Goal: Task Accomplishment & Management: Use online tool/utility

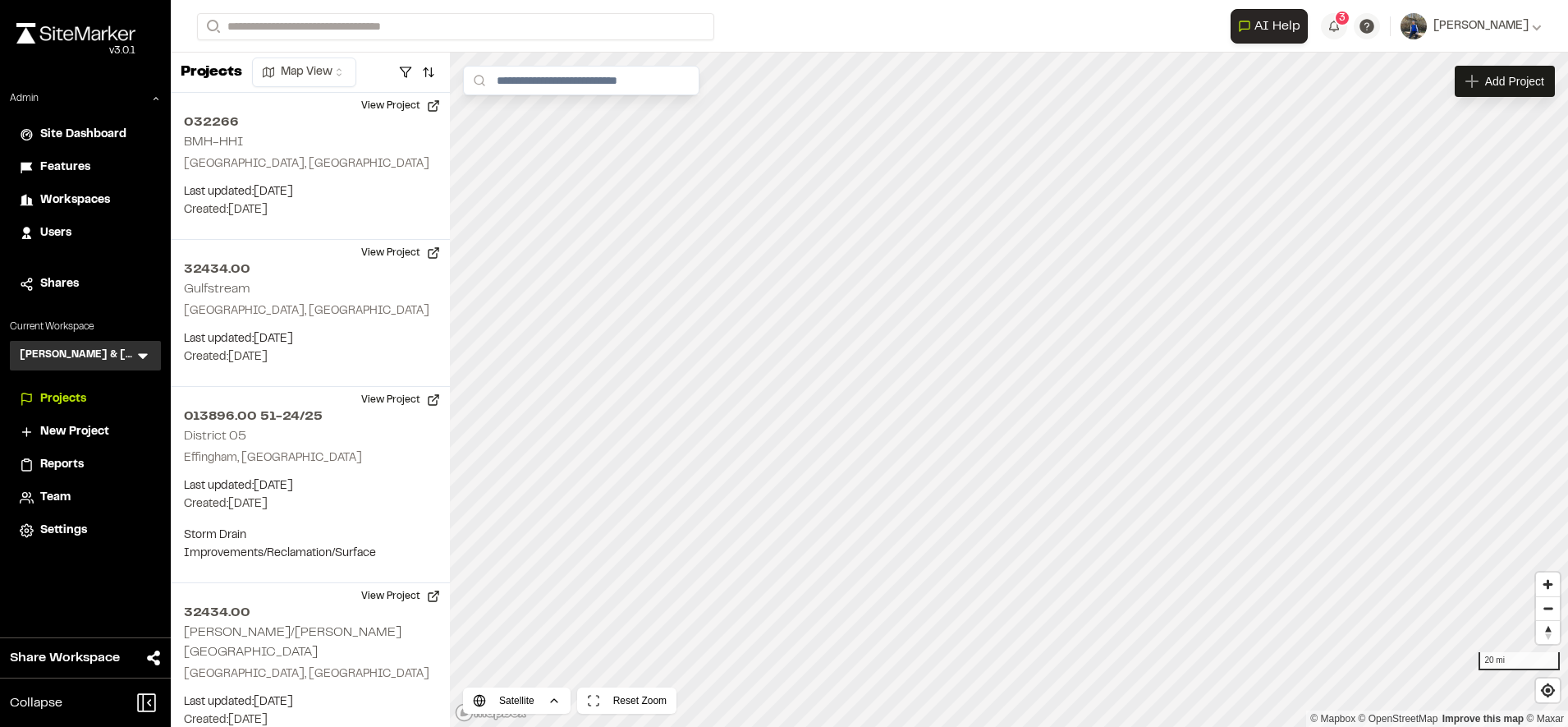
click at [57, 460] on span "Reports" at bounding box center [61, 464] width 44 height 18
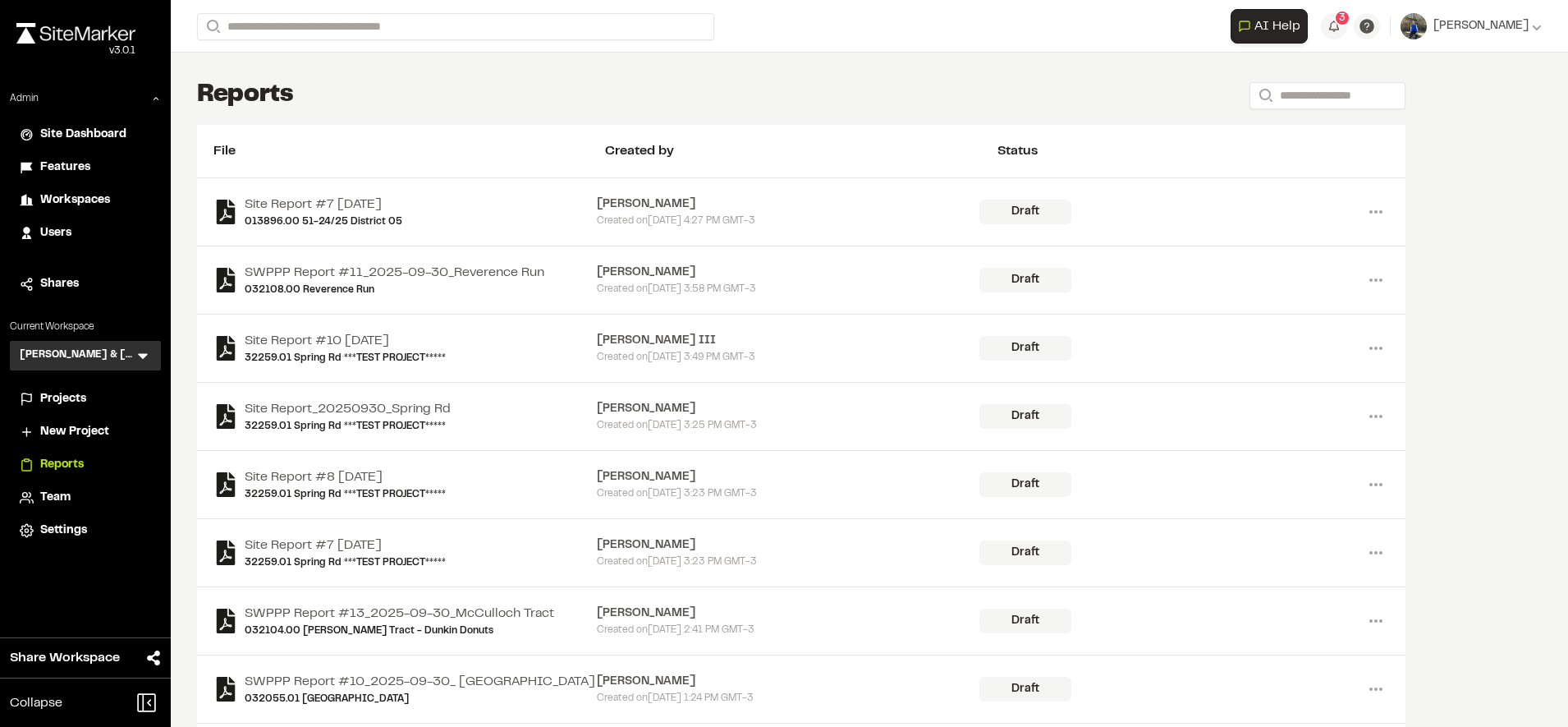
click at [140, 352] on icon at bounding box center [142, 355] width 16 height 16
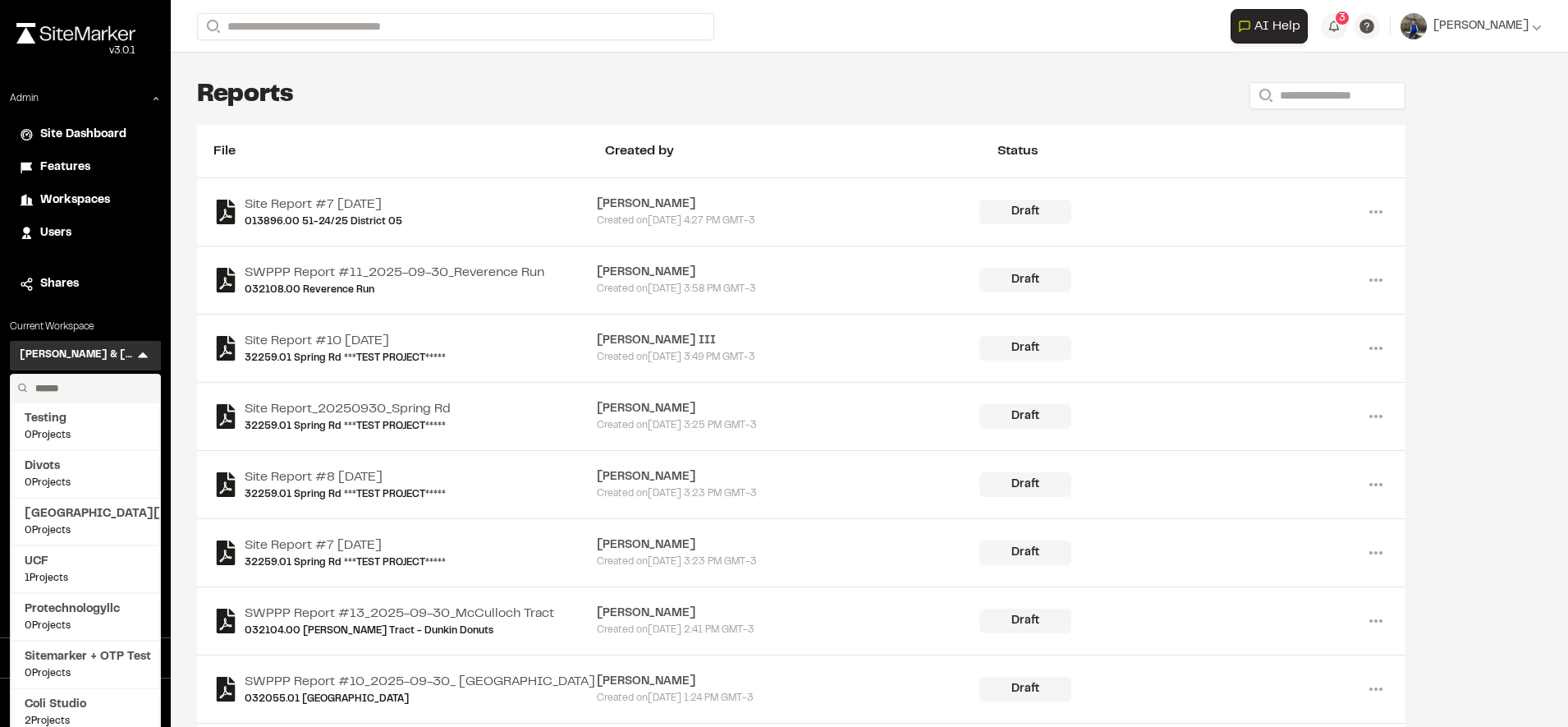
click at [63, 387] on input "text" at bounding box center [91, 388] width 125 height 28
type input "****"
click at [59, 564] on span "[PERSON_NAME]'s Test" at bounding box center [85, 561] width 121 height 18
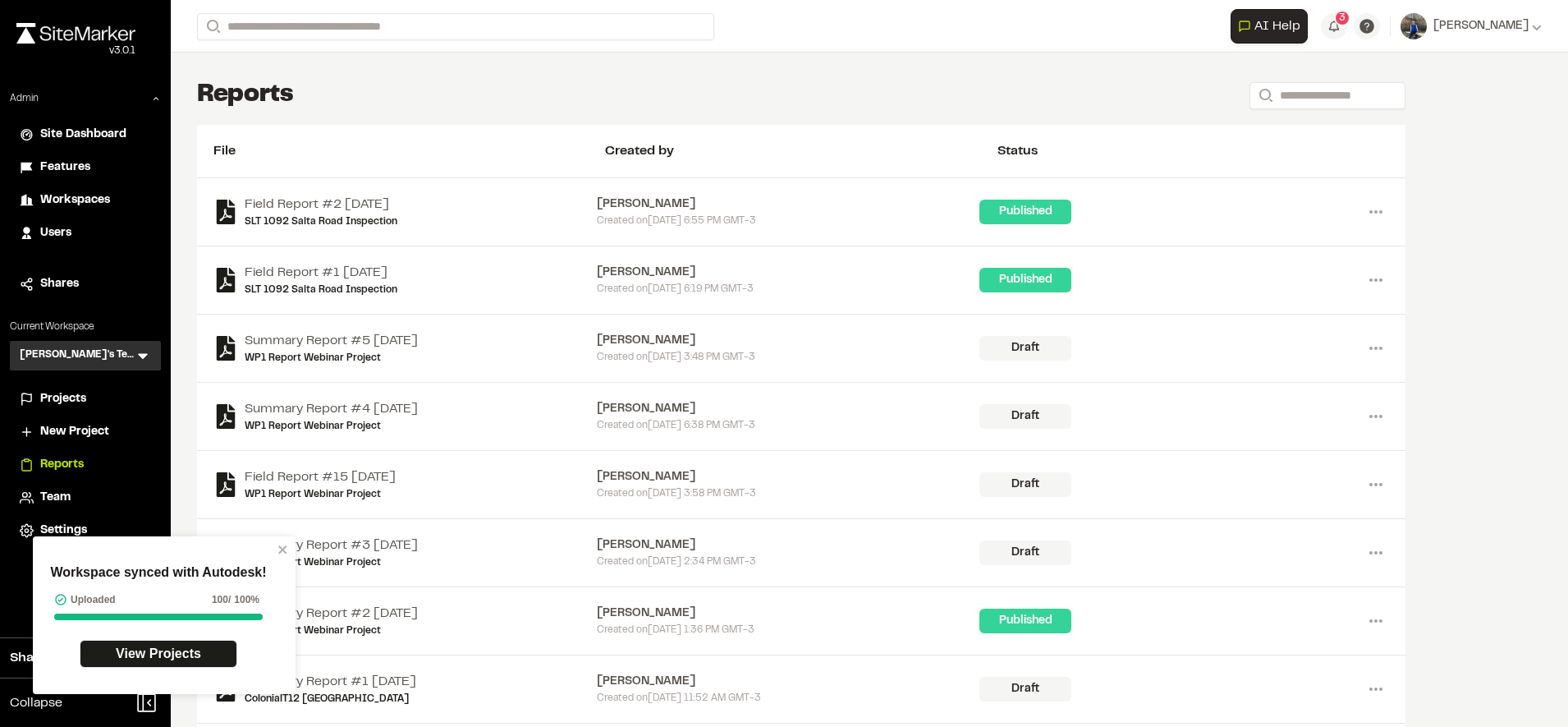
click at [73, 392] on span "Projects" at bounding box center [63, 398] width 46 height 18
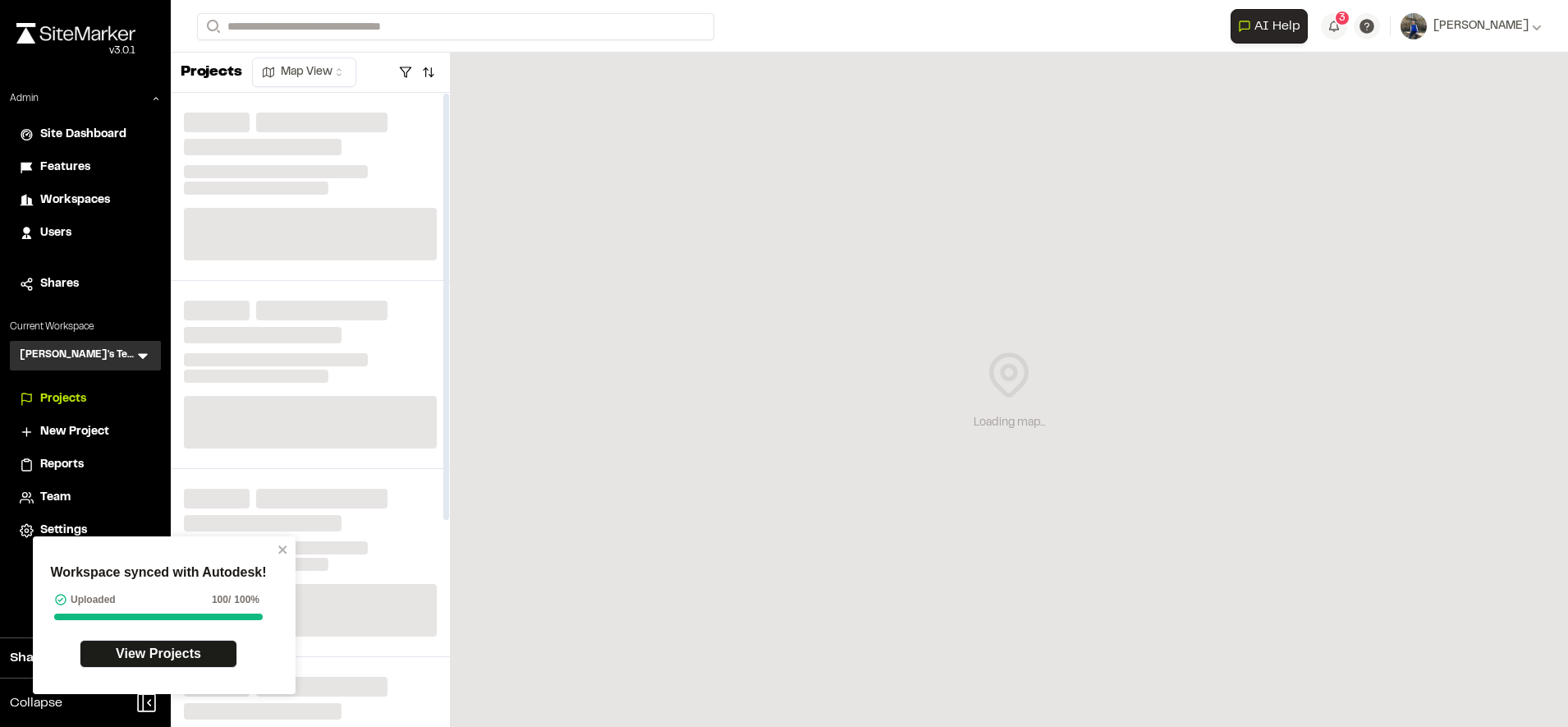
click at [289, 542] on div "Workspace synced with Autodesk! Uploaded 100 / 100% View Projects" at bounding box center [164, 614] width 263 height 158
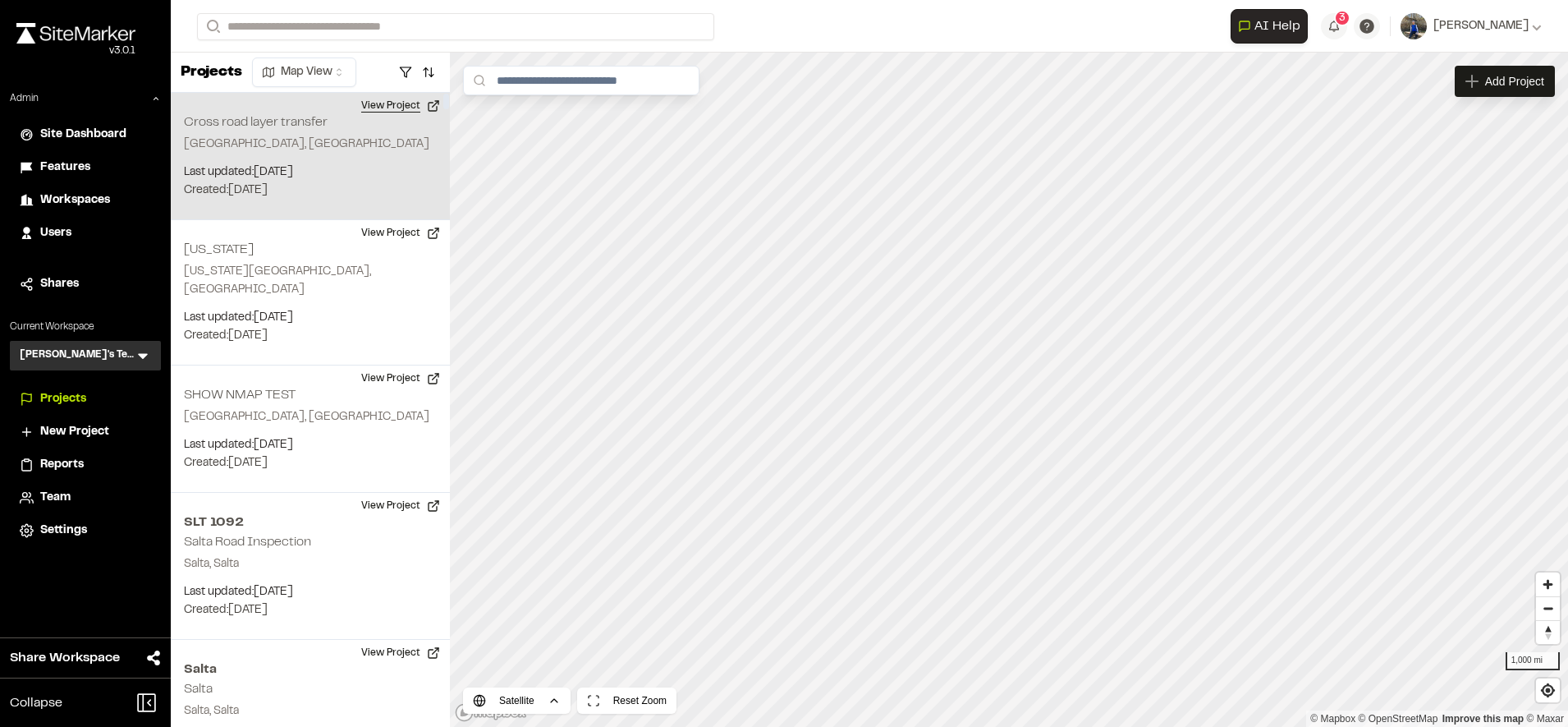
click at [395, 110] on button "View Project" at bounding box center [400, 106] width 98 height 26
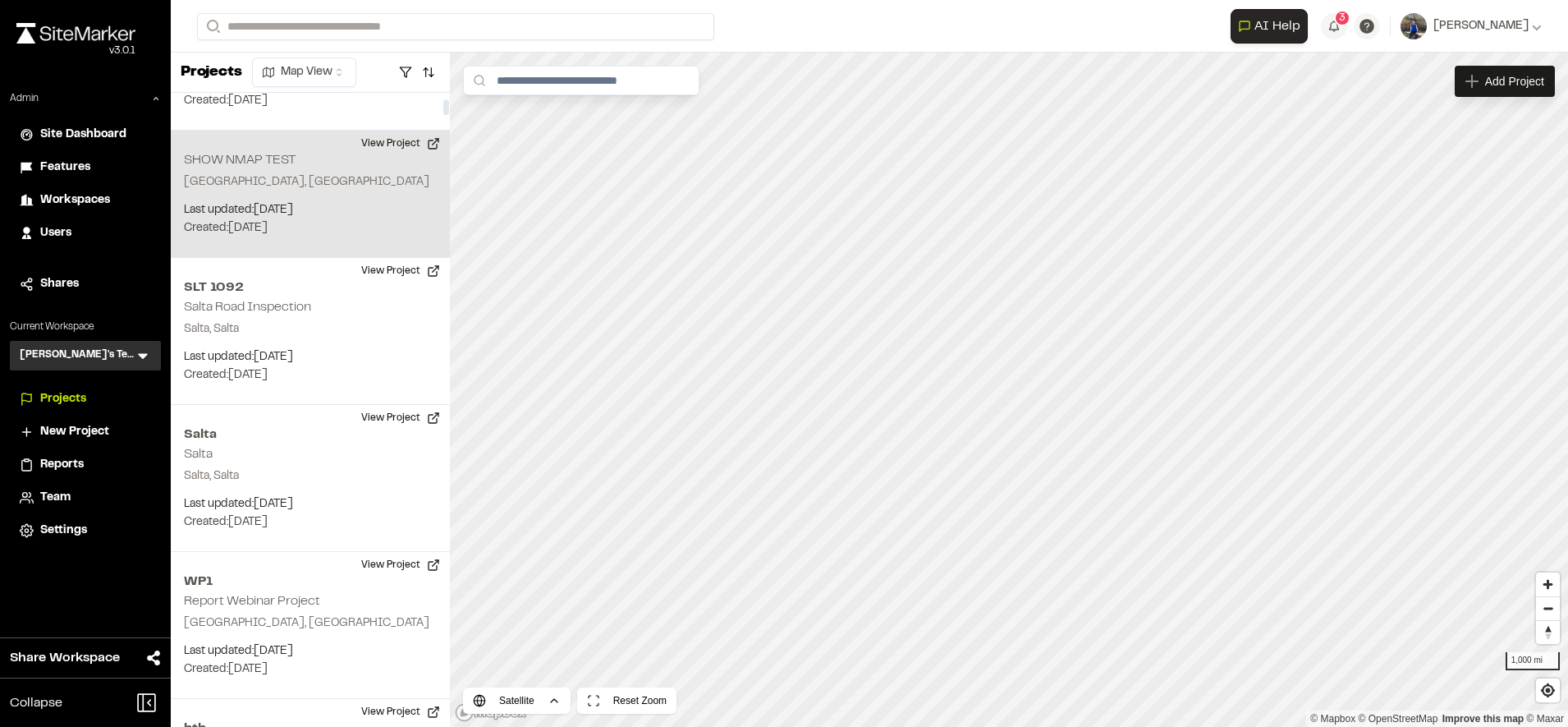
scroll to position [241, 0]
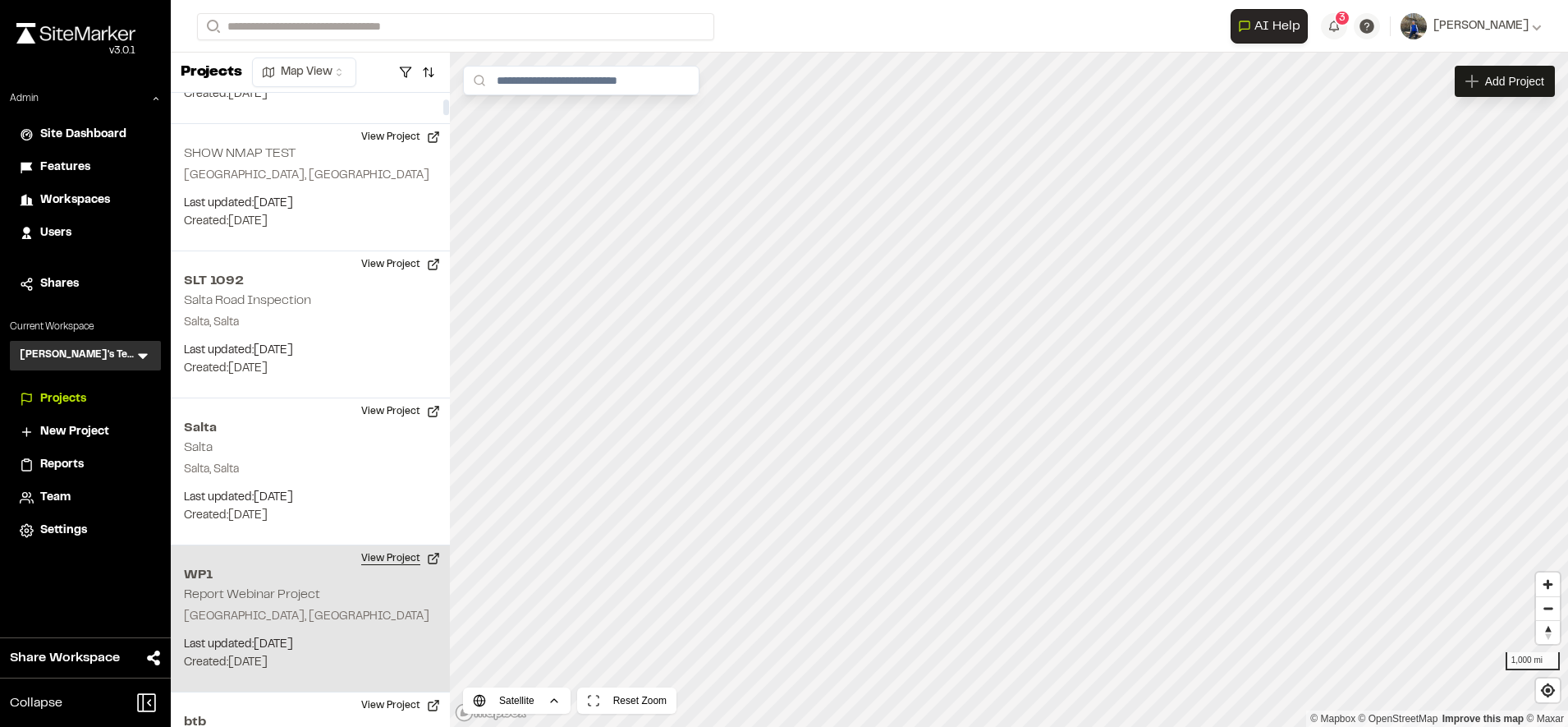
click at [382, 545] on button "View Project" at bounding box center [400, 558] width 98 height 26
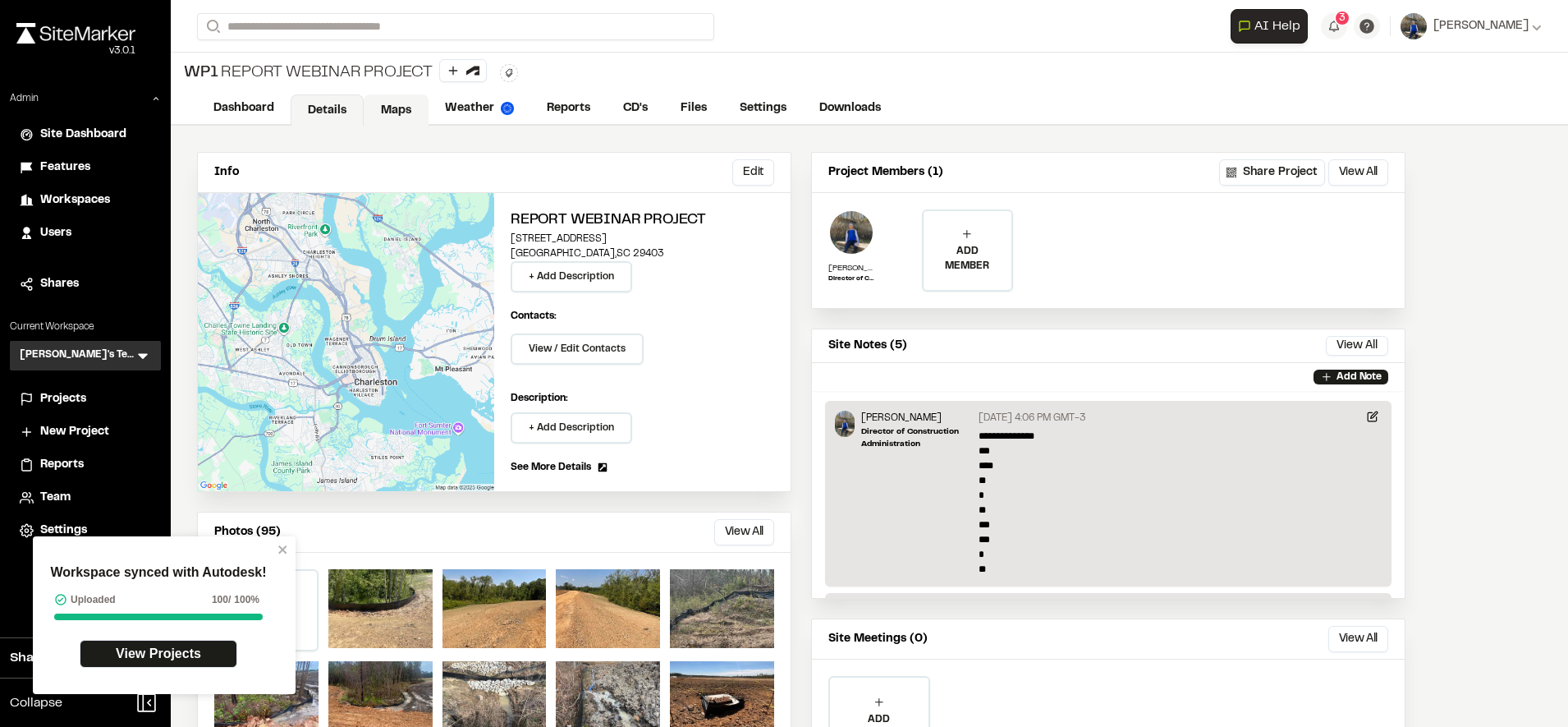
click at [418, 113] on link "Maps" at bounding box center [396, 110] width 65 height 32
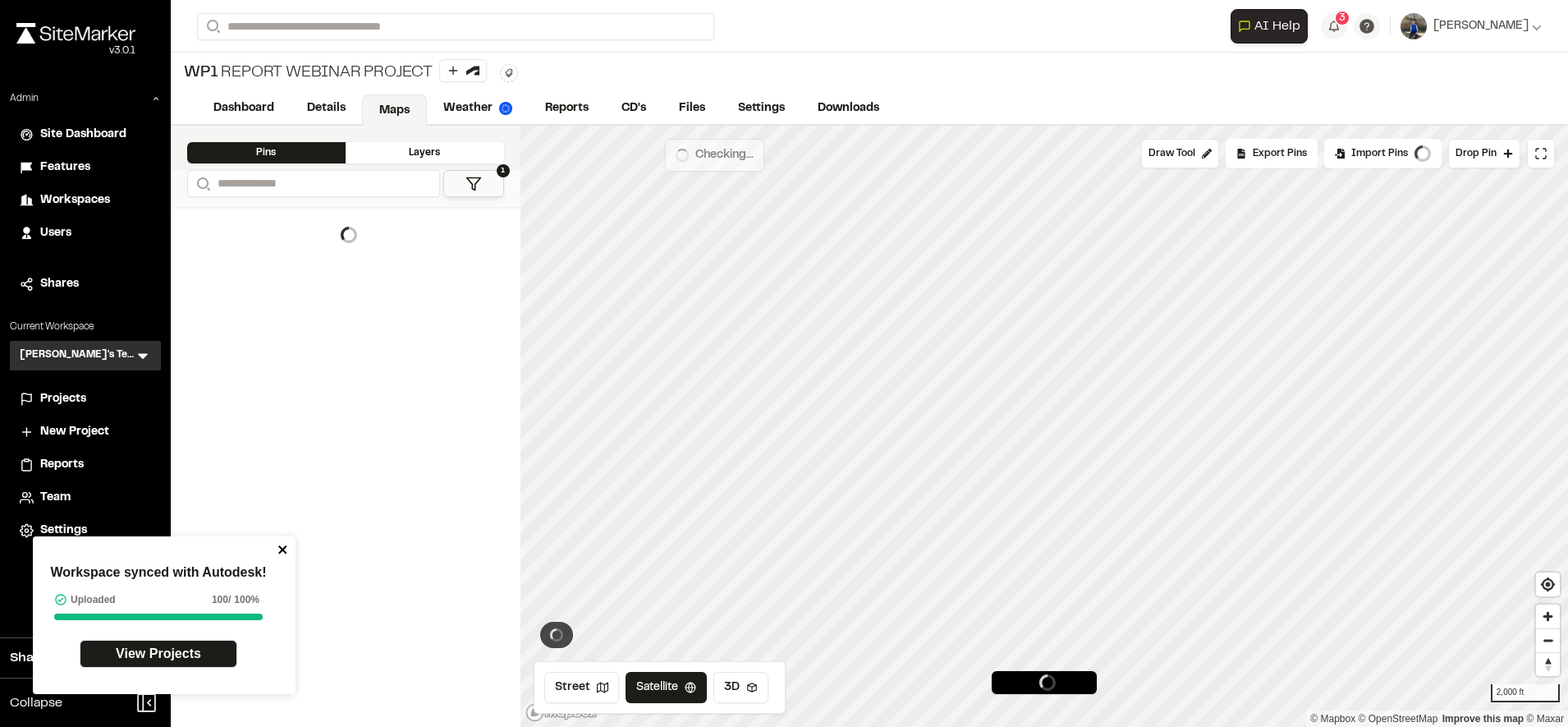
click at [282, 554] on icon "close" at bounding box center [282, 549] width 11 height 13
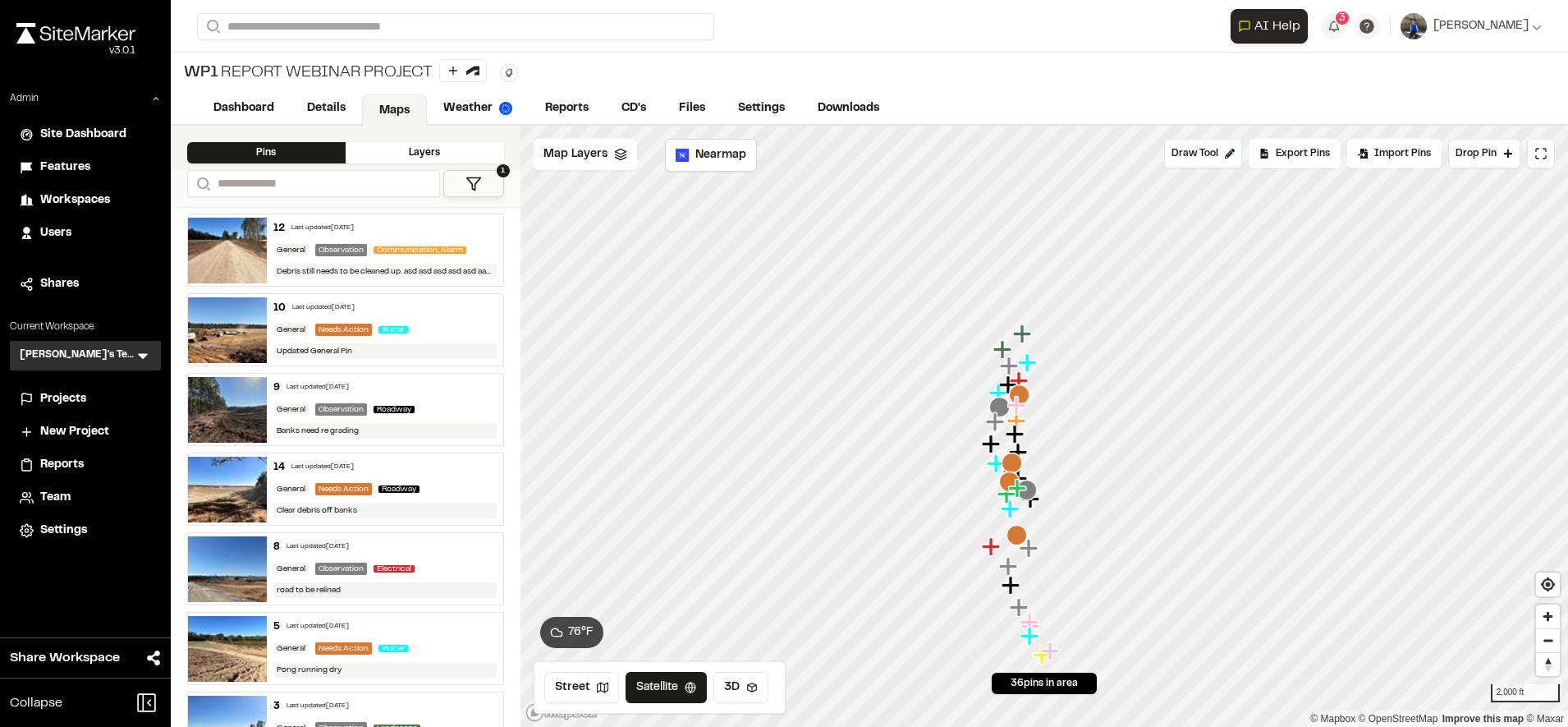
click at [439, 494] on div "14 Last updated Sep 24, 2025 General Needs Action Roadway Clear debris off banks" at bounding box center [385, 489] width 236 height 72
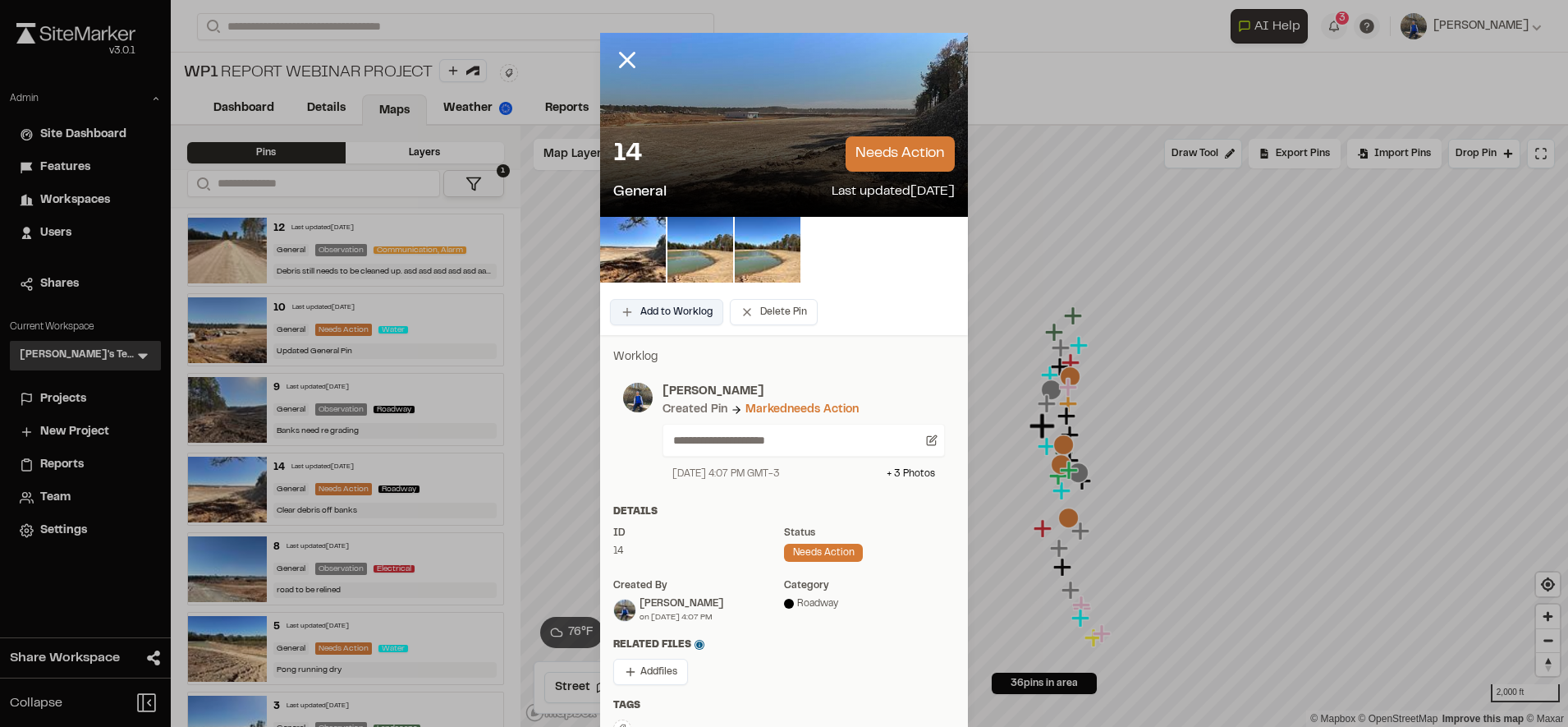
click at [659, 308] on button "Add to Worklog" at bounding box center [666, 311] width 113 height 26
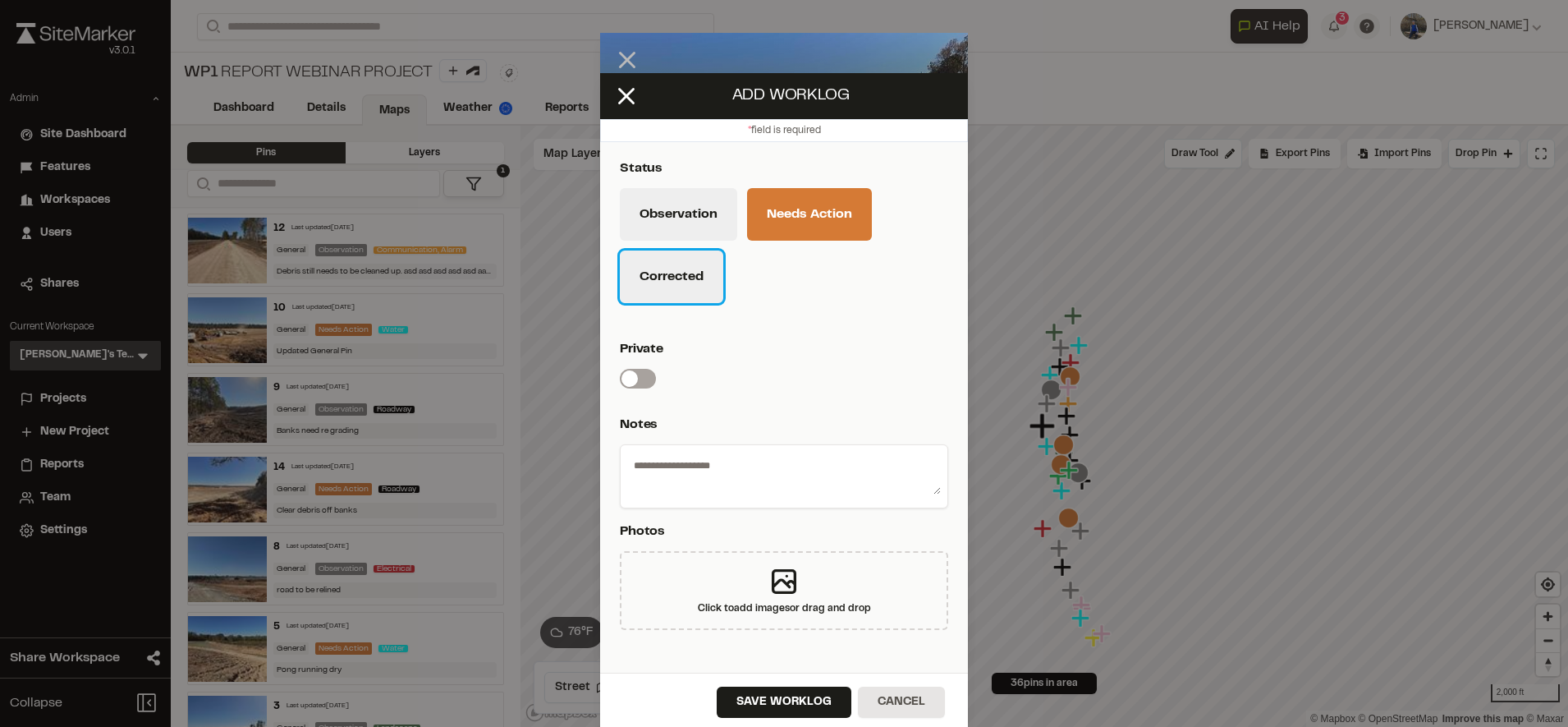
click at [693, 277] on button "Corrected" at bounding box center [671, 276] width 103 height 53
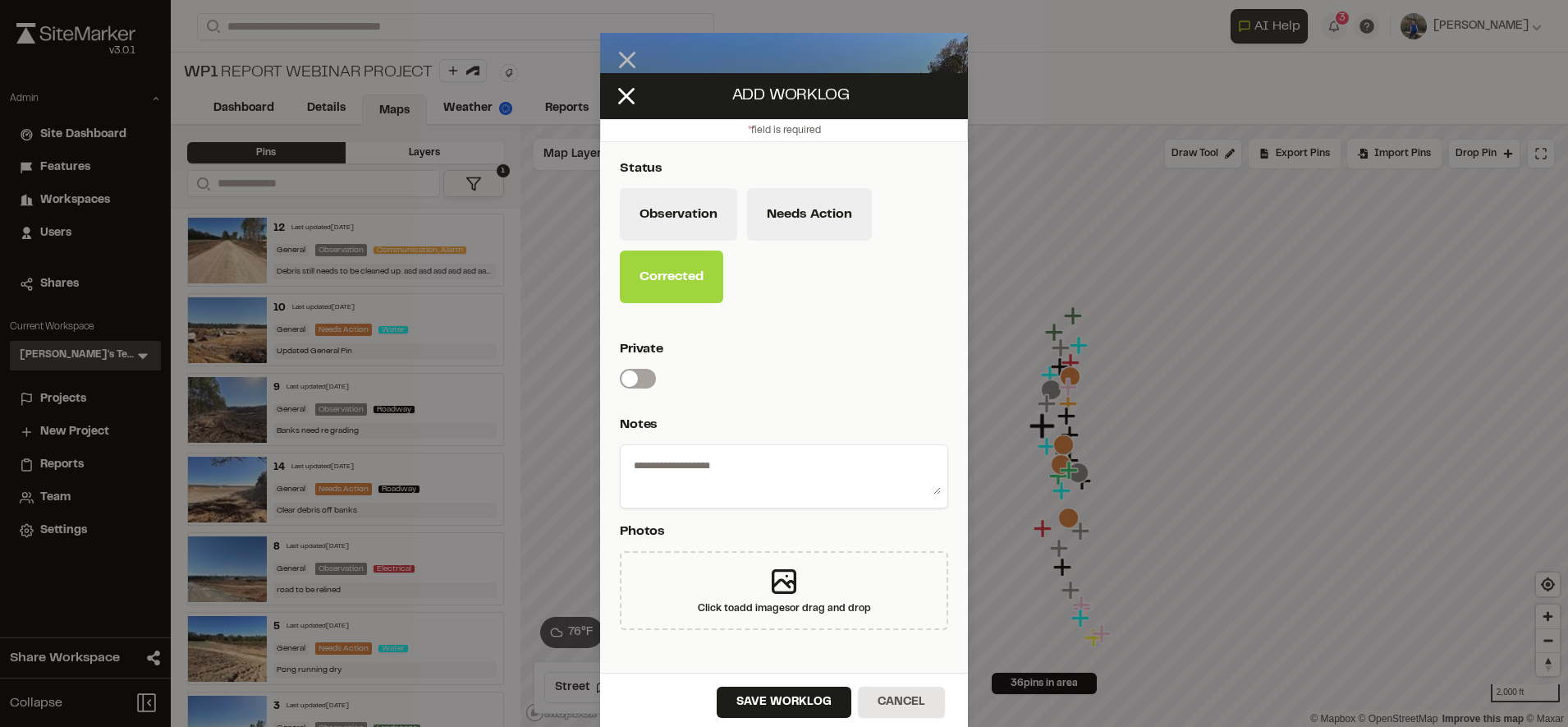
click at [706, 454] on textarea at bounding box center [784, 473] width 314 height 43
type textarea "**********"
click at [752, 698] on button "Save Worklog" at bounding box center [784, 701] width 135 height 32
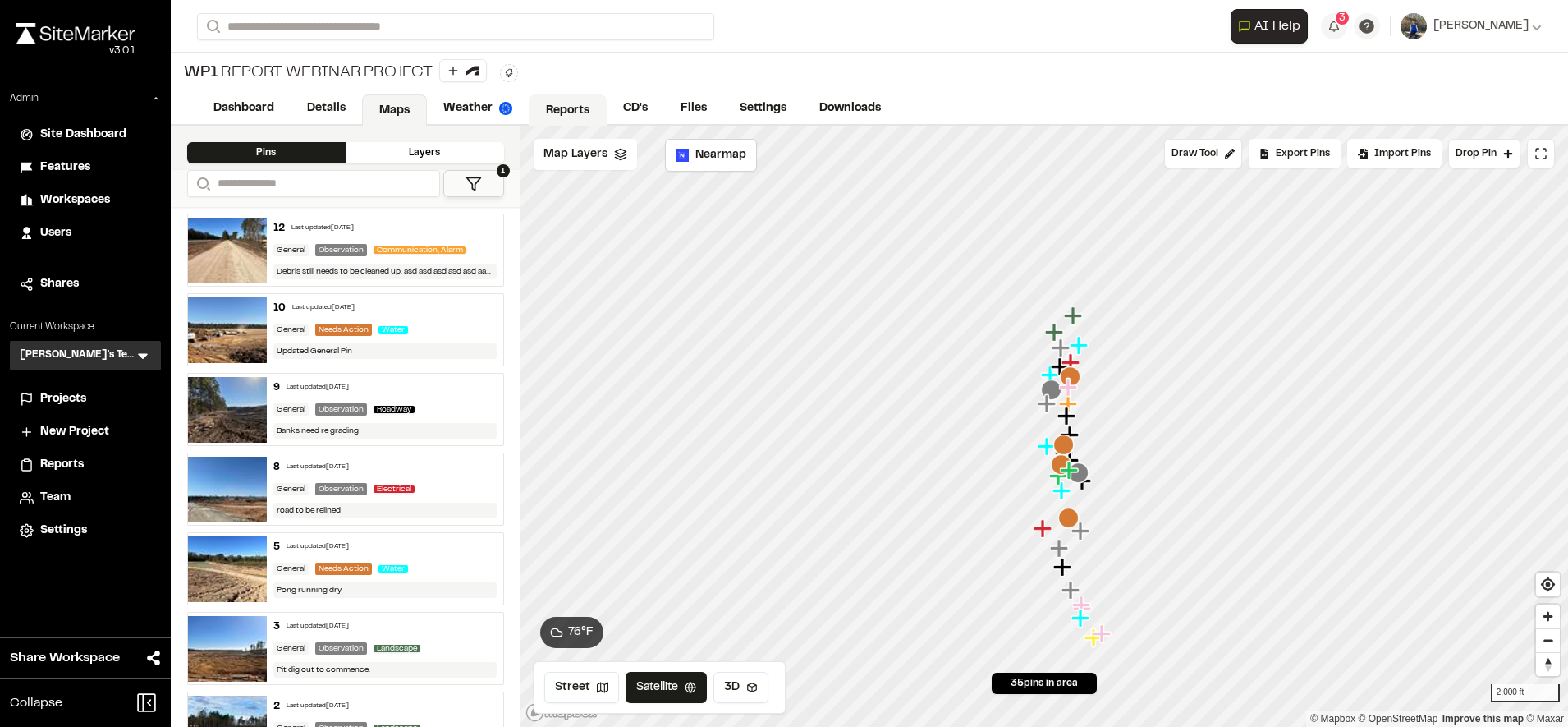
click at [554, 101] on link "Reports" at bounding box center [567, 110] width 78 height 32
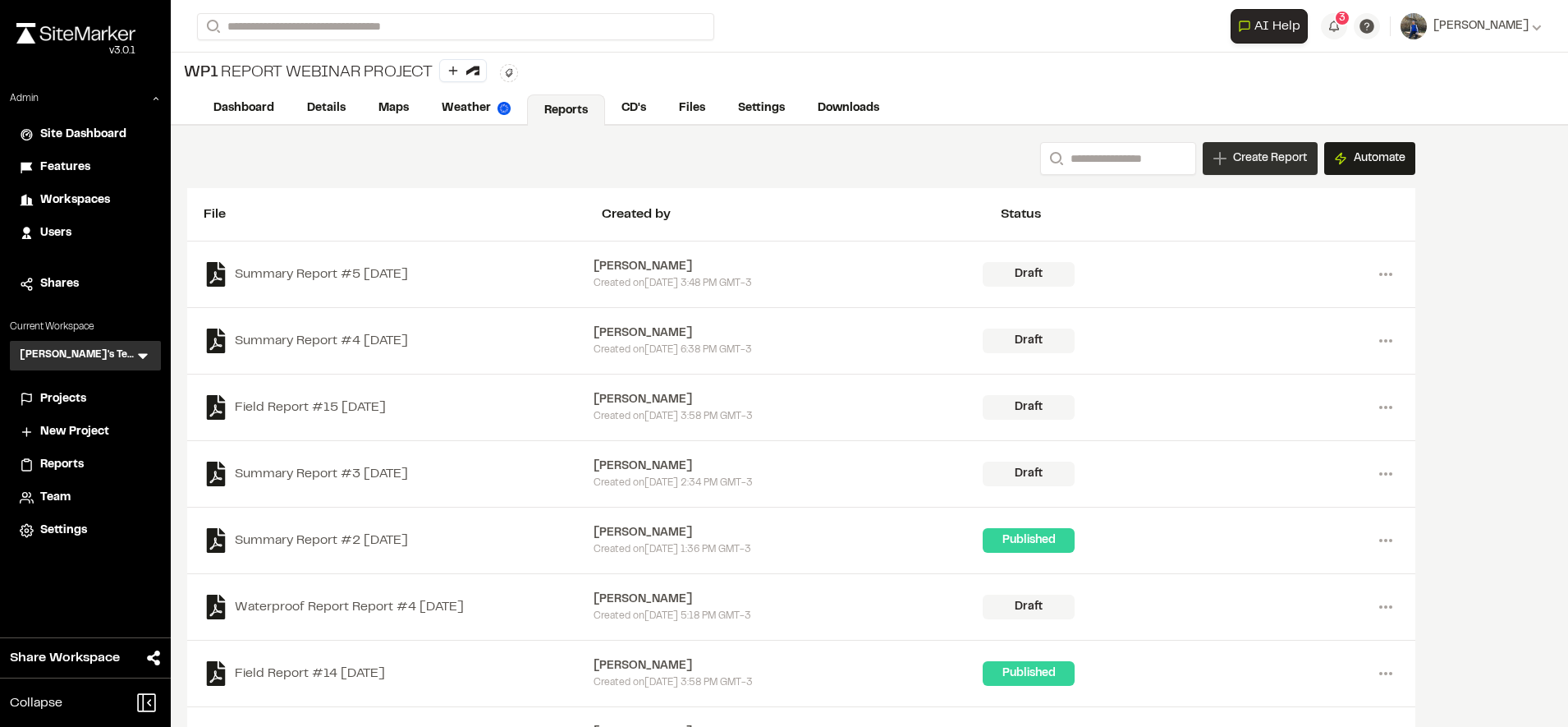
click at [1279, 146] on div "Create Report" at bounding box center [1260, 158] width 115 height 32
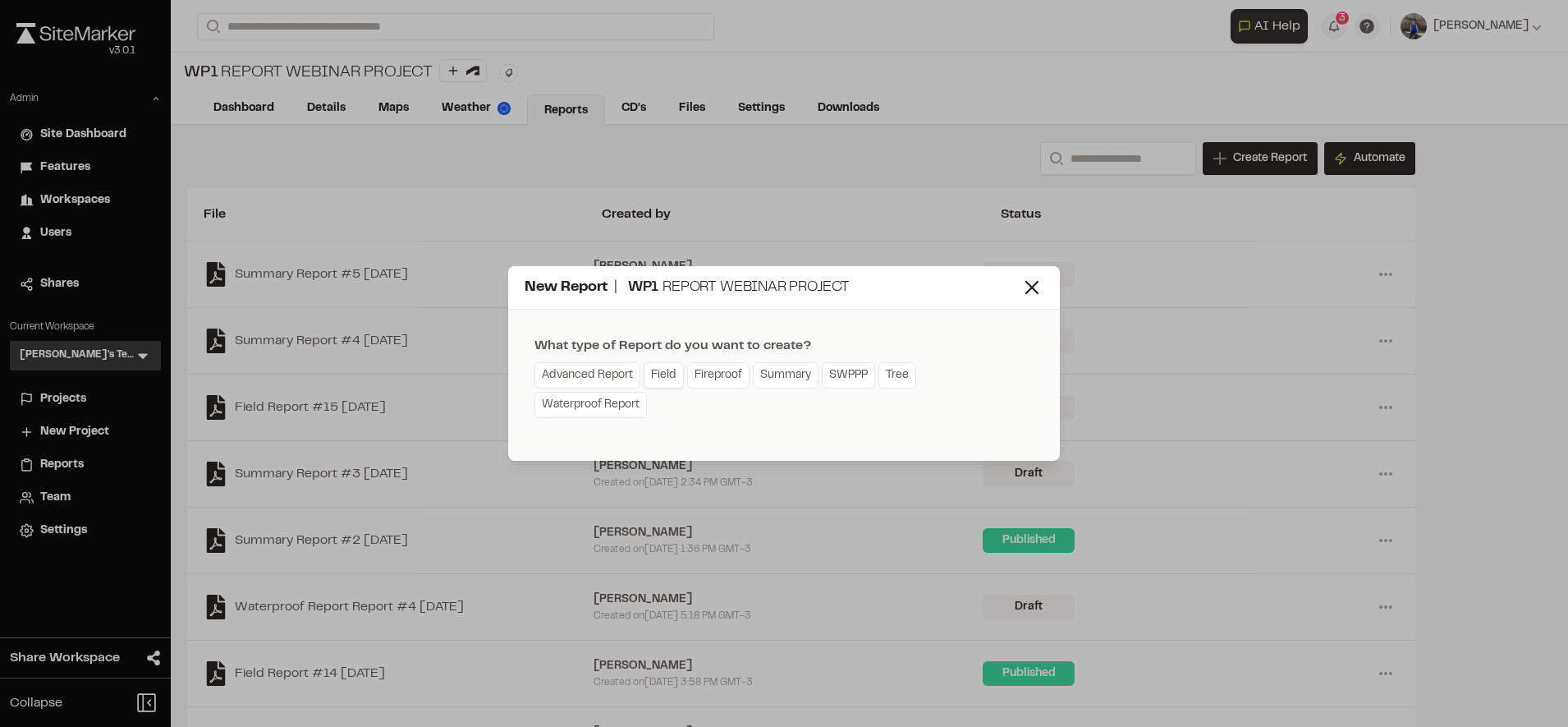
click at [671, 372] on link "Field" at bounding box center [663, 375] width 40 height 26
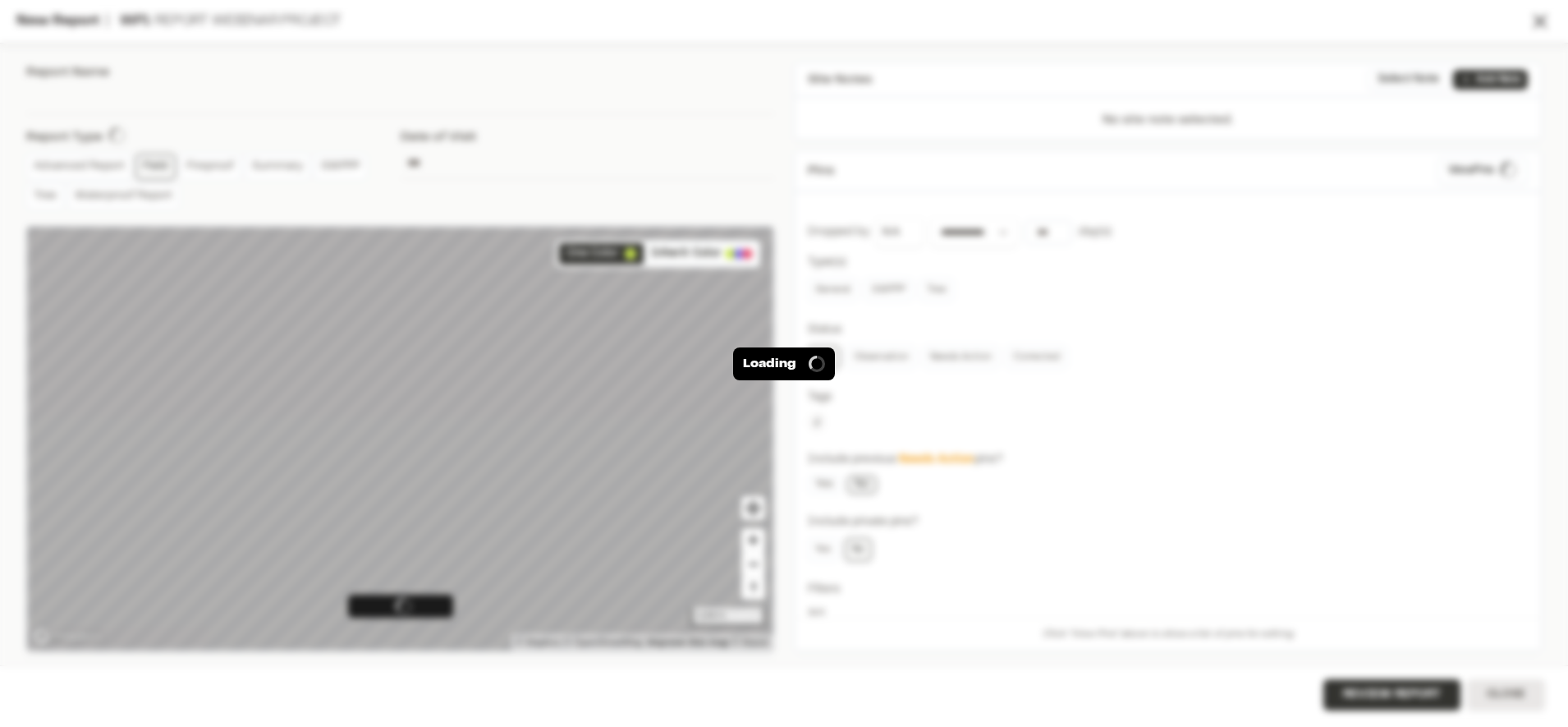
type input "**********"
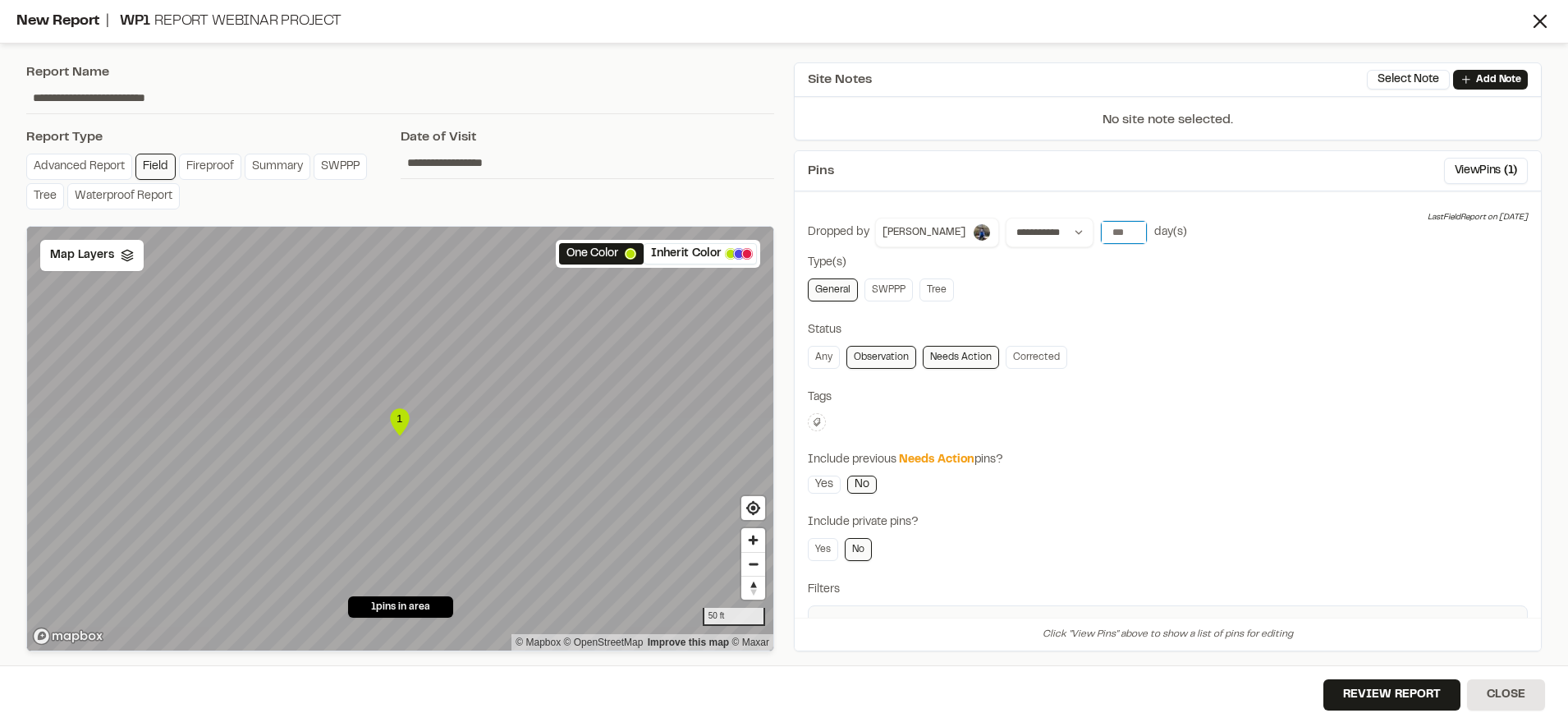
click at [1101, 228] on input "number" at bounding box center [1124, 232] width 46 height 23
type input "*"
click at [1157, 380] on div "**********" at bounding box center [1168, 461] width 720 height 486
click at [1488, 160] on button "View Pins ( 29 )" at bounding box center [1481, 171] width 93 height 26
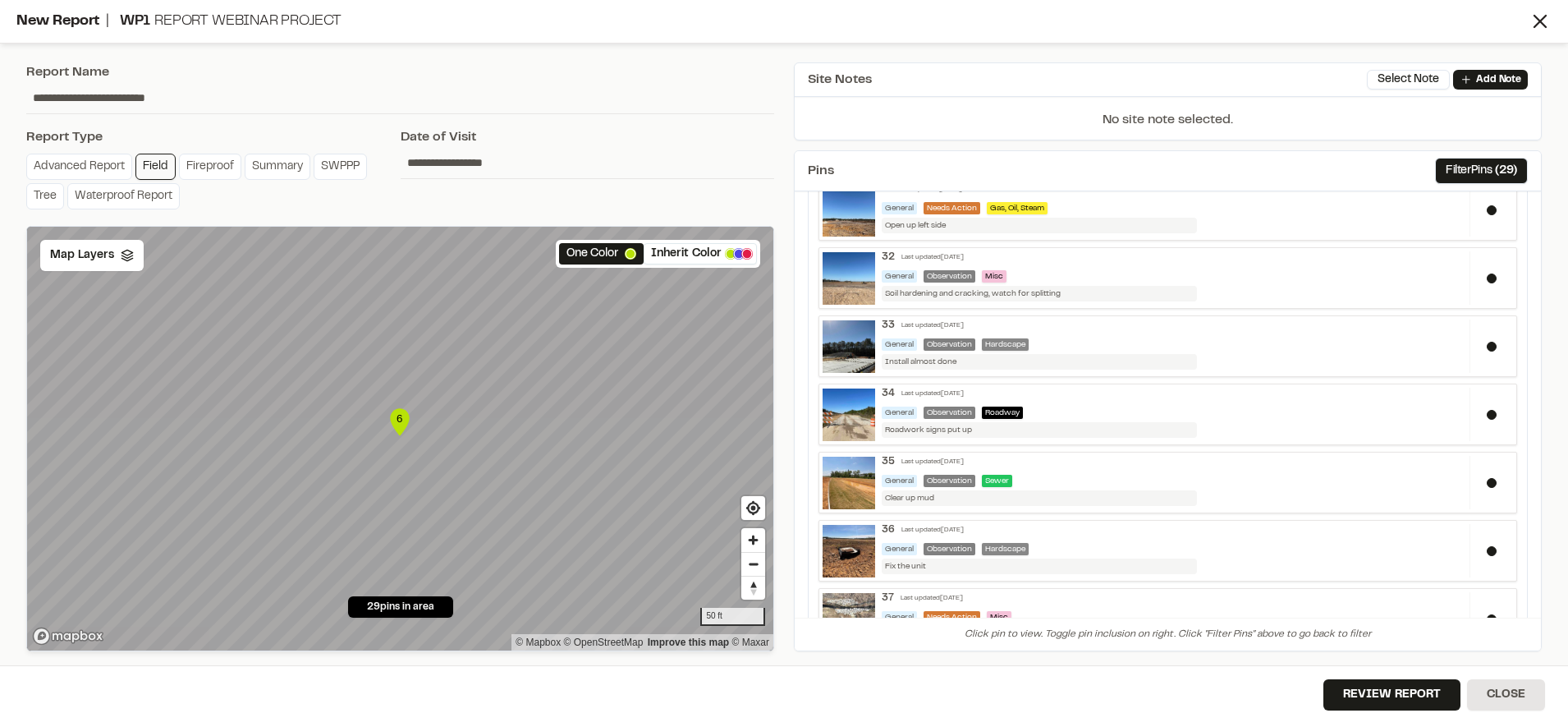
scroll to position [1620, 0]
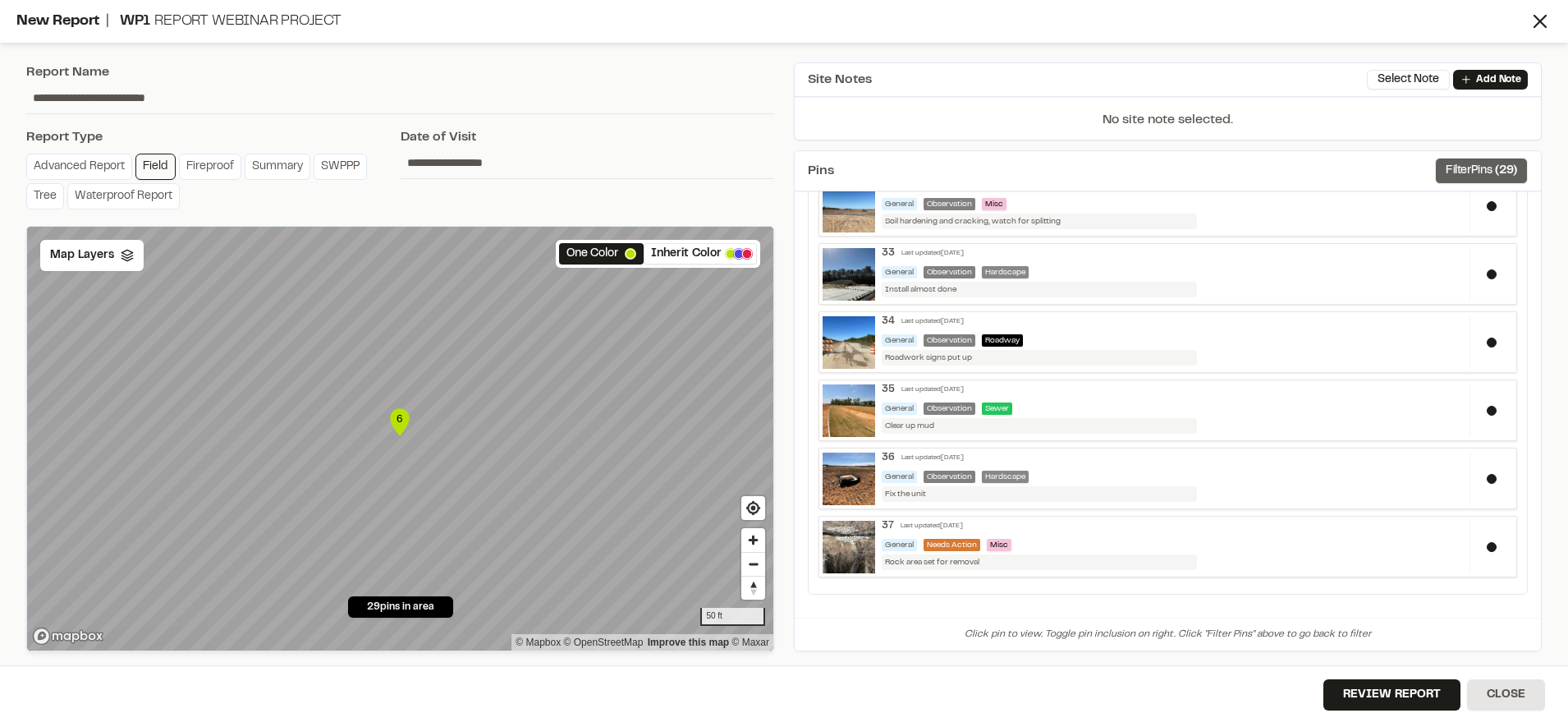
click at [1476, 177] on button "Filter Pins ( 29 )" at bounding box center [1481, 171] width 93 height 26
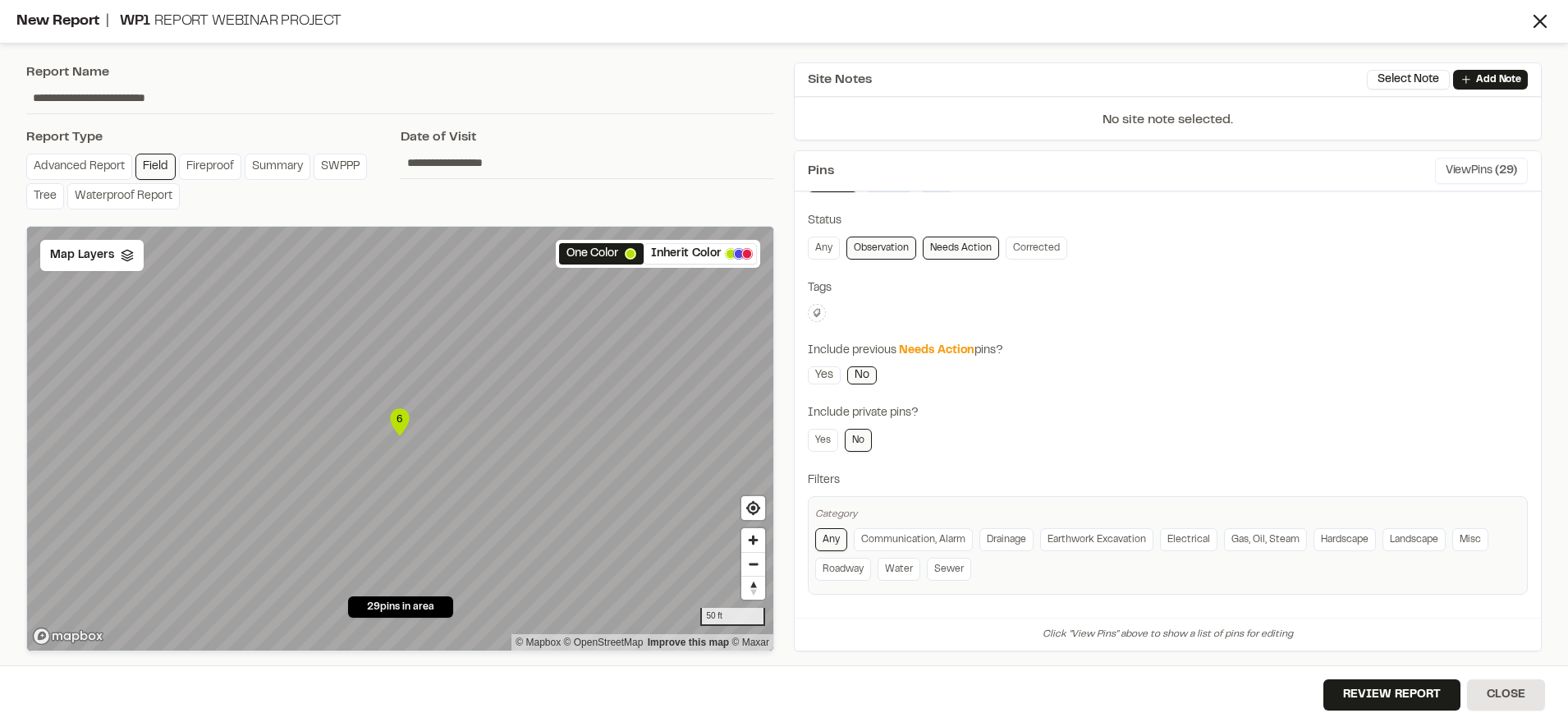
scroll to position [109, 0]
click at [828, 380] on link "Yes" at bounding box center [824, 375] width 32 height 18
click at [1353, 692] on button "Review Report" at bounding box center [1391, 695] width 137 height 32
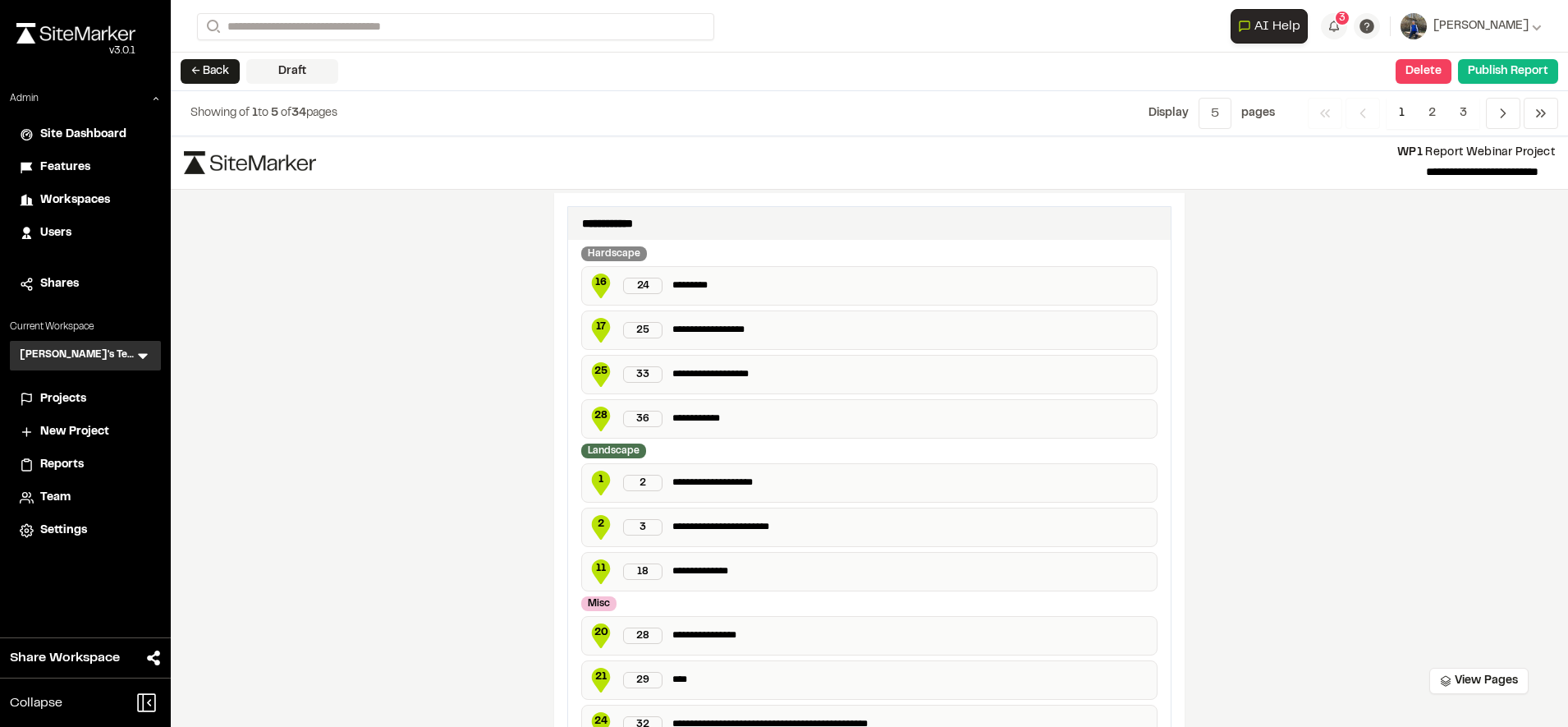
scroll to position [1189, 0]
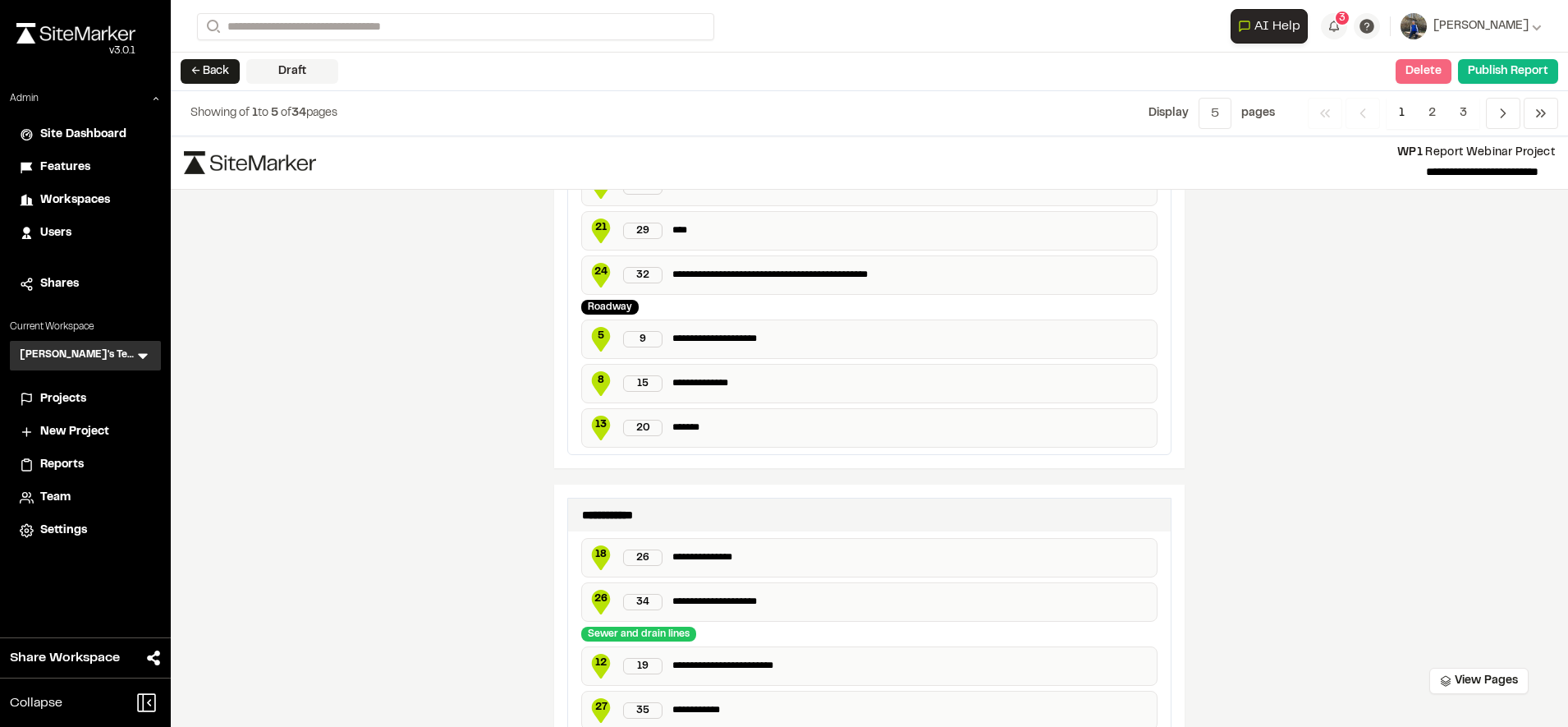
click at [1399, 82] on button "Delete" at bounding box center [1423, 71] width 55 height 25
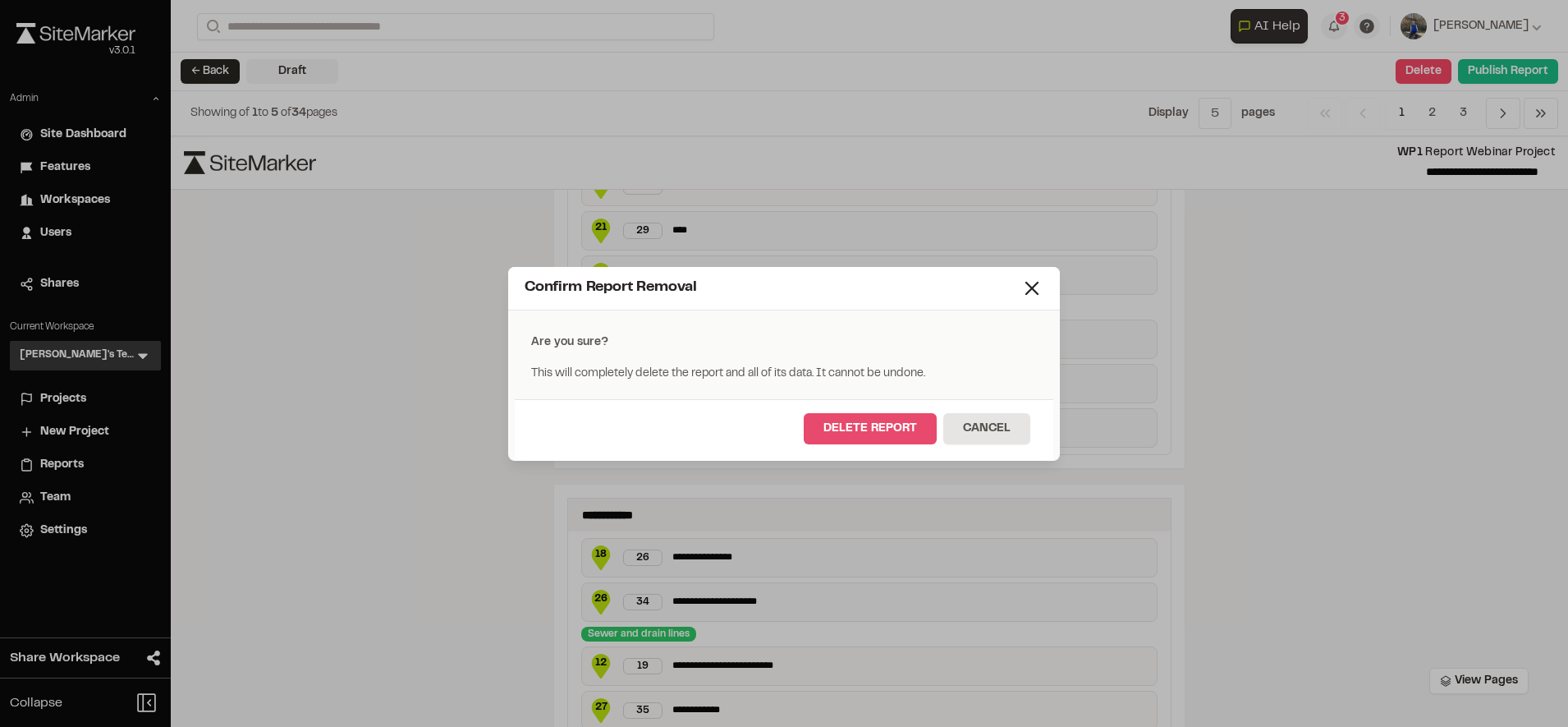
click at [856, 421] on button "Delete Report" at bounding box center [870, 428] width 133 height 32
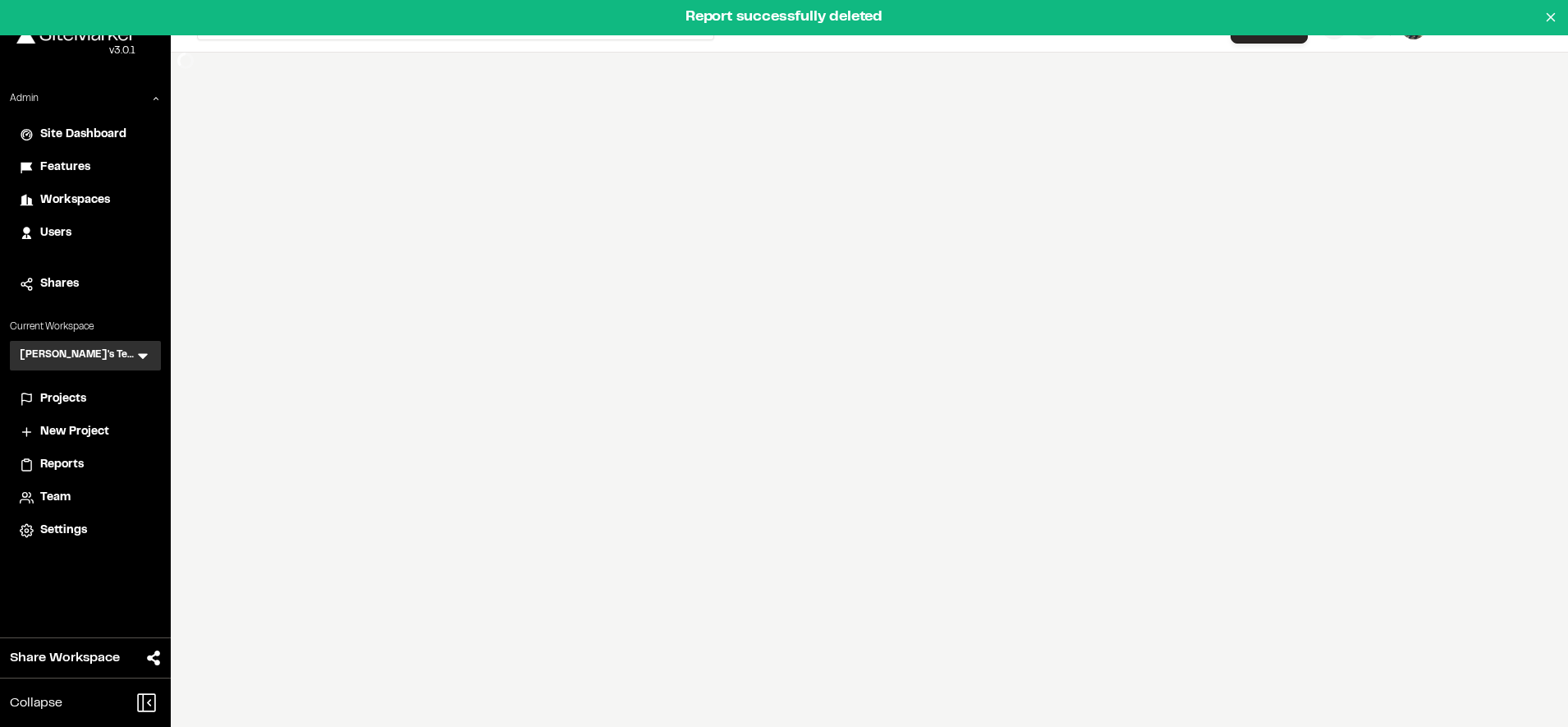
click at [199, 68] on div "**********" at bounding box center [869, 364] width 1397 height 727
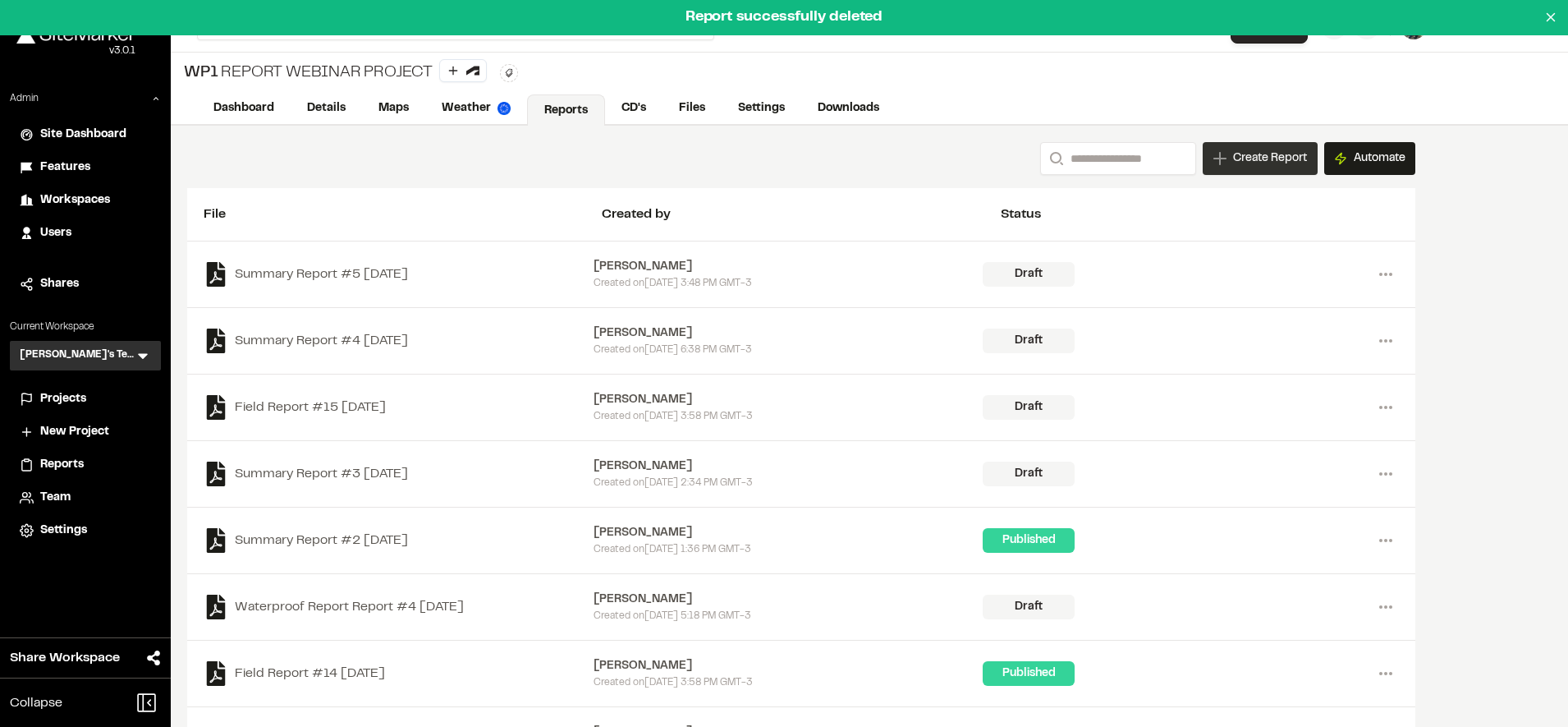
click at [1254, 171] on div "Create Report" at bounding box center [1260, 158] width 115 height 32
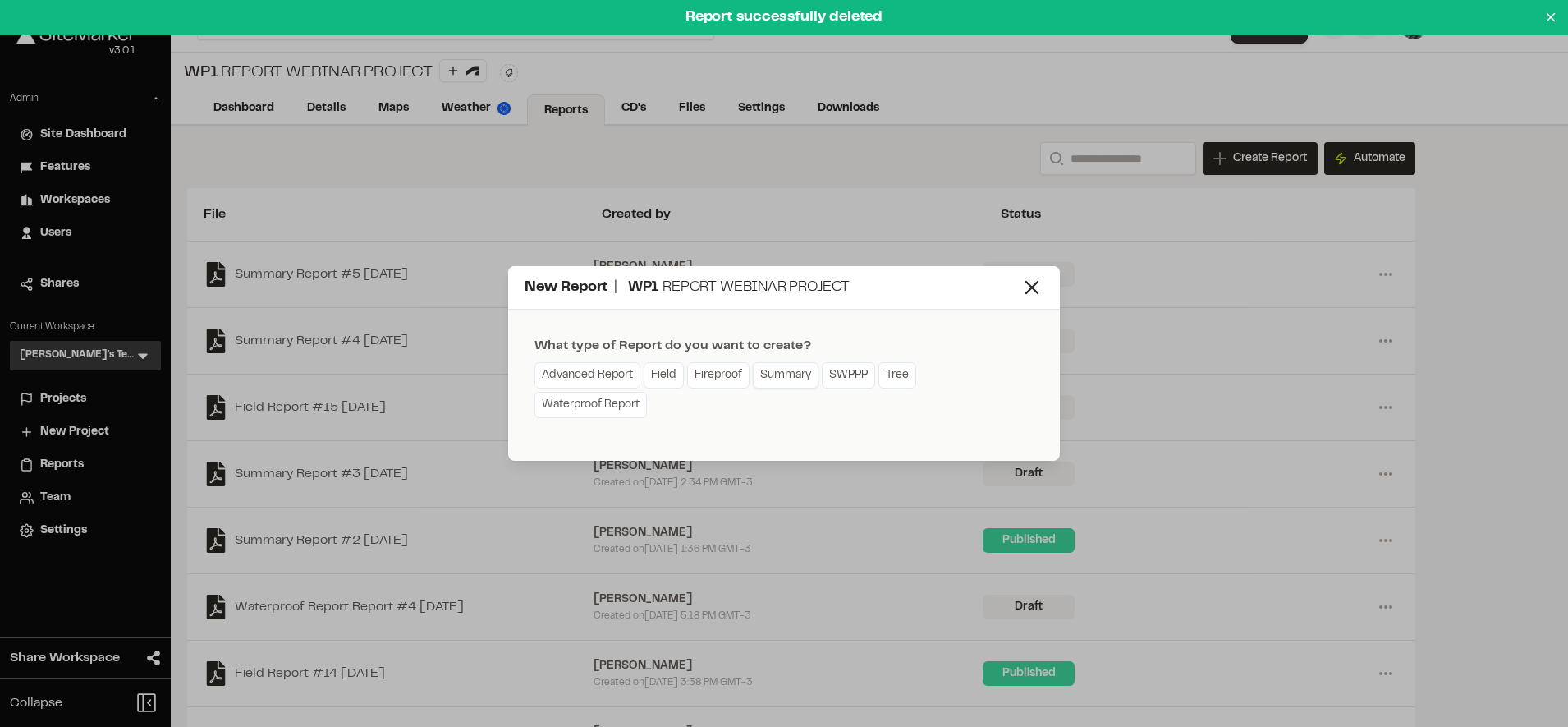
click at [781, 374] on link "Summary" at bounding box center [785, 375] width 66 height 26
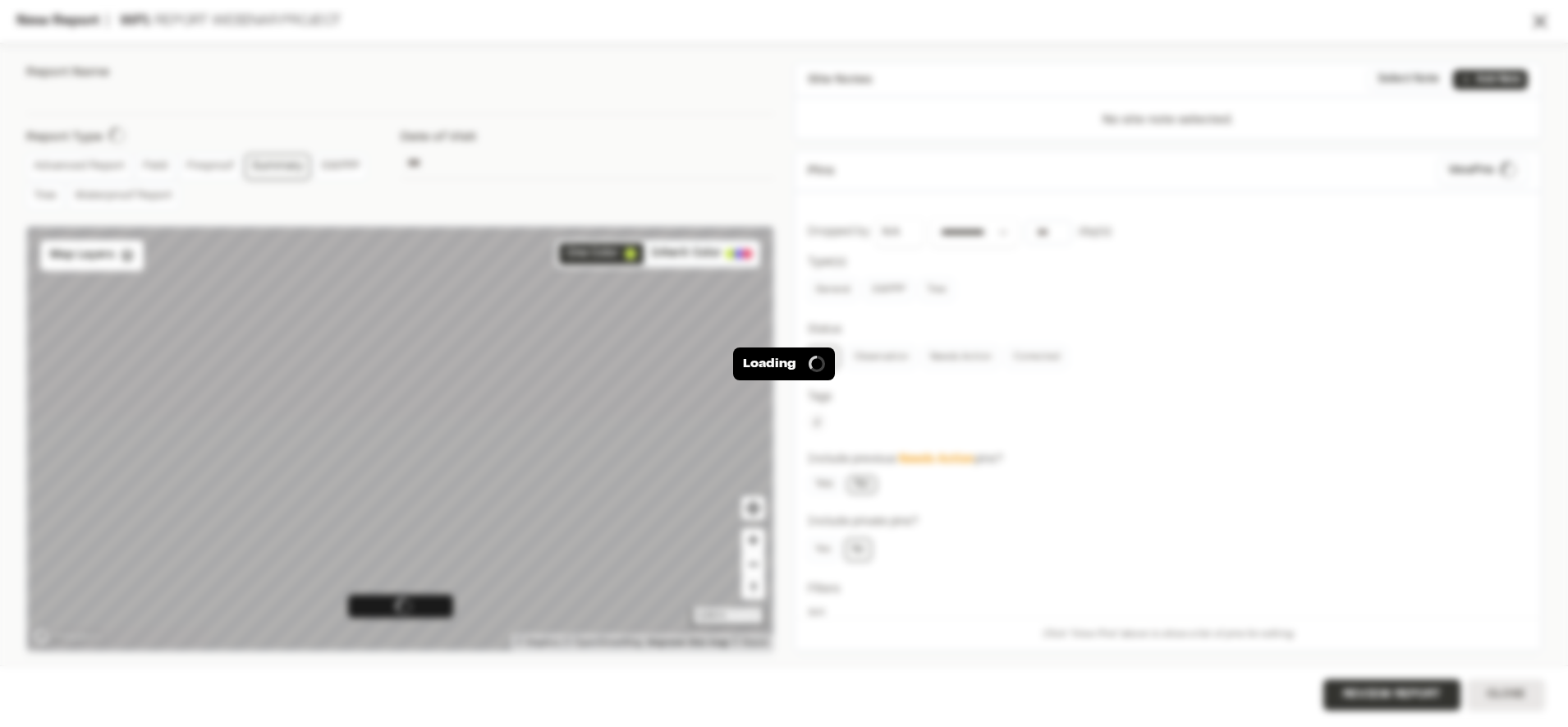
type input "**********"
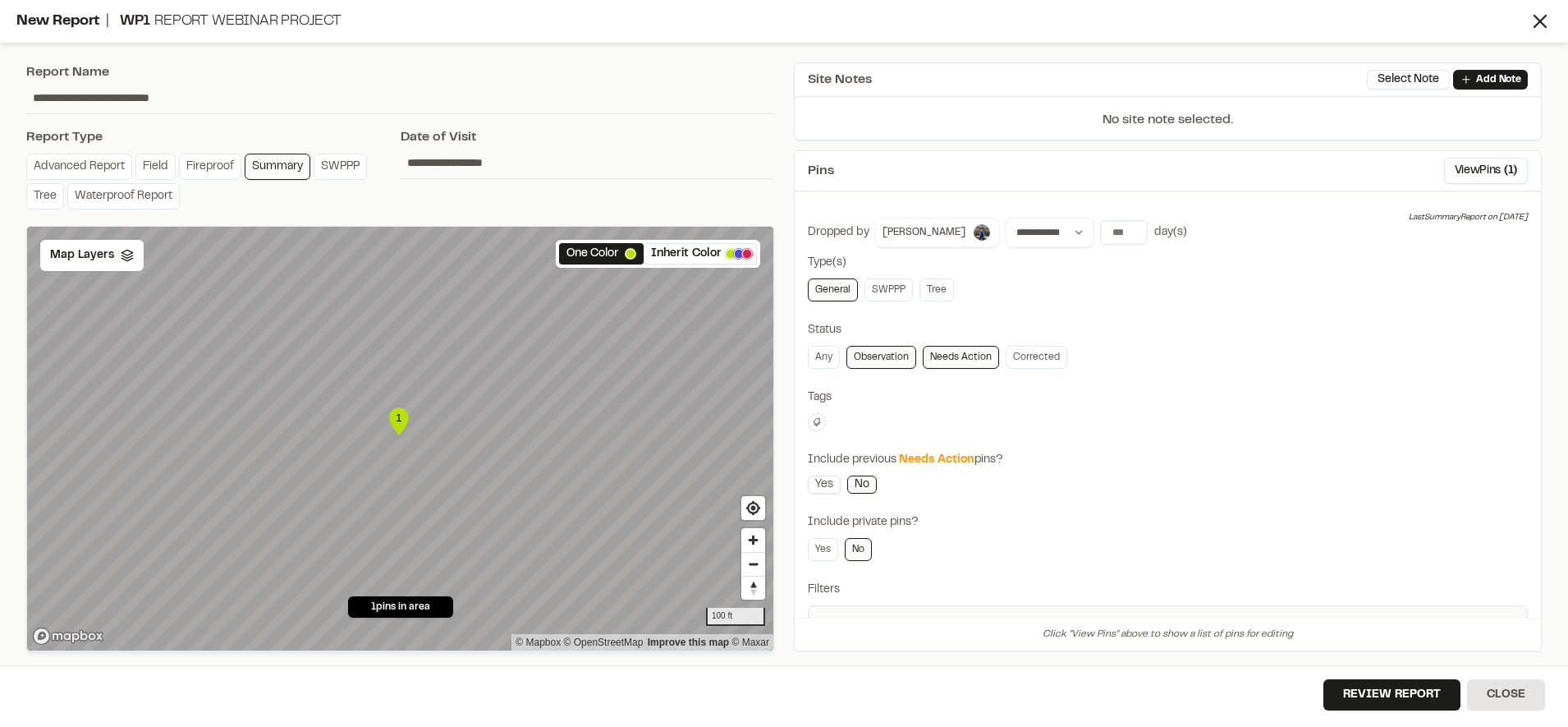
click at [822, 487] on link "Yes" at bounding box center [824, 484] width 32 height 18
click at [1458, 175] on button "View Pins ( 8 )" at bounding box center [1485, 171] width 85 height 26
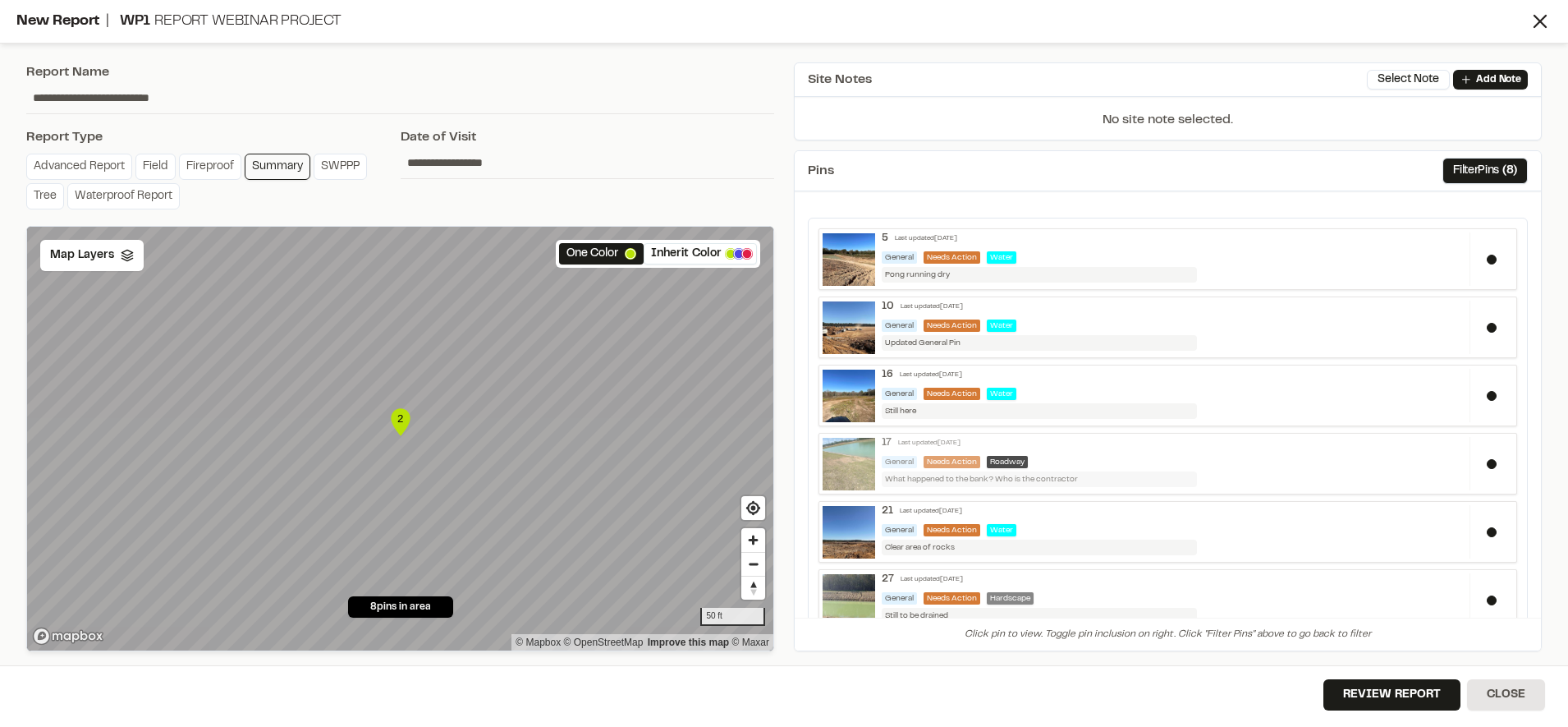
scroll to position [189, 0]
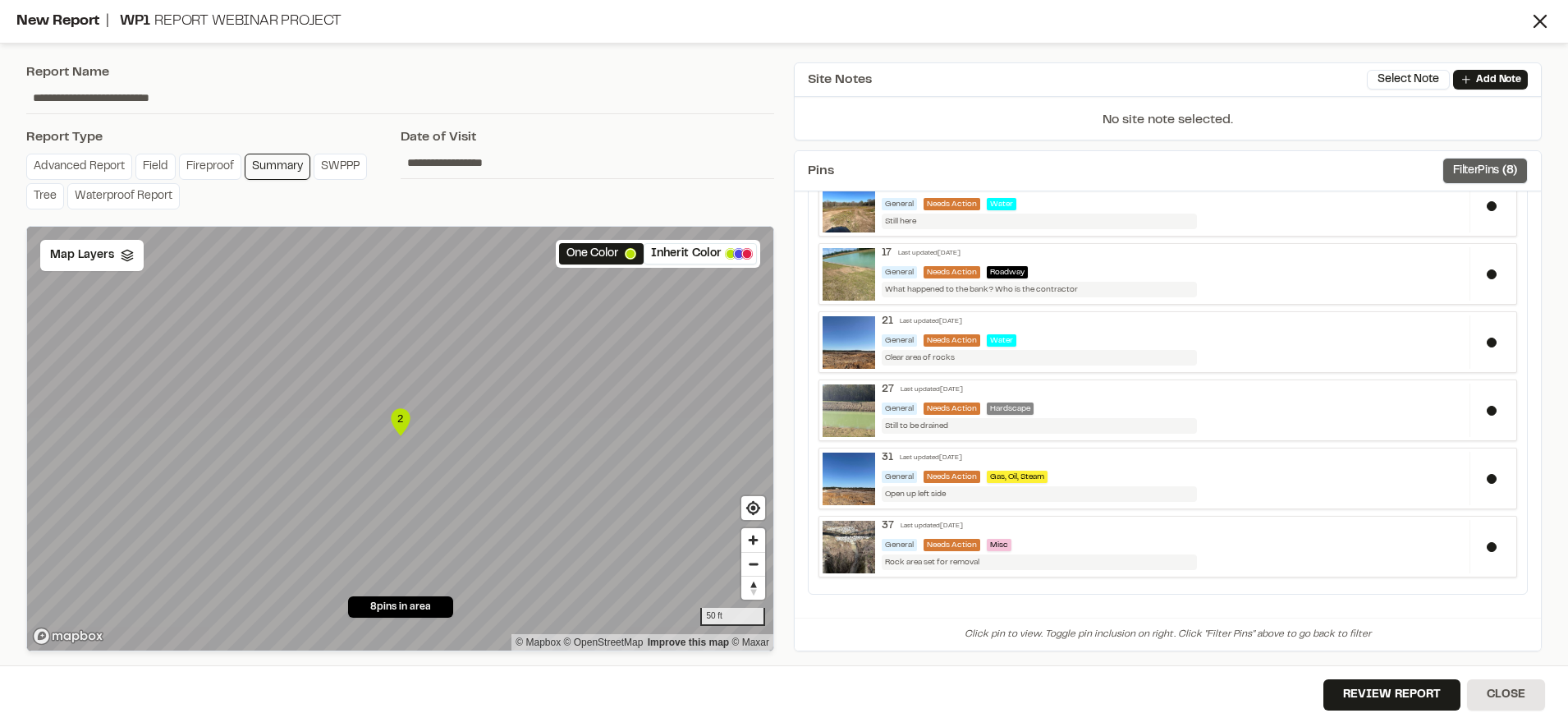
click at [1502, 162] on span "( 8 )" at bounding box center [1509, 171] width 15 height 18
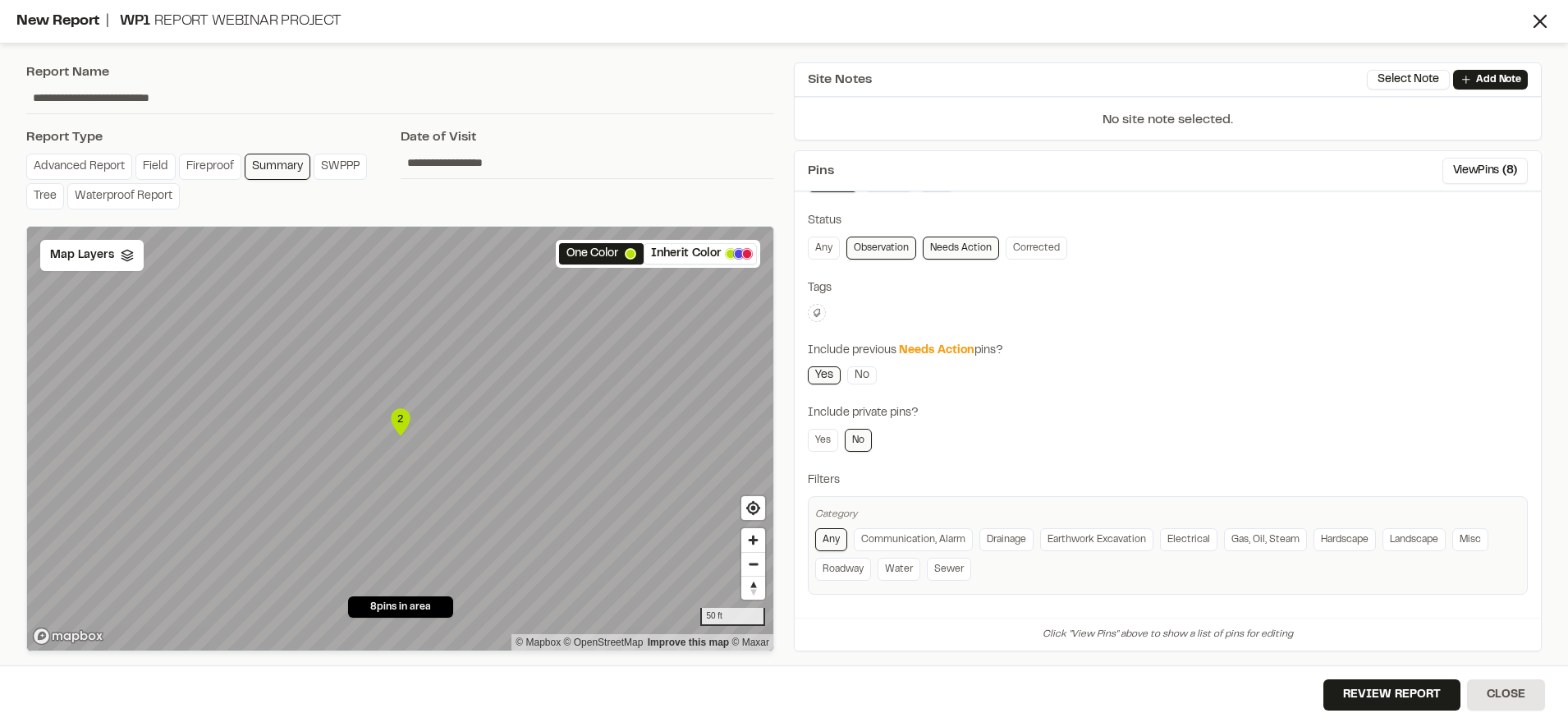
scroll to position [0, 0]
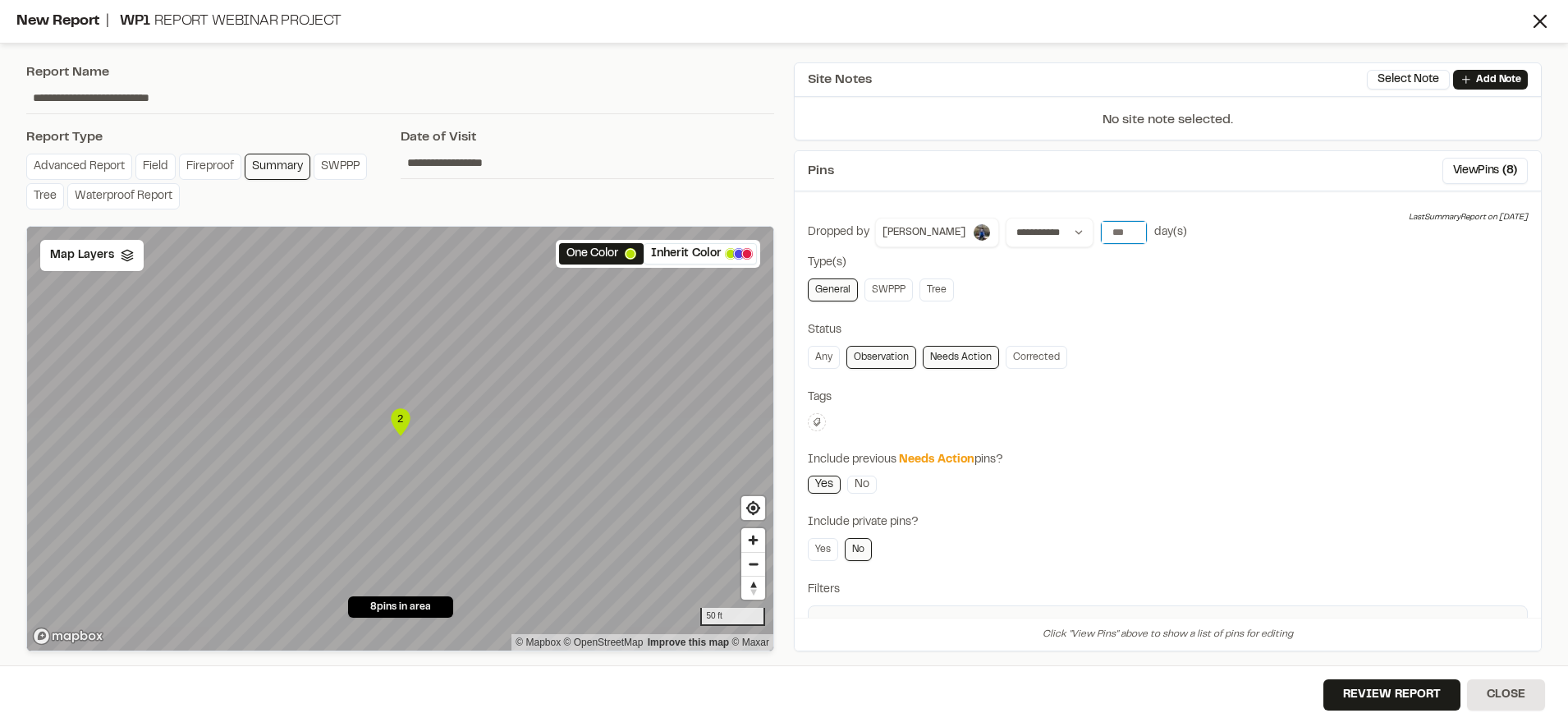
click at [1101, 228] on input "number" at bounding box center [1124, 232] width 46 height 23
type input "*"
click at [1282, 429] on div "Clear Done" at bounding box center [1168, 422] width 720 height 18
click at [1495, 175] on span "( 29 )" at bounding box center [1506, 171] width 22 height 18
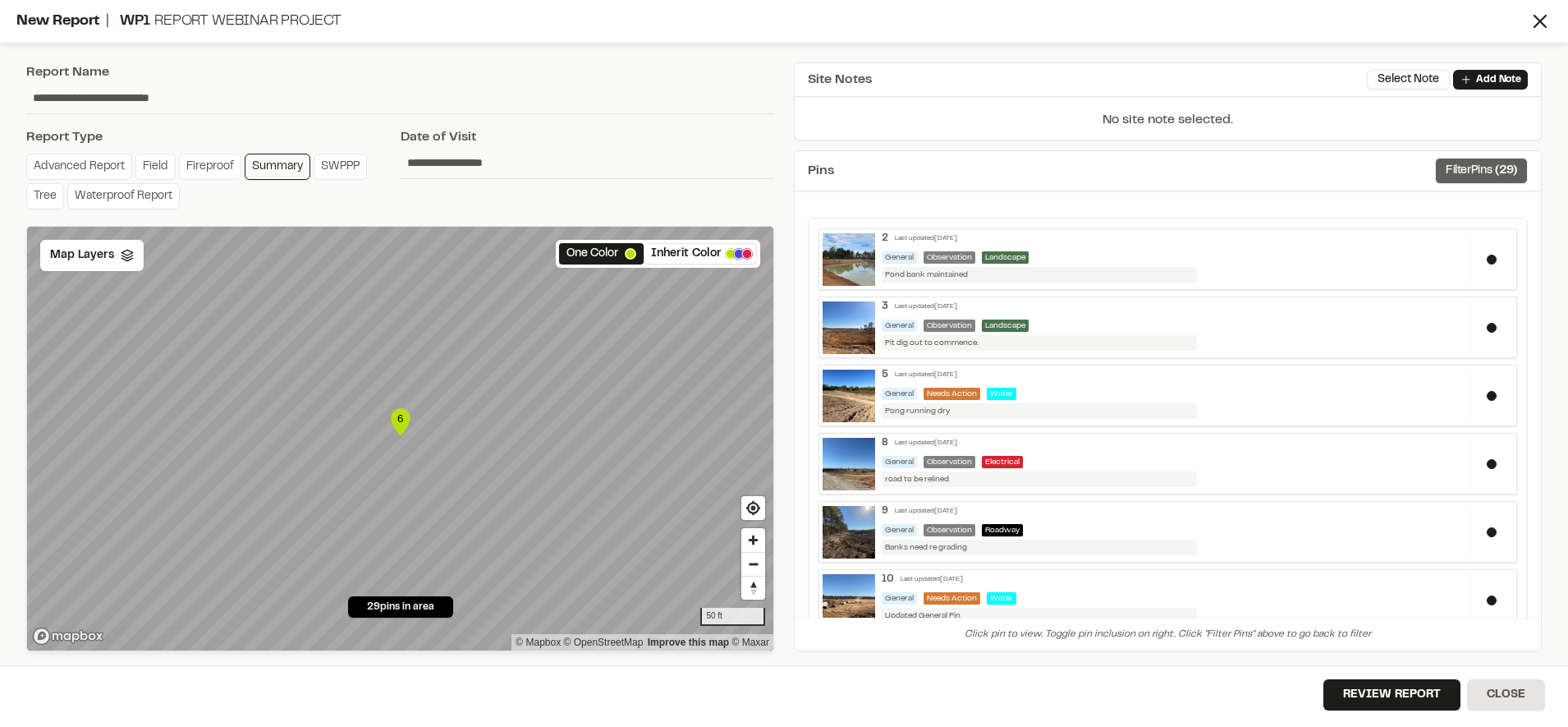
click at [1456, 177] on button "Filter Pins ( 29 )" at bounding box center [1481, 171] width 93 height 26
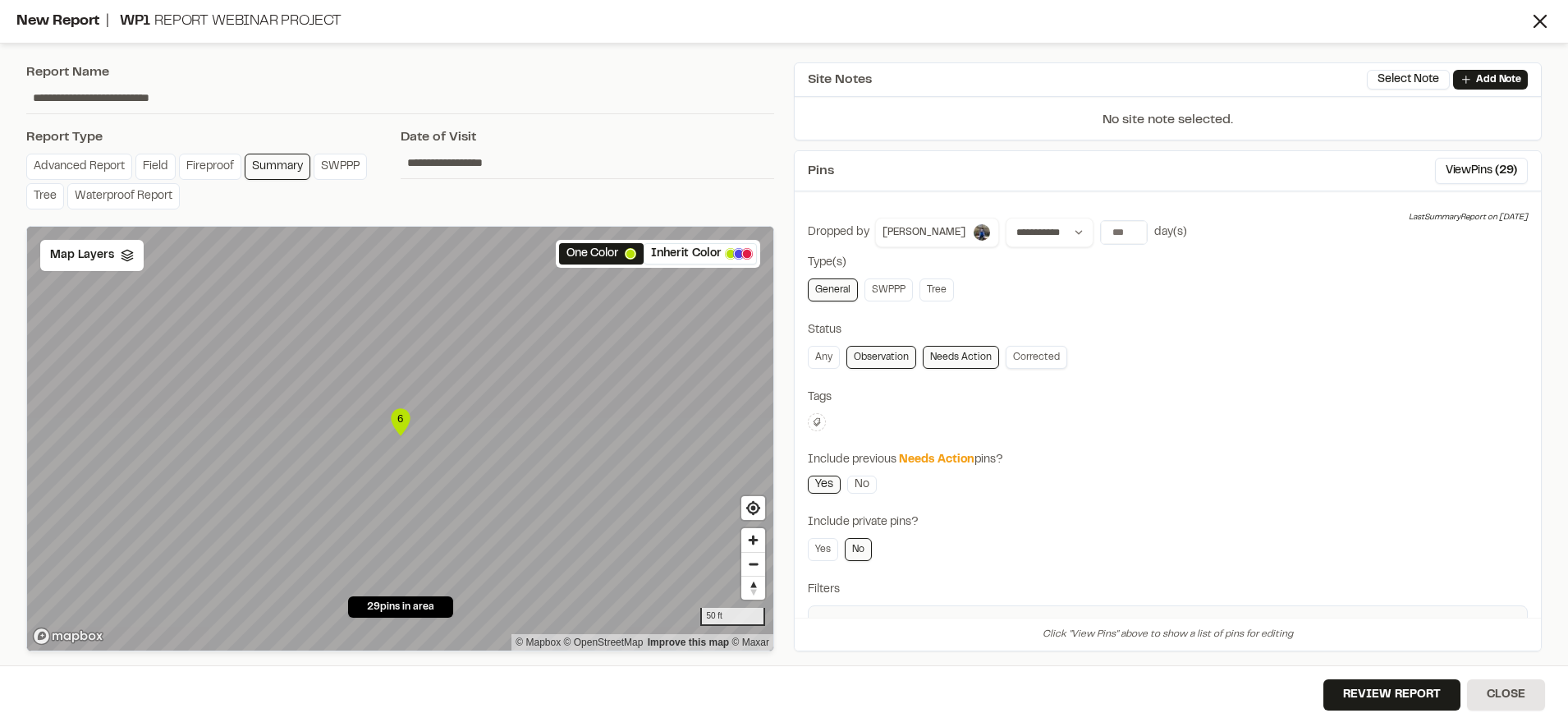
click at [1052, 351] on link "Corrected" at bounding box center [1037, 357] width 61 height 23
click at [1472, 169] on button "View Pins ( 37 )" at bounding box center [1482, 171] width 92 height 26
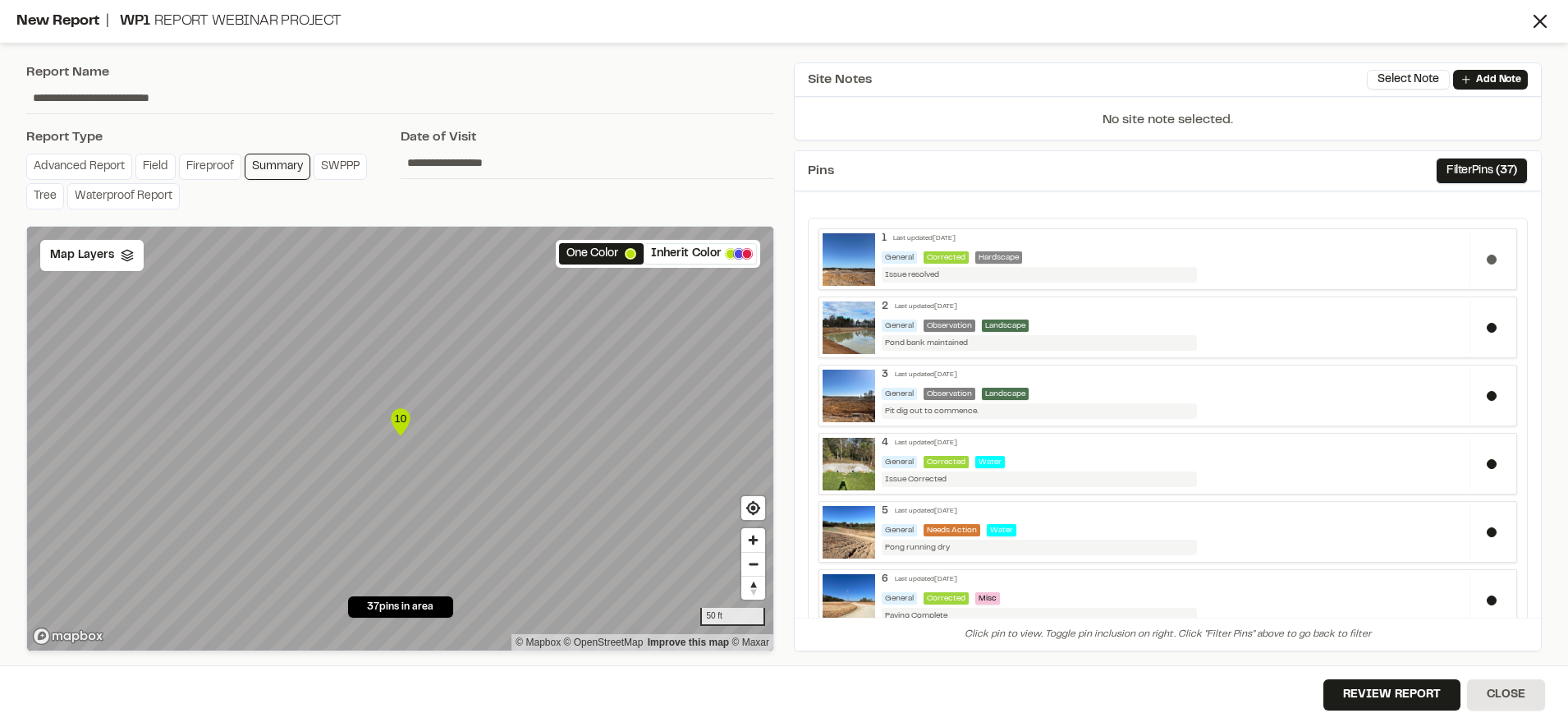
click at [1487, 263] on button at bounding box center [1492, 259] width 10 height 10
click at [1469, 328] on div at bounding box center [1490, 327] width 44 height 54
click at [1472, 381] on div at bounding box center [1490, 395] width 44 height 54
click at [1487, 462] on button at bounding box center [1492, 464] width 10 height 10
click at [1487, 532] on button at bounding box center [1492, 532] width 10 height 10
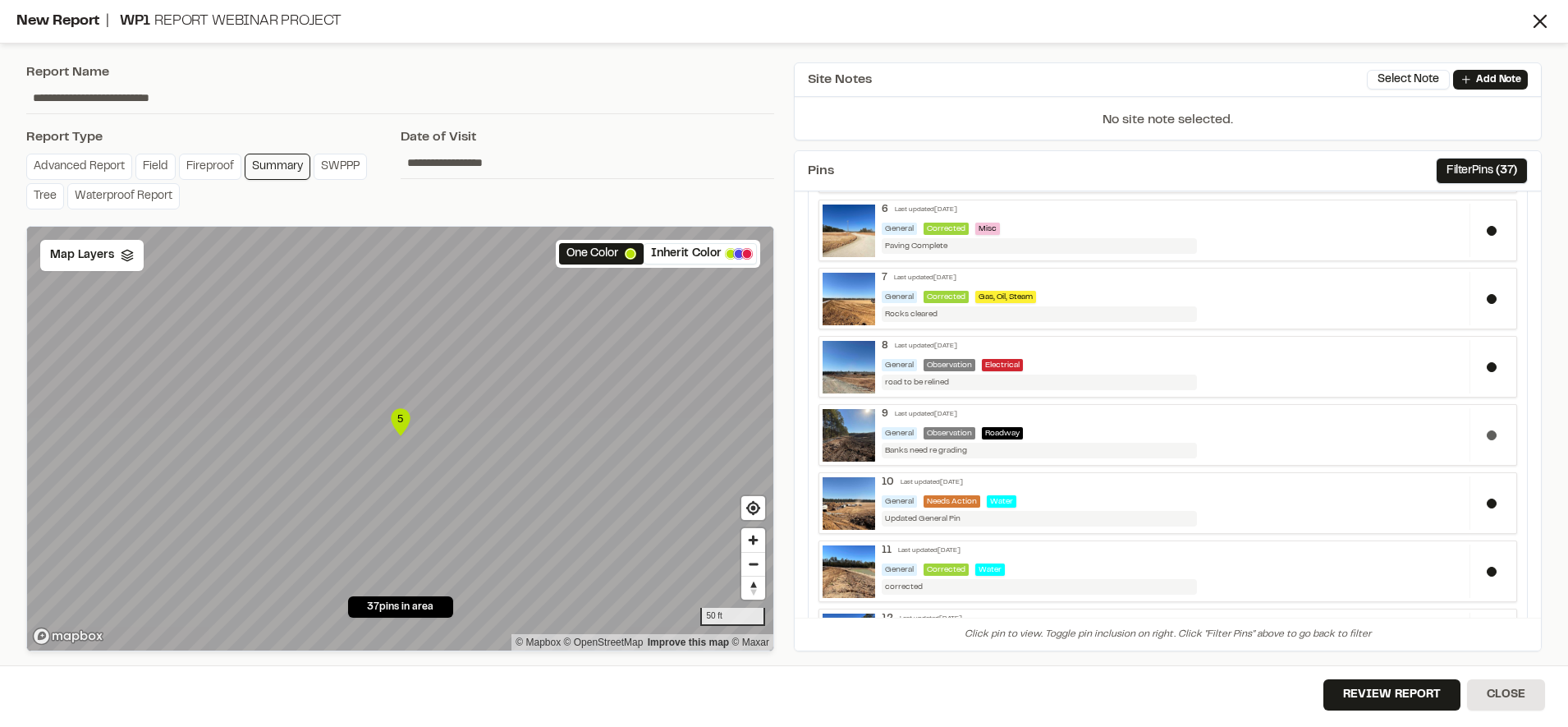
scroll to position [374, 0]
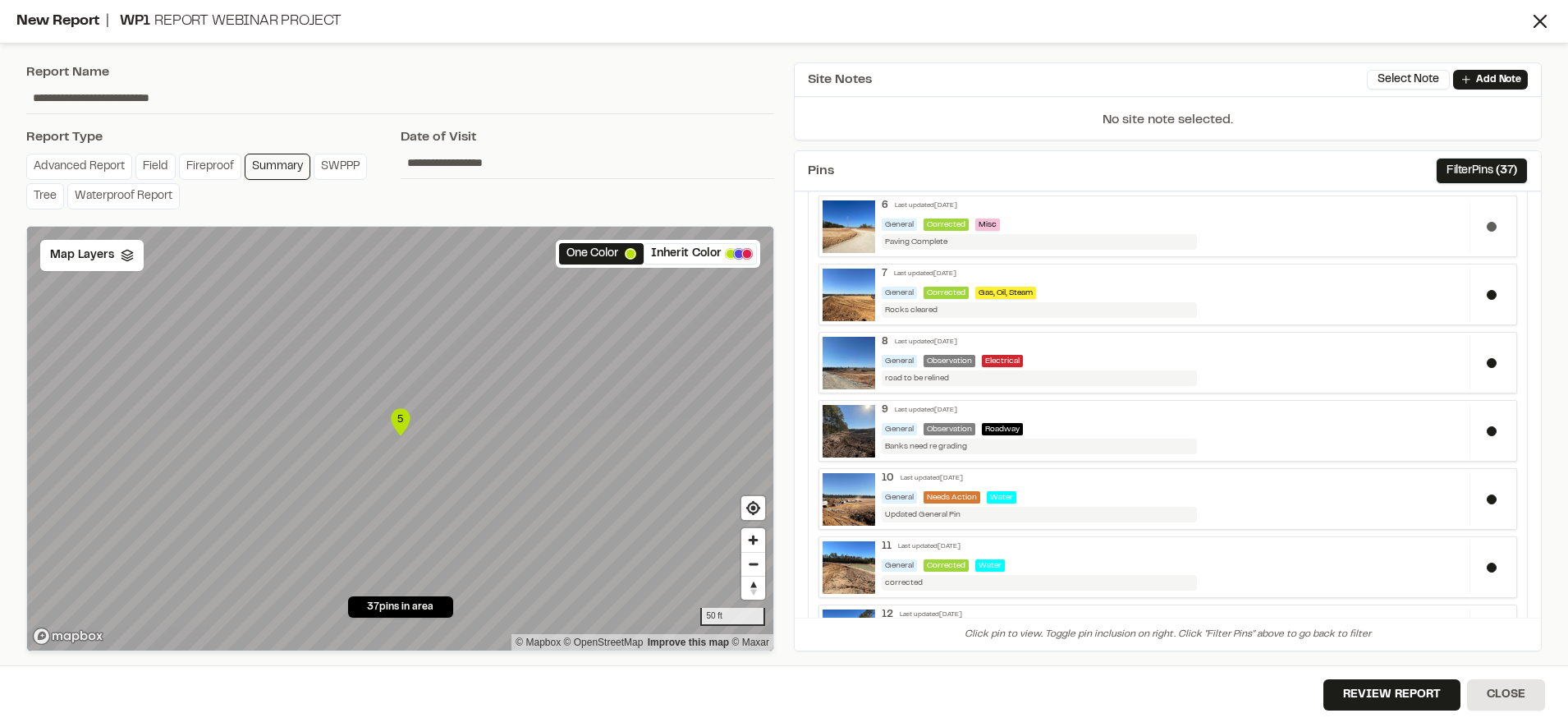
click at [1486, 230] on div at bounding box center [1490, 226] width 44 height 54
click at [1478, 289] on div at bounding box center [1490, 294] width 44 height 54
click at [1471, 354] on div at bounding box center [1490, 363] width 44 height 54
click at [1472, 389] on div "8 Last updated Sep 24, 2025 General Observation Electrical road to be relined x" at bounding box center [1167, 363] width 699 height 61
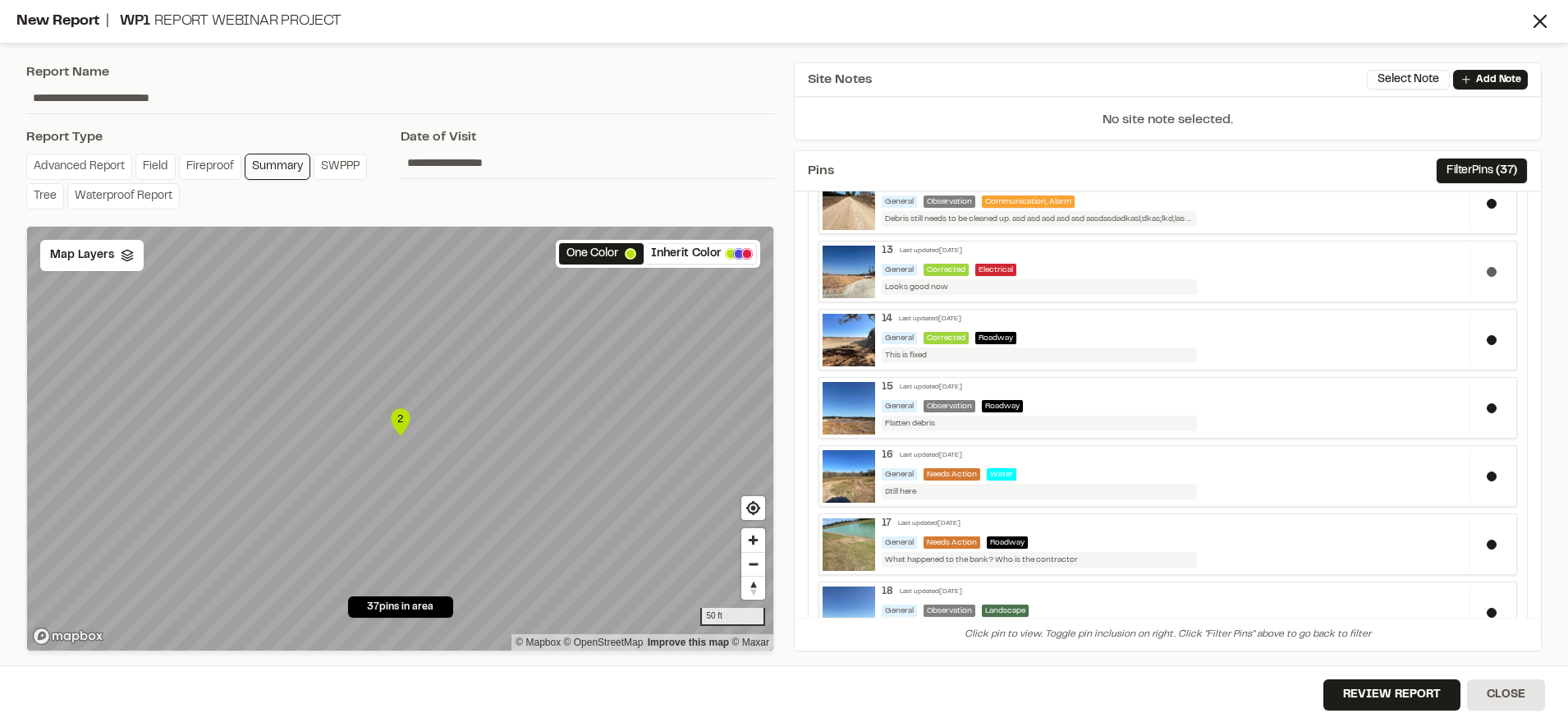
scroll to position [836, 0]
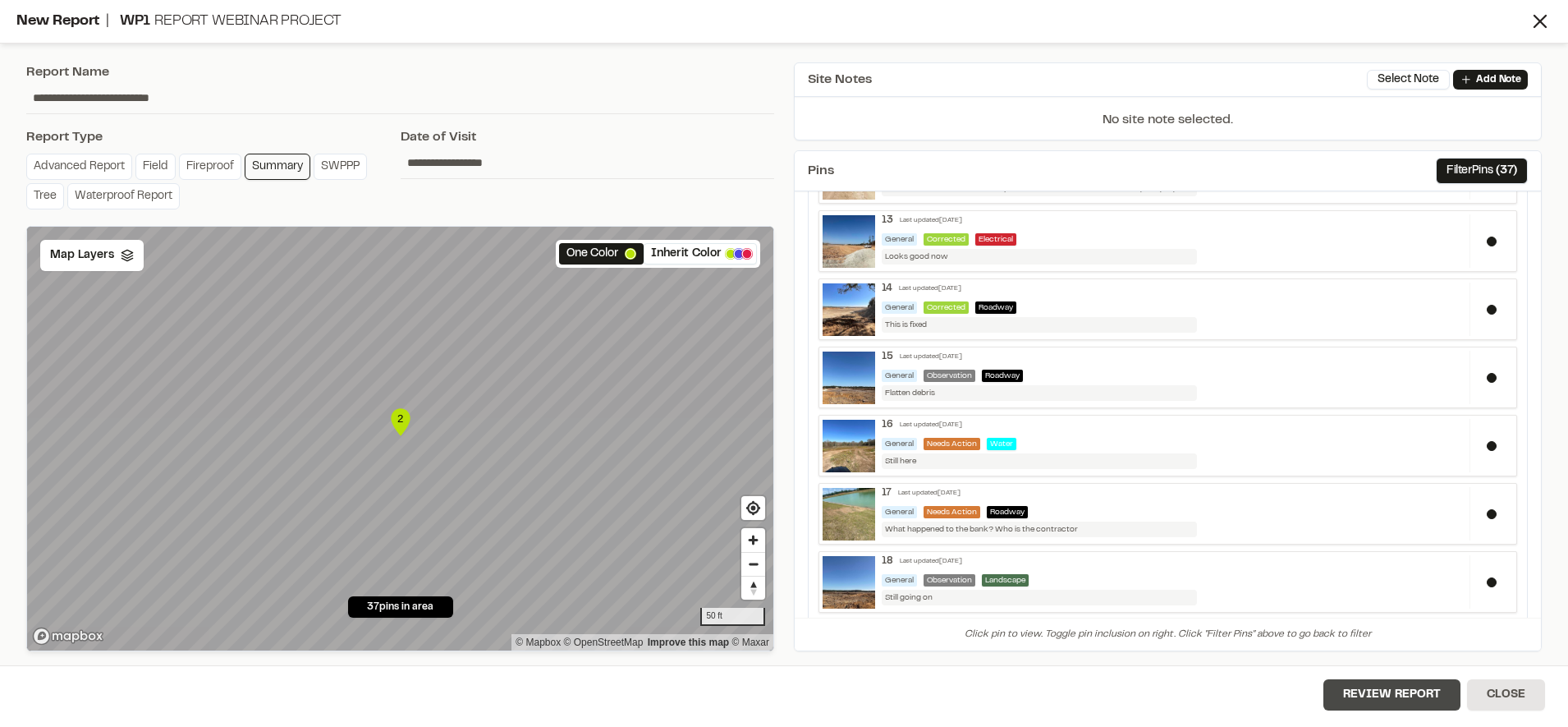
click at [1383, 702] on button "Review Report" at bounding box center [1391, 695] width 137 height 32
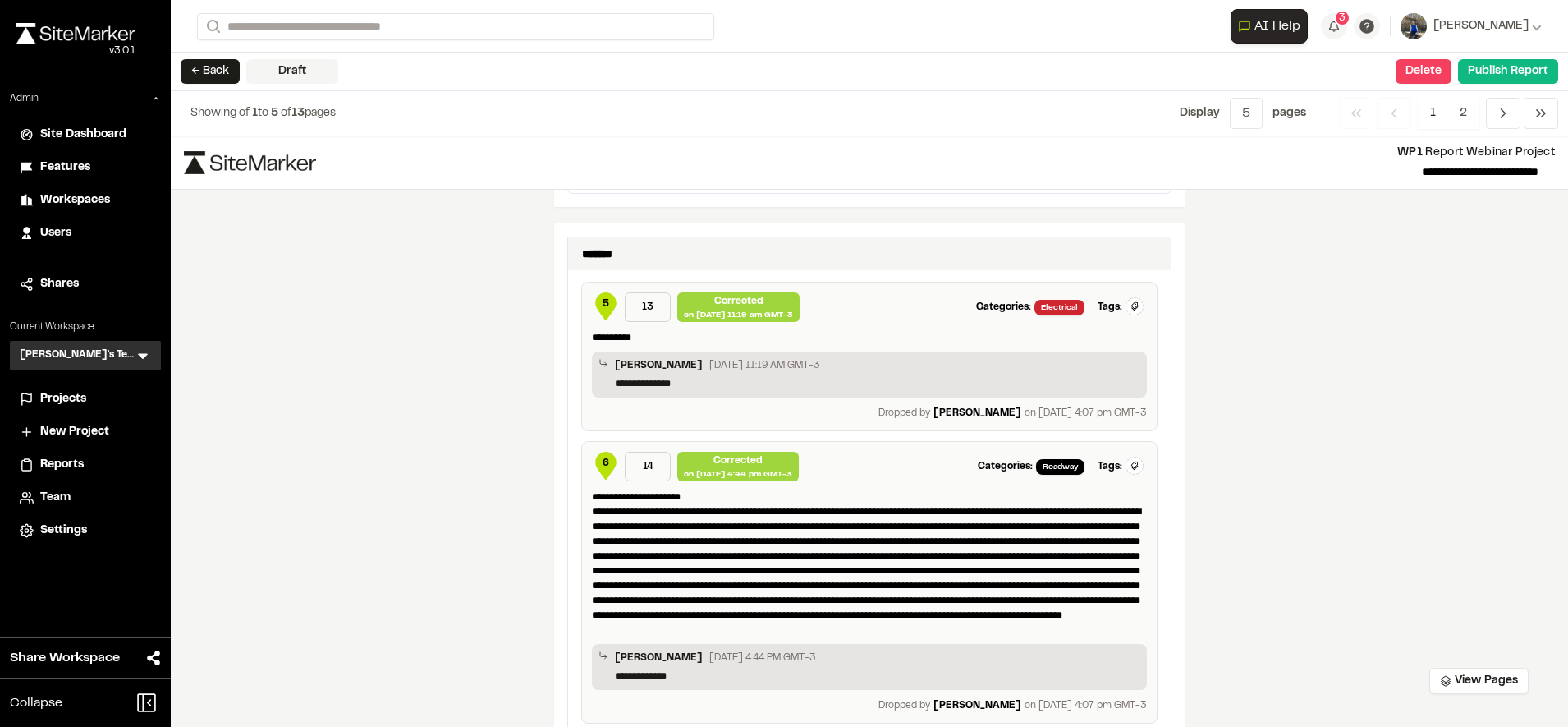
scroll to position [2436, 0]
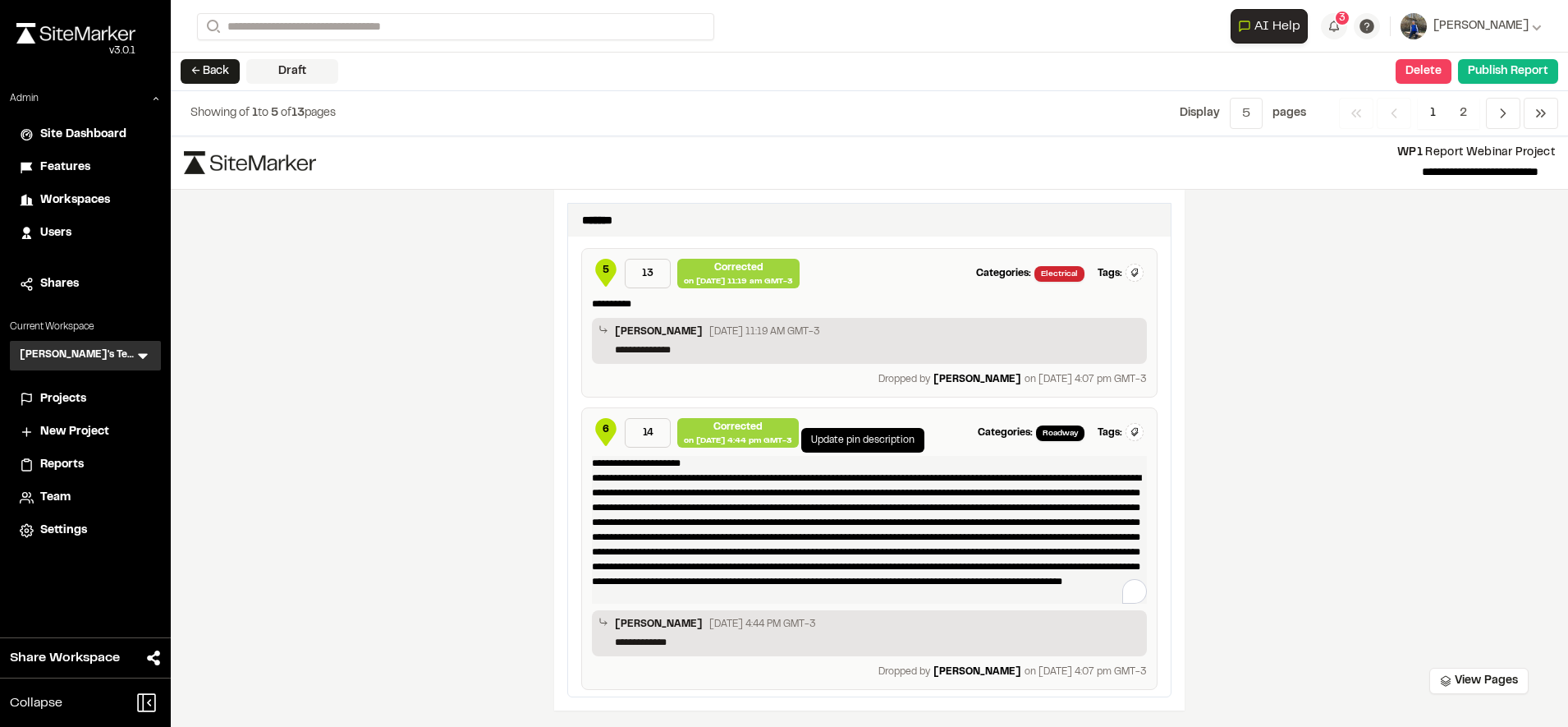
click at [968, 583] on p "**********" at bounding box center [869, 529] width 555 height 148
click at [959, 605] on div "**********" at bounding box center [869, 555] width 555 height 201
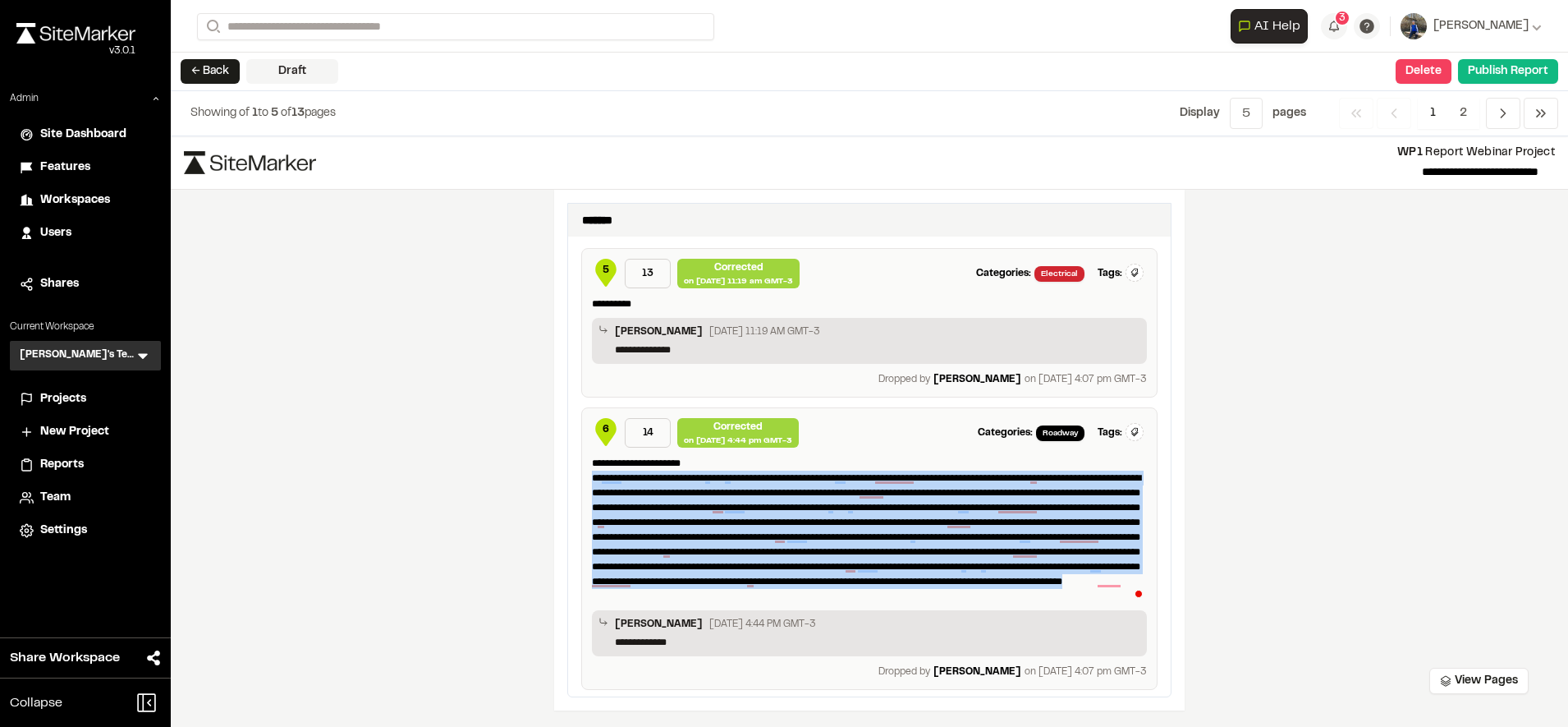
drag, startPoint x: 939, startPoint y: 595, endPoint x: 575, endPoint y: 478, distance: 382.3
click at [581, 478] on div "**********" at bounding box center [868, 548] width 576 height 282
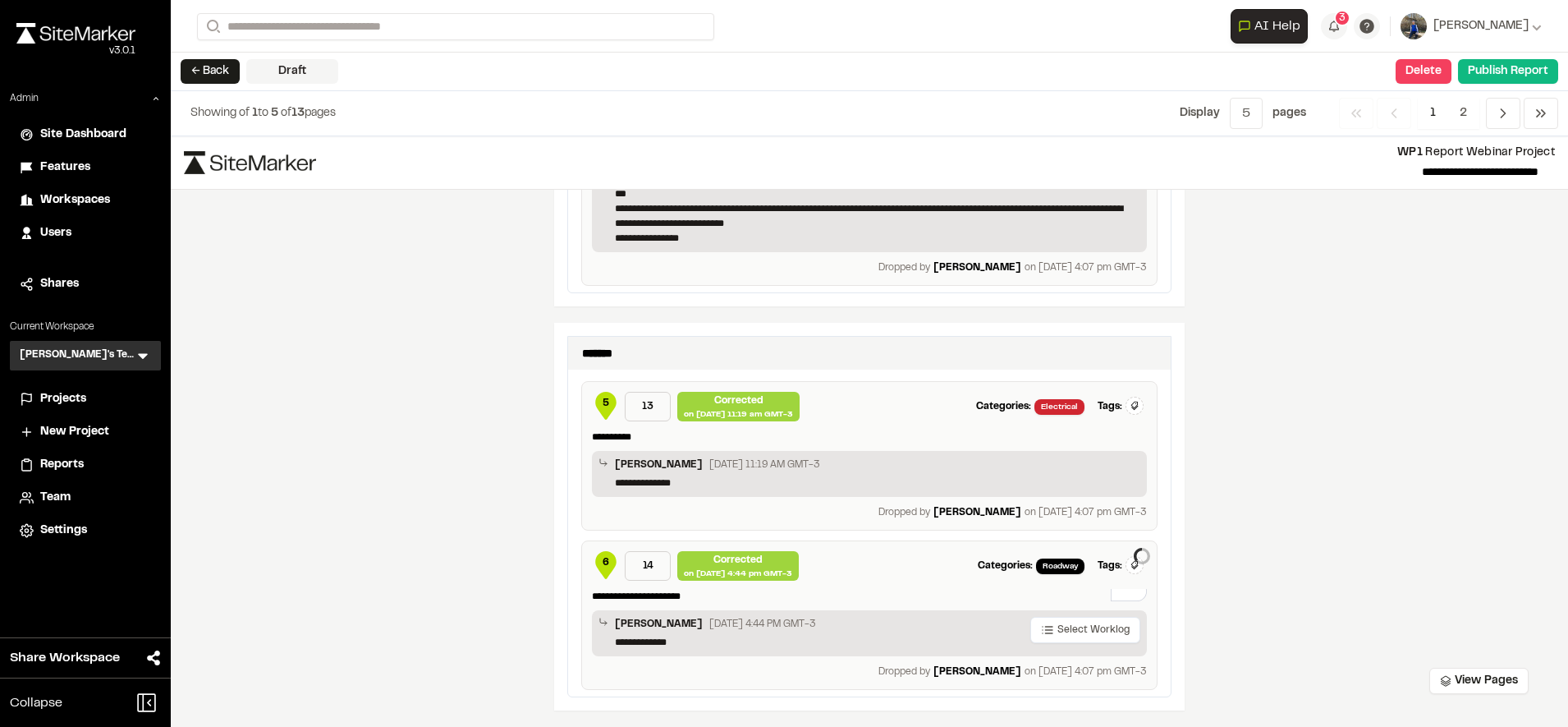
scroll to position [2303, 0]
click at [1432, 554] on div "**********" at bounding box center [869, 432] width 1397 height 590
drag, startPoint x: 685, startPoint y: 597, endPoint x: 580, endPoint y: 593, distance: 105.1
click at [581, 593] on div "**********" at bounding box center [868, 614] width 576 height 149
click at [727, 597] on p "**********" at bounding box center [869, 596] width 555 height 15
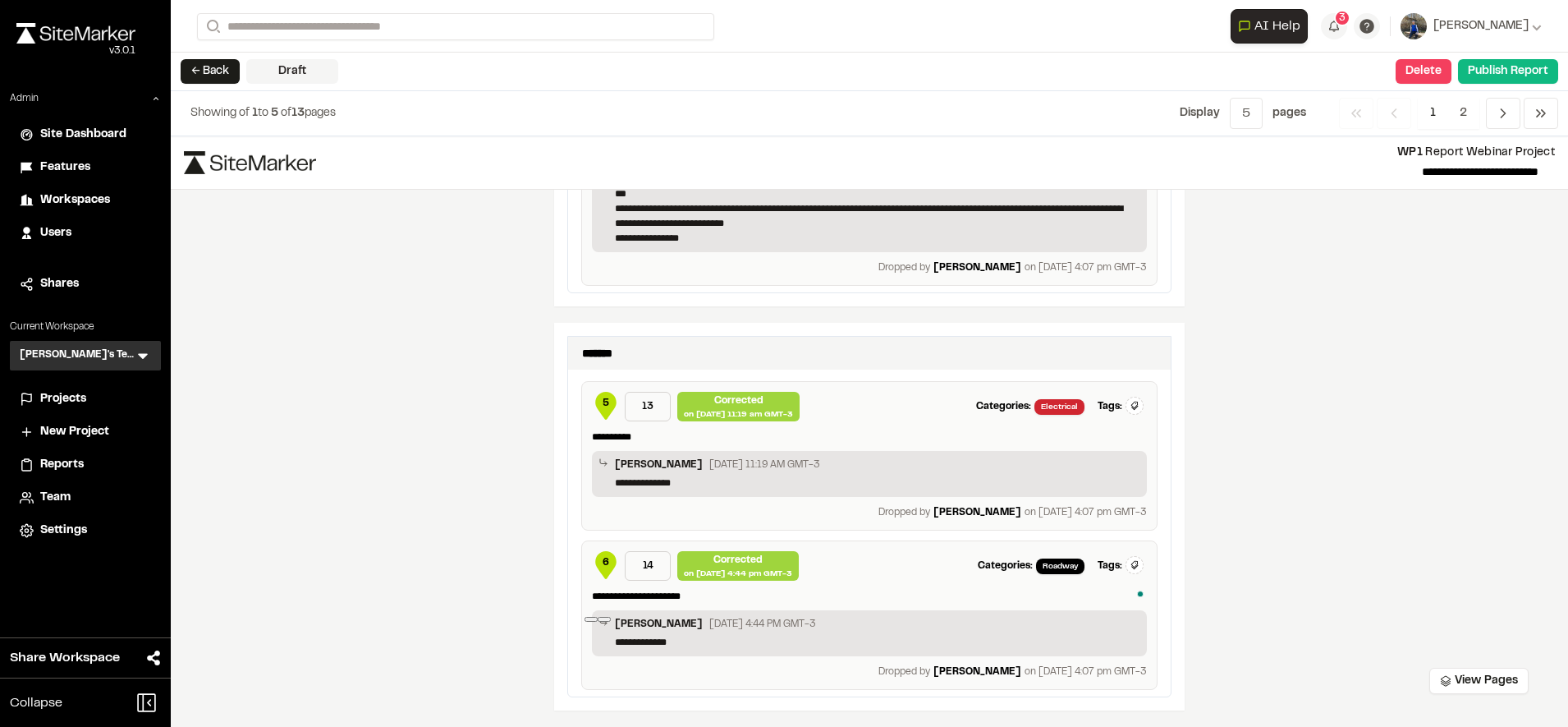
click at [427, 579] on div "**********" at bounding box center [869, 432] width 1397 height 590
click at [731, 575] on div "on [DATE] 4:44 pm GMT-3" at bounding box center [738, 573] width 108 height 12
drag, startPoint x: 731, startPoint y: 575, endPoint x: 758, endPoint y: 589, distance: 30.4
click at [758, 589] on div "**********" at bounding box center [868, 614] width 576 height 149
click at [681, 591] on p "**********" at bounding box center [869, 596] width 555 height 15
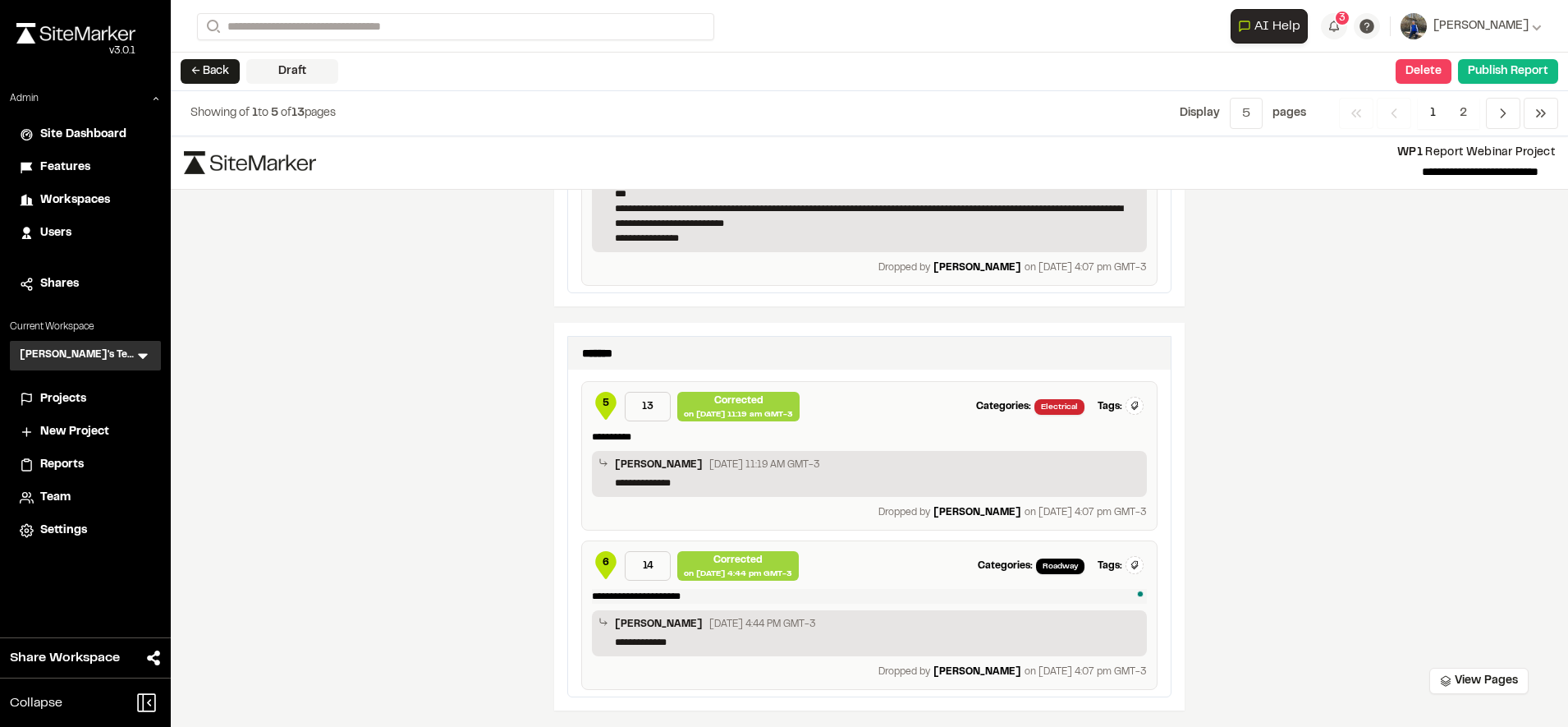
click at [681, 591] on p "**********" at bounding box center [869, 596] width 555 height 15
click at [749, 591] on p "**********" at bounding box center [869, 596] width 555 height 15
click at [1227, 560] on div "**********" at bounding box center [869, 432] width 1397 height 590
click at [1509, 119] on icon "Navigation" at bounding box center [1502, 113] width 16 height 16
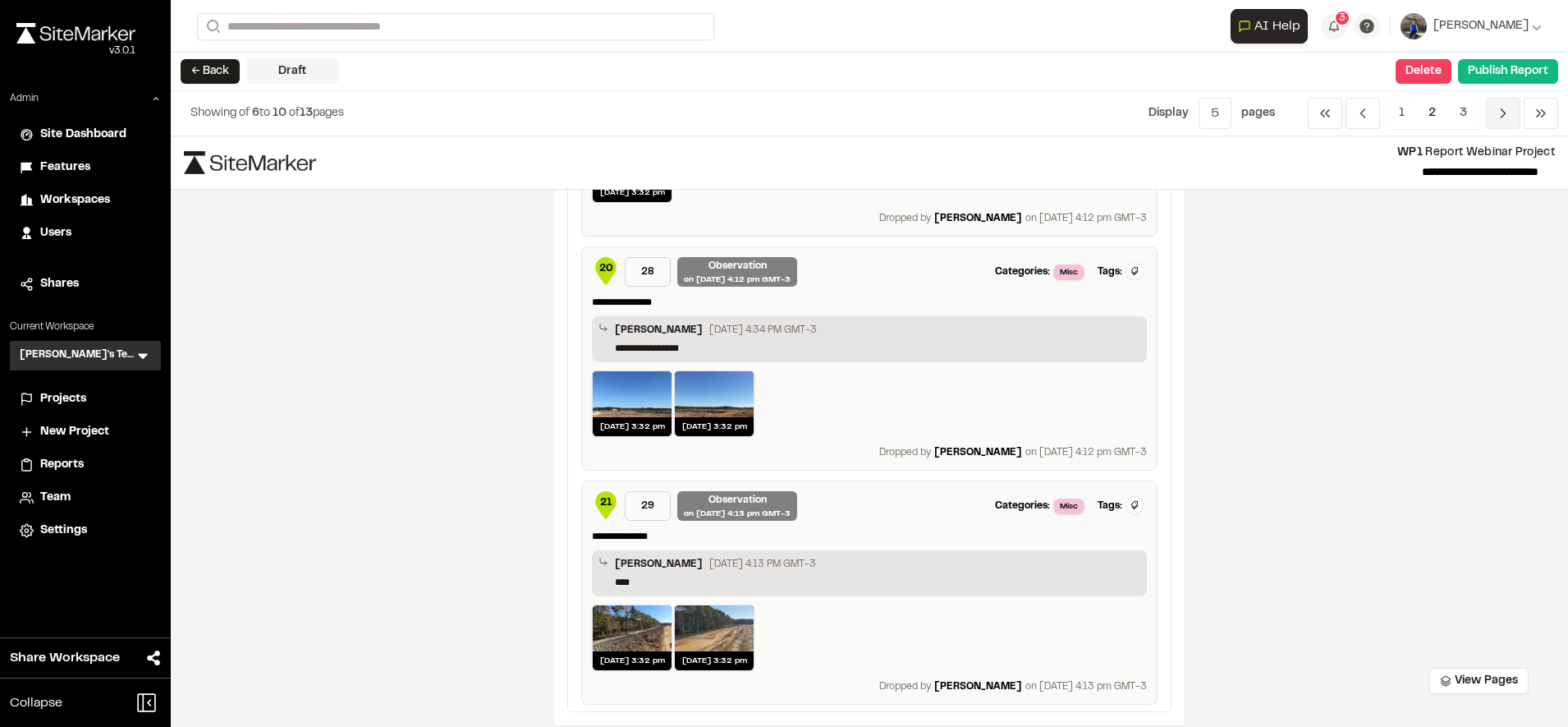
scroll to position [3309, 0]
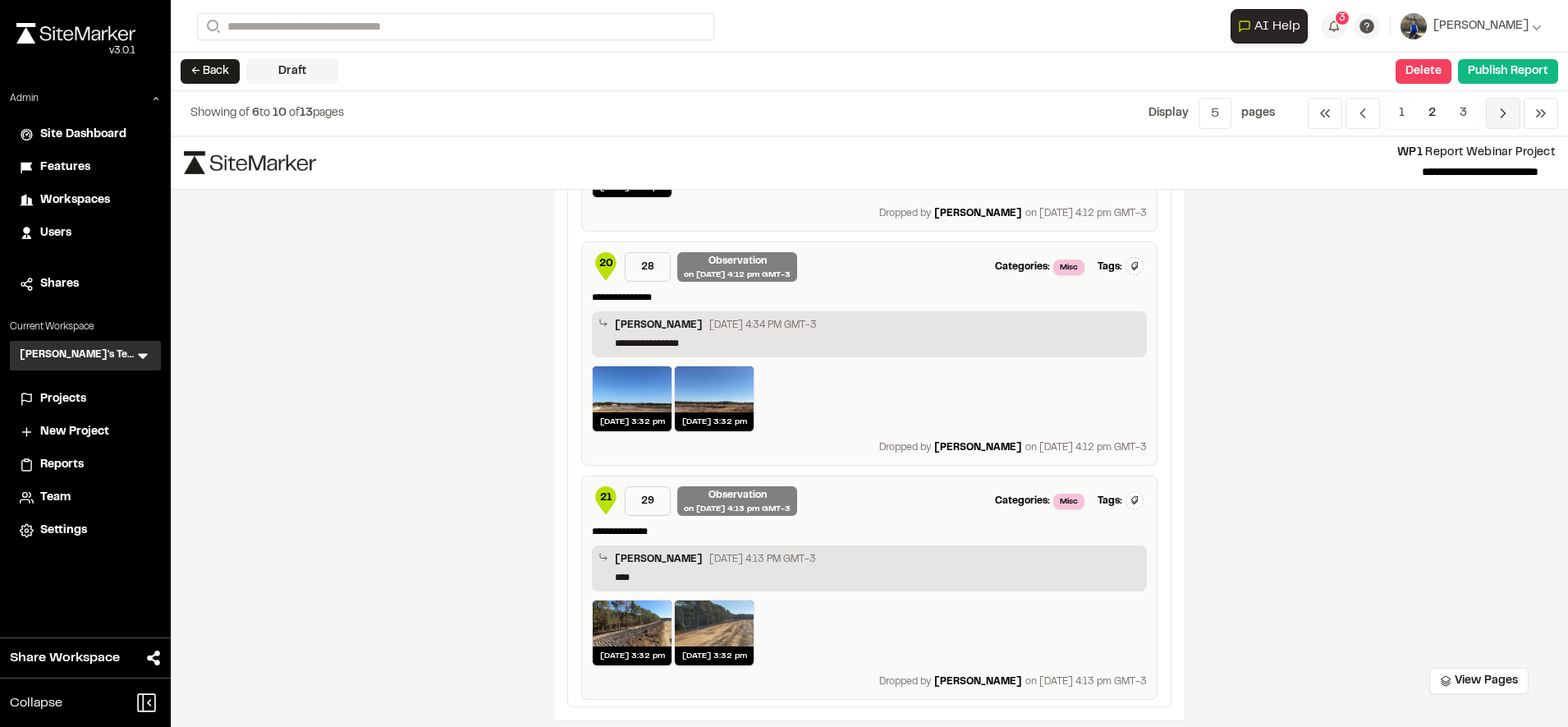
click at [1507, 108] on icon "Navigation" at bounding box center [1502, 113] width 16 height 16
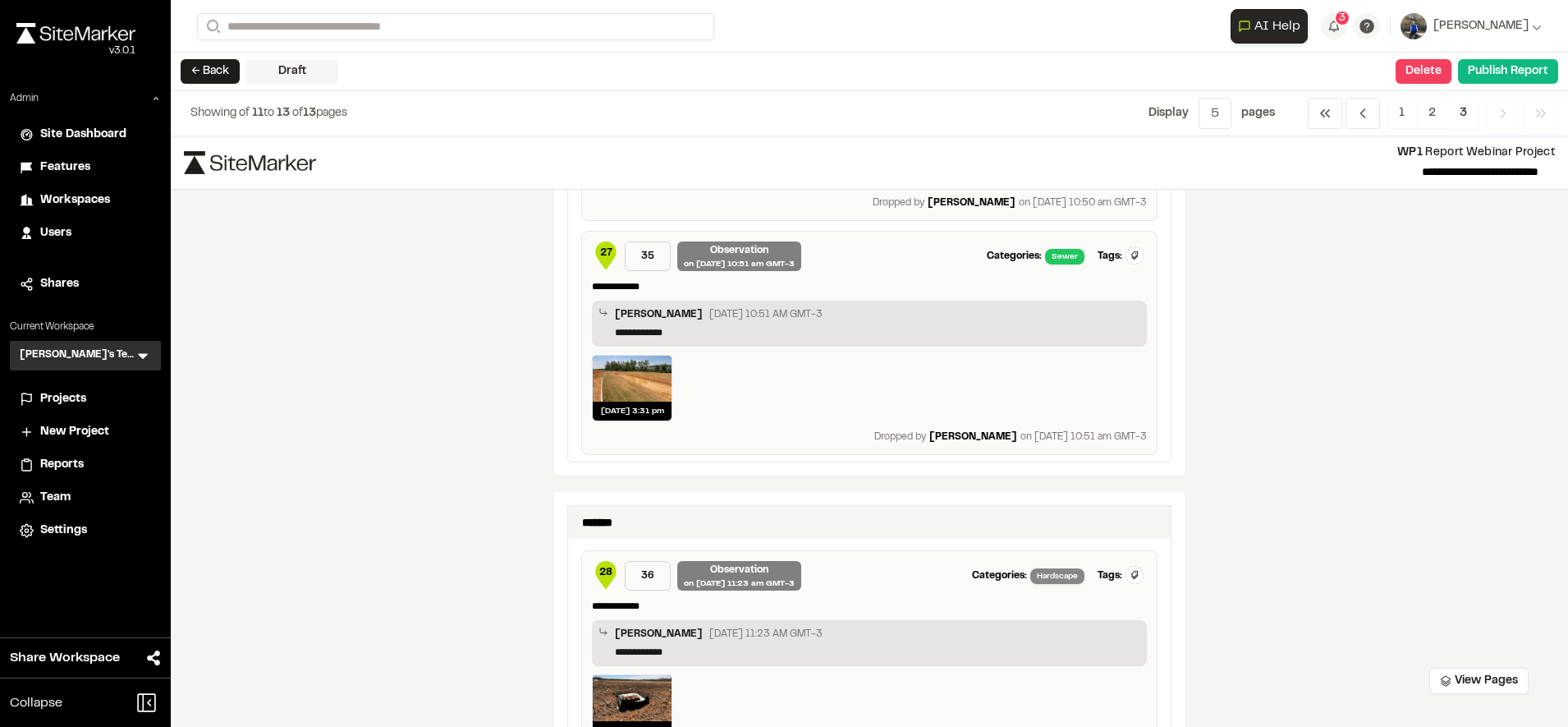
scroll to position [1516, 0]
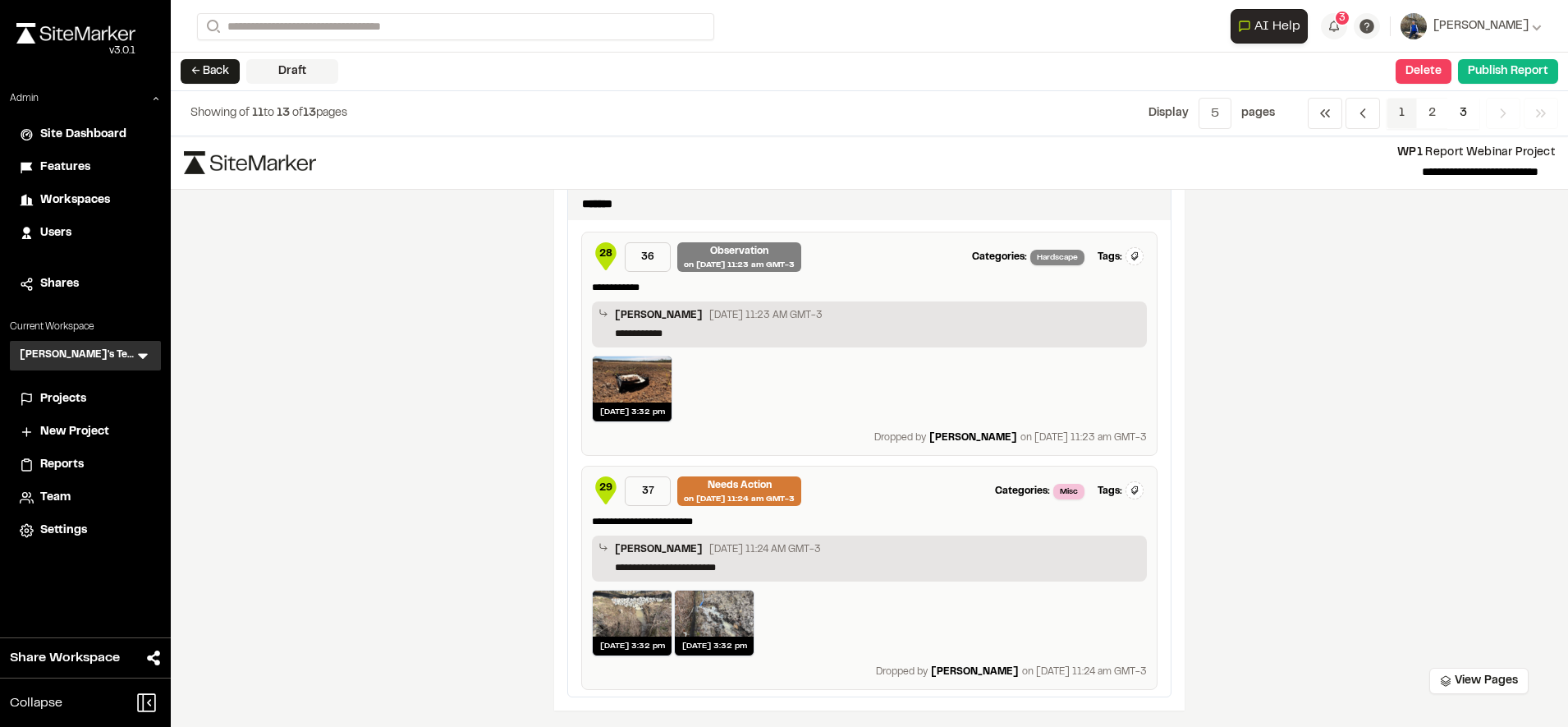
click at [1405, 108] on span "1" at bounding box center [1402, 113] width 31 height 32
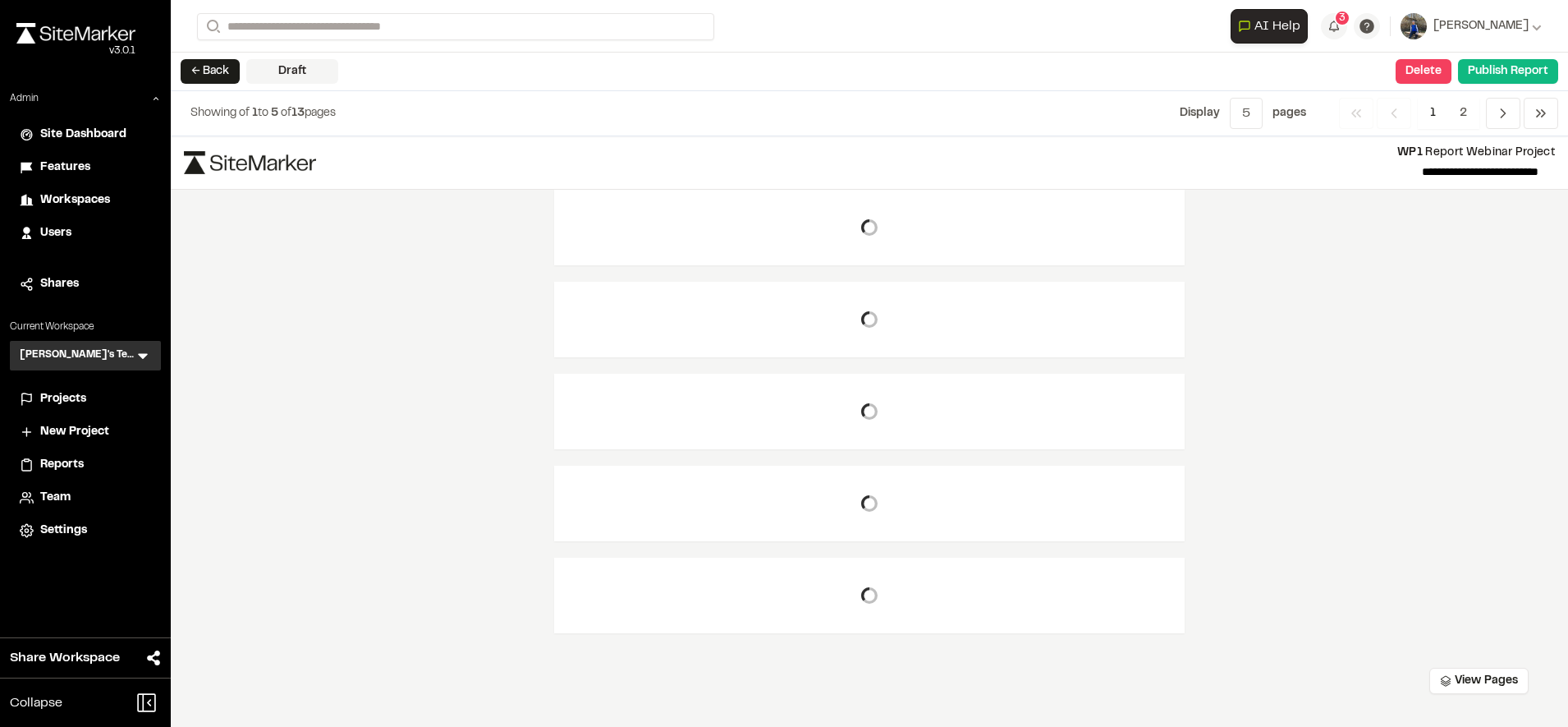
click at [1437, 112] on span "1" at bounding box center [1433, 113] width 31 height 32
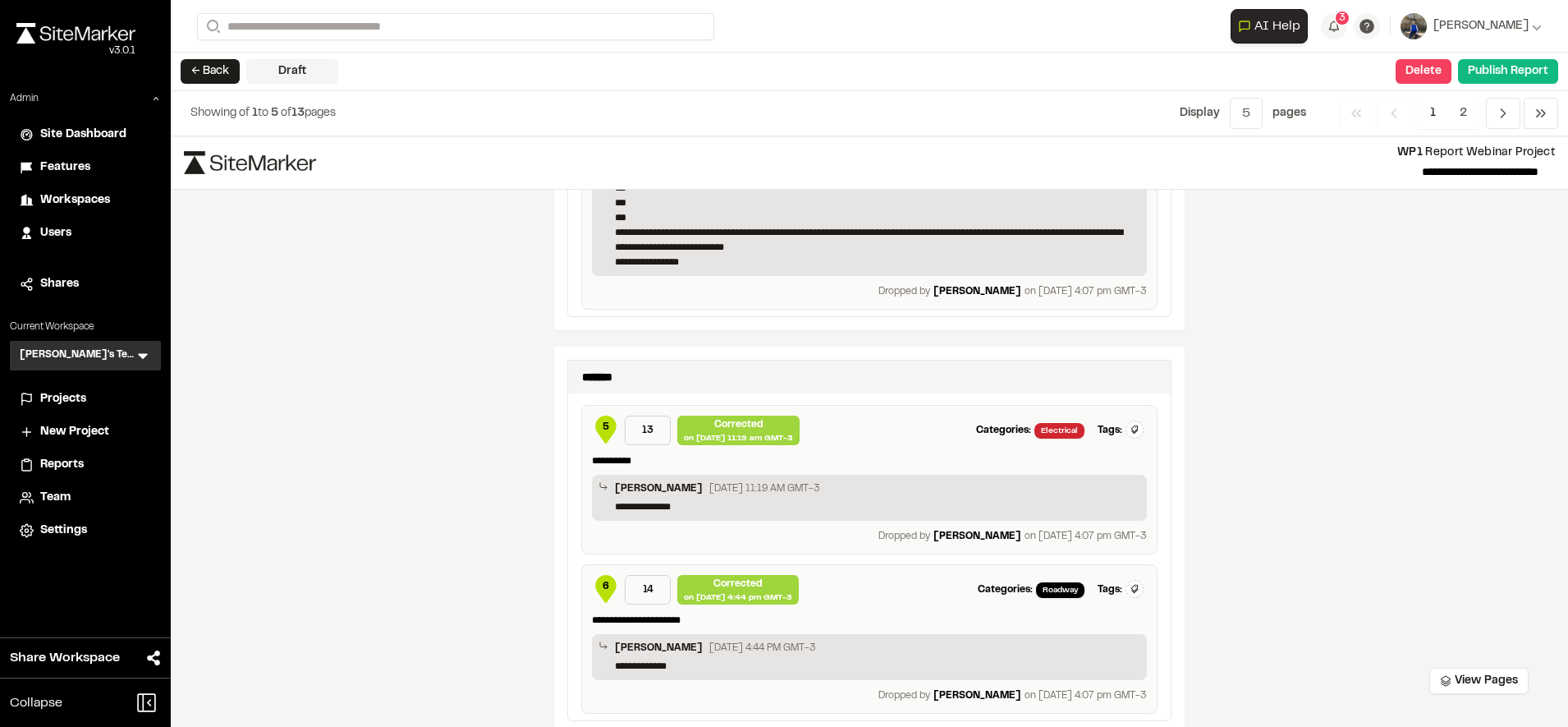
scroll to position [2303, 0]
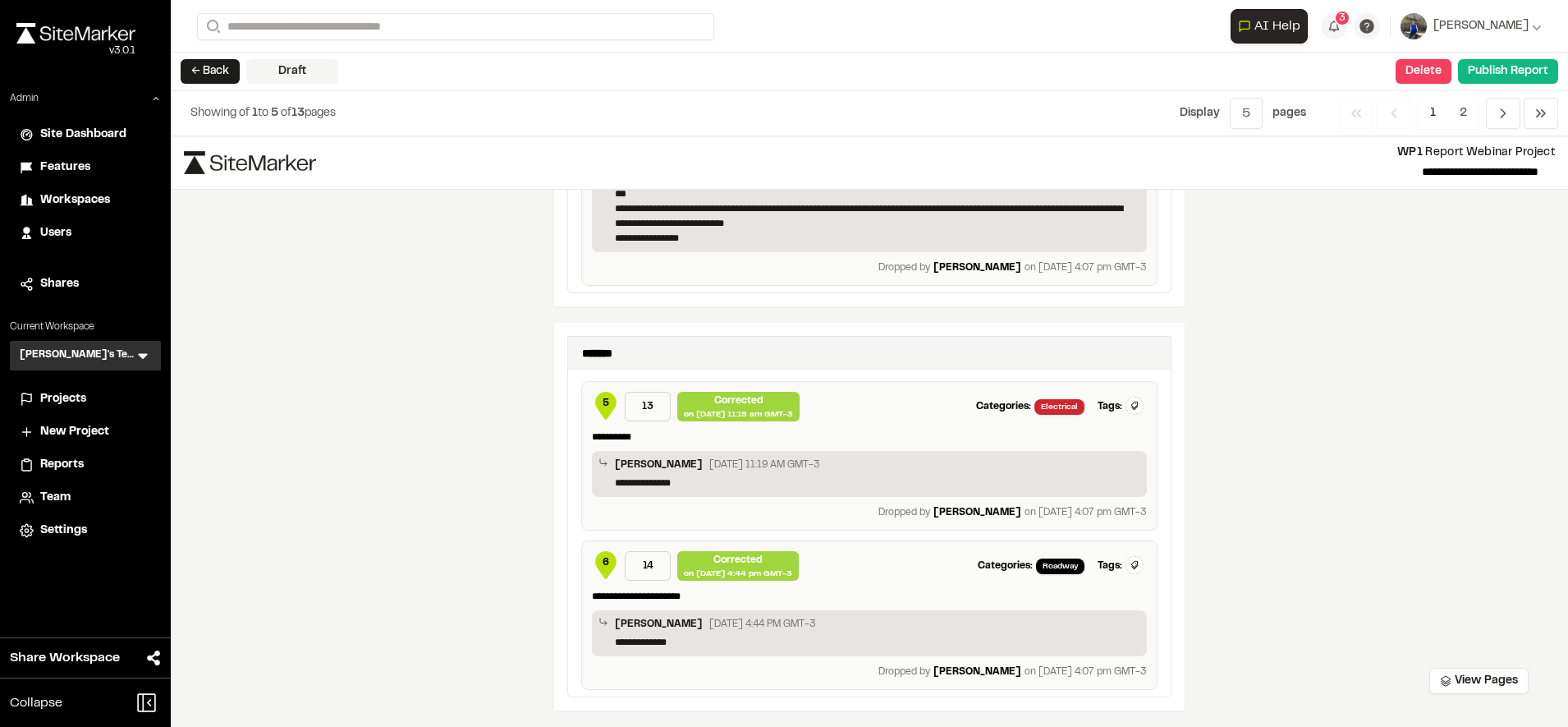
click at [606, 572] on span "6" at bounding box center [605, 566] width 26 height 30
click at [606, 567] on span "6" at bounding box center [605, 566] width 26 height 30
click at [602, 557] on span "6" at bounding box center [605, 566] width 26 height 30
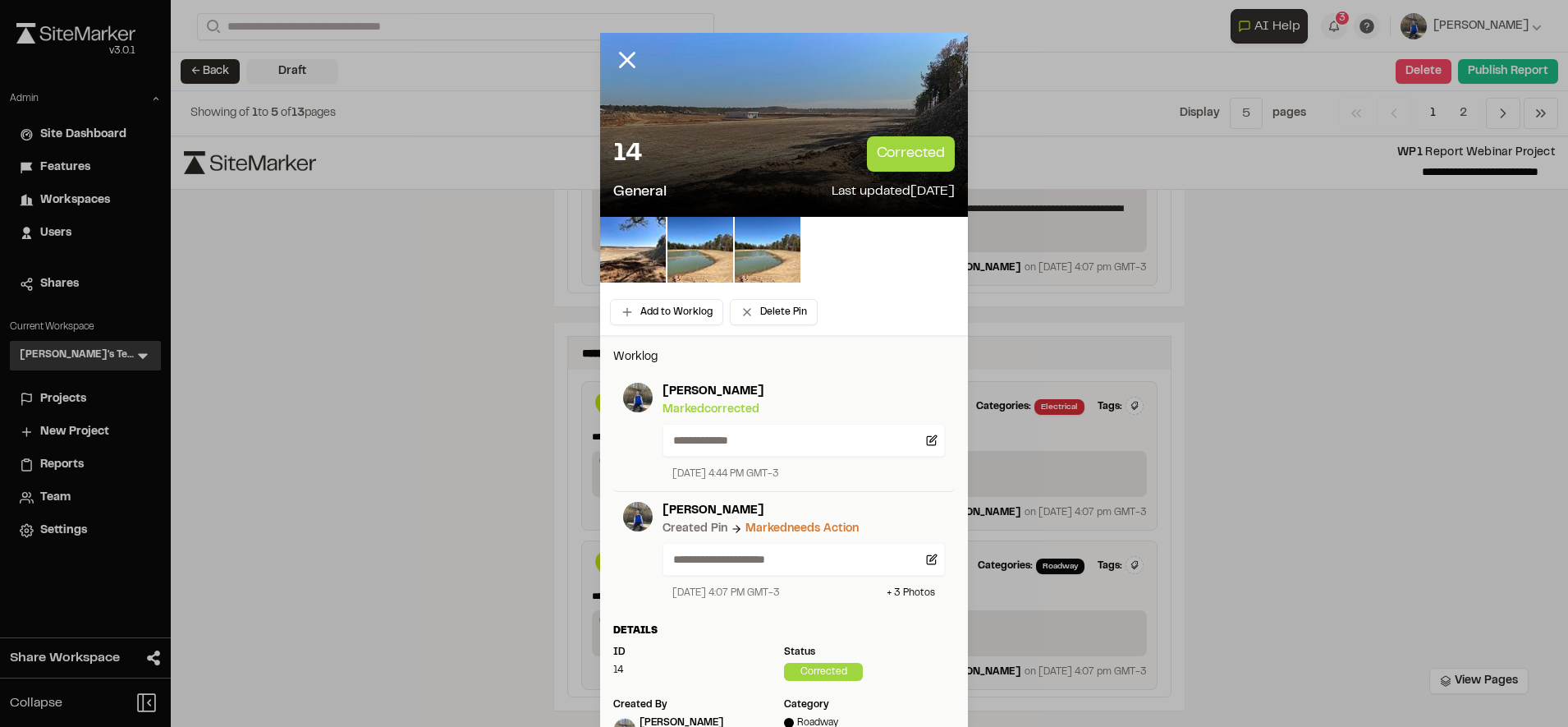
scroll to position [52, 0]
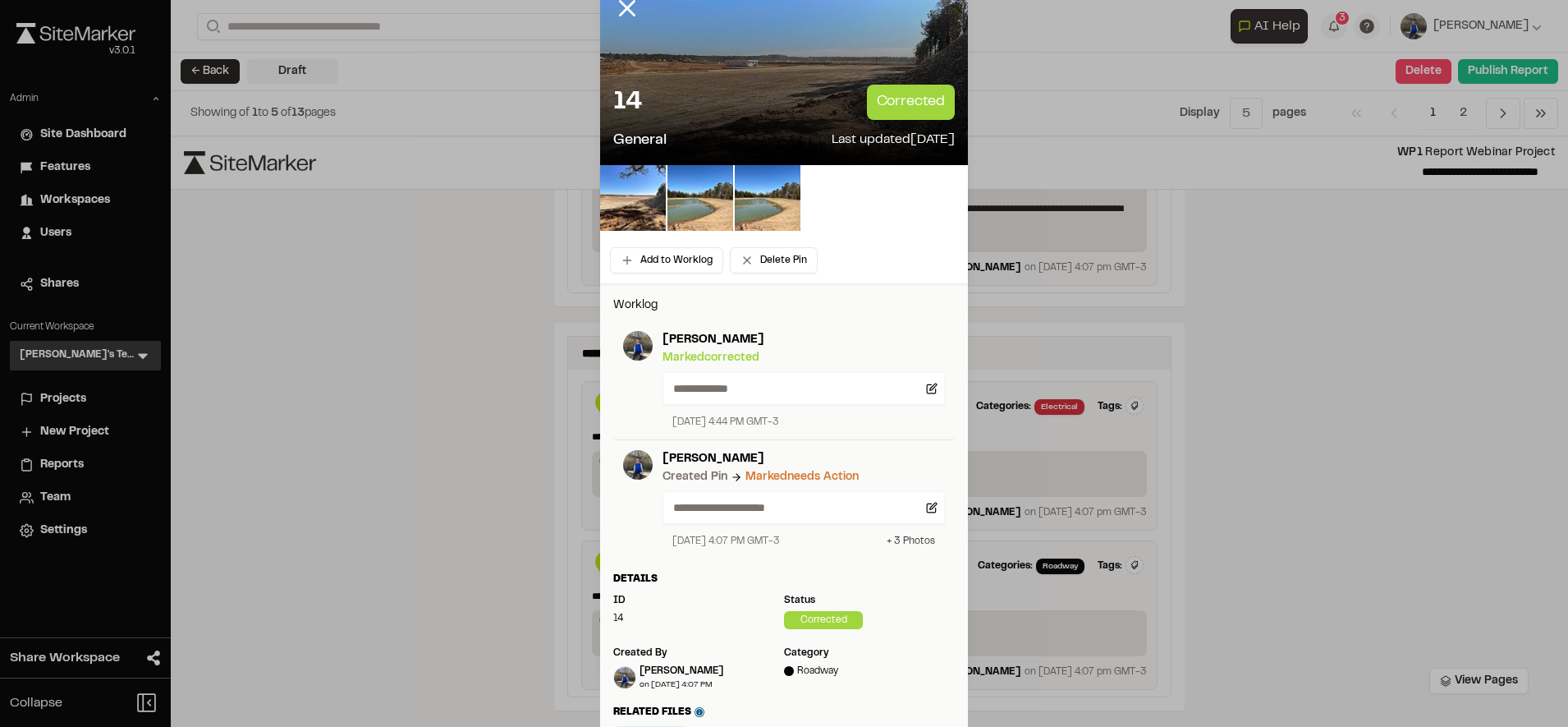
click at [896, 542] on div "+ 3 Photo s" at bounding box center [910, 540] width 49 height 15
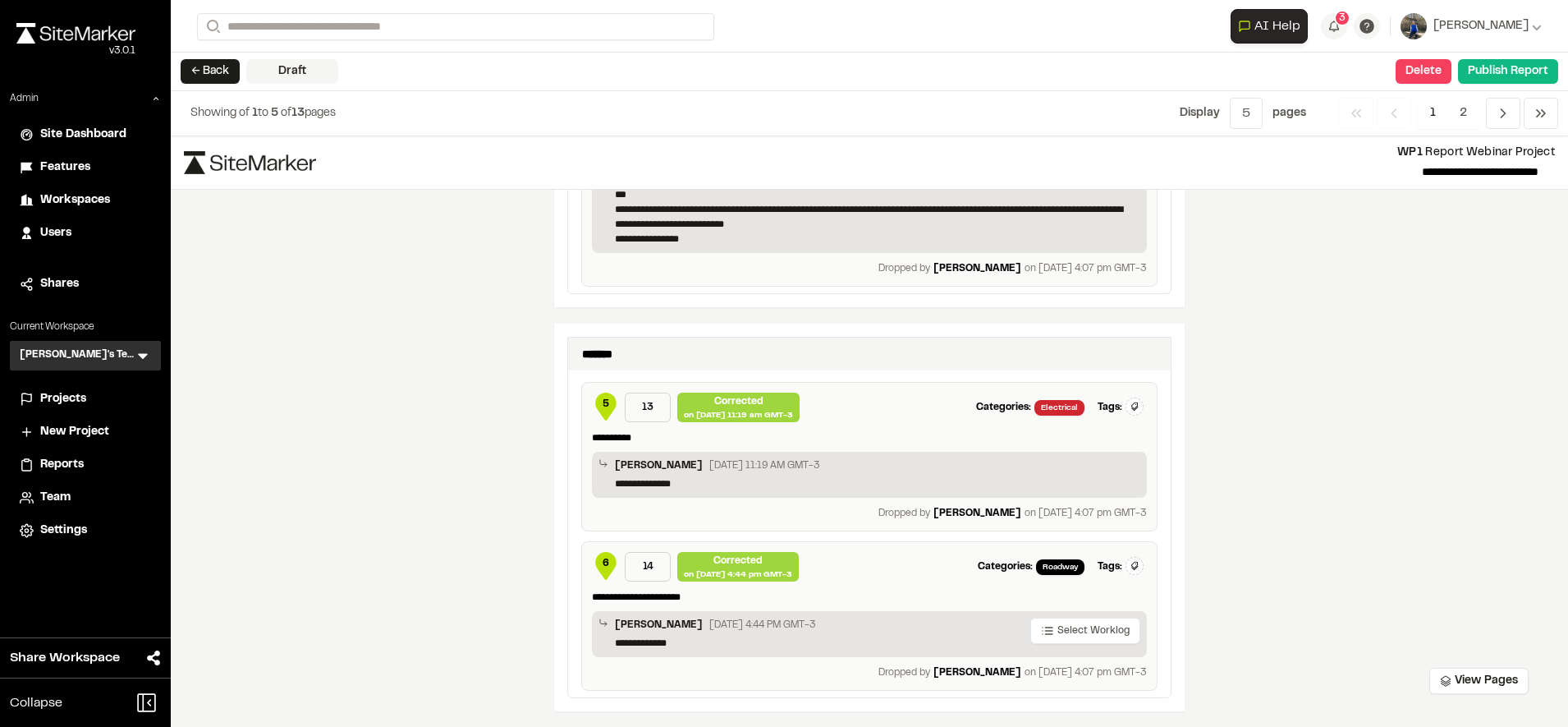
scroll to position [2303, 0]
click at [602, 562] on span "6" at bounding box center [606, 561] width 7 height 15
click at [229, 71] on button "← Back" at bounding box center [210, 71] width 59 height 25
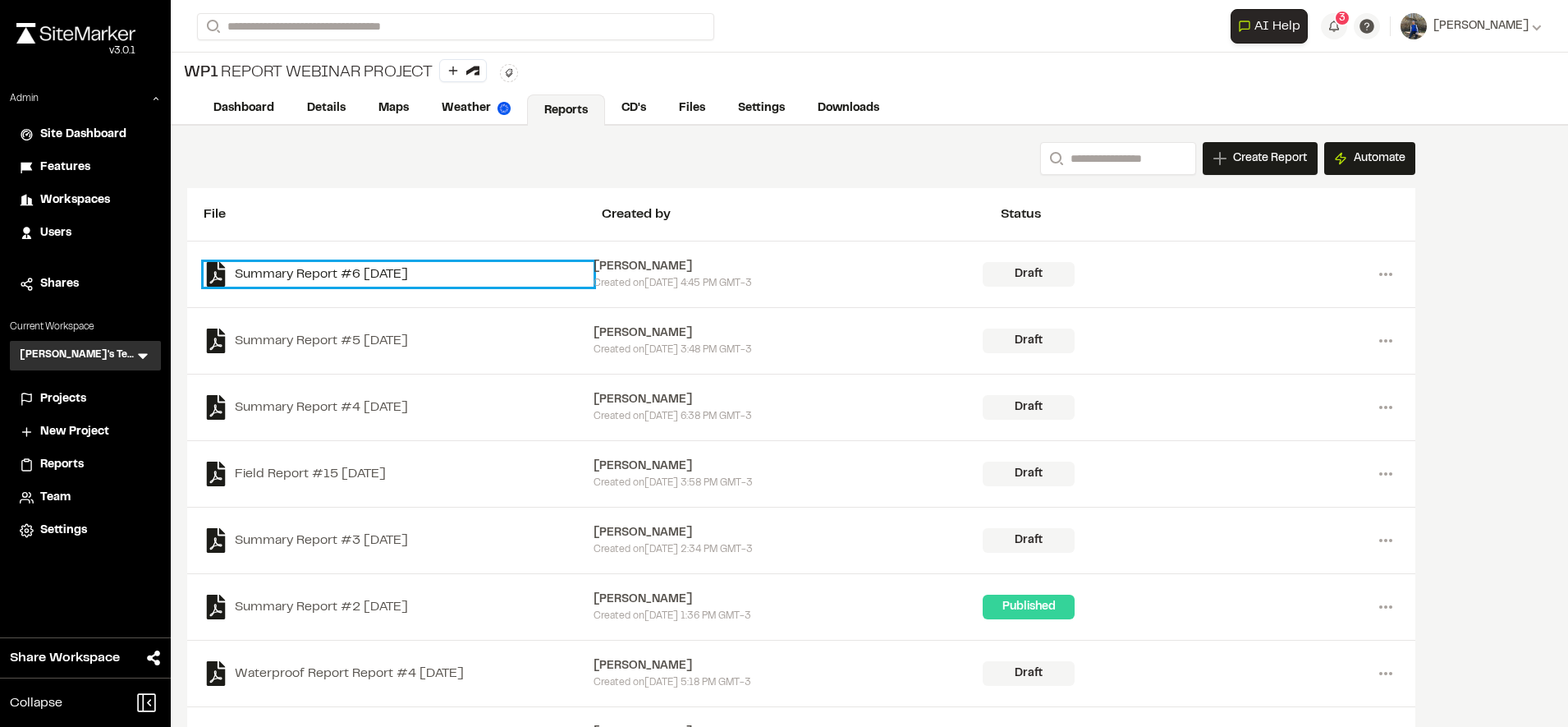
click at [351, 270] on link "Summary Report #6 2025-09-30" at bounding box center [398, 274] width 390 height 25
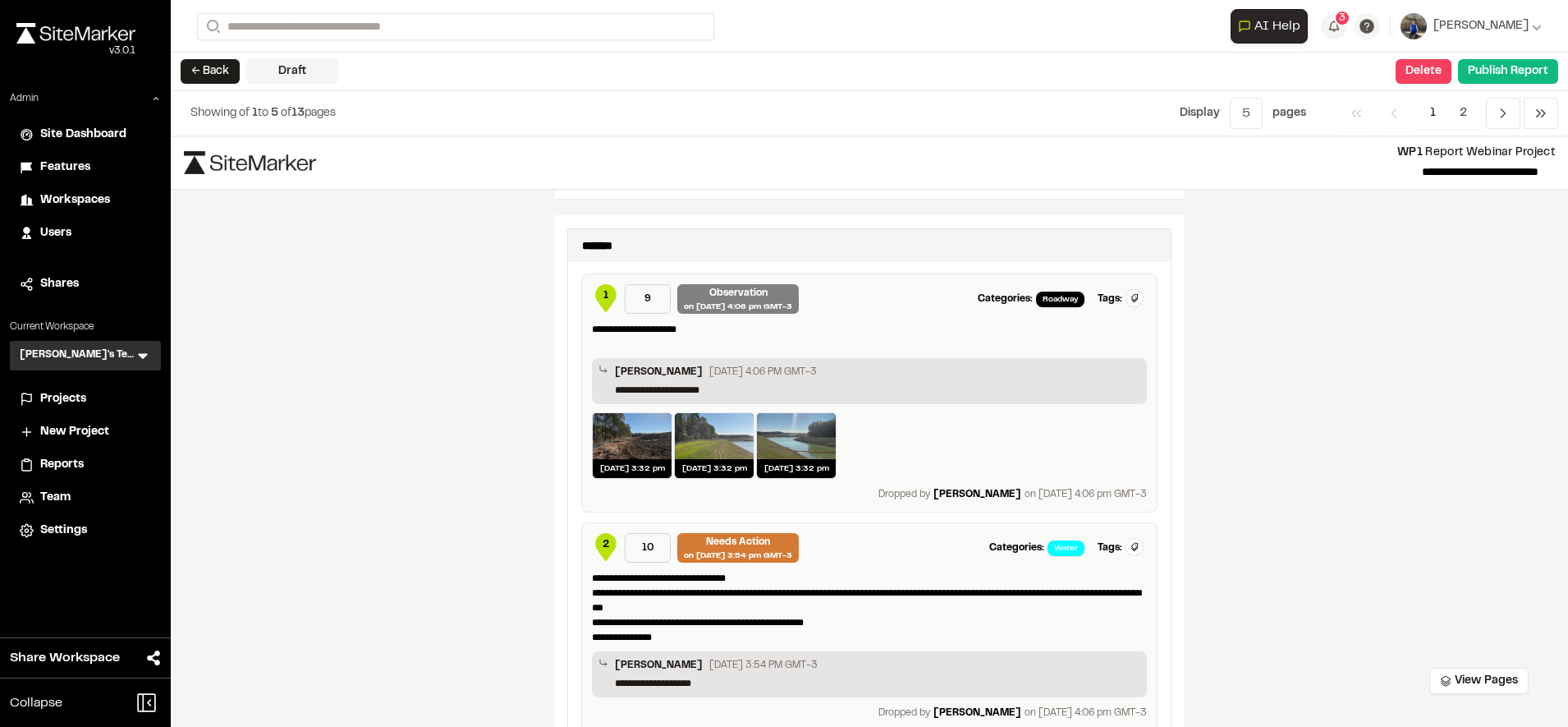
scroll to position [1097, 0]
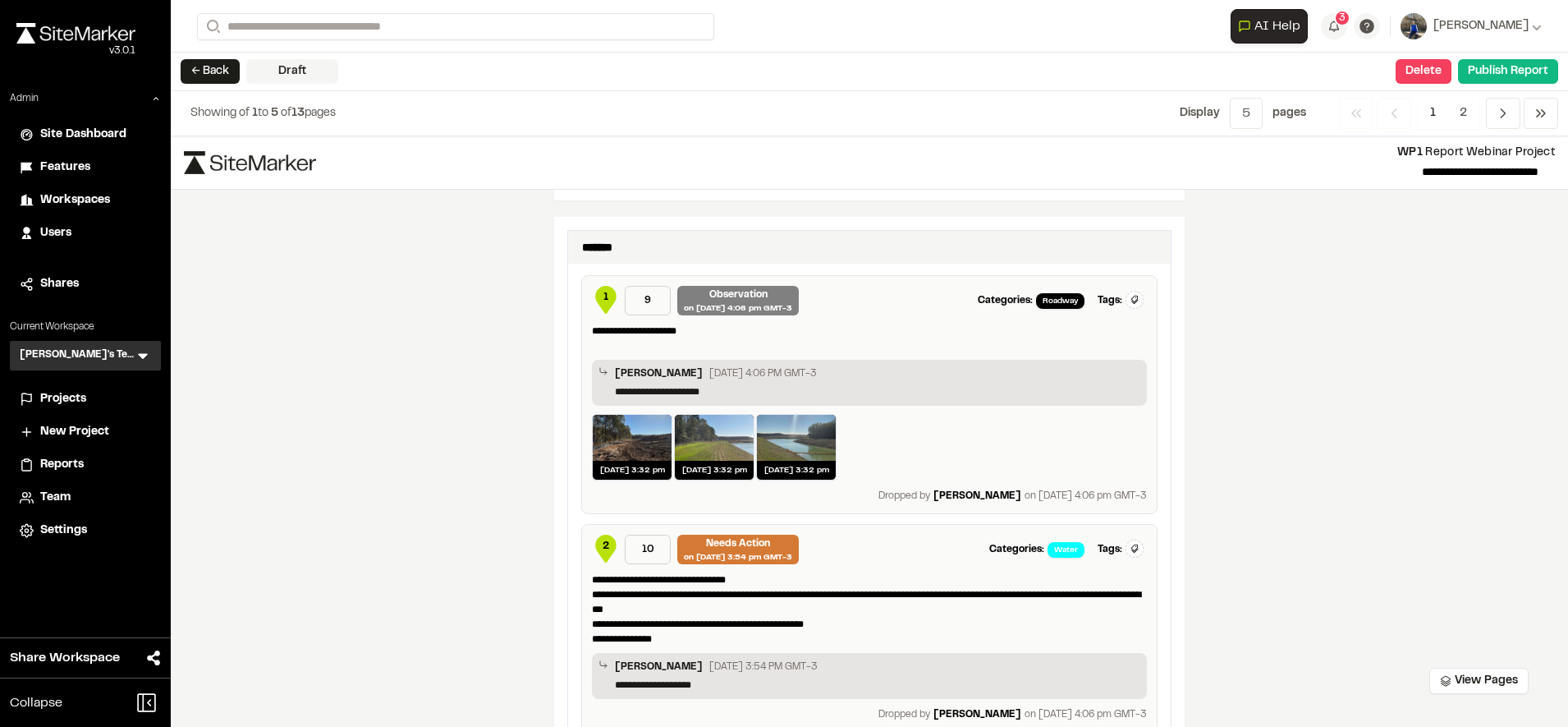
click at [603, 294] on span "1" at bounding box center [606, 297] width 5 height 15
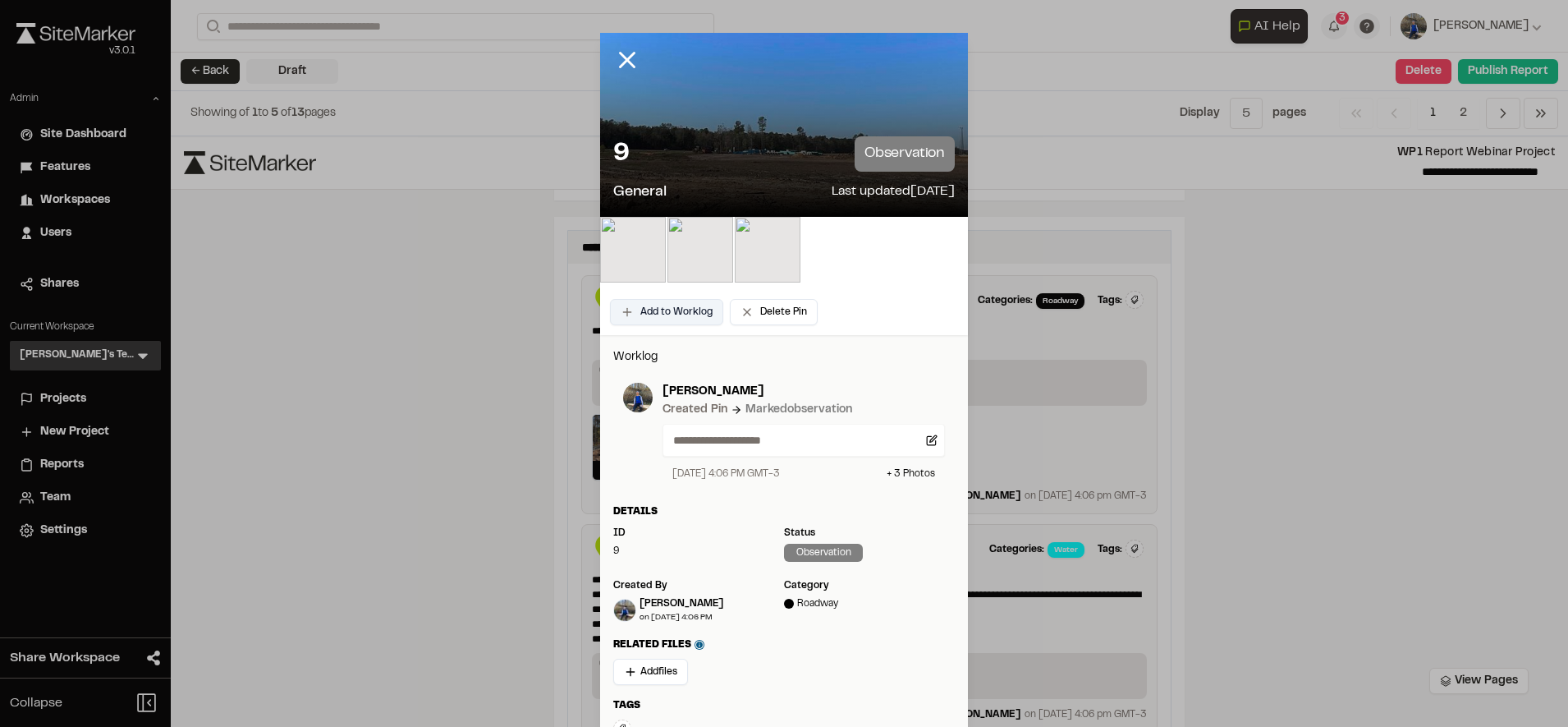
click at [663, 314] on button "Add to Worklog" at bounding box center [666, 311] width 113 height 26
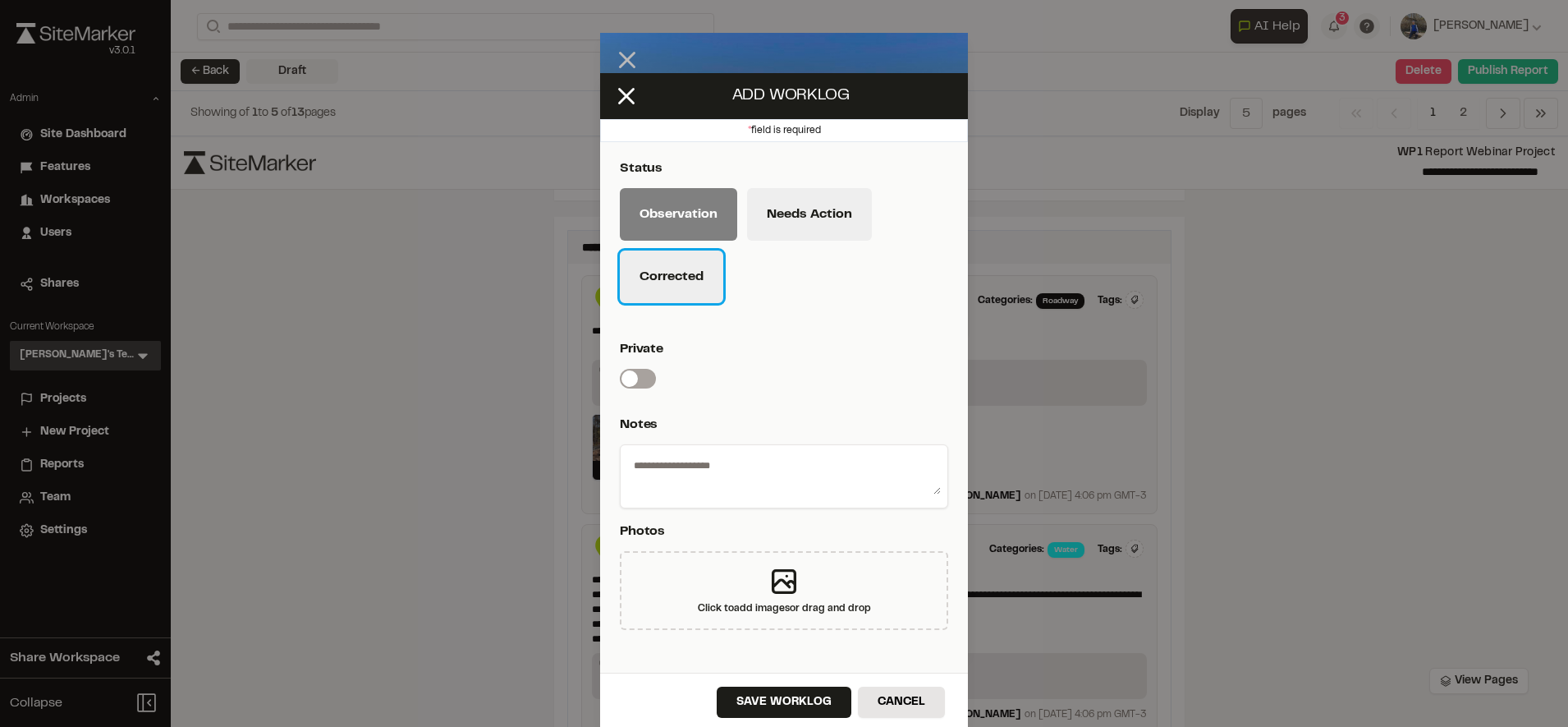
click at [706, 256] on button "Corrected" at bounding box center [671, 276] width 103 height 53
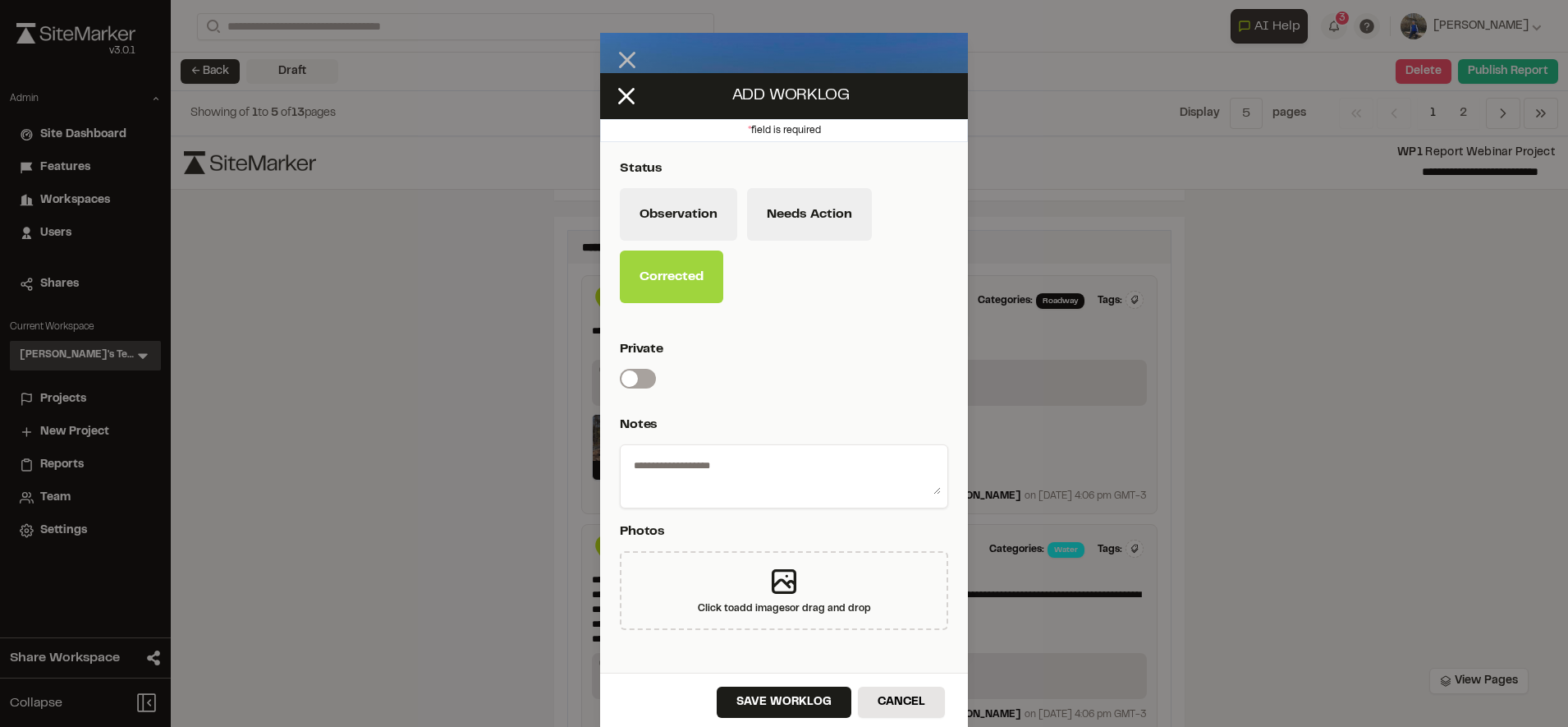
click at [783, 480] on textarea at bounding box center [784, 473] width 314 height 43
type textarea "**********"
click at [793, 699] on button "Save Worklog" at bounding box center [784, 701] width 135 height 32
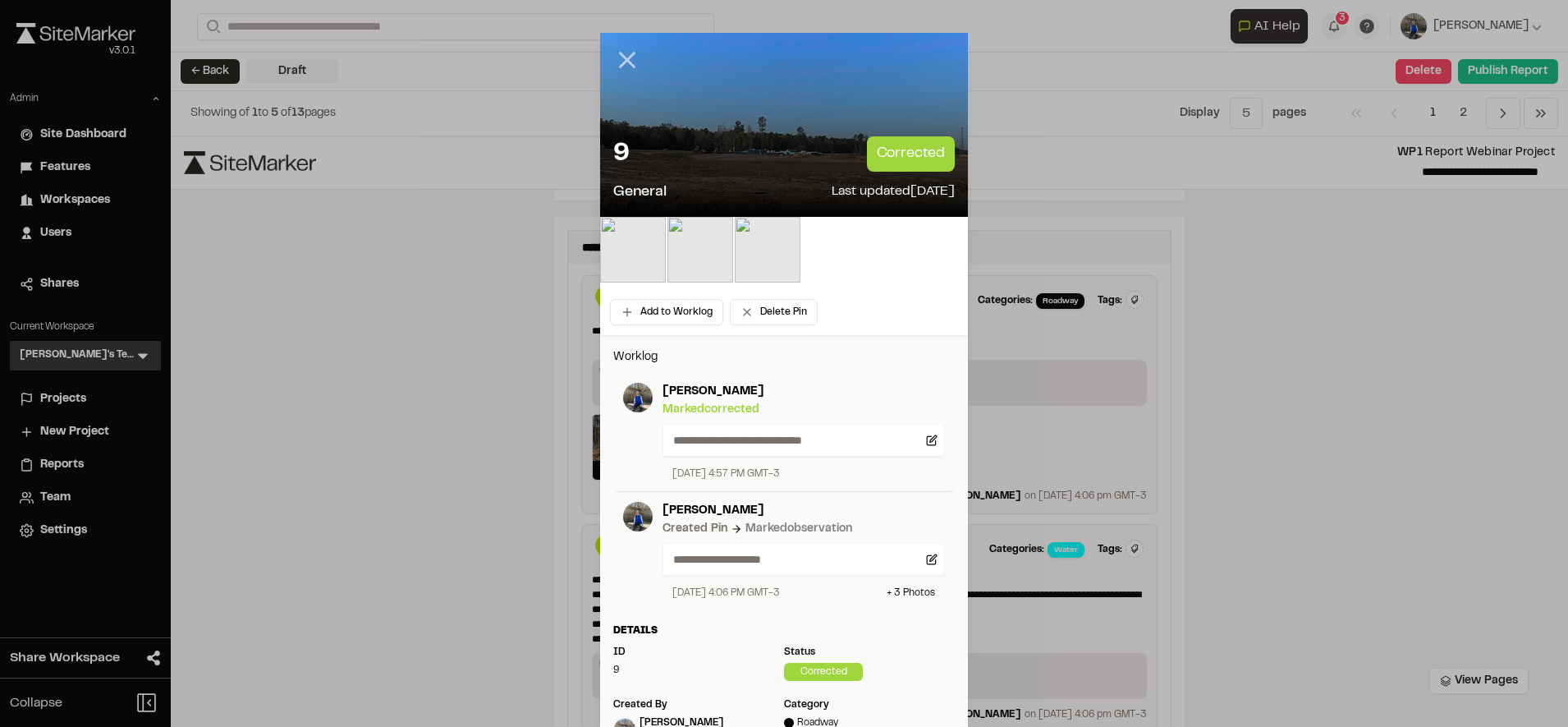
click at [630, 57] on icon at bounding box center [627, 60] width 28 height 28
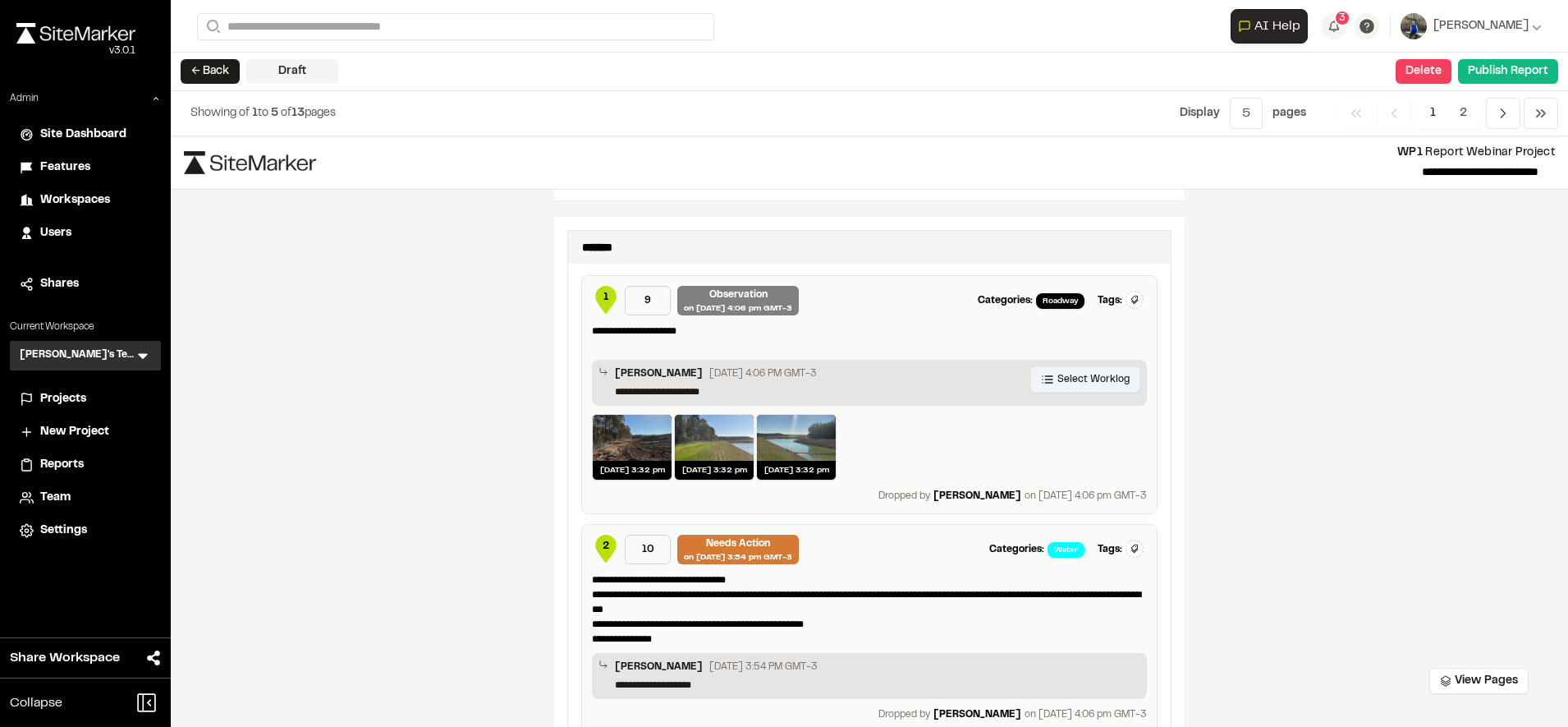
click at [1093, 373] on span "Select Worklog" at bounding box center [1093, 379] width 73 height 15
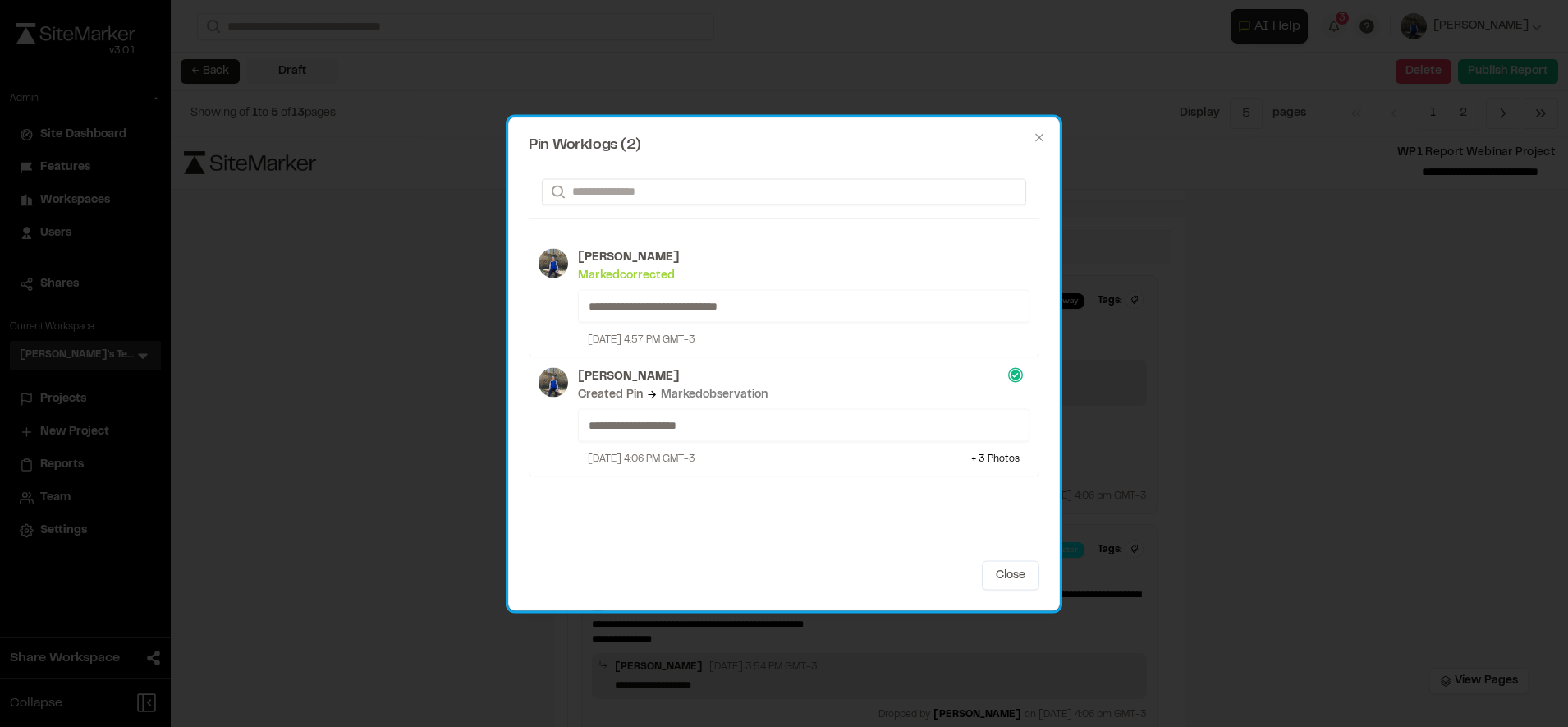
click at [801, 282] on div "Marked corrected" at bounding box center [803, 275] width 451 height 18
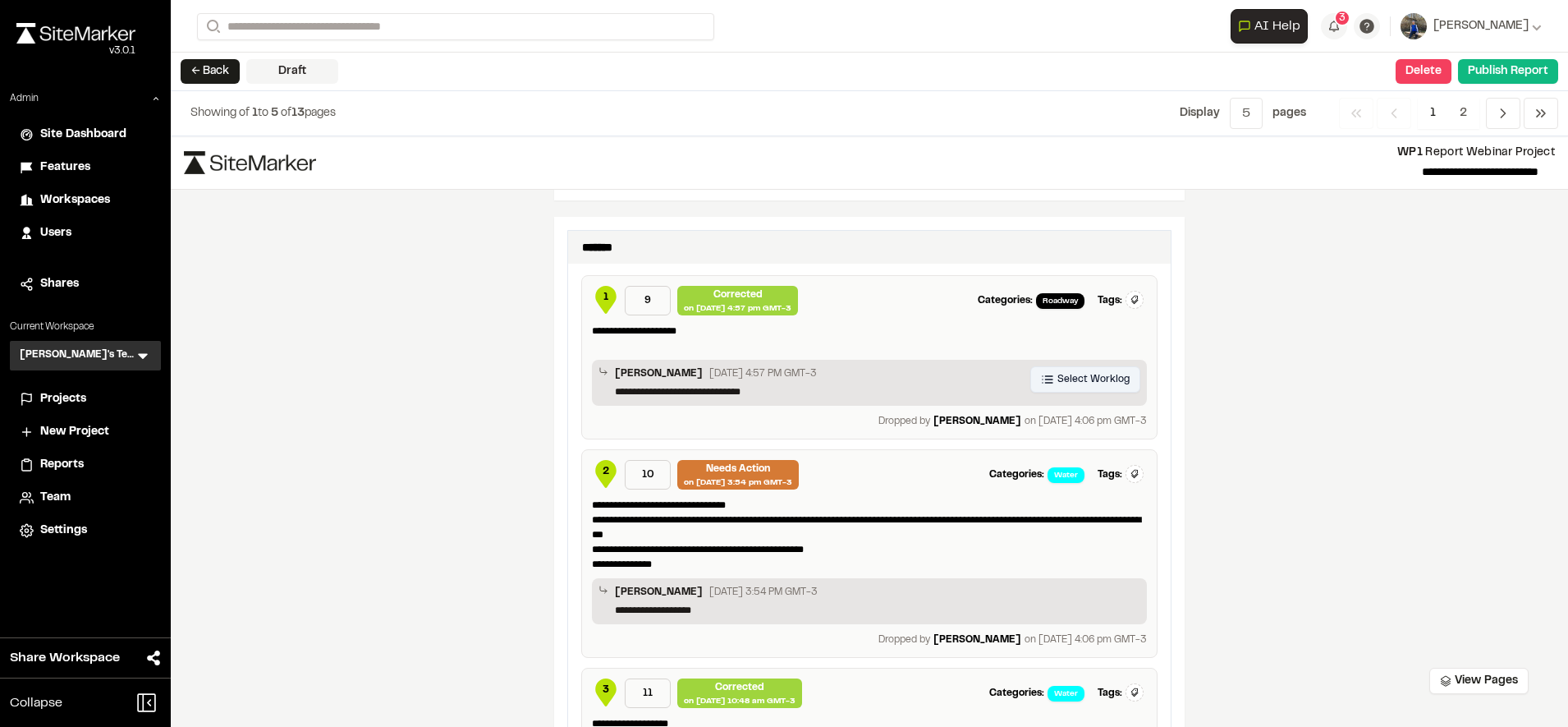
click at [1099, 378] on span "Select Worklog" at bounding box center [1093, 379] width 73 height 15
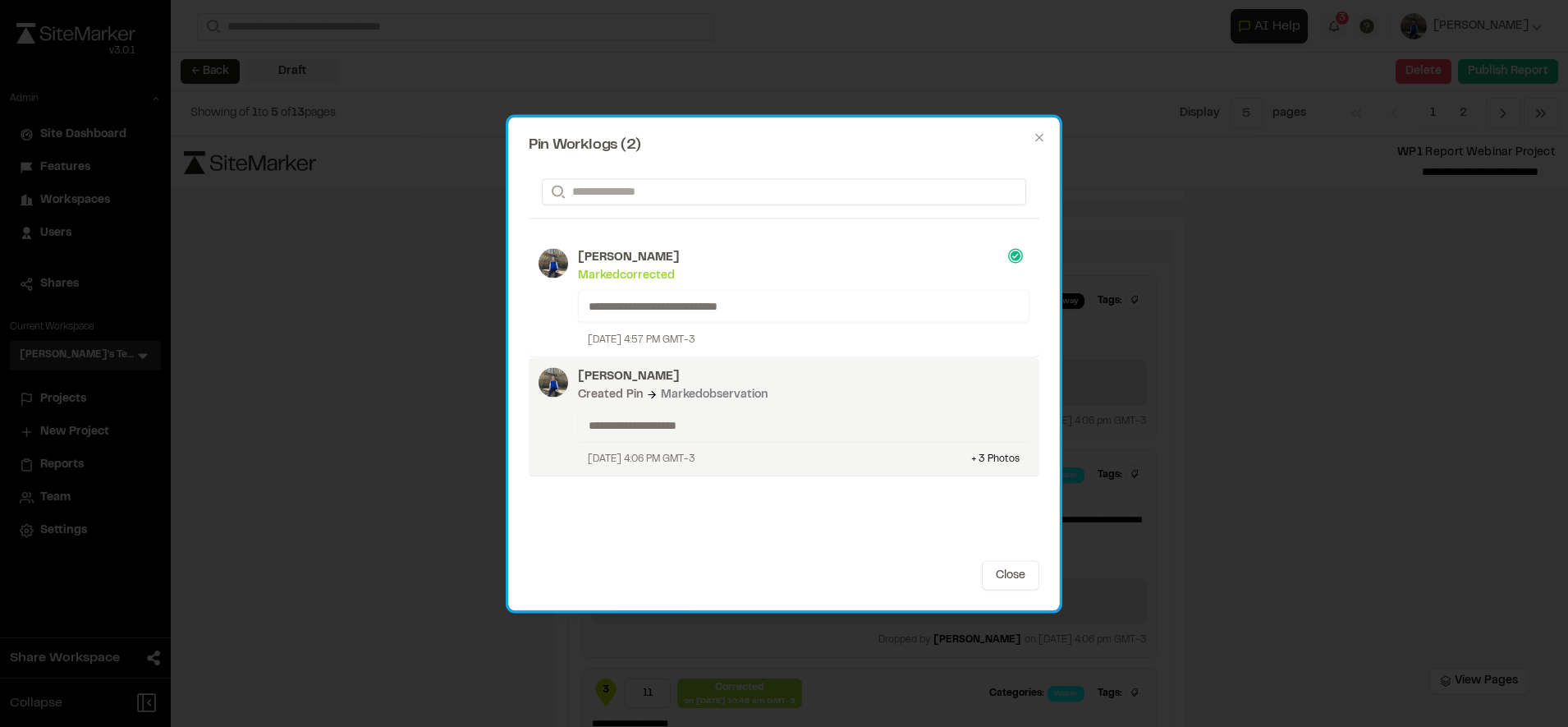
click at [873, 401] on div "Created Pin Marked observation" at bounding box center [803, 393] width 451 height 18
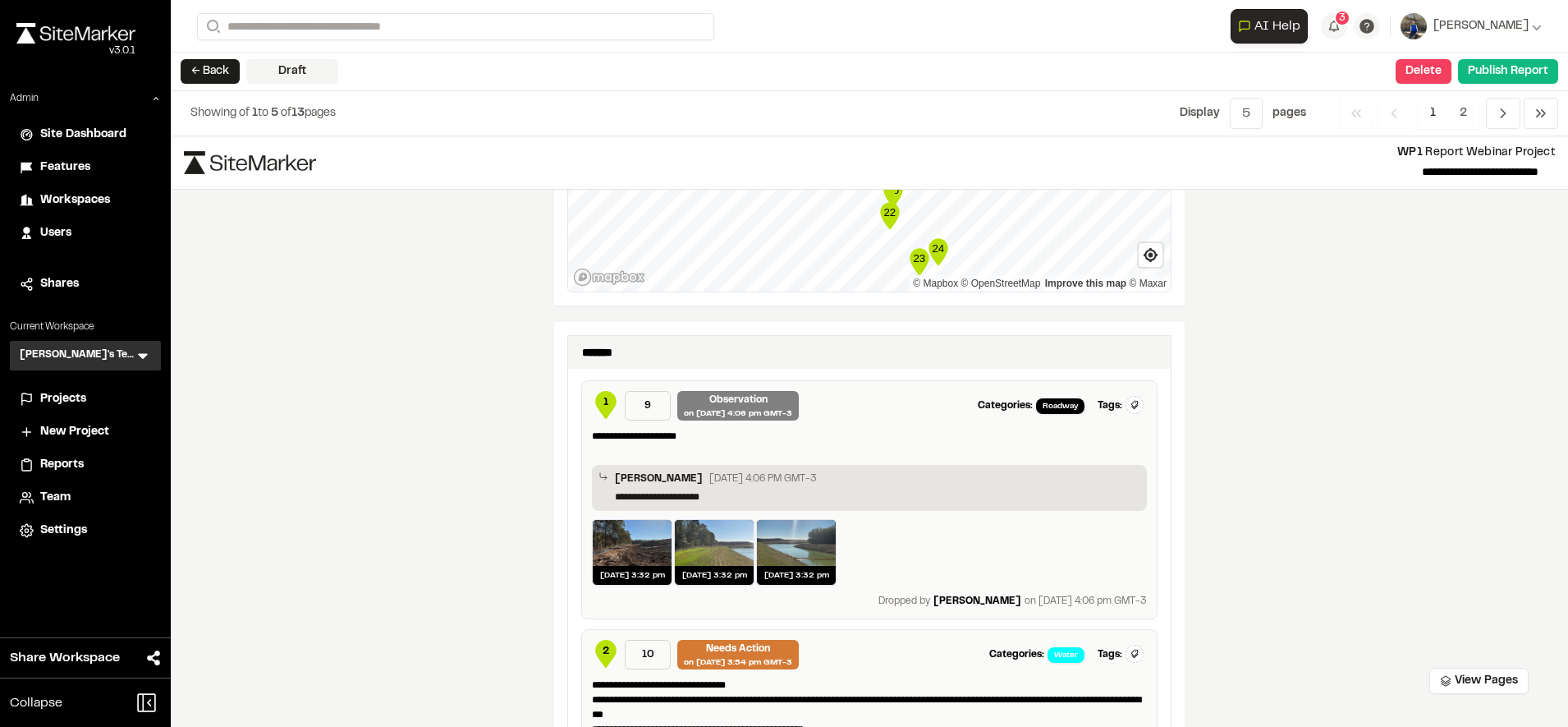
scroll to position [991, 0]
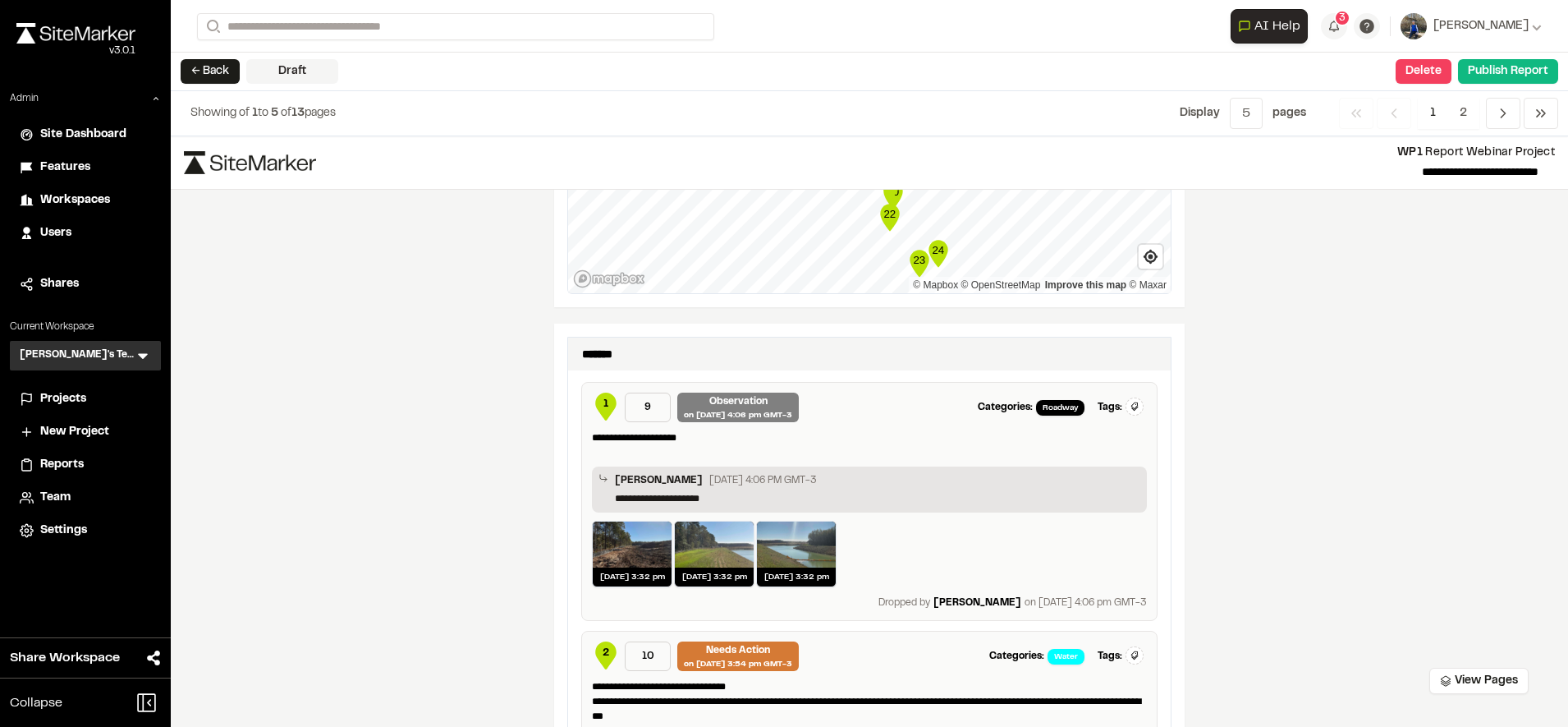
click at [603, 405] on span "1" at bounding box center [606, 404] width 5 height 15
click at [62, 194] on span "Workspaces" at bounding box center [75, 200] width 70 height 18
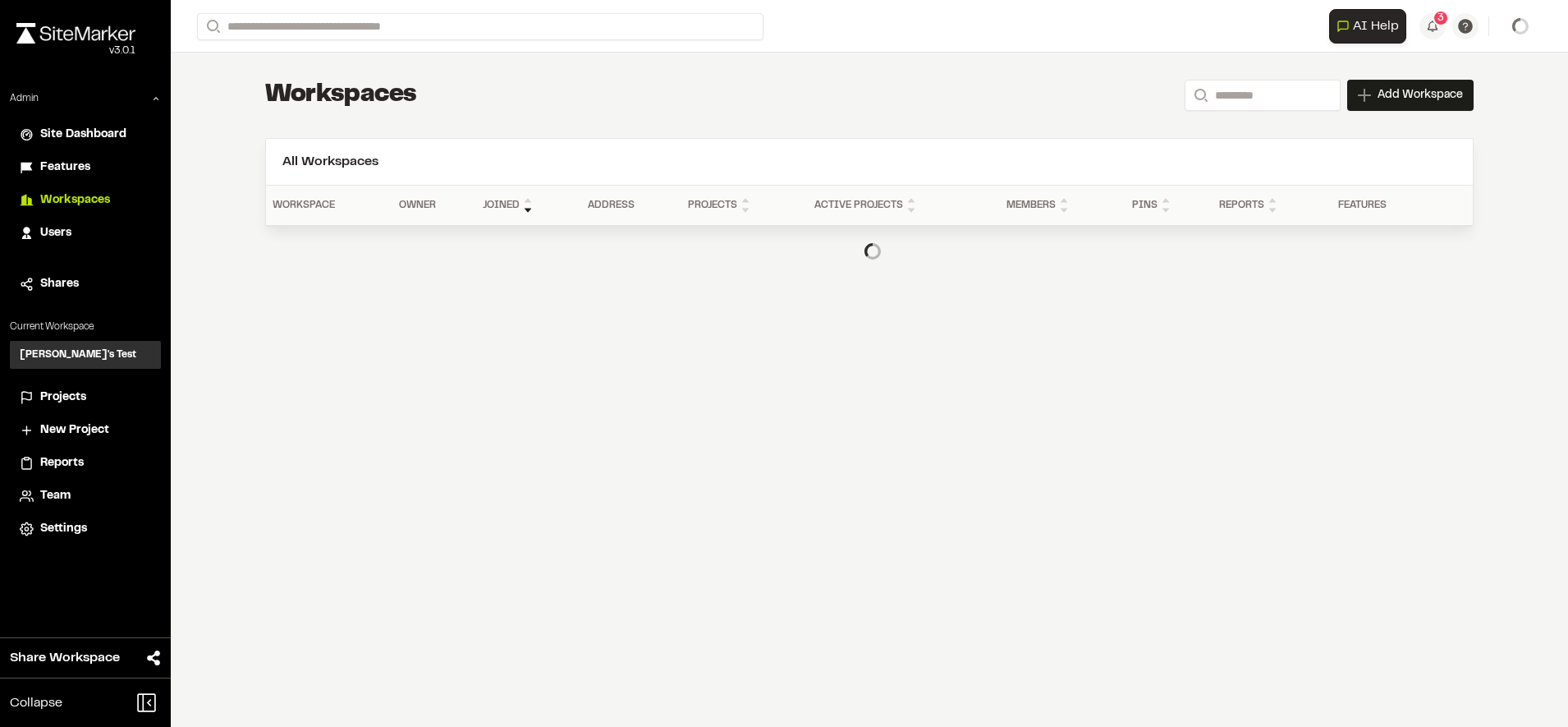
click at [71, 175] on span "Features" at bounding box center [65, 167] width 50 height 18
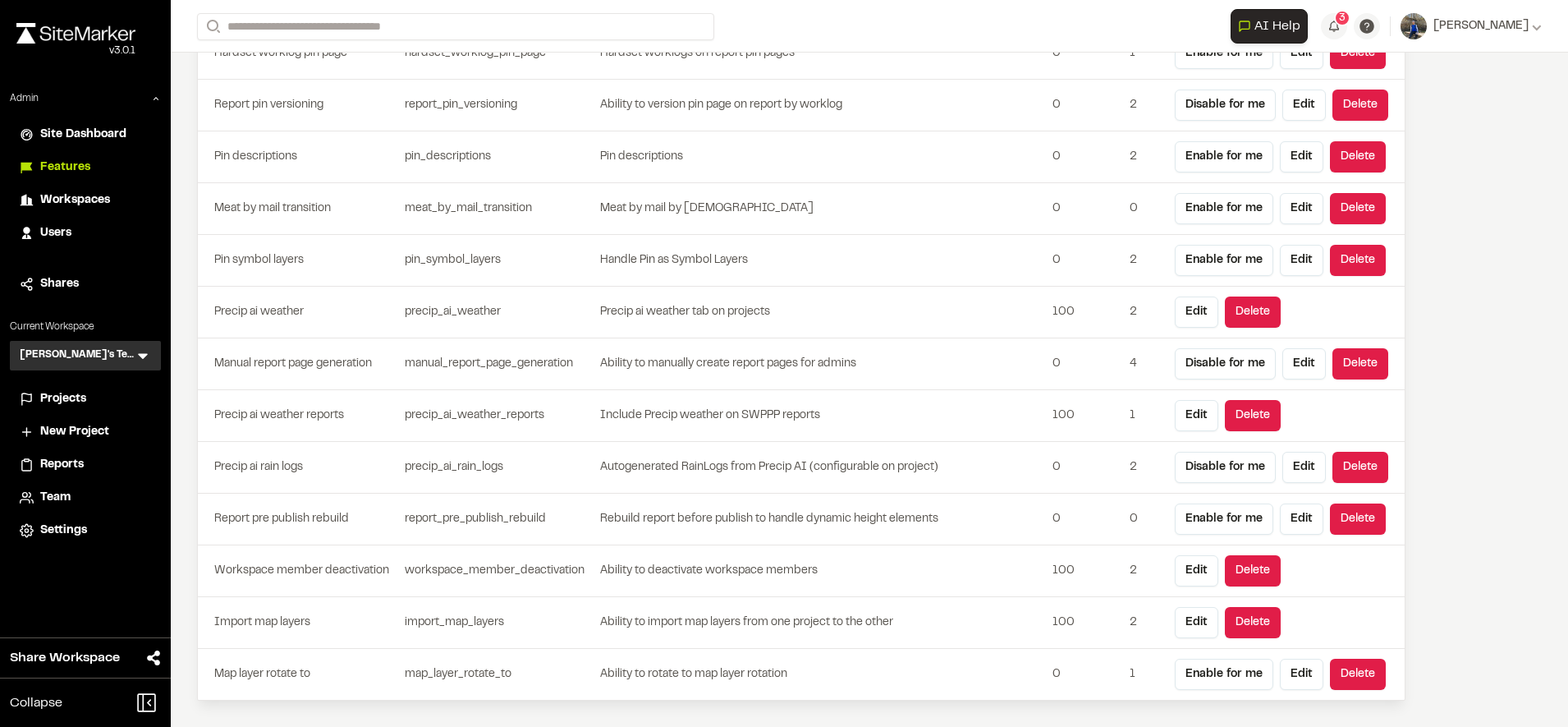
scroll to position [4568, 0]
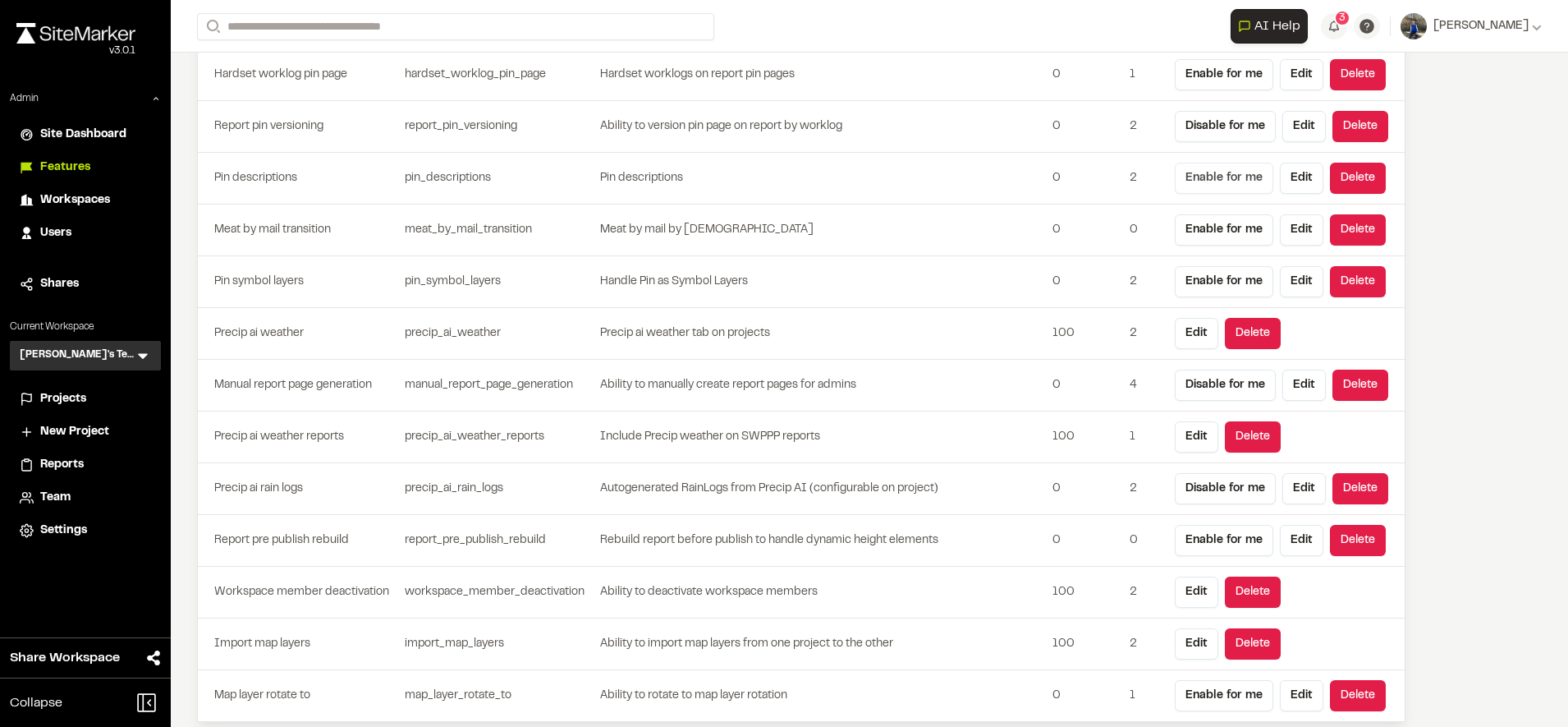
click at [1231, 176] on button "Enable for me" at bounding box center [1223, 178] width 98 height 32
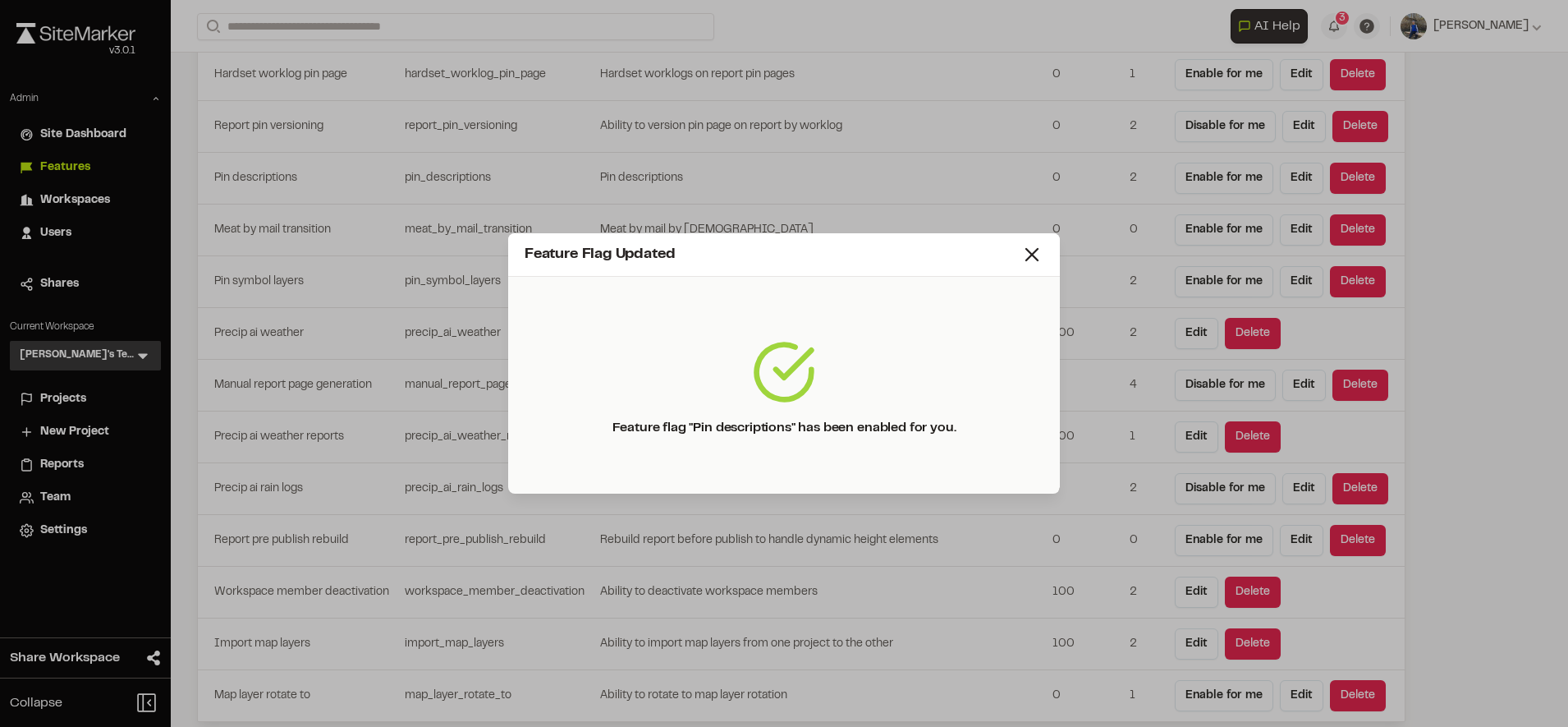
click at [47, 482] on div "Feature Flag Updated Feature flag "Pin descriptions" has been enabled for you." at bounding box center [784, 364] width 1568 height 727
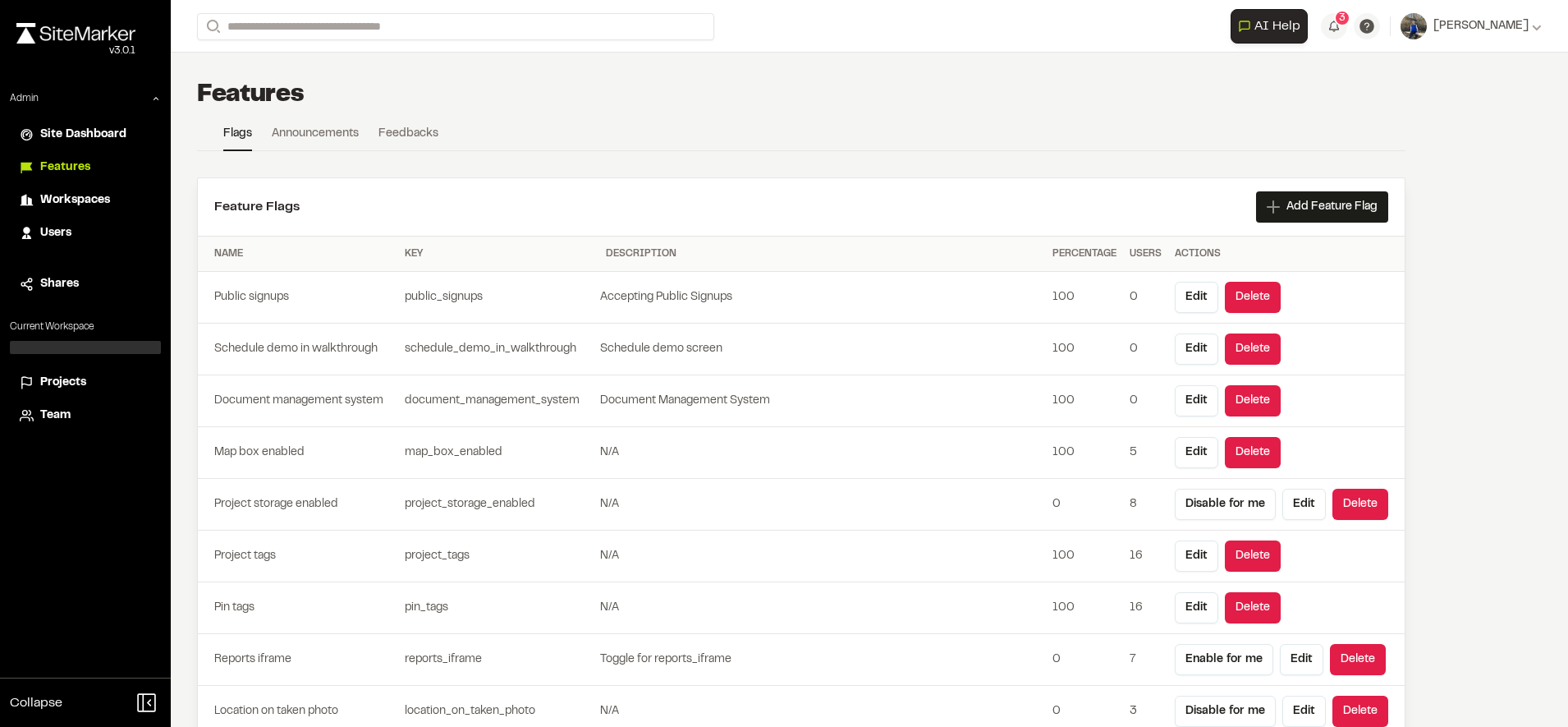
click at [61, 387] on span "Projects" at bounding box center [63, 382] width 46 height 18
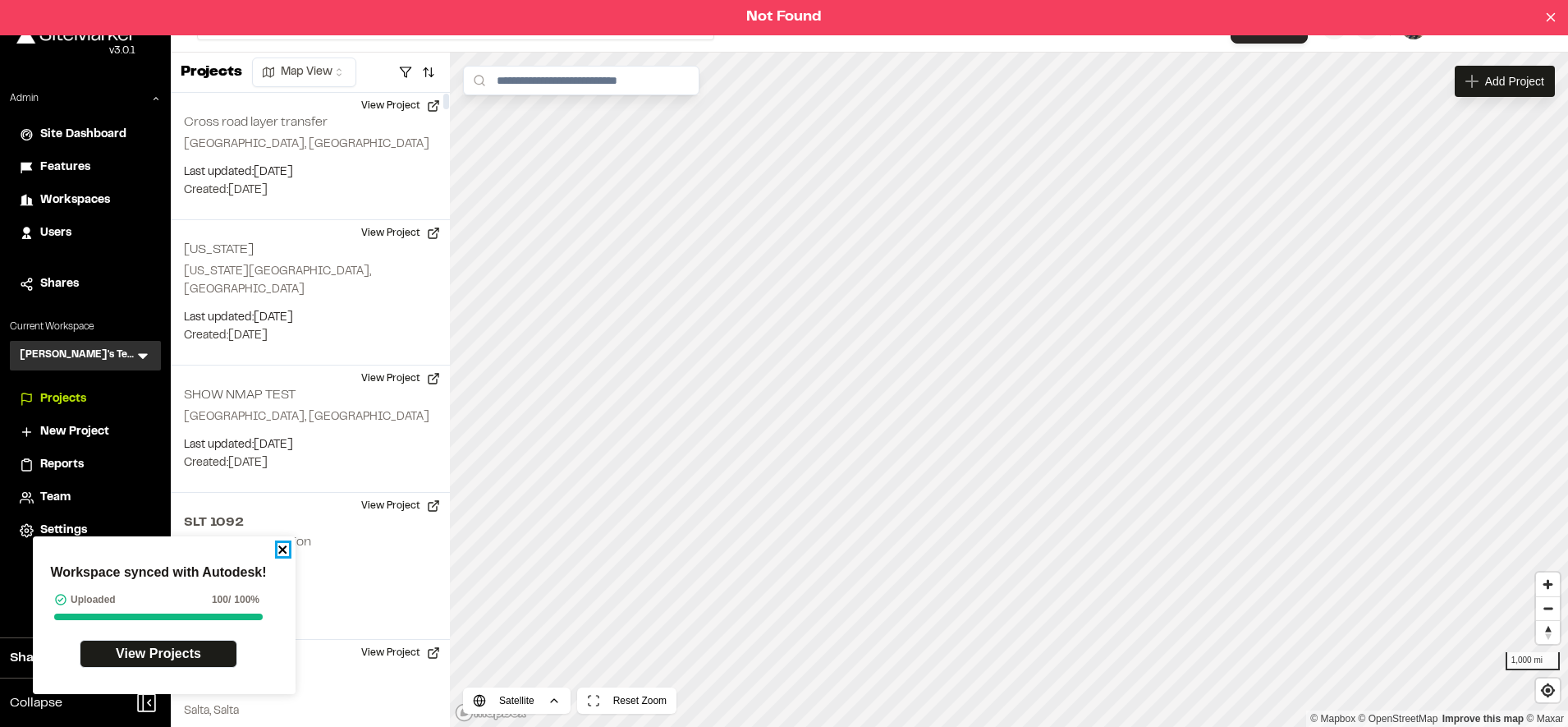
click at [277, 548] on icon "close" at bounding box center [282, 549] width 11 height 13
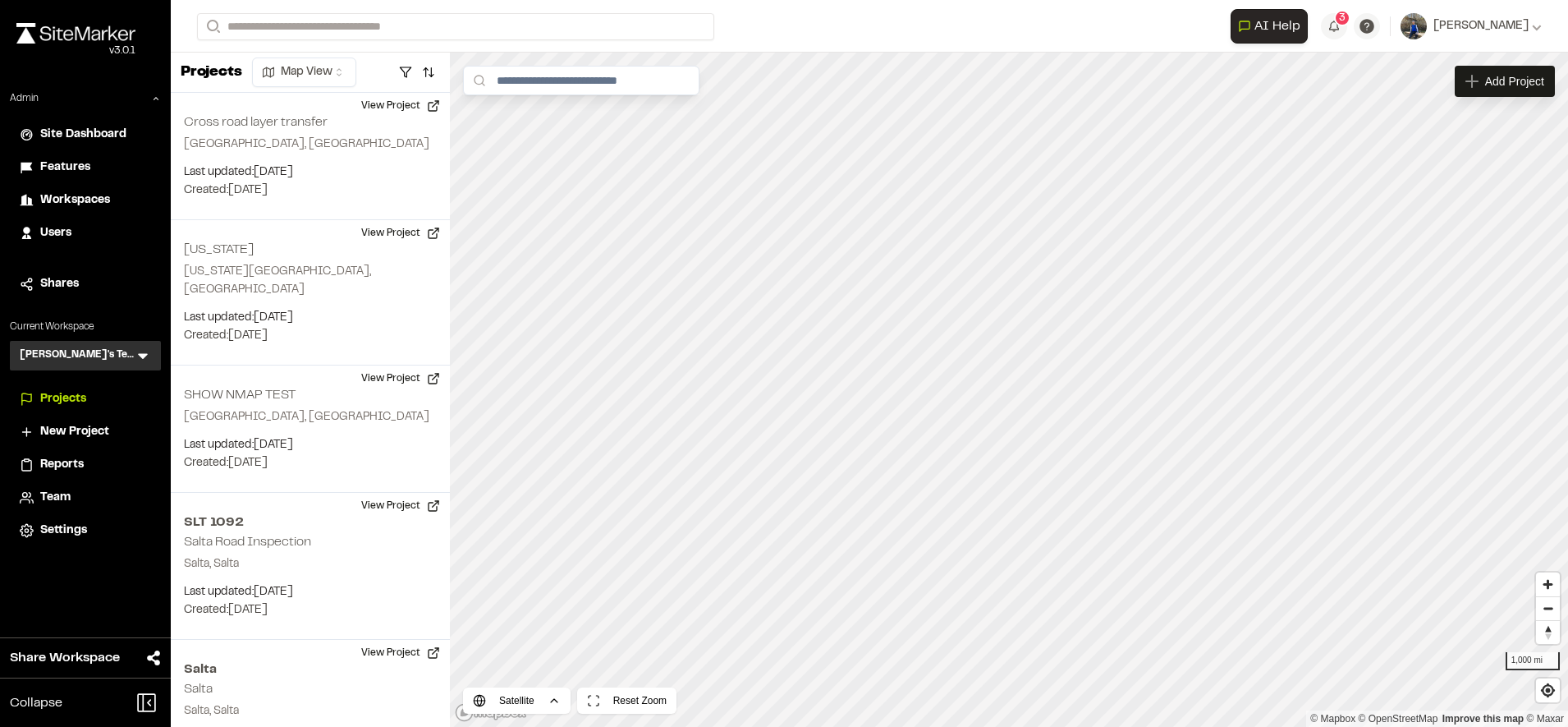
click at [83, 459] on span "Reports" at bounding box center [61, 464] width 44 height 18
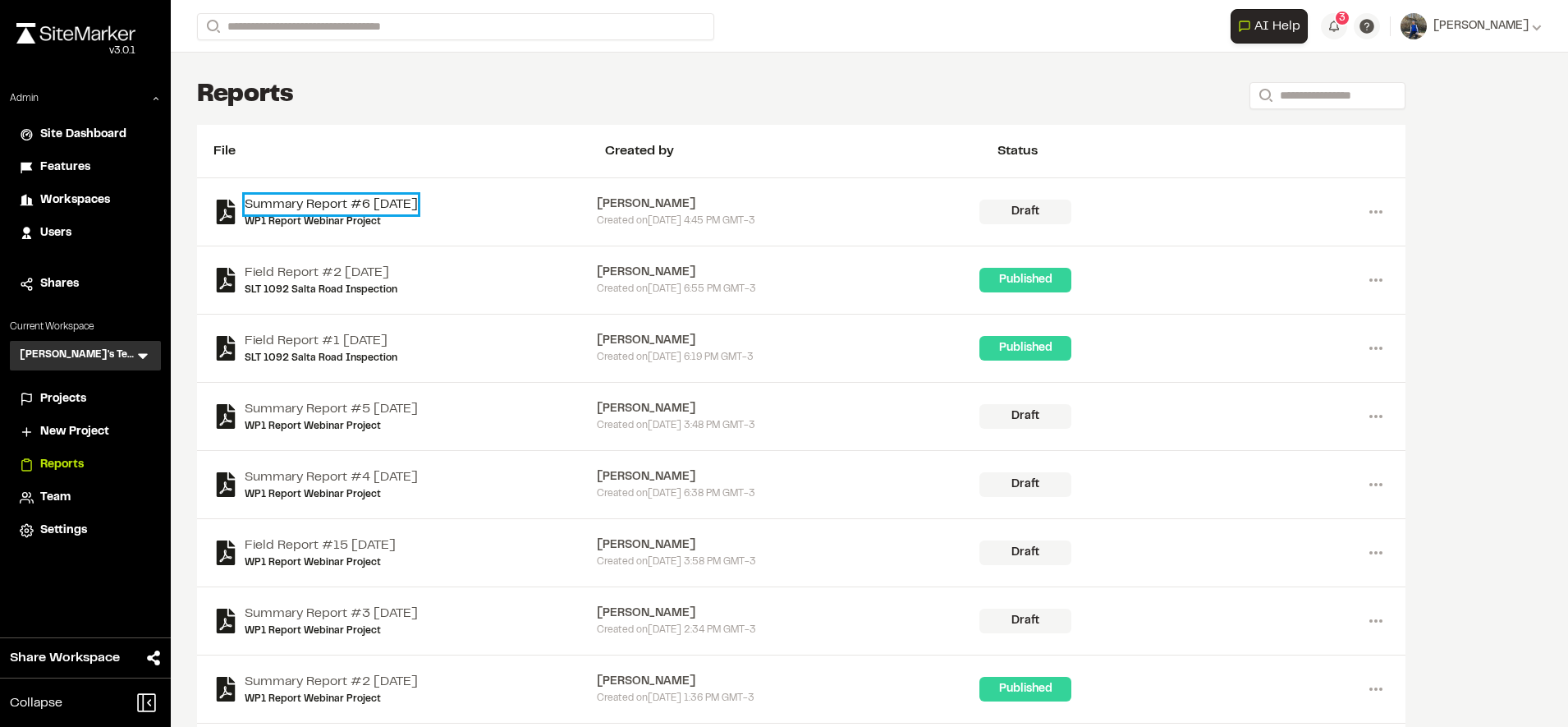
click at [418, 199] on link "Summary Report #6 2025-09-30" at bounding box center [331, 204] width 173 height 20
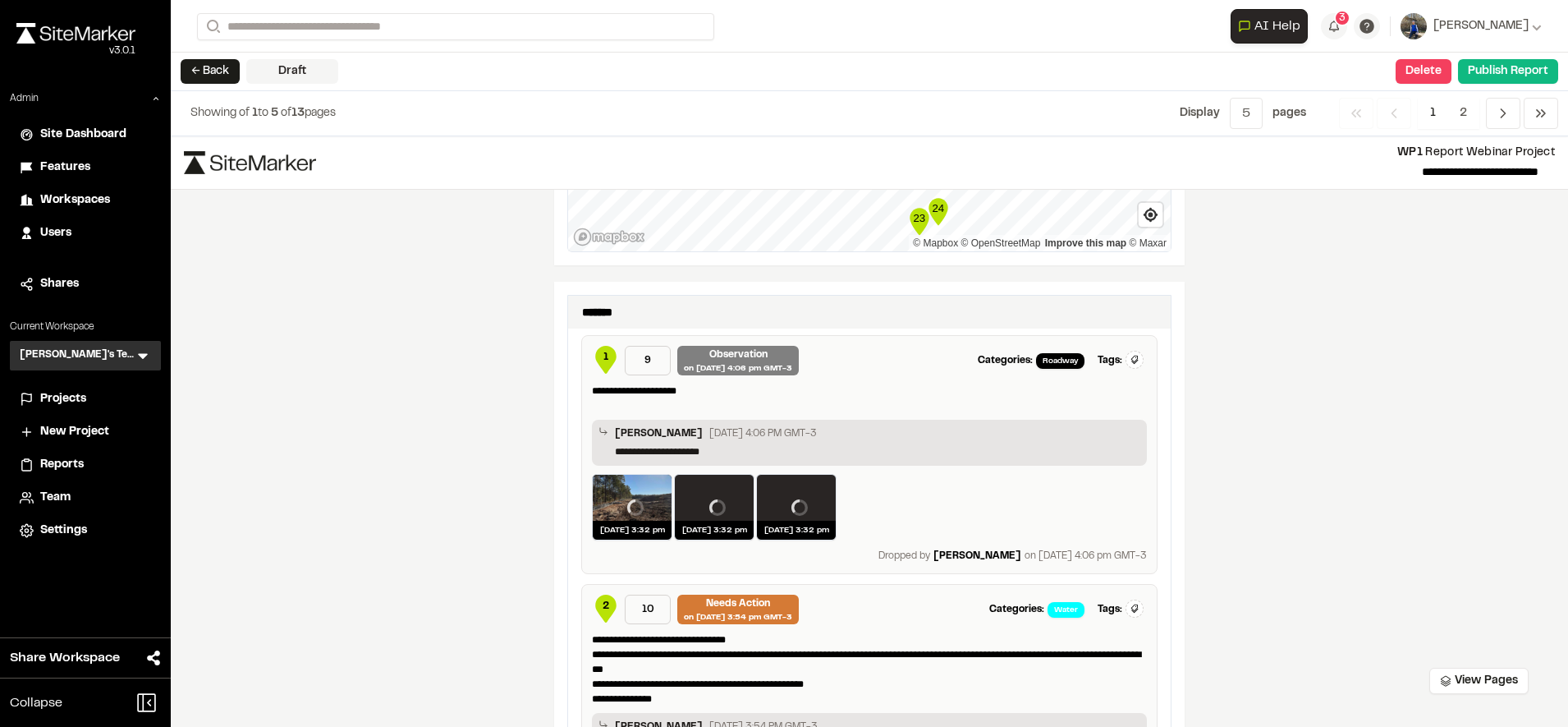
scroll to position [1037, 0]
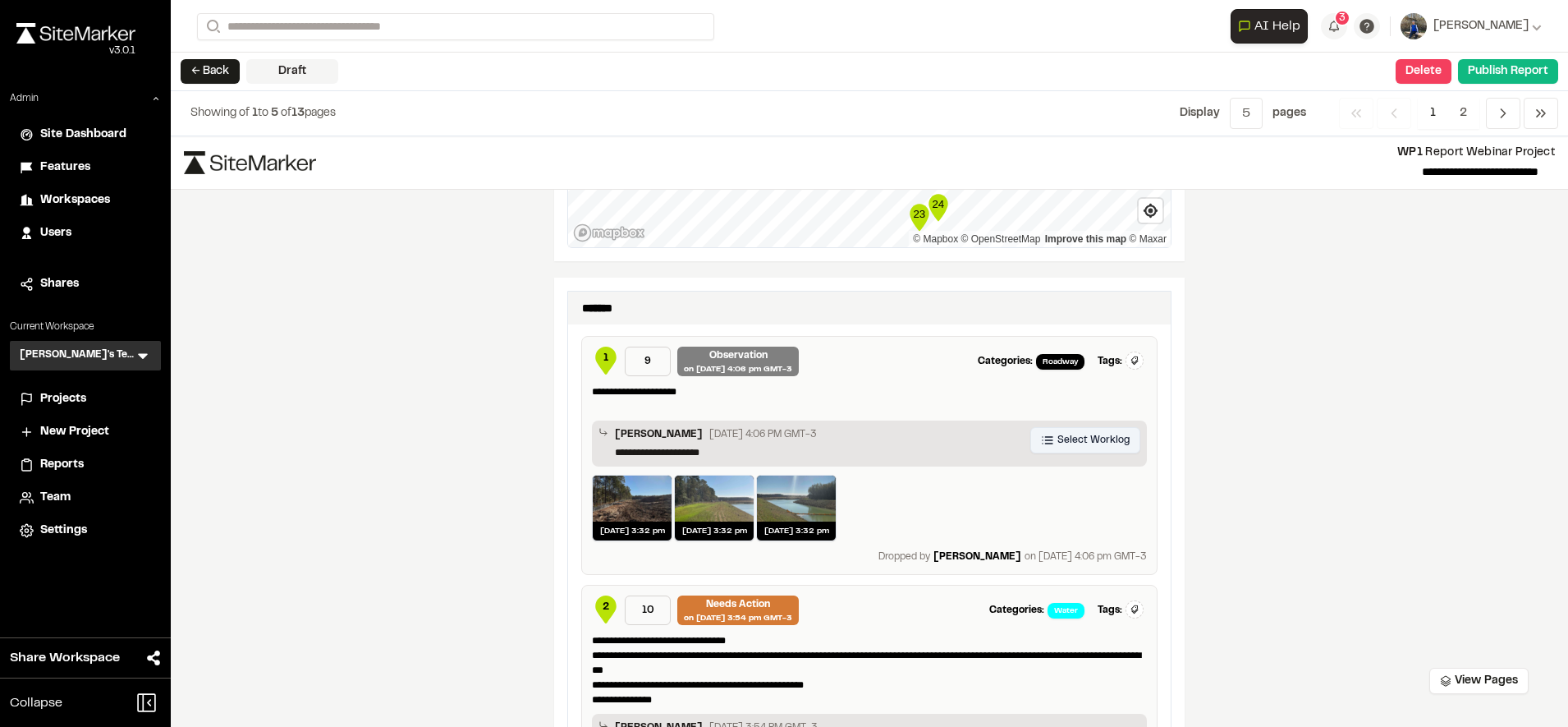
click at [1096, 437] on span "Select Worklog" at bounding box center [1093, 439] width 73 height 15
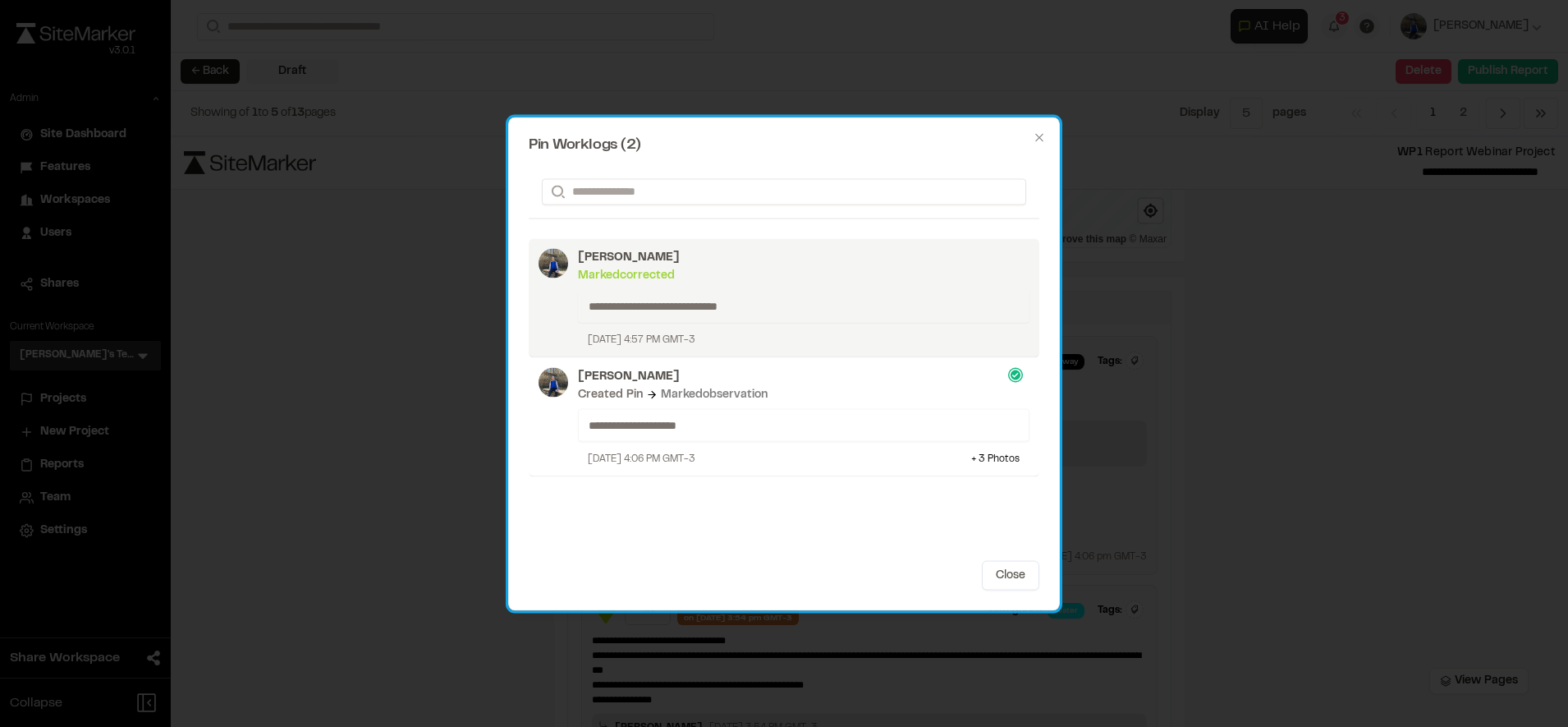
click at [833, 277] on div "Marked corrected" at bounding box center [803, 275] width 451 height 18
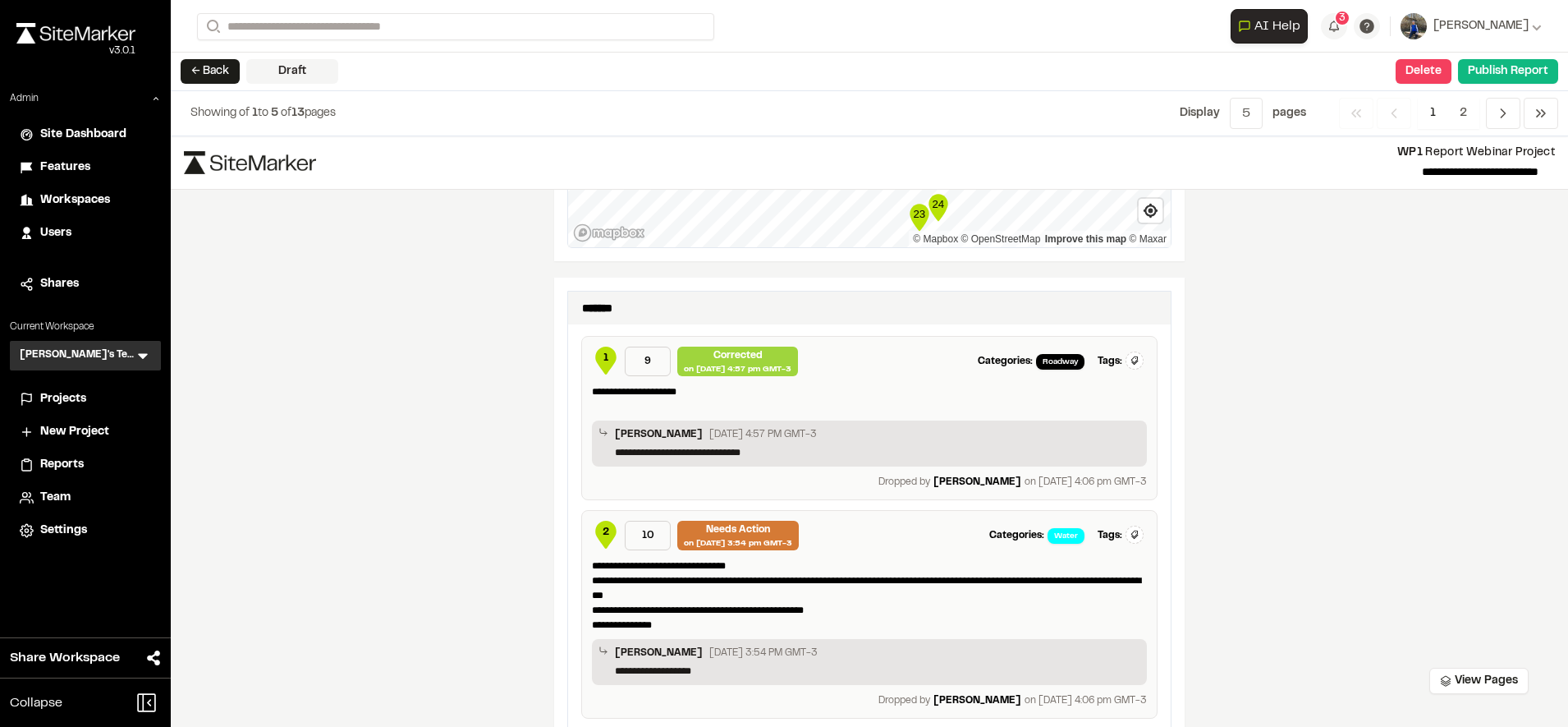
click at [1307, 515] on div "**********" at bounding box center [869, 432] width 1397 height 590
click at [1261, 439] on div "**********" at bounding box center [869, 432] width 1397 height 590
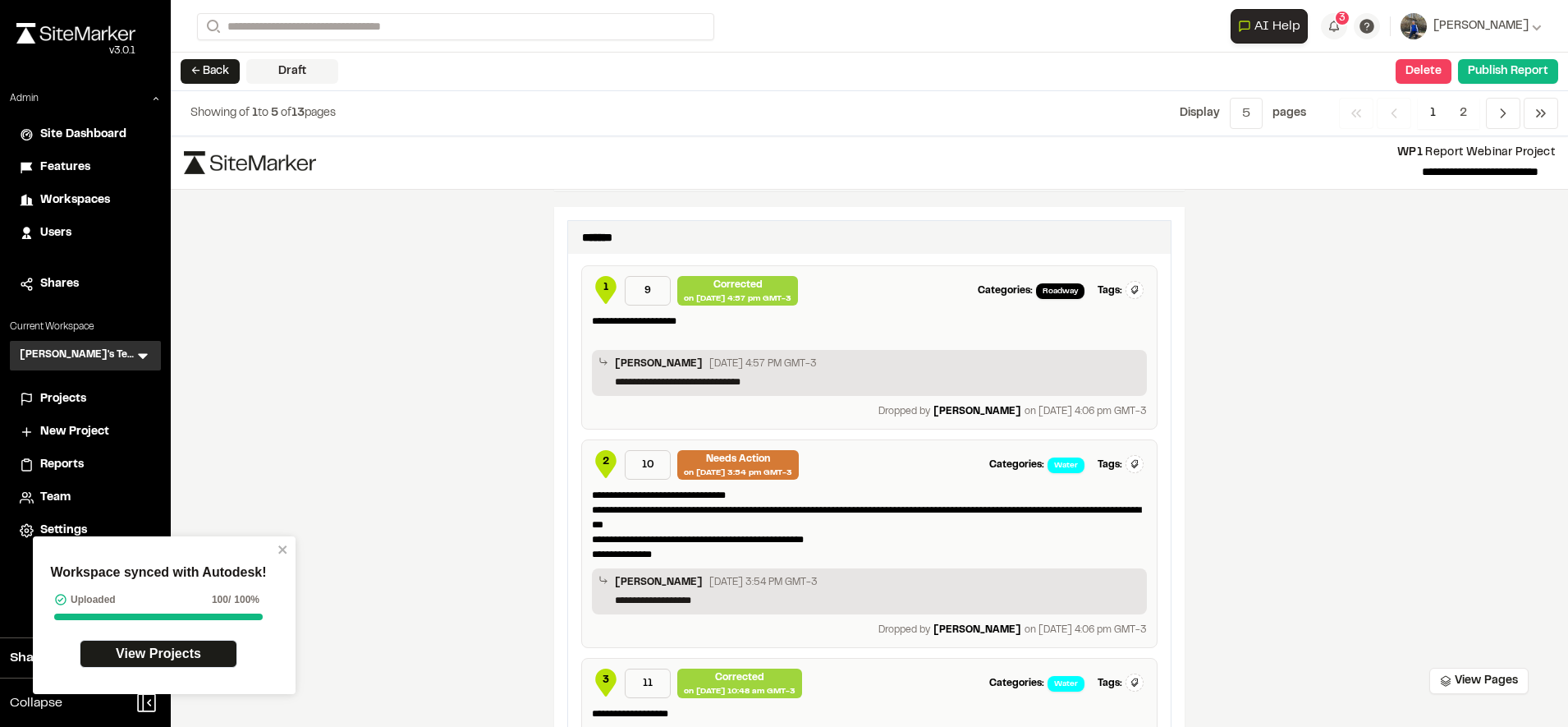
scroll to position [1109, 0]
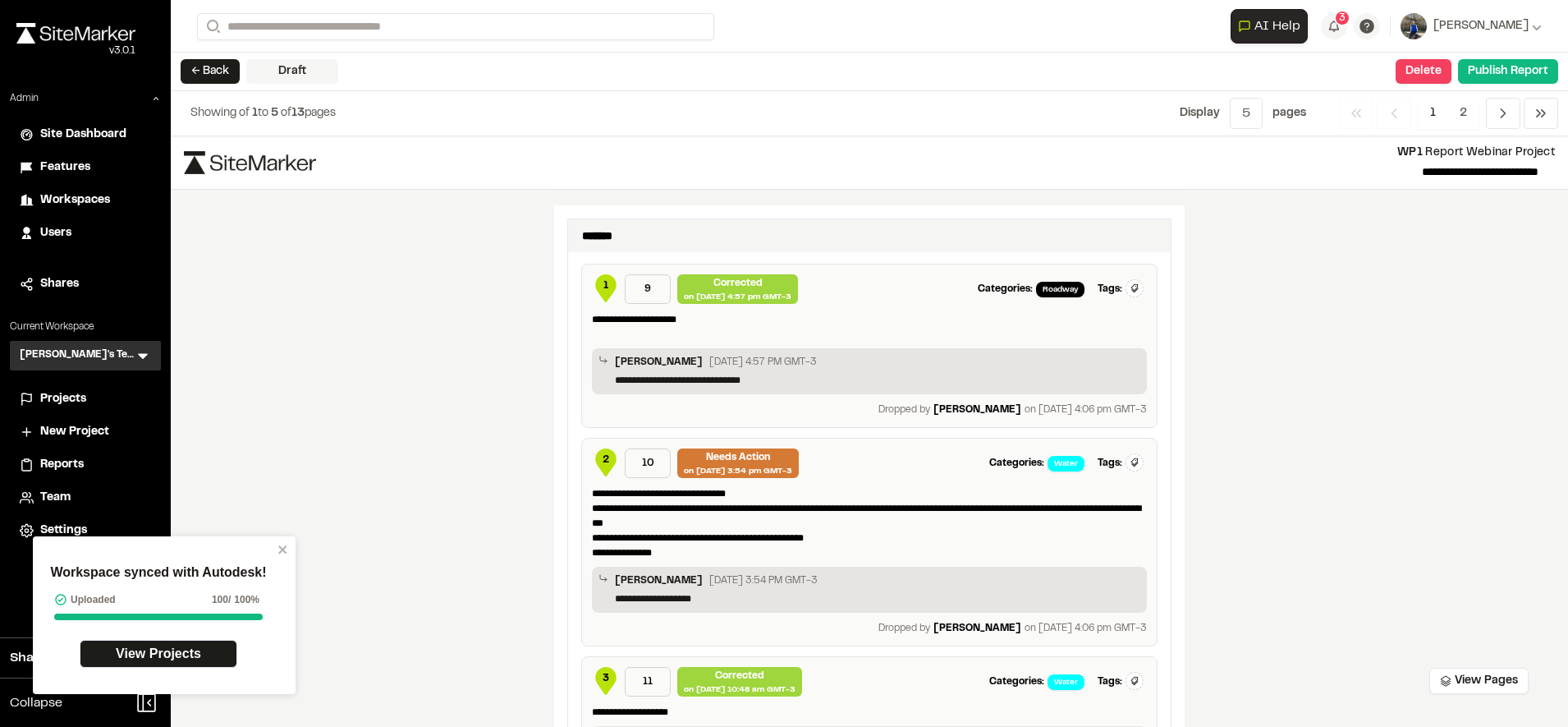
click at [598, 296] on span "1" at bounding box center [605, 288] width 26 height 30
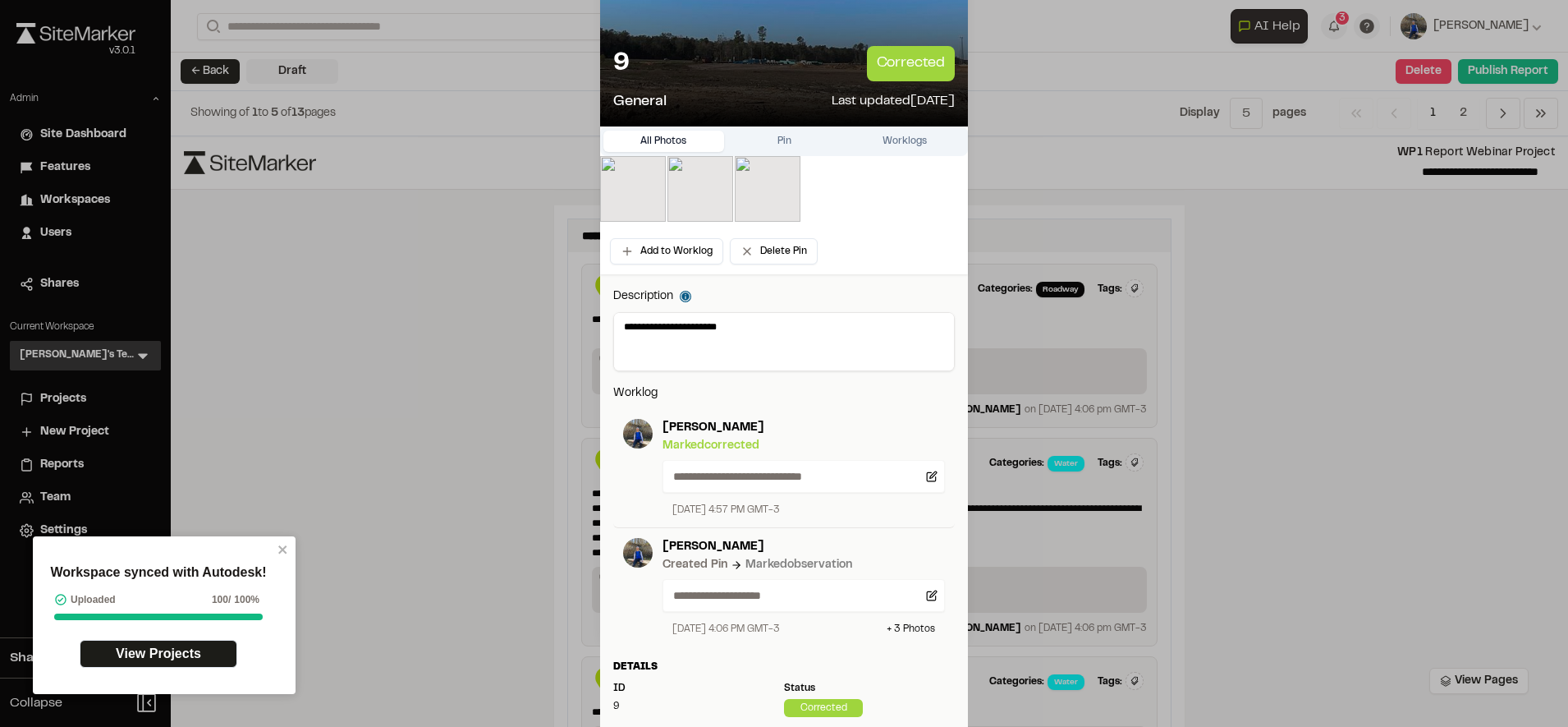
scroll to position [90, 0]
click at [788, 332] on textarea "**********" at bounding box center [784, 341] width 340 height 57
click at [794, 151] on button "Pin" at bounding box center [784, 141] width 120 height 21
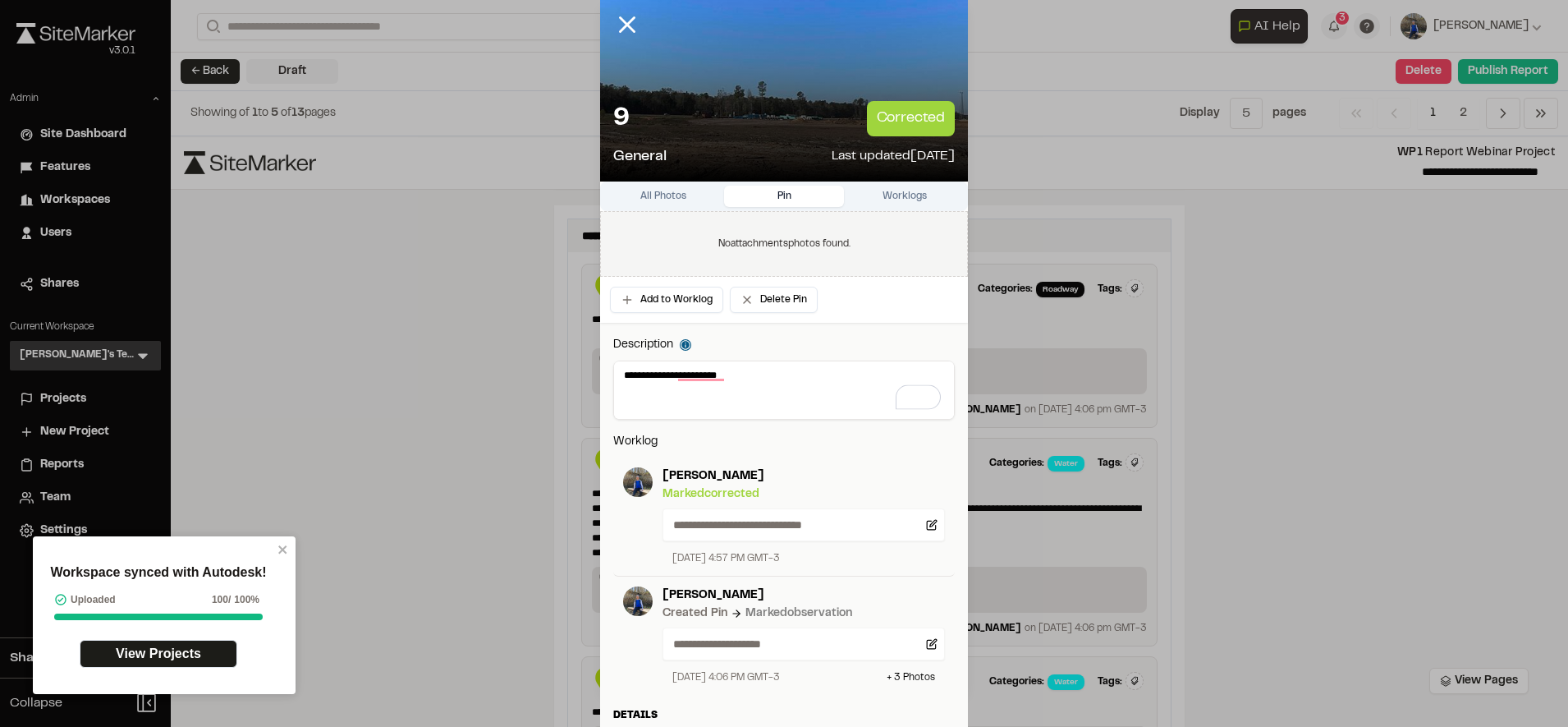
scroll to position [32, 0]
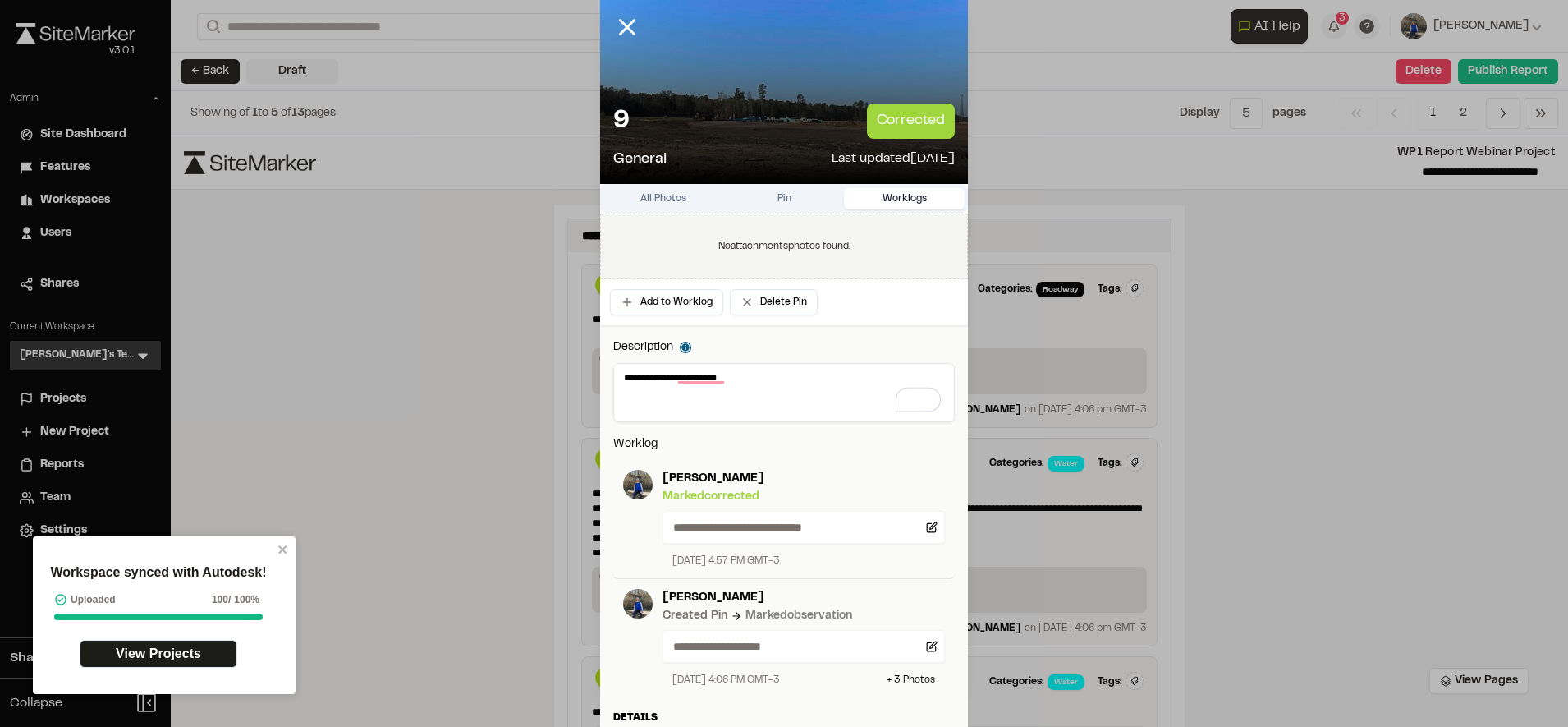
click at [888, 190] on button "Worklogs" at bounding box center [903, 198] width 120 height 21
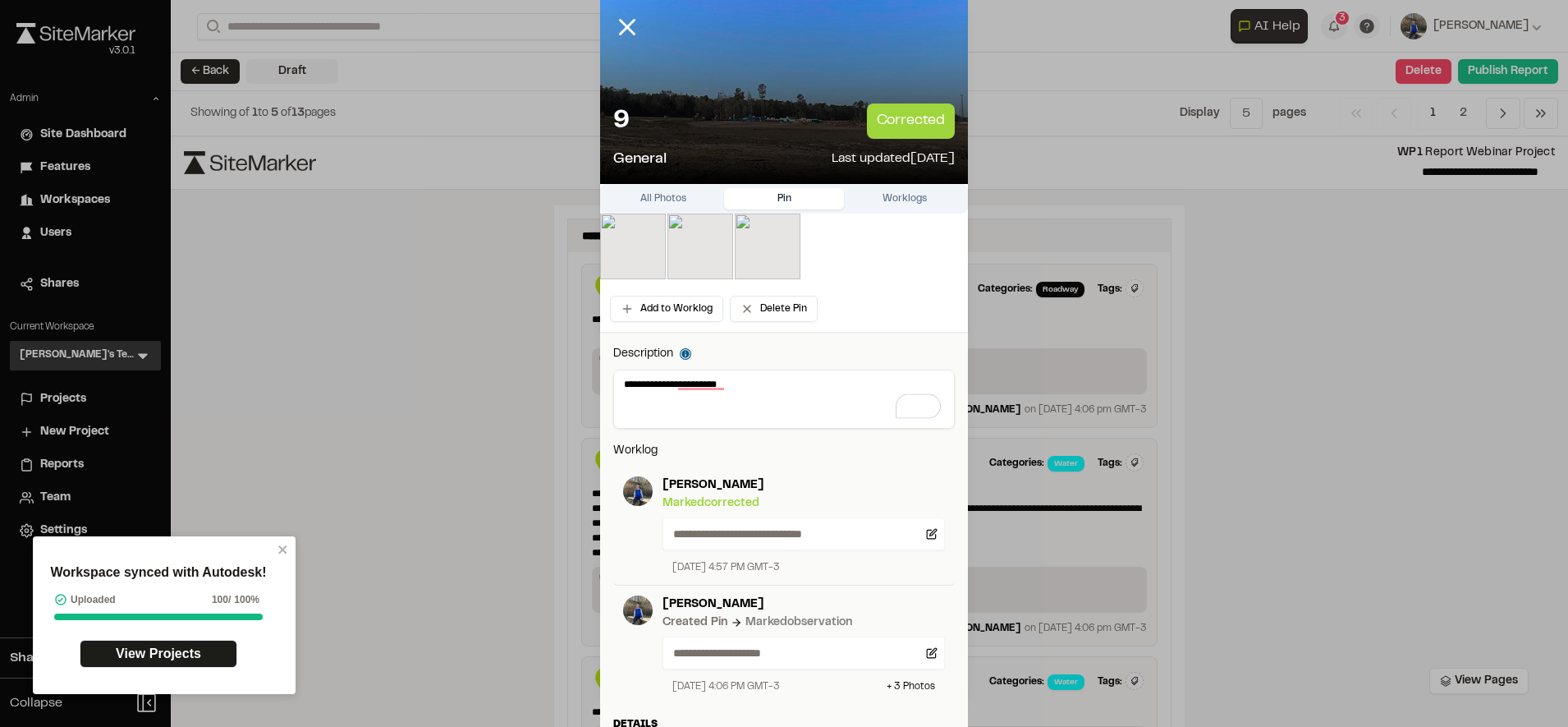
click at [748, 201] on button "Pin" at bounding box center [784, 198] width 120 height 21
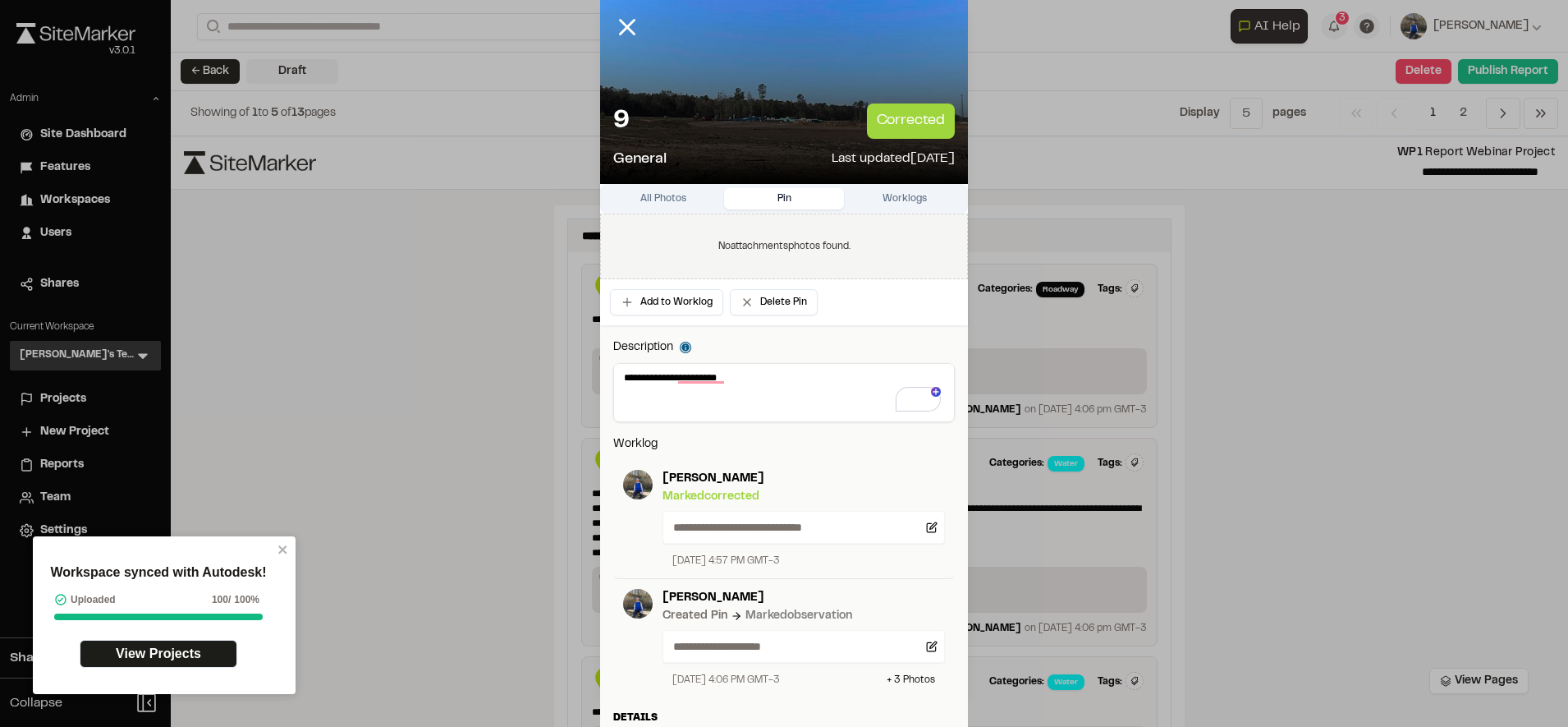
click at [799, 440] on p "Worklog" at bounding box center [784, 444] width 341 height 18
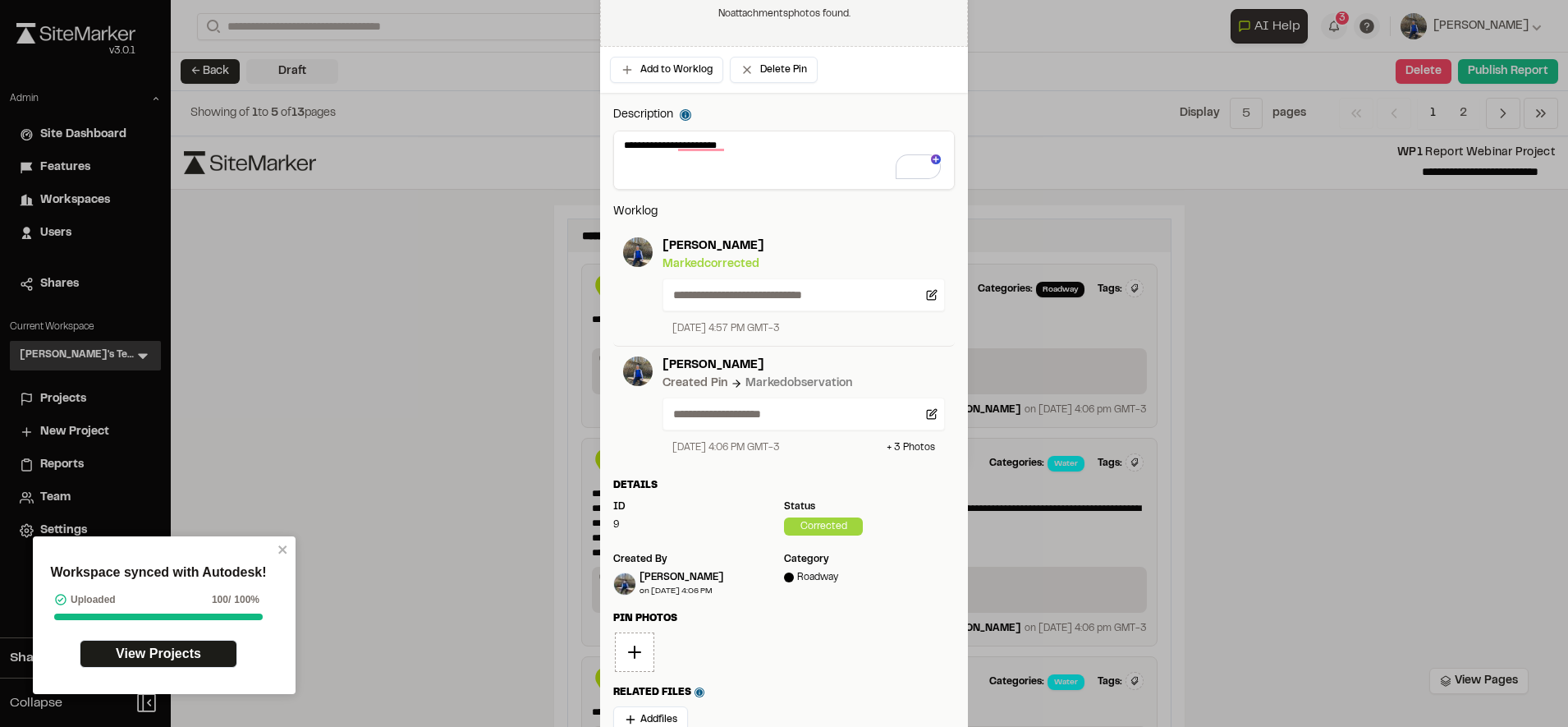
scroll to position [266, 0]
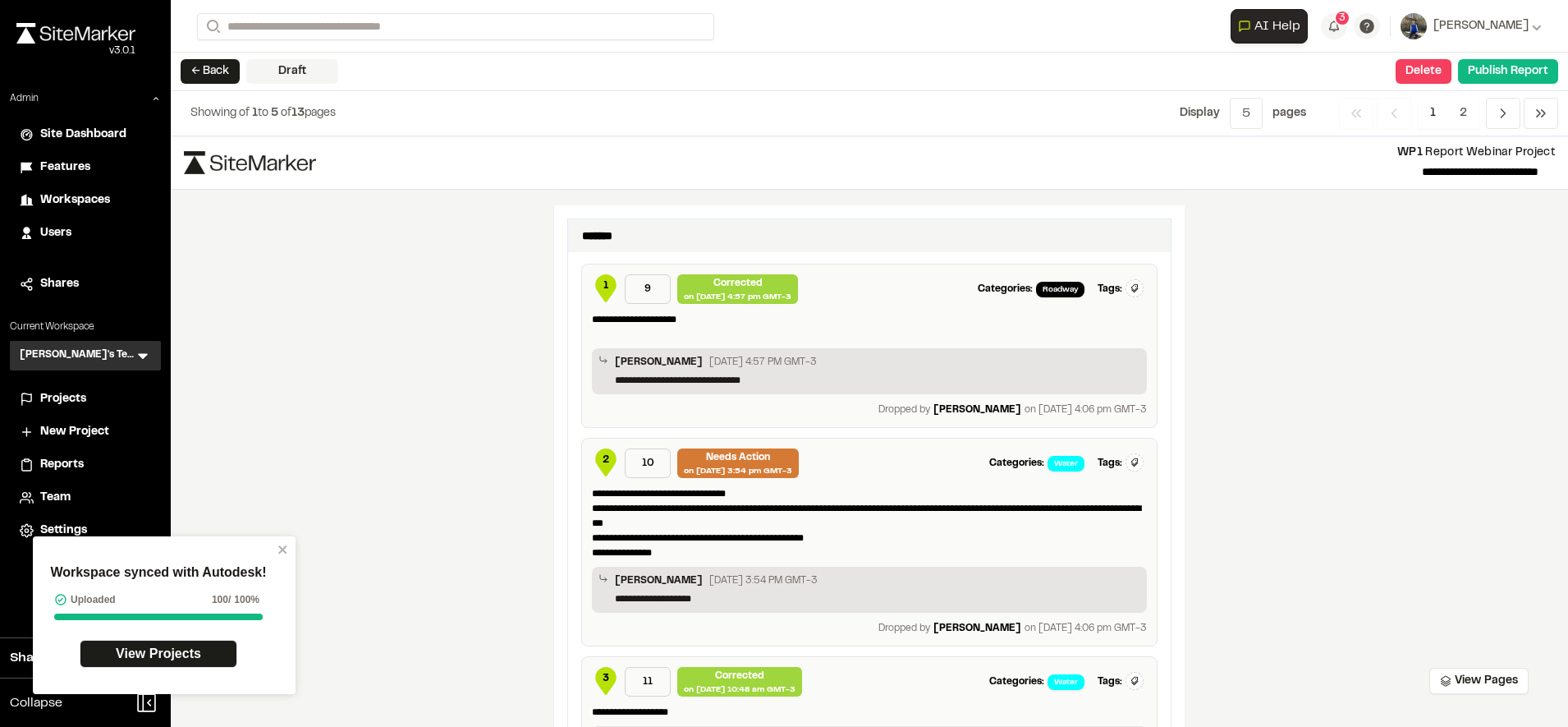
click at [603, 283] on span "1" at bounding box center [606, 285] width 5 height 15
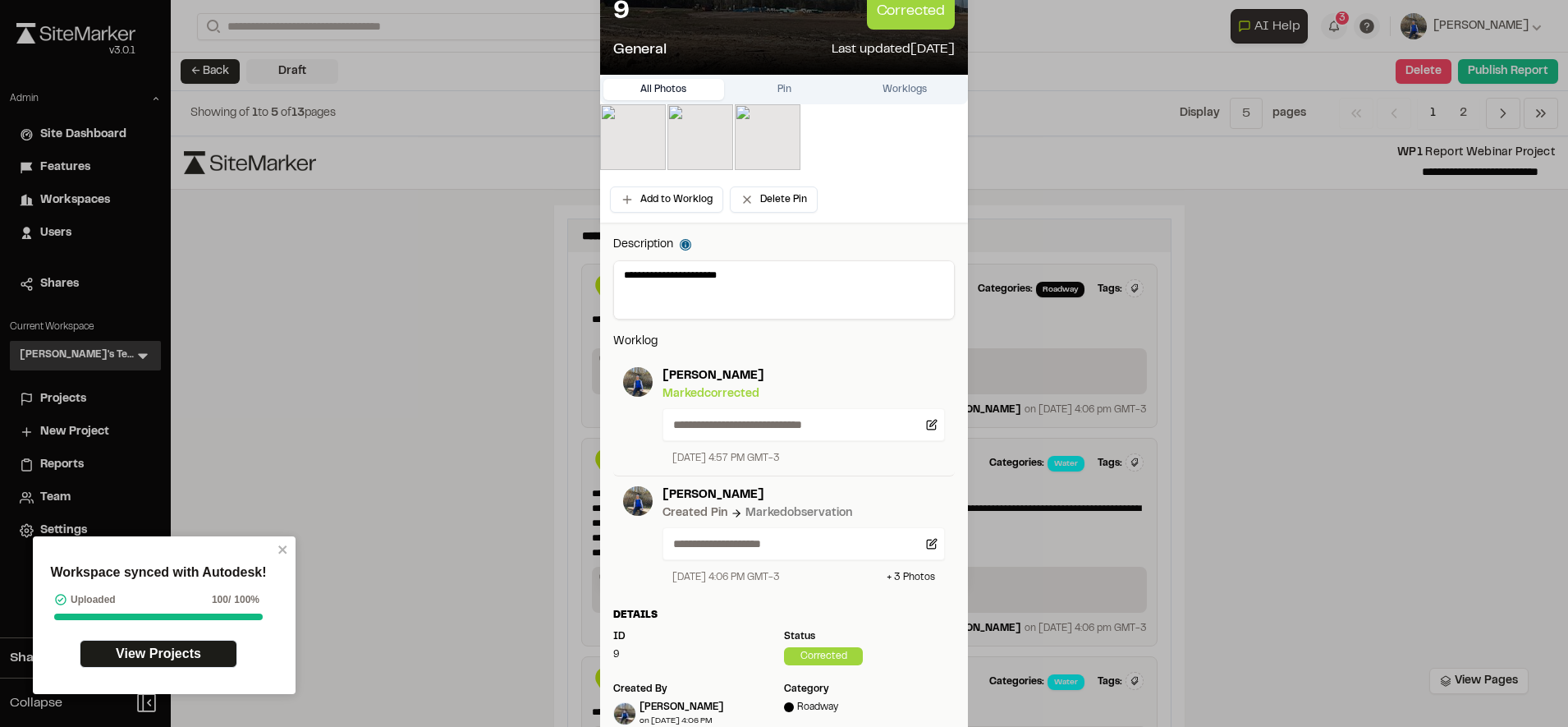
scroll to position [142, 0]
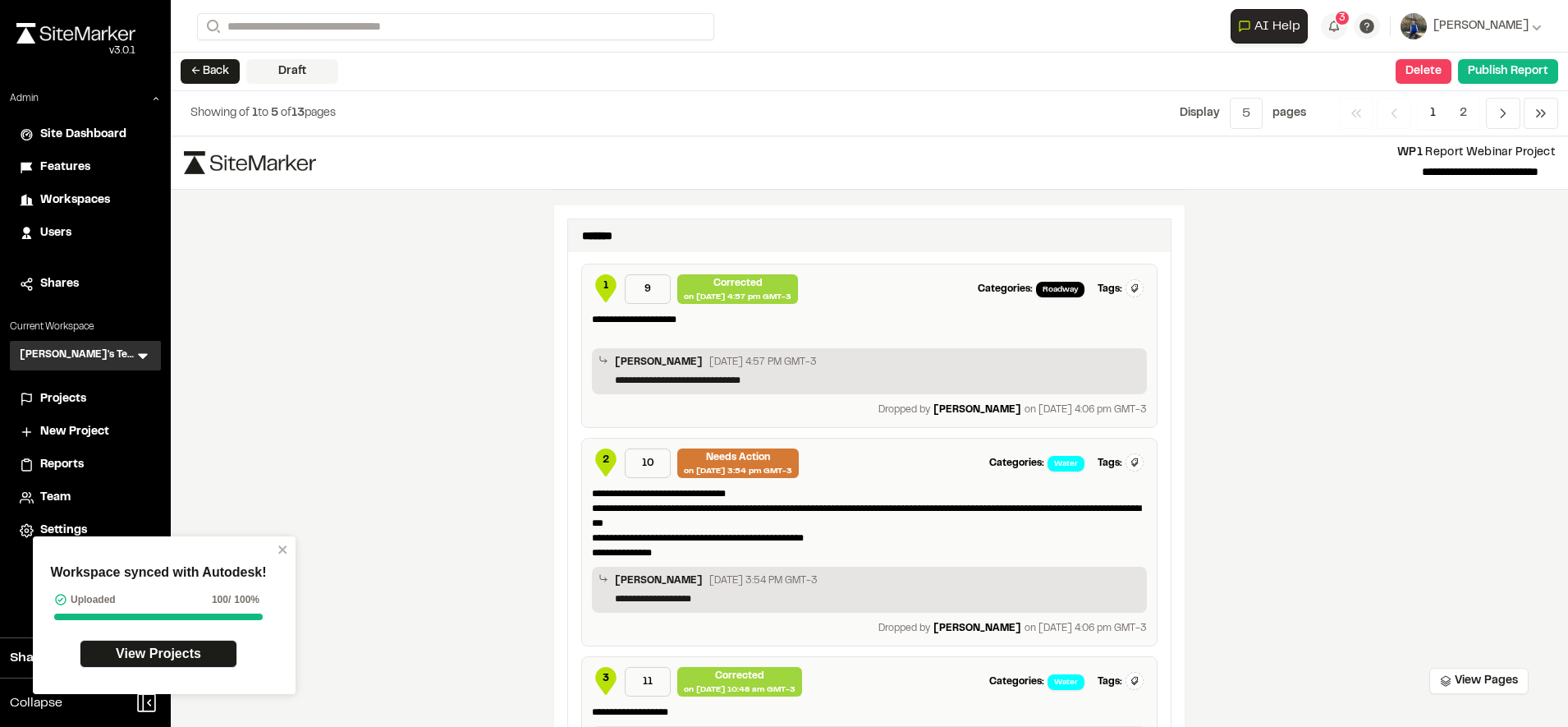
click at [603, 286] on span "1" at bounding box center [606, 285] width 5 height 15
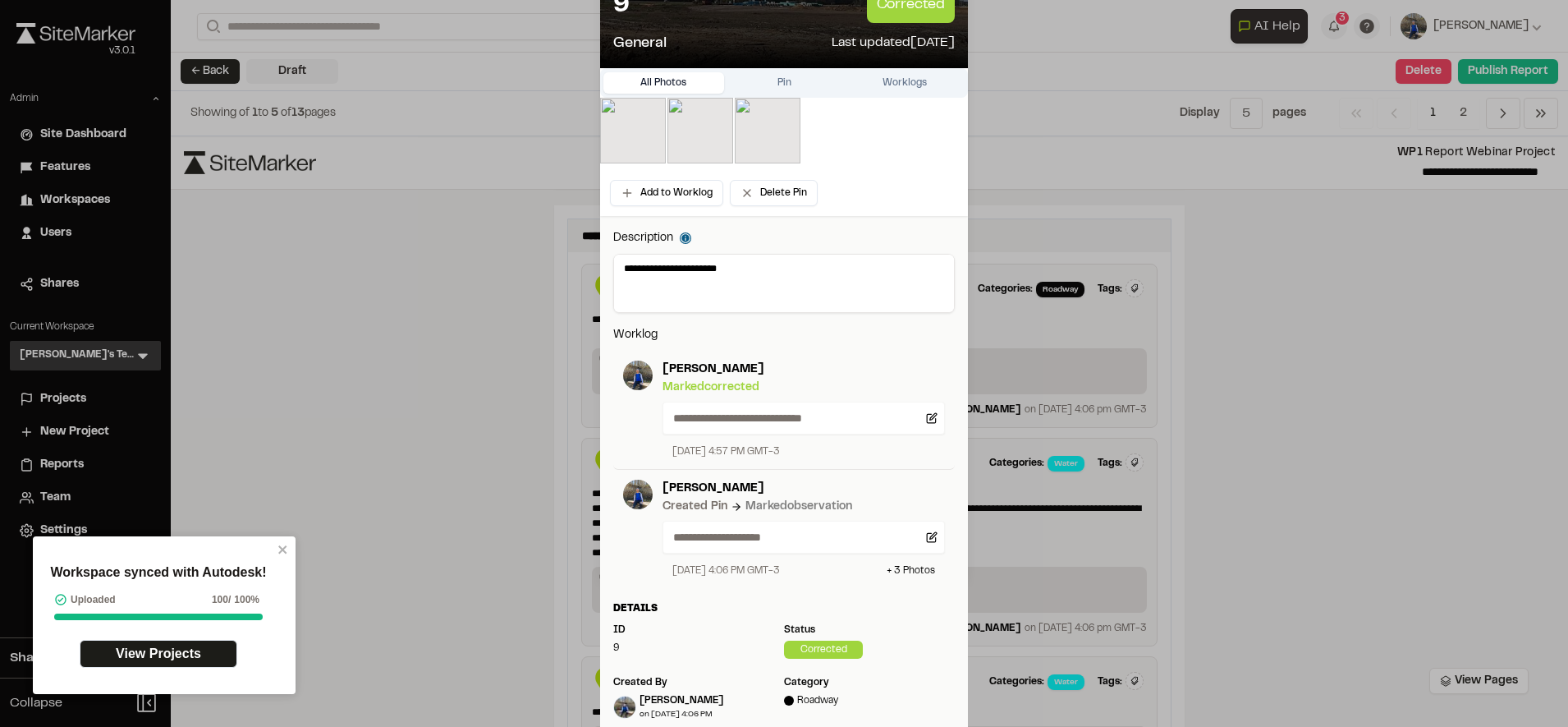
scroll to position [154, 0]
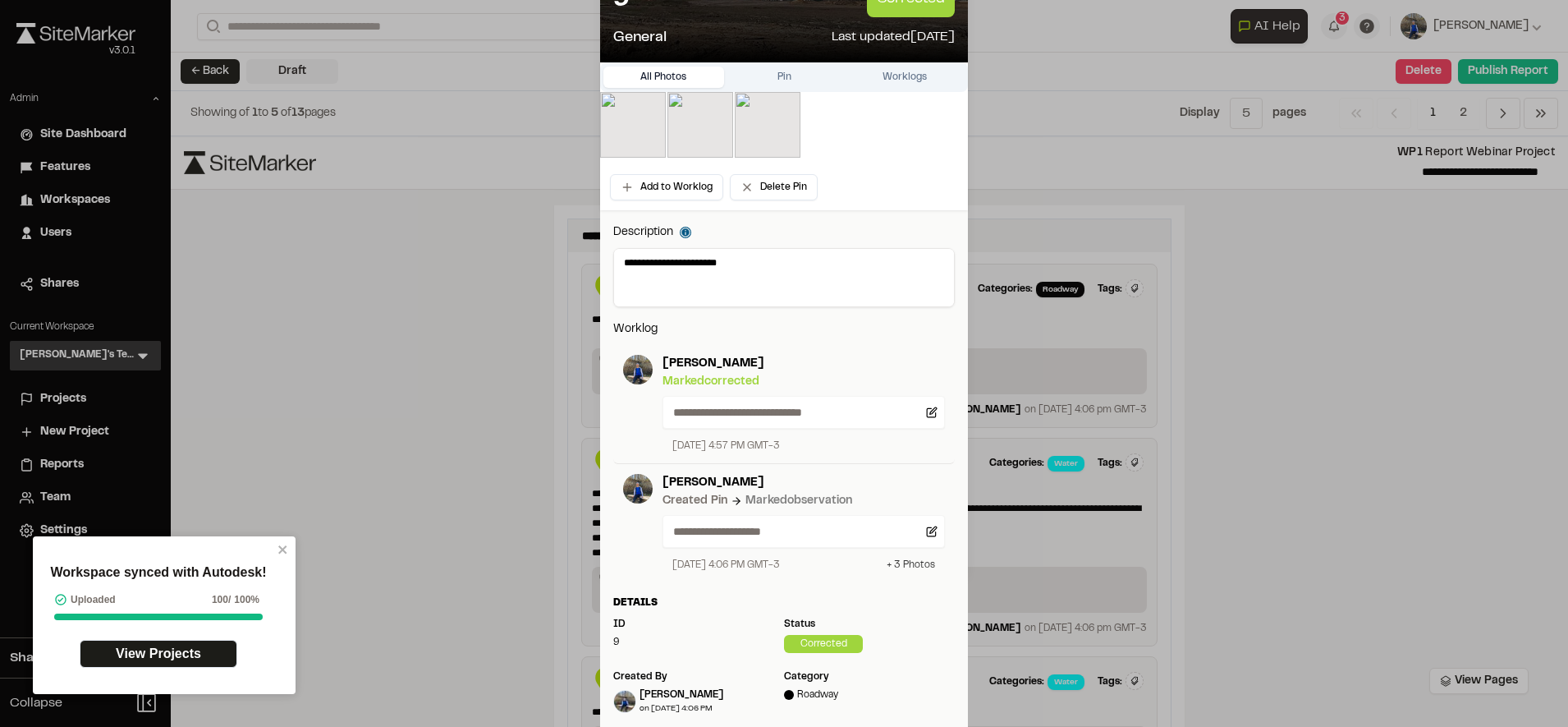
click at [896, 562] on div "+ 3 Photo s" at bounding box center [910, 564] width 49 height 15
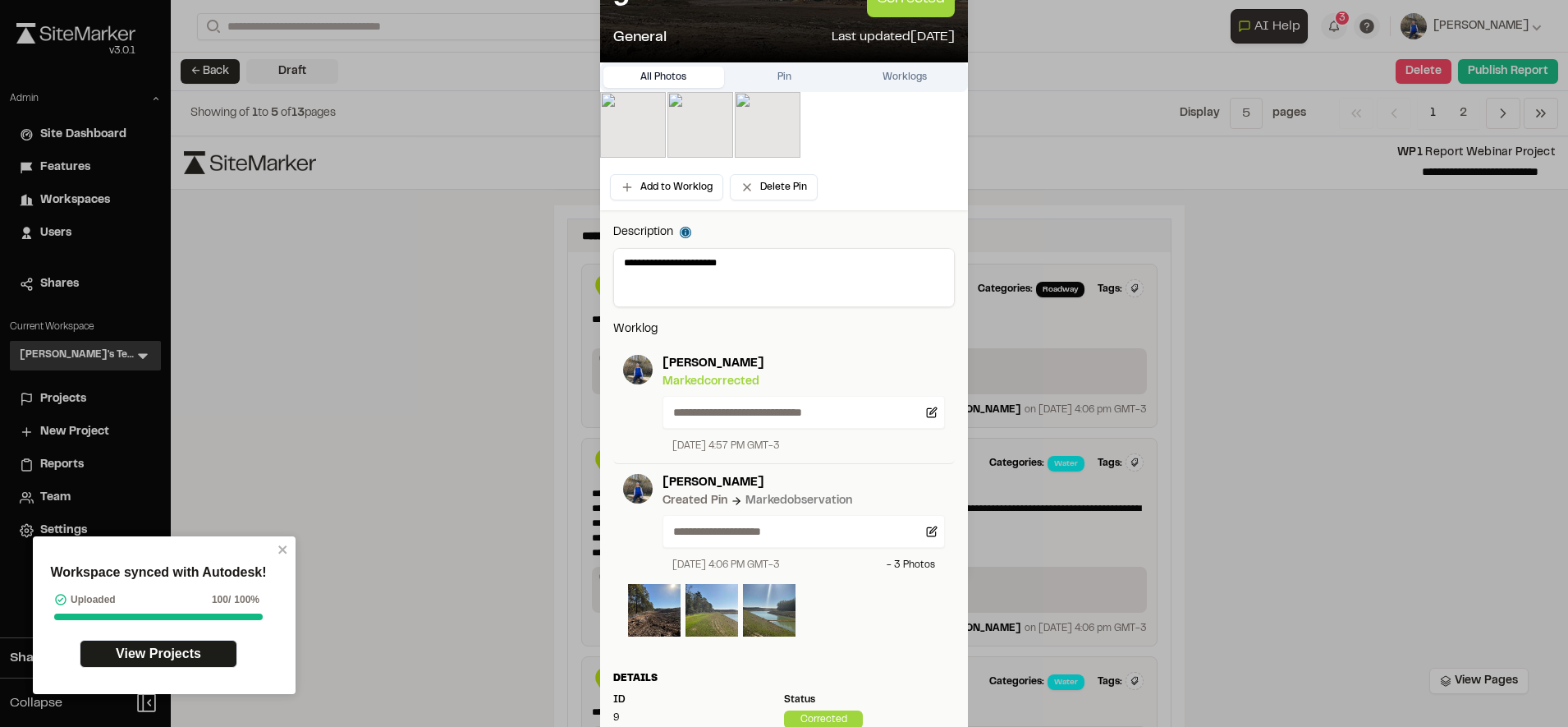
click at [711, 218] on div "**********" at bounding box center [783, 631] width 368 height 842
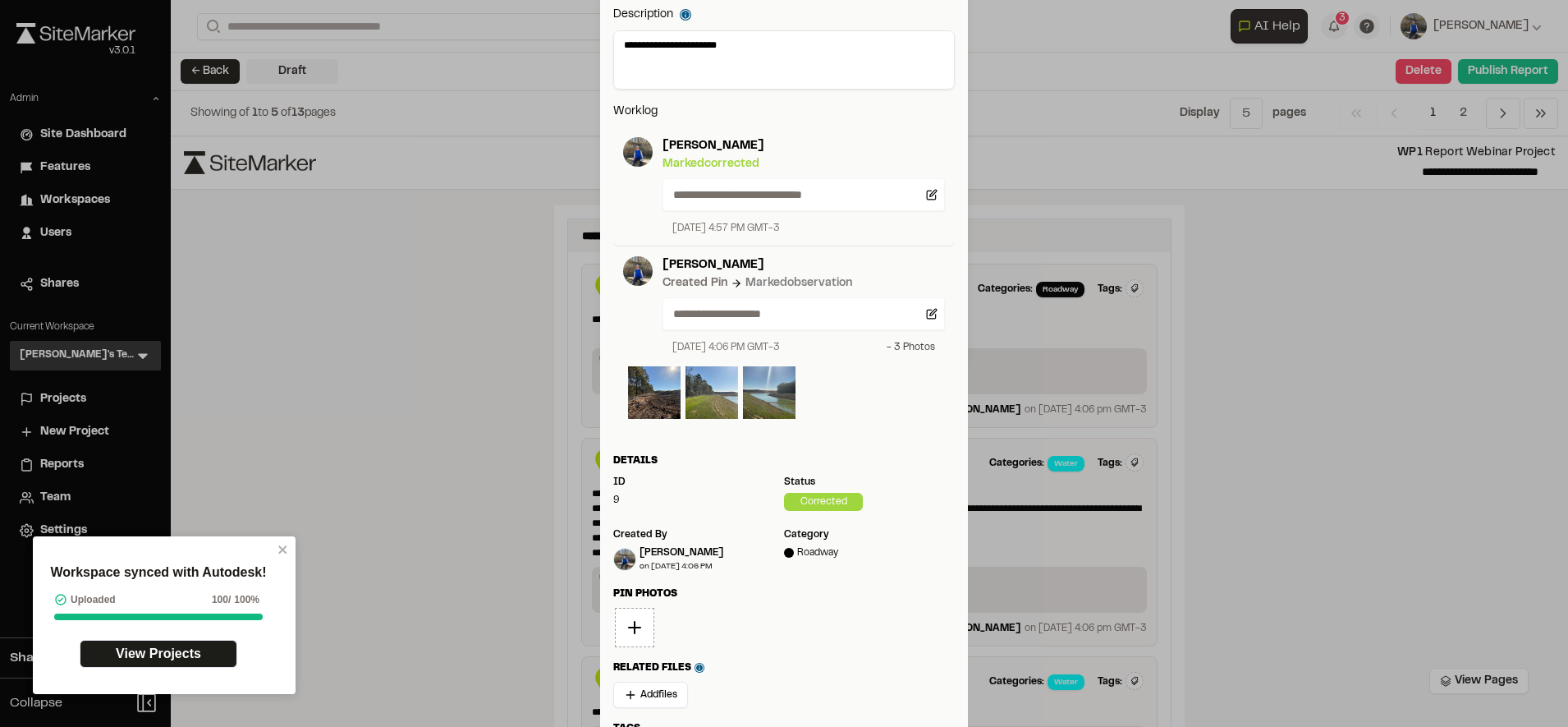
scroll to position [336, 0]
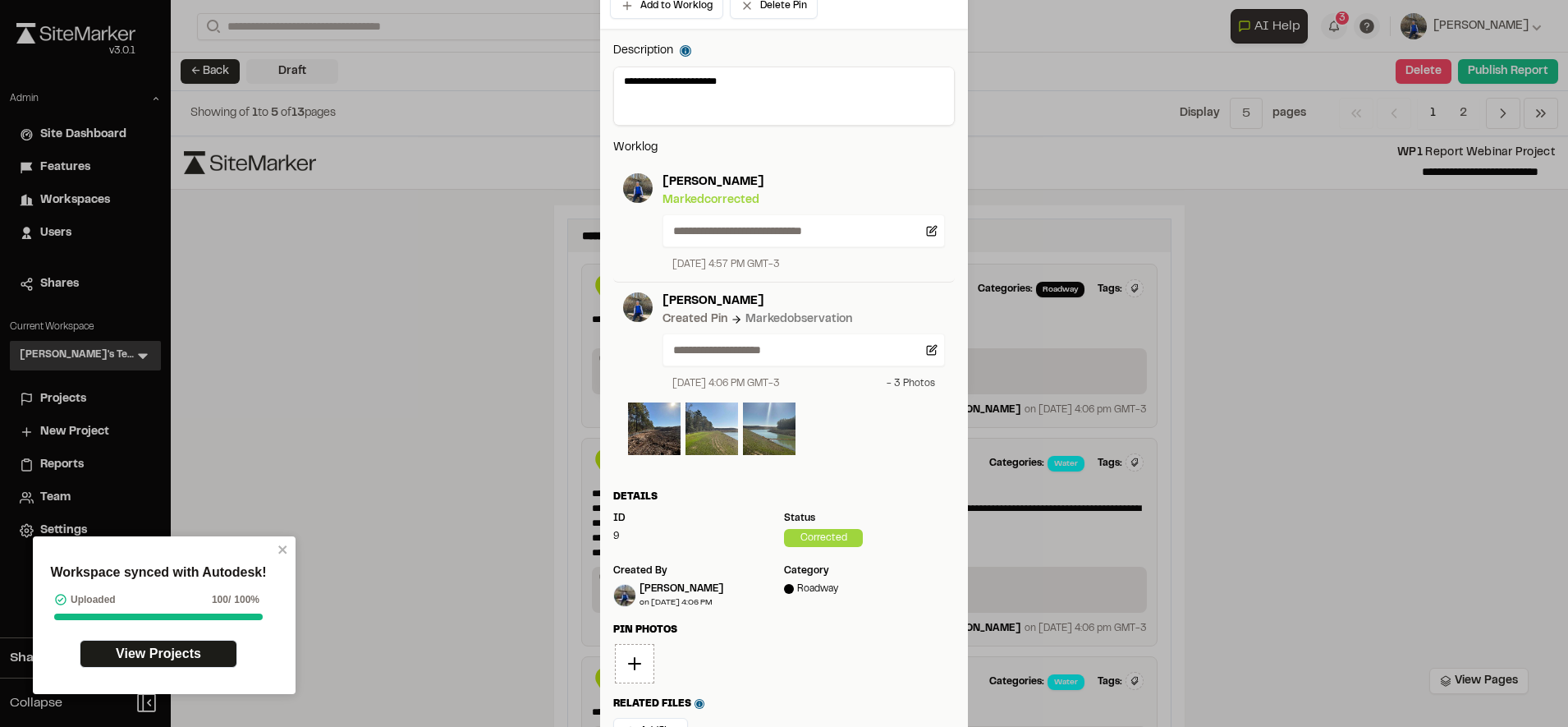
click at [898, 390] on div "- 3 Photo s" at bounding box center [910, 383] width 49 height 15
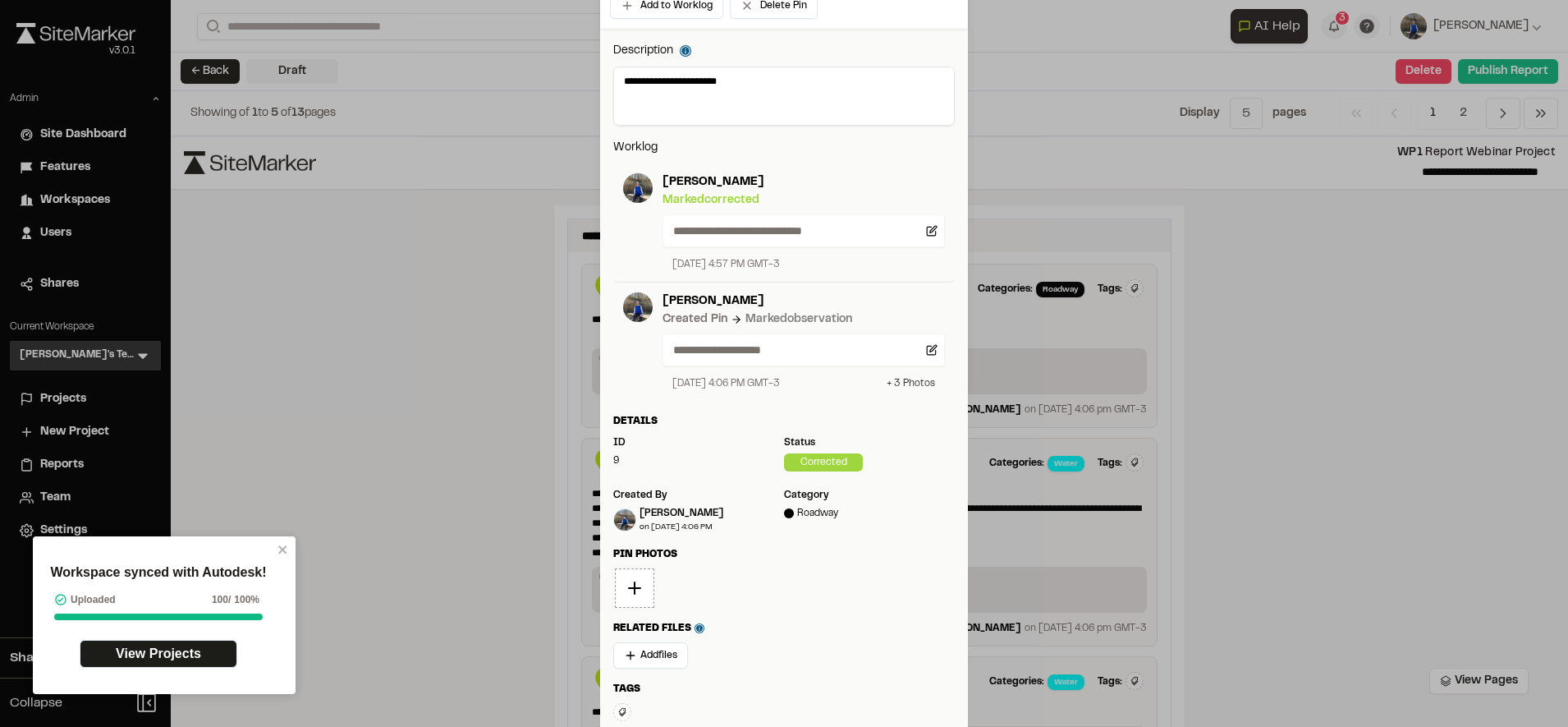
click at [898, 389] on div "+ 3 Photo s" at bounding box center [910, 383] width 49 height 15
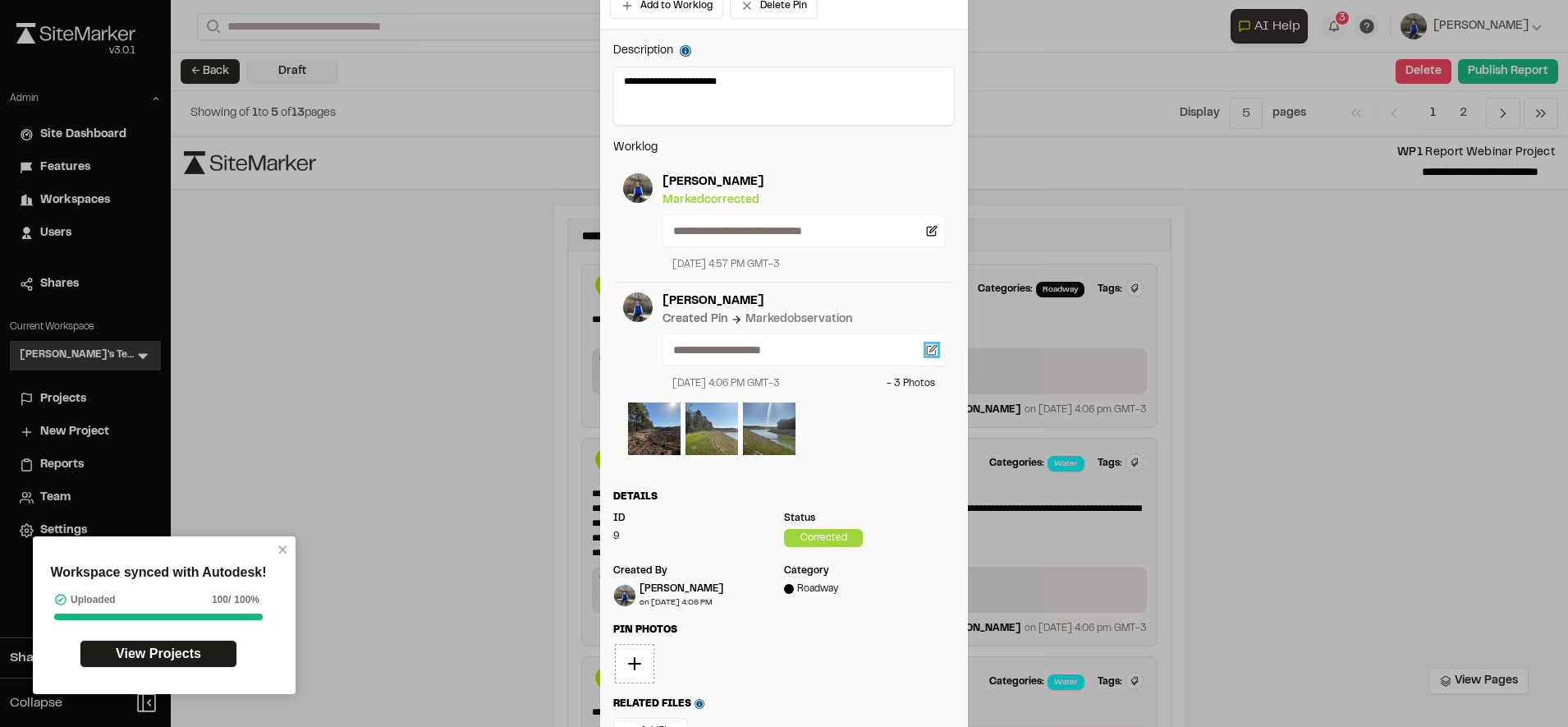
click at [930, 347] on icon at bounding box center [933, 348] width 7 height 7
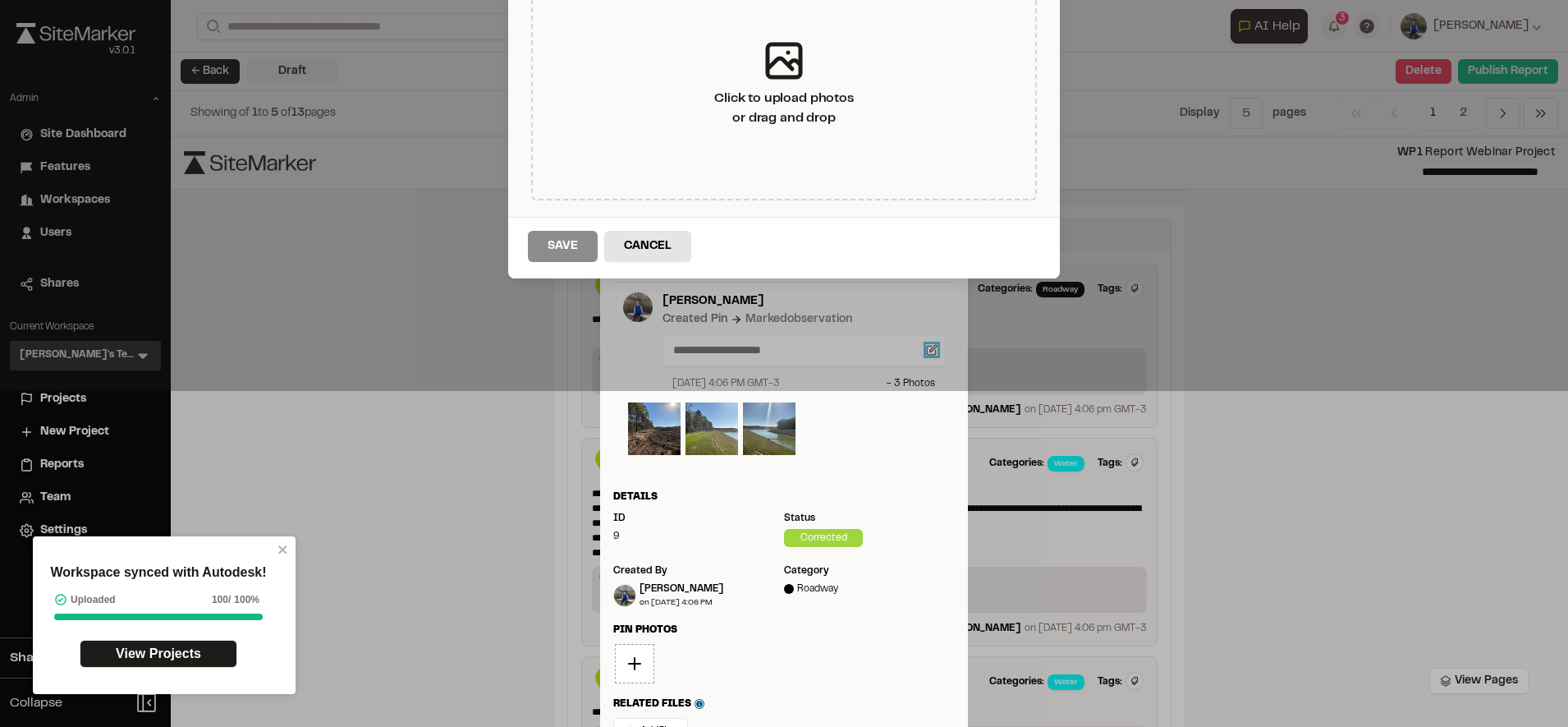
type textarea "**********"
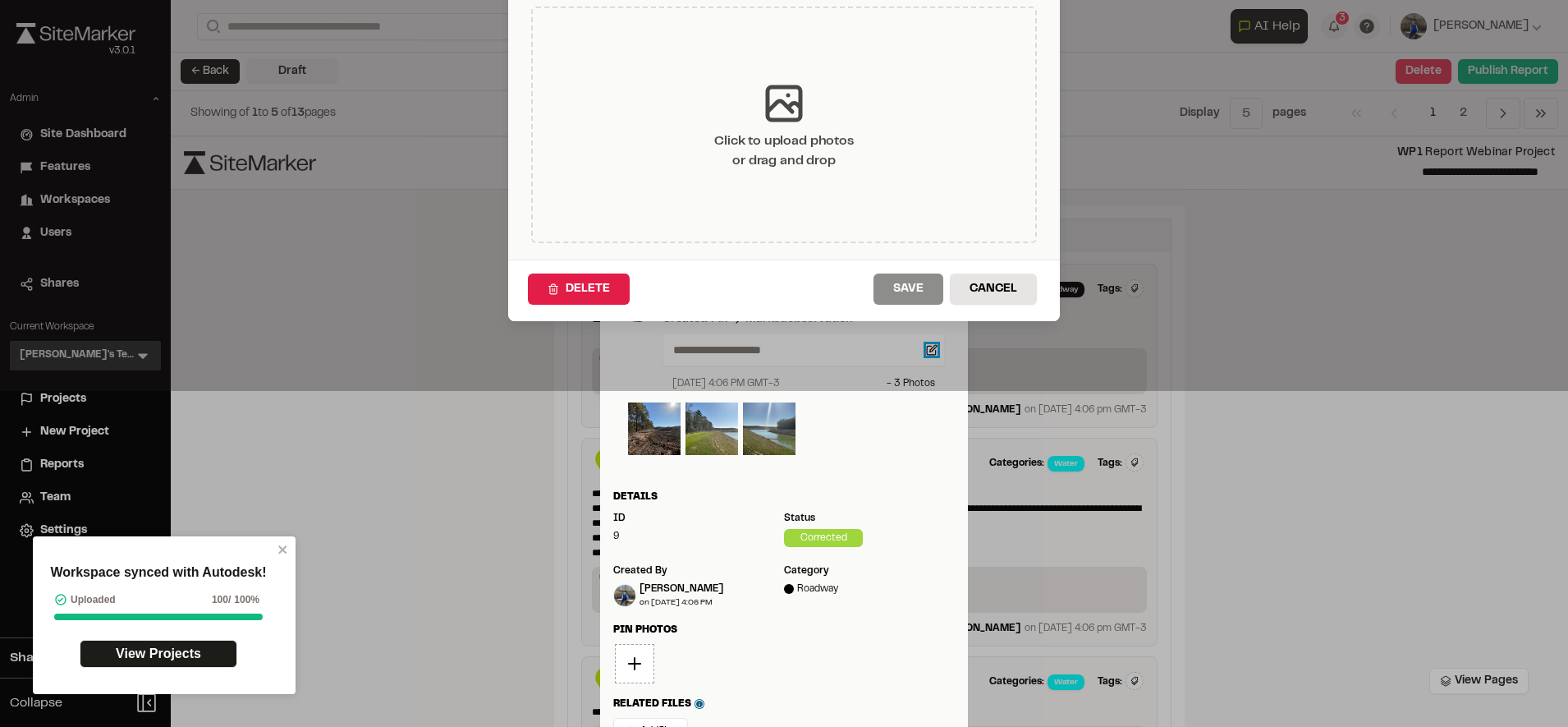
scroll to position [44, 0]
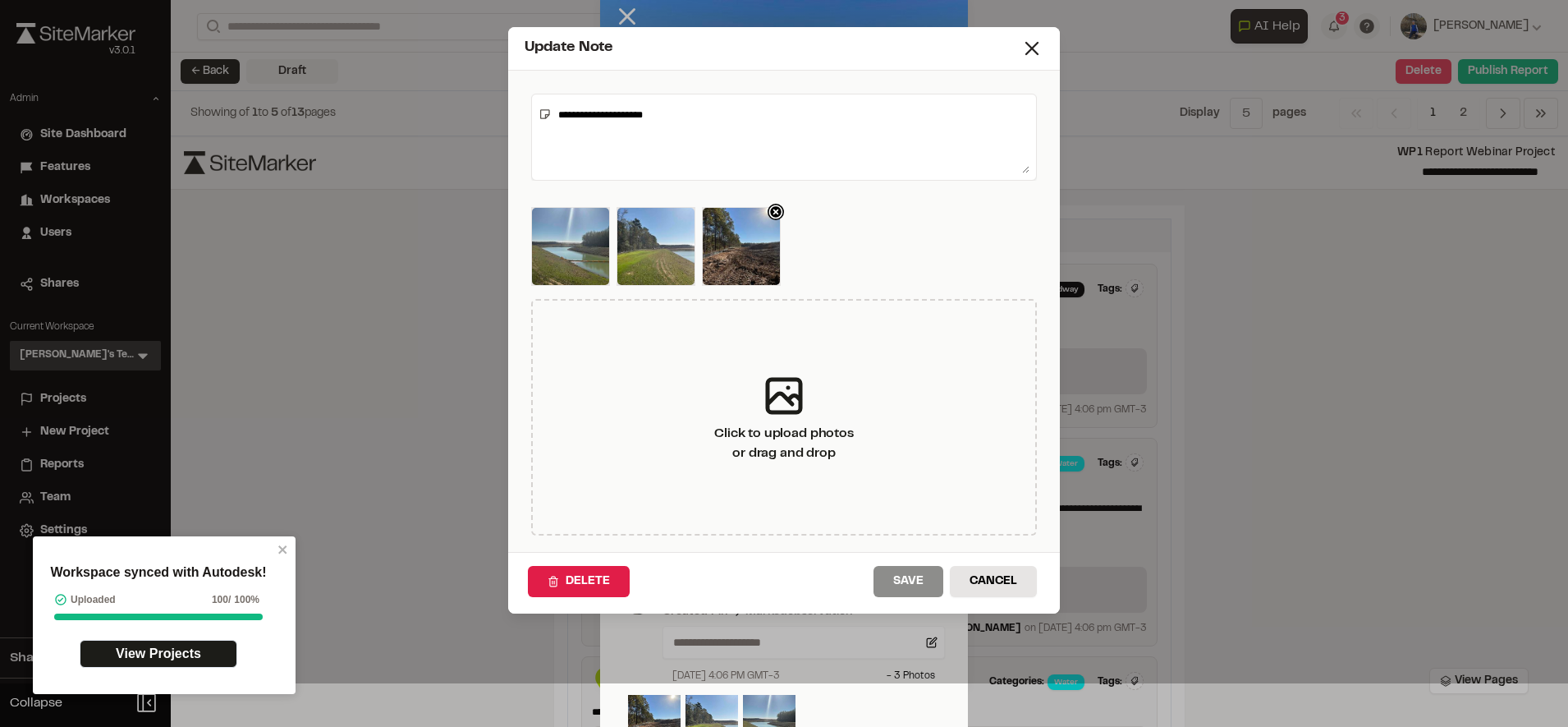
click at [772, 210] on icon at bounding box center [775, 211] width 6 height 6
click at [834, 233] on div "Deleting Cancel deletion" at bounding box center [784, 253] width 506 height 92
click at [742, 251] on icon at bounding box center [741, 246] width 32 height 32
click at [769, 218] on icon at bounding box center [775, 212] width 16 height 16
click at [686, 215] on icon at bounding box center [690, 212] width 16 height 16
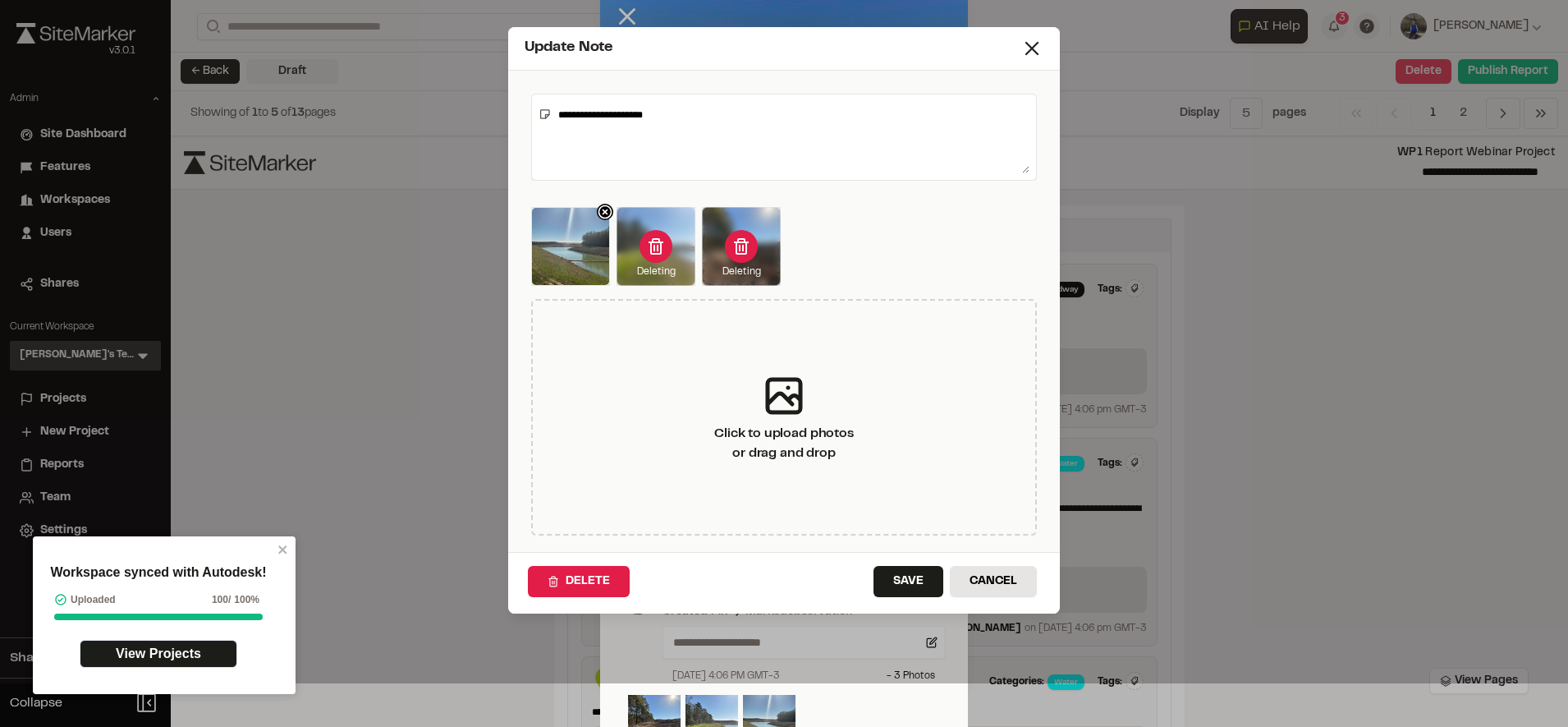
click at [601, 213] on icon at bounding box center [604, 211] width 6 height 6
click at [894, 582] on button "Save" at bounding box center [909, 581] width 70 height 32
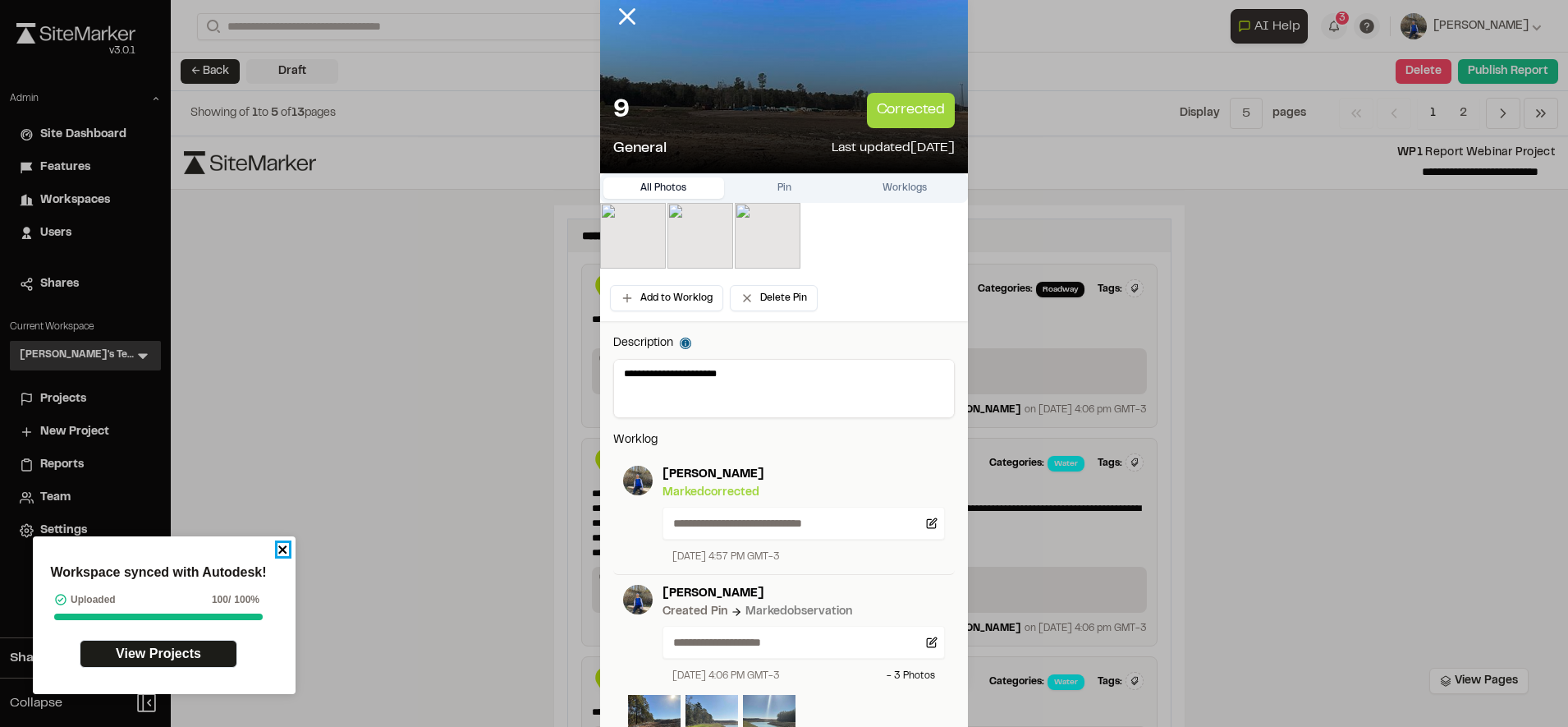
click at [279, 548] on icon "close" at bounding box center [282, 549] width 11 height 13
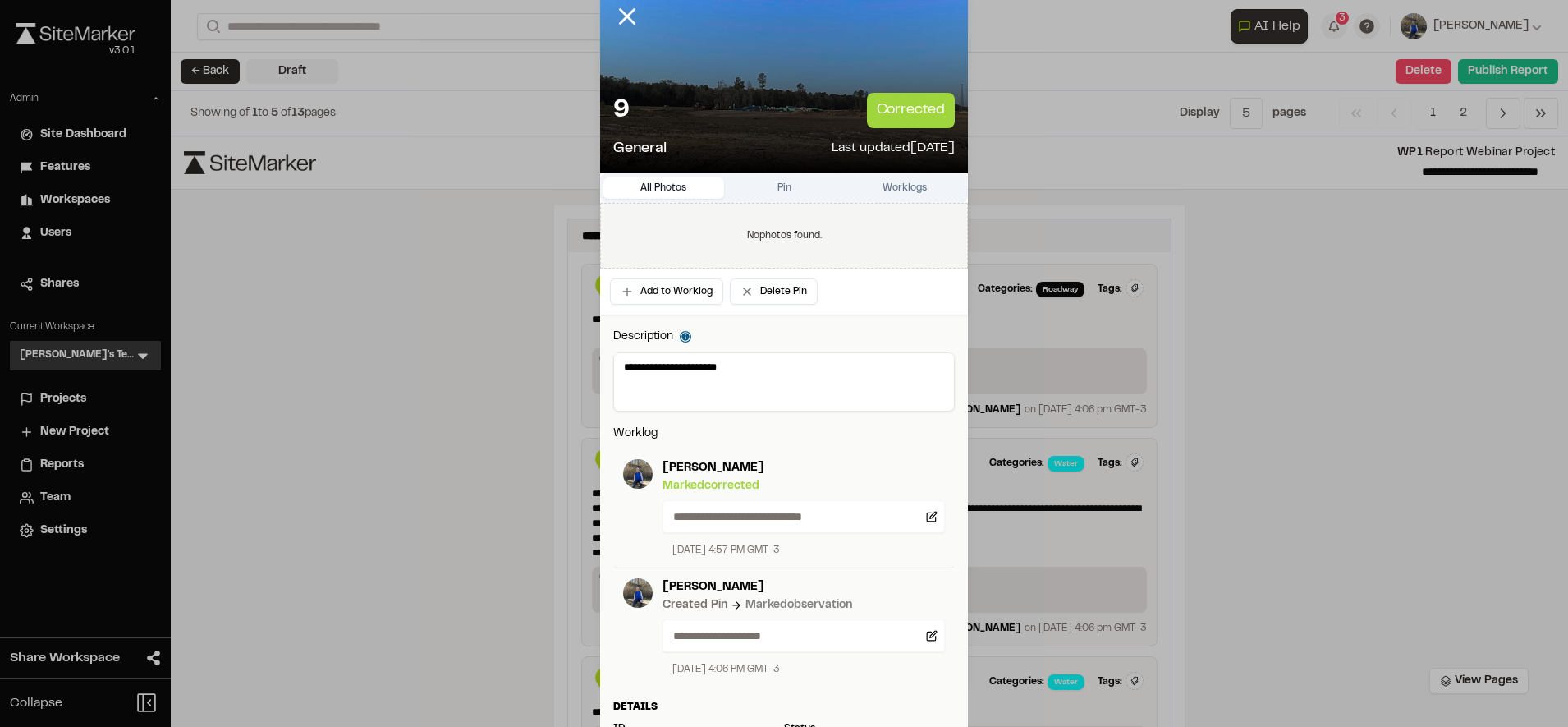
scroll to position [327, 0]
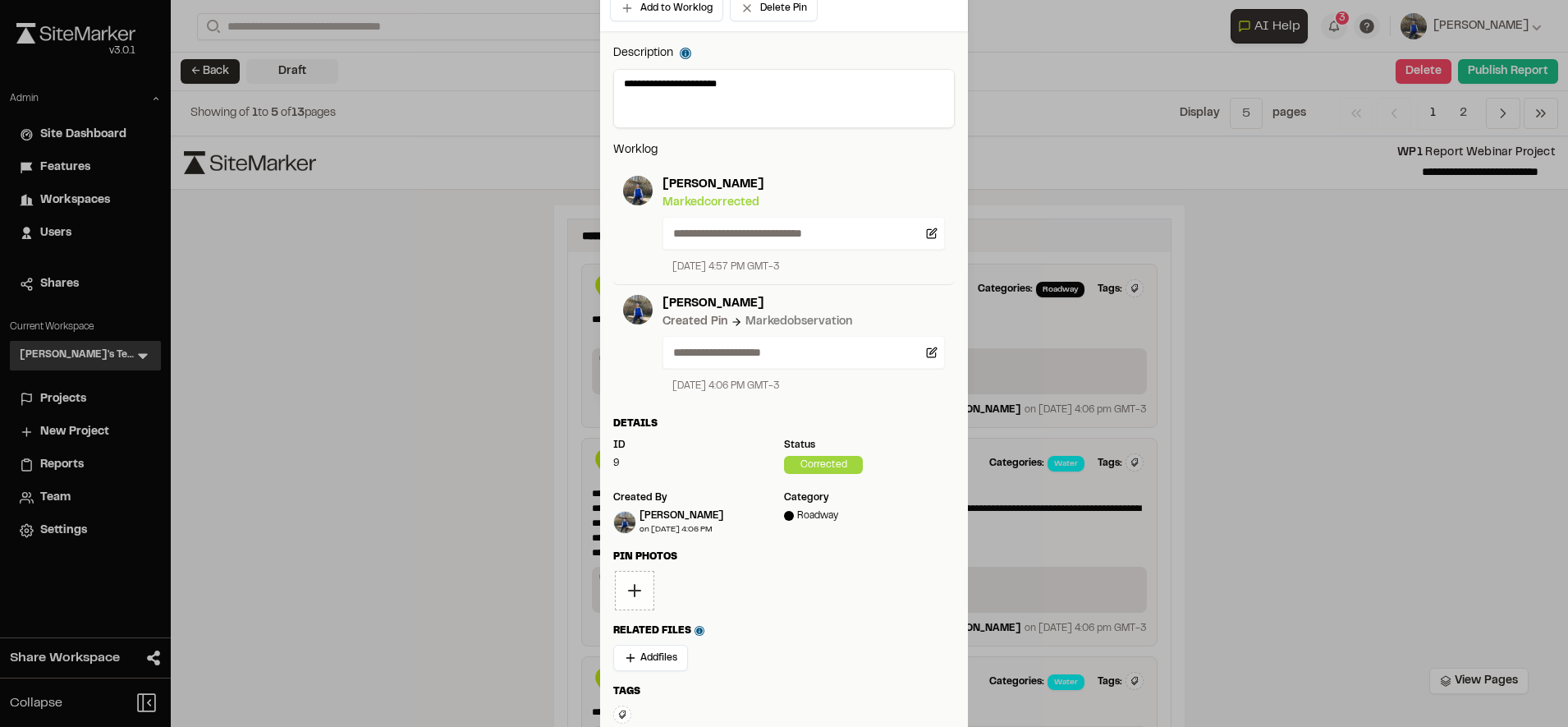
click at [626, 602] on div "button" at bounding box center [635, 590] width 39 height 39
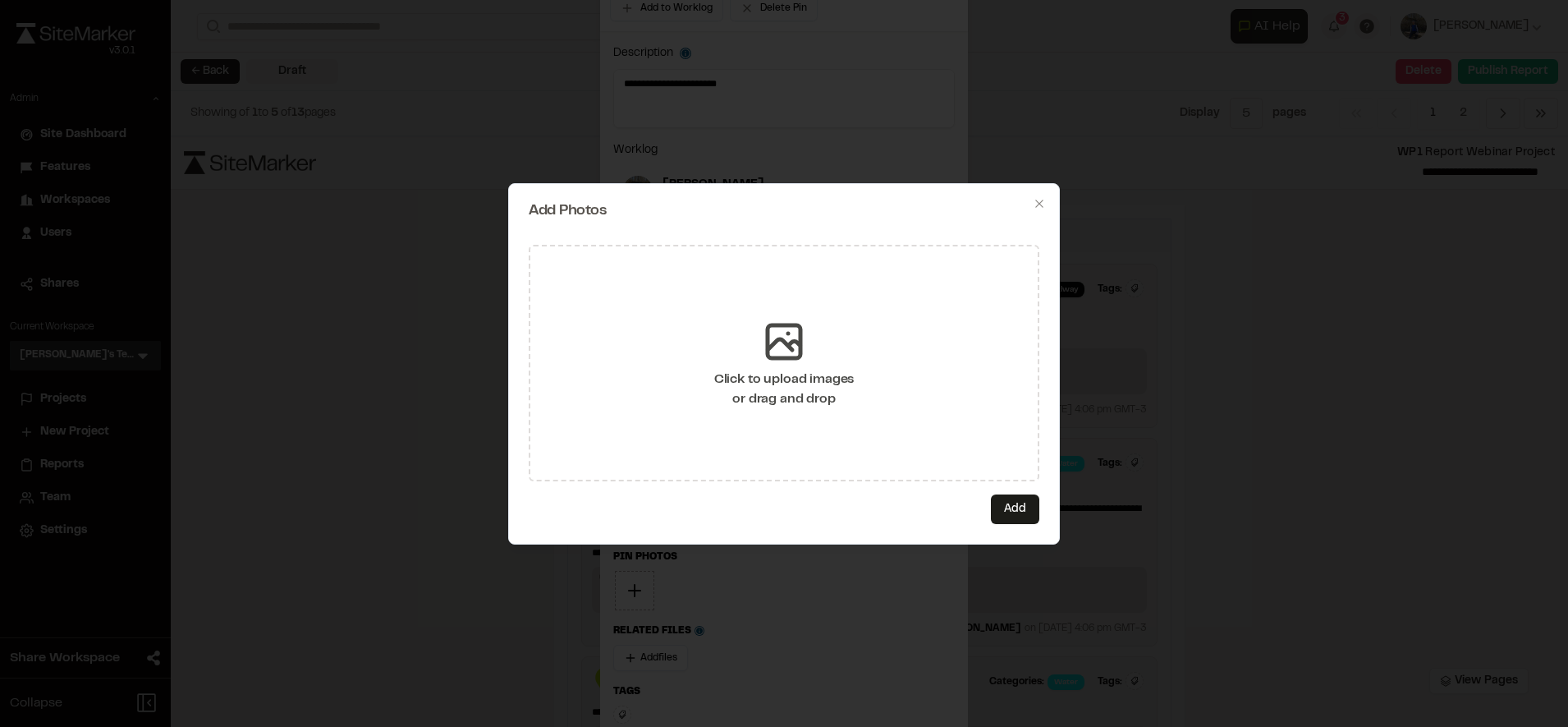
click at [729, 317] on div "Click to upload images or drag and drop" at bounding box center [784, 363] width 510 height 236
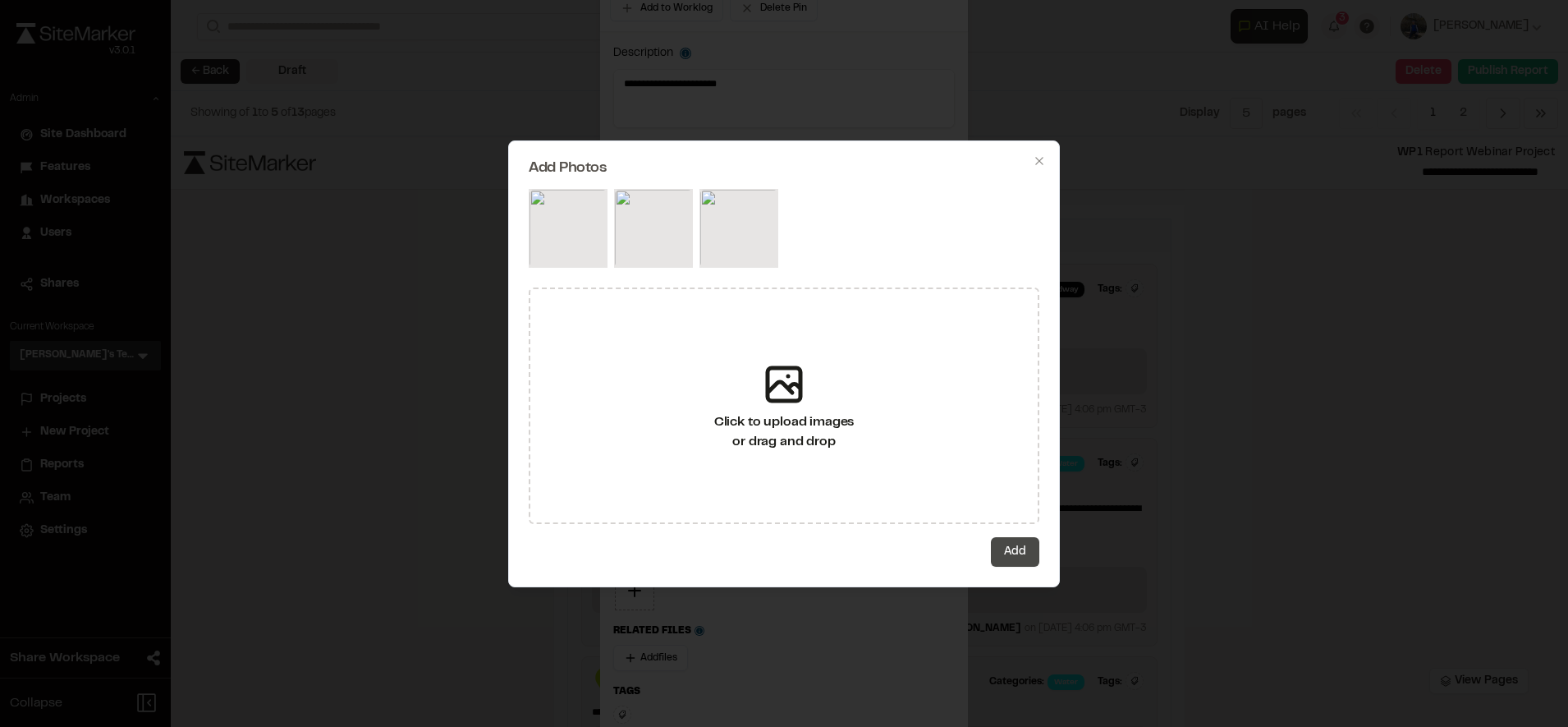
click at [1011, 548] on button "Add" at bounding box center [1014, 551] width 49 height 30
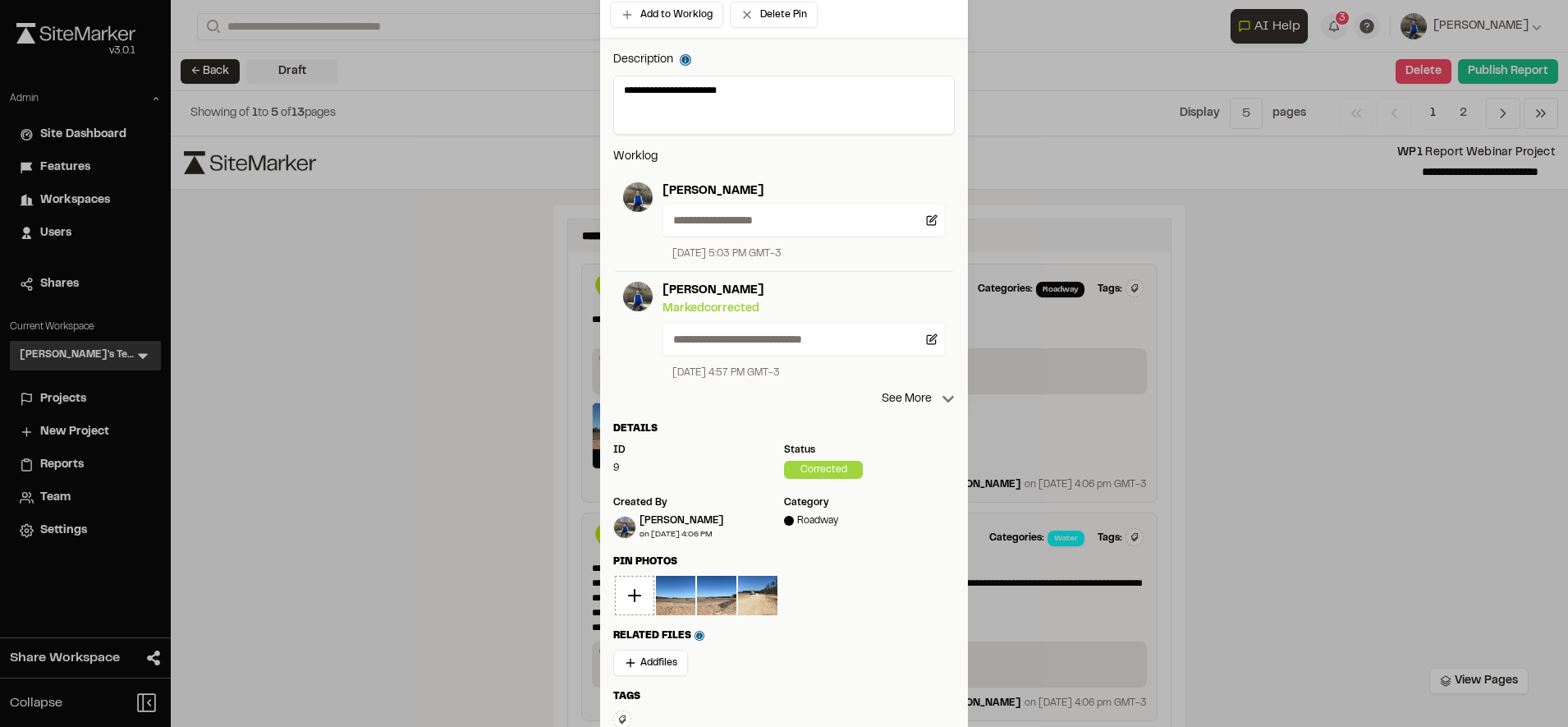
scroll to position [151, 0]
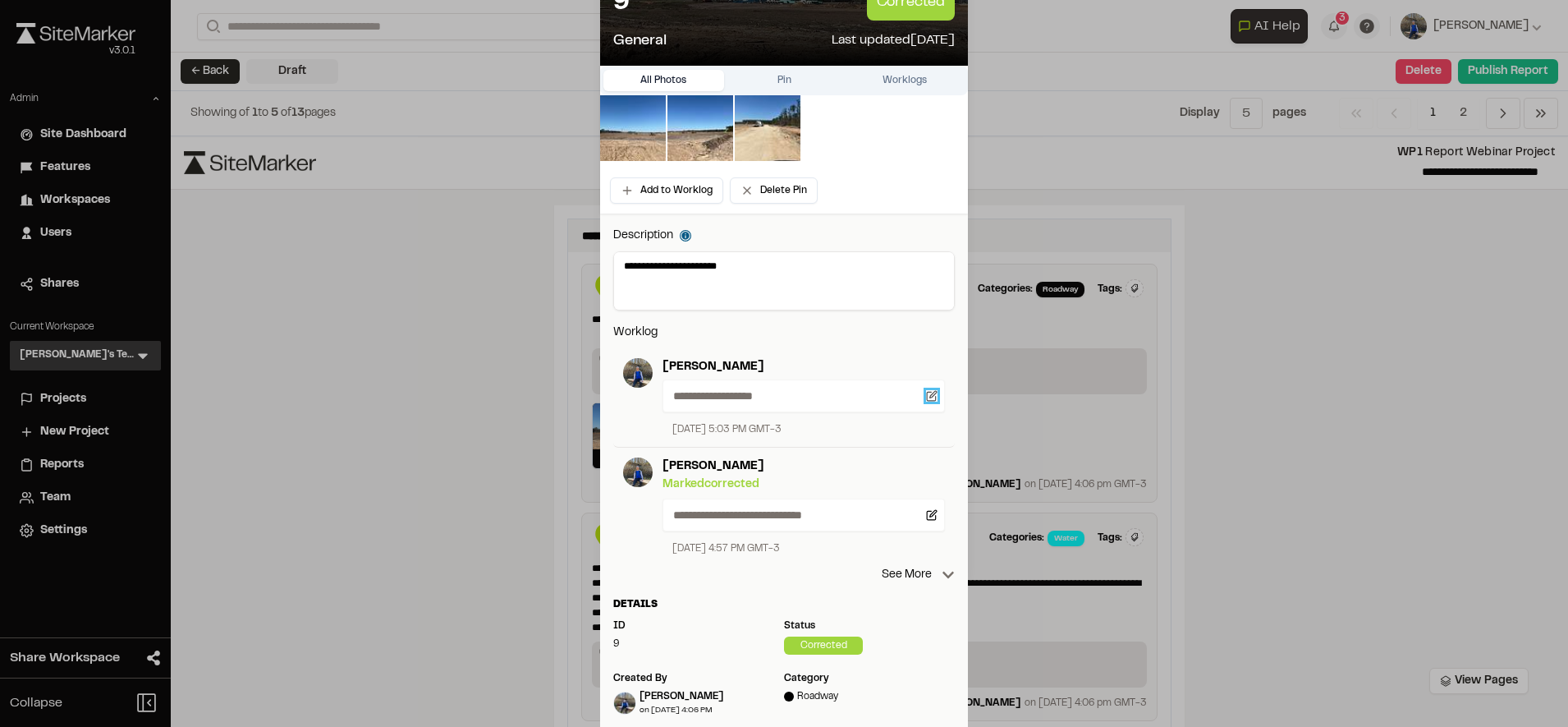
click at [930, 396] on icon at bounding box center [933, 394] width 7 height 7
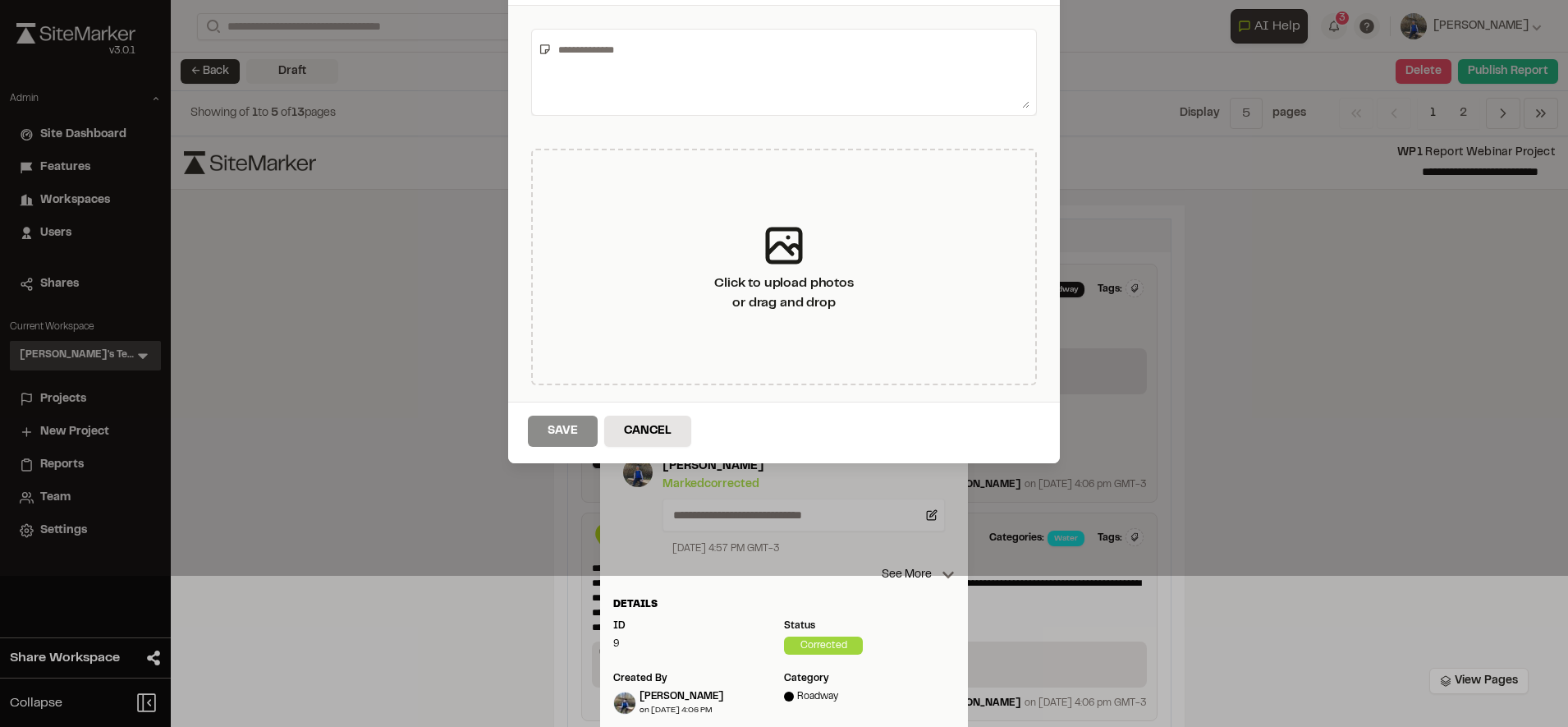
type textarea "**********"
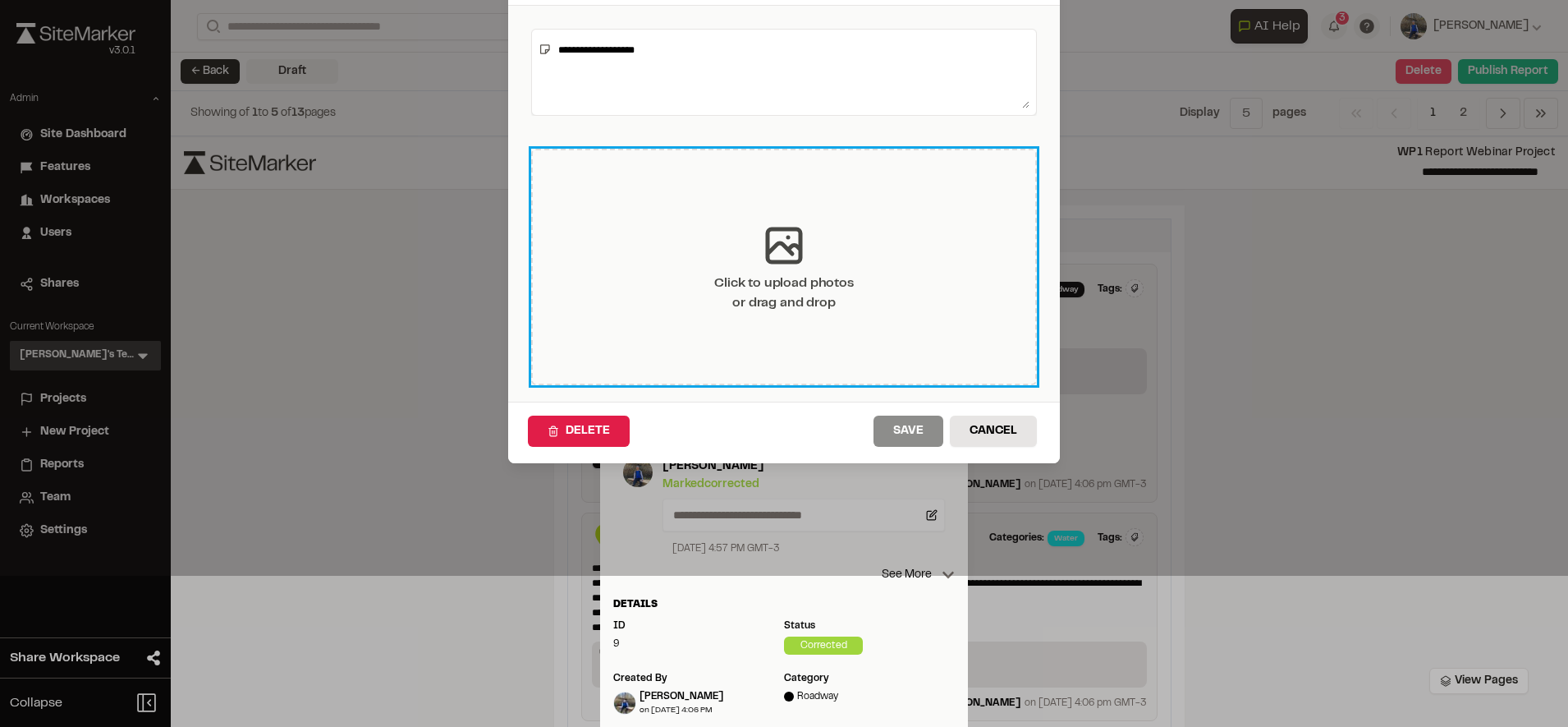
click at [714, 290] on div "Click to upload photos or drag and drop" at bounding box center [783, 293] width 139 height 39
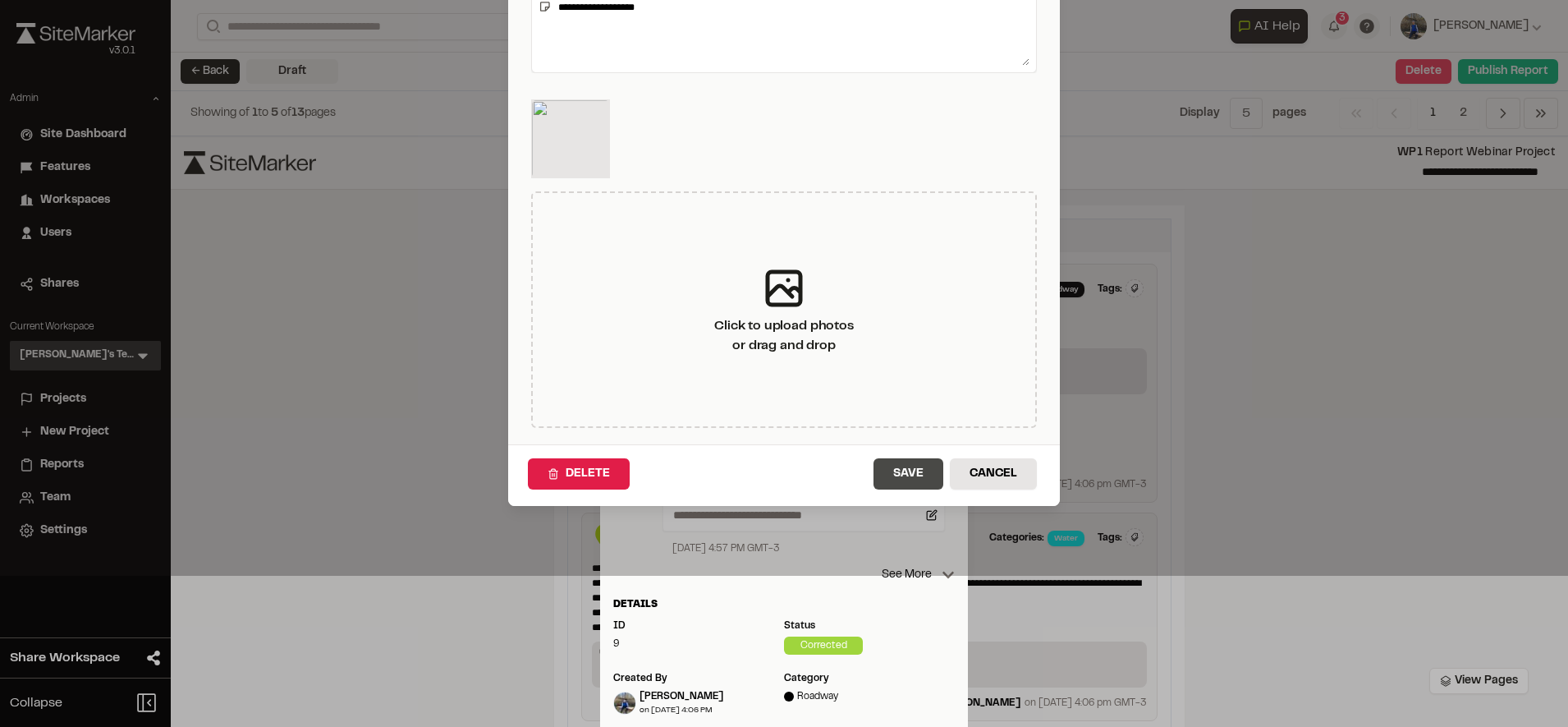
click at [903, 474] on button "Save" at bounding box center [909, 474] width 70 height 32
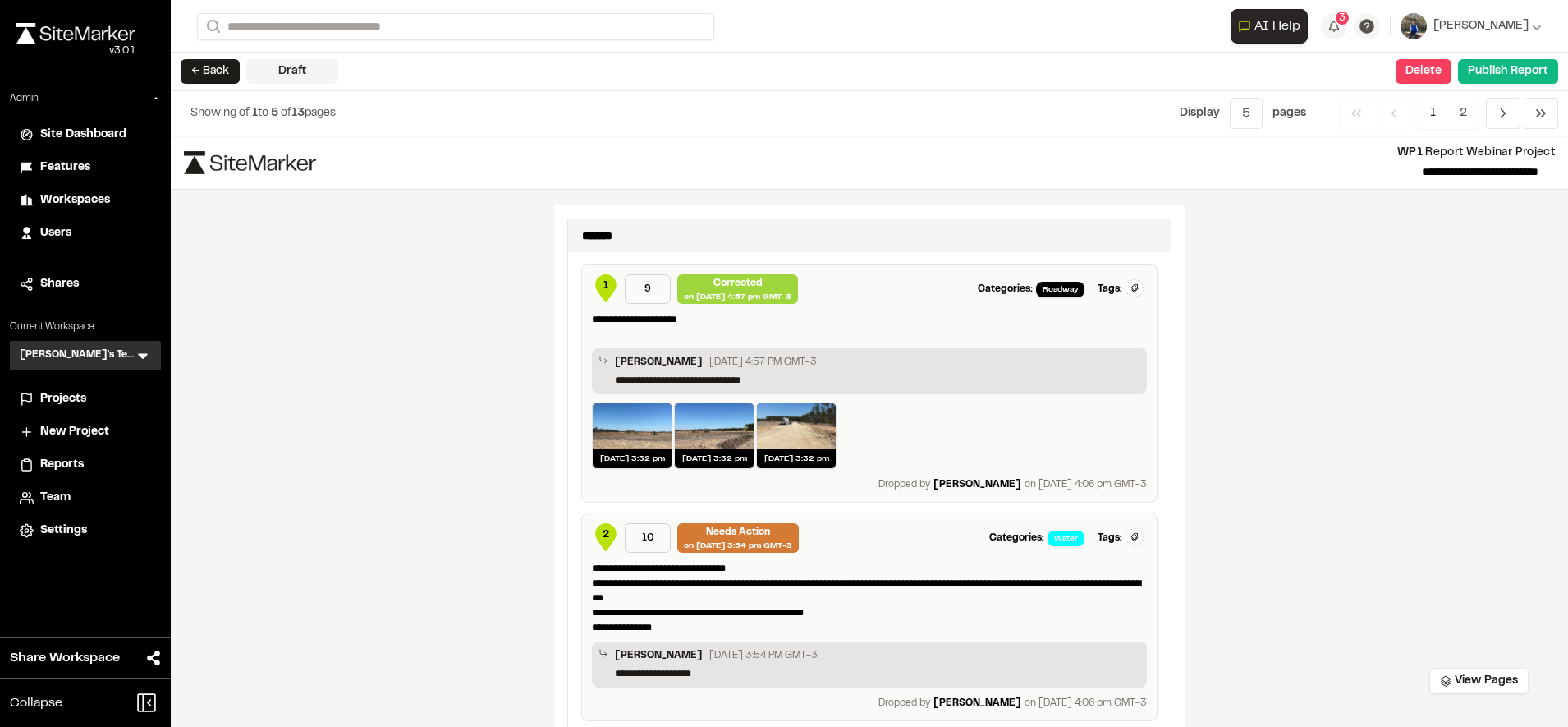
click at [1327, 451] on div "**********" at bounding box center [869, 432] width 1397 height 590
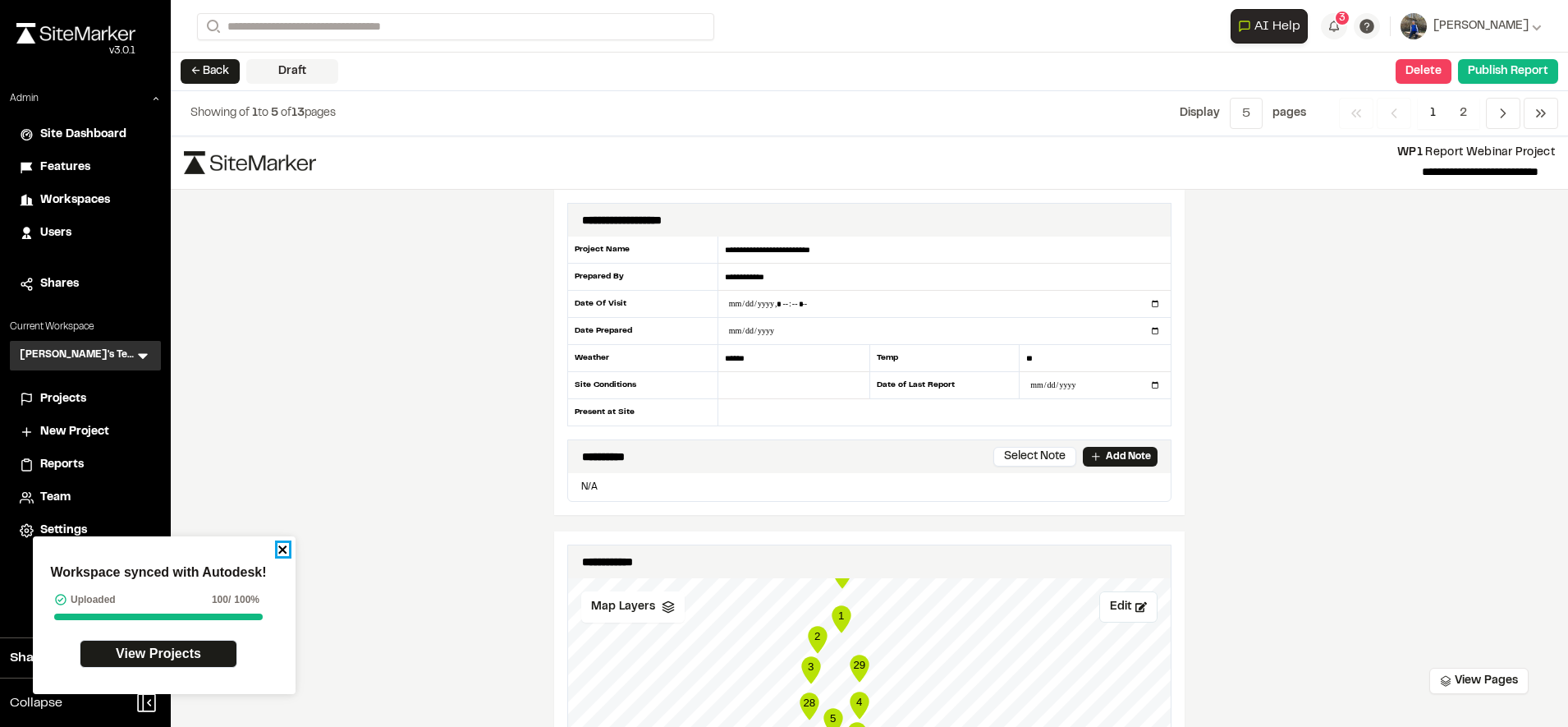
click at [287, 544] on icon "close" at bounding box center [282, 549] width 11 height 13
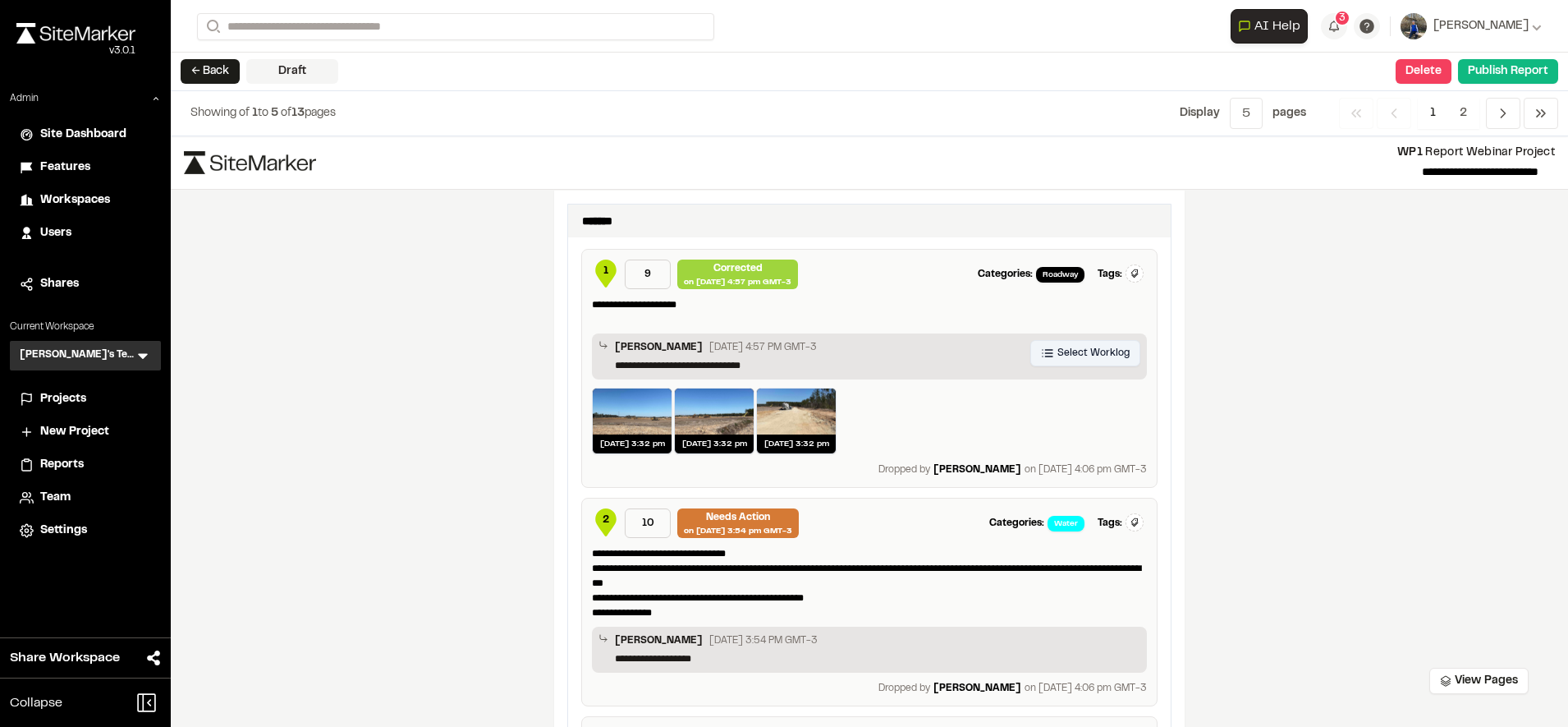
click at [1045, 366] on p "**********" at bounding box center [878, 365] width 526 height 15
click at [1100, 327] on div "**********" at bounding box center [869, 338] width 555 height 82
click at [1073, 359] on span "Select Worklog" at bounding box center [1093, 352] width 73 height 15
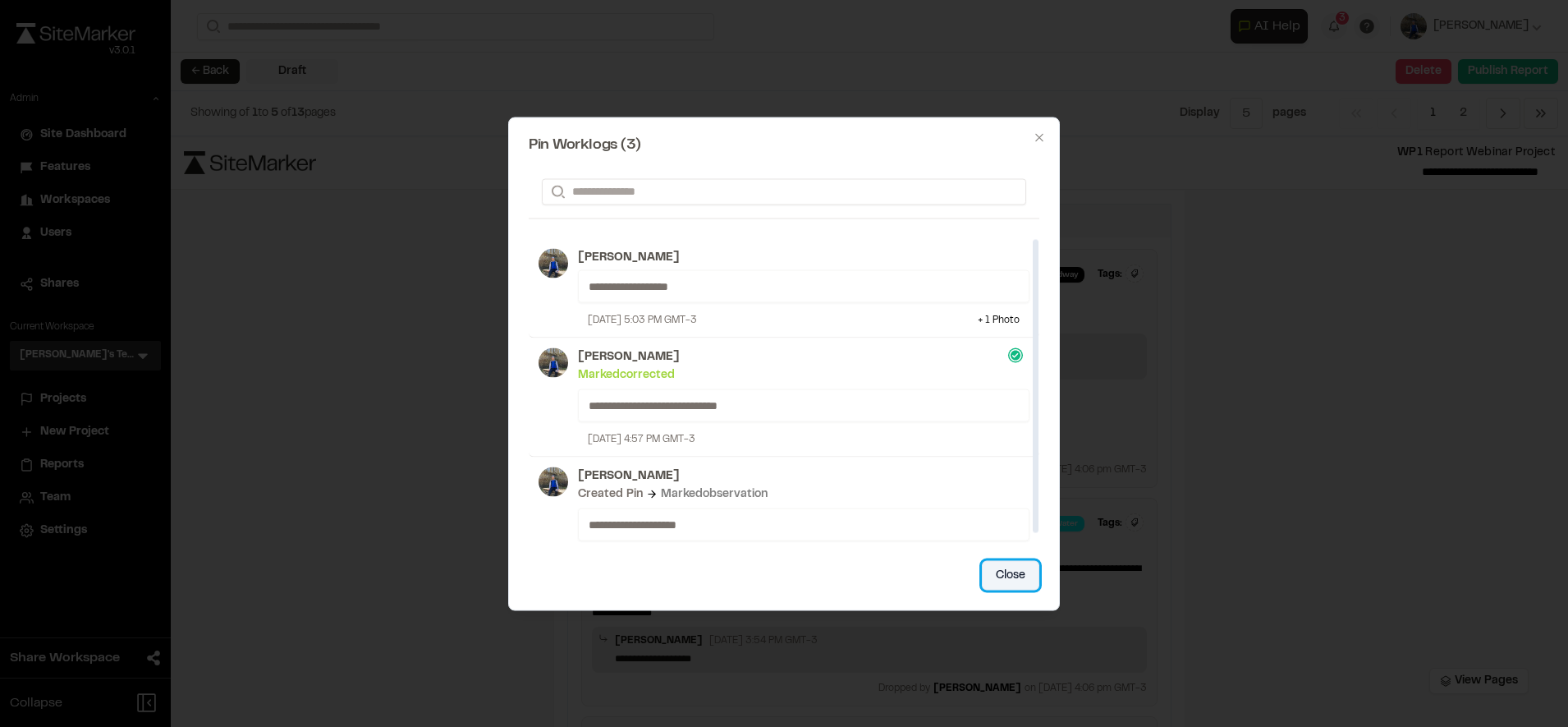
click at [1004, 567] on button "Close" at bounding box center [1010, 574] width 57 height 30
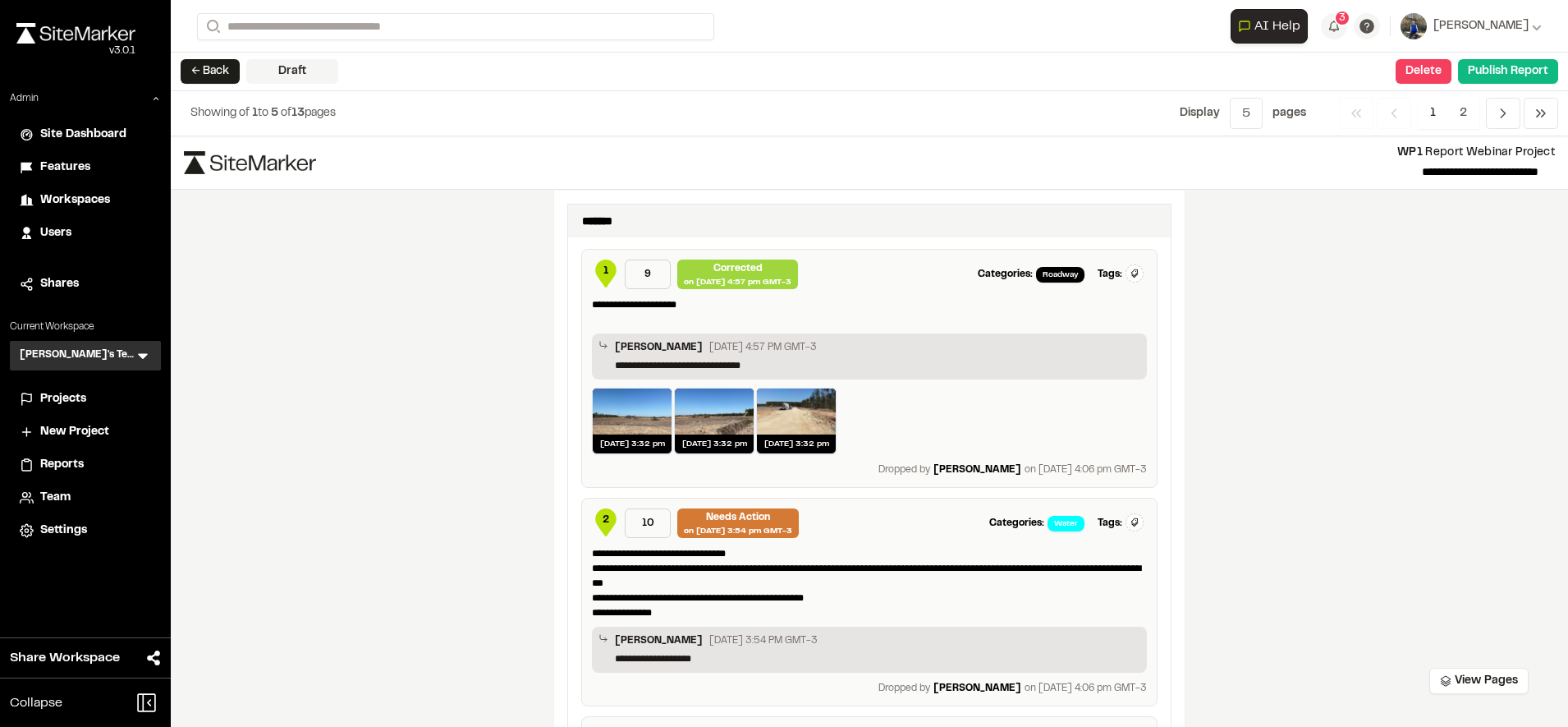
click at [603, 276] on span "1" at bounding box center [606, 270] width 5 height 15
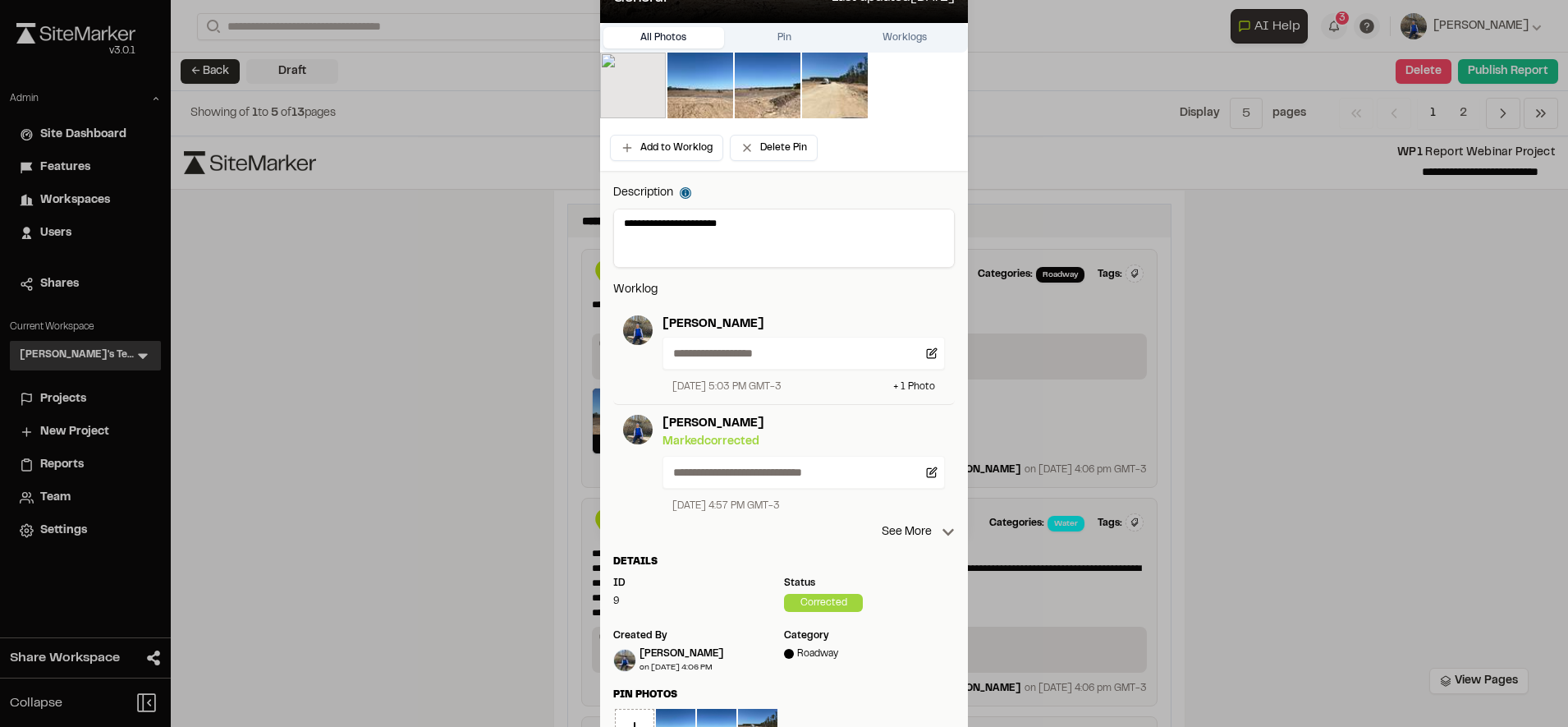
scroll to position [197, 0]
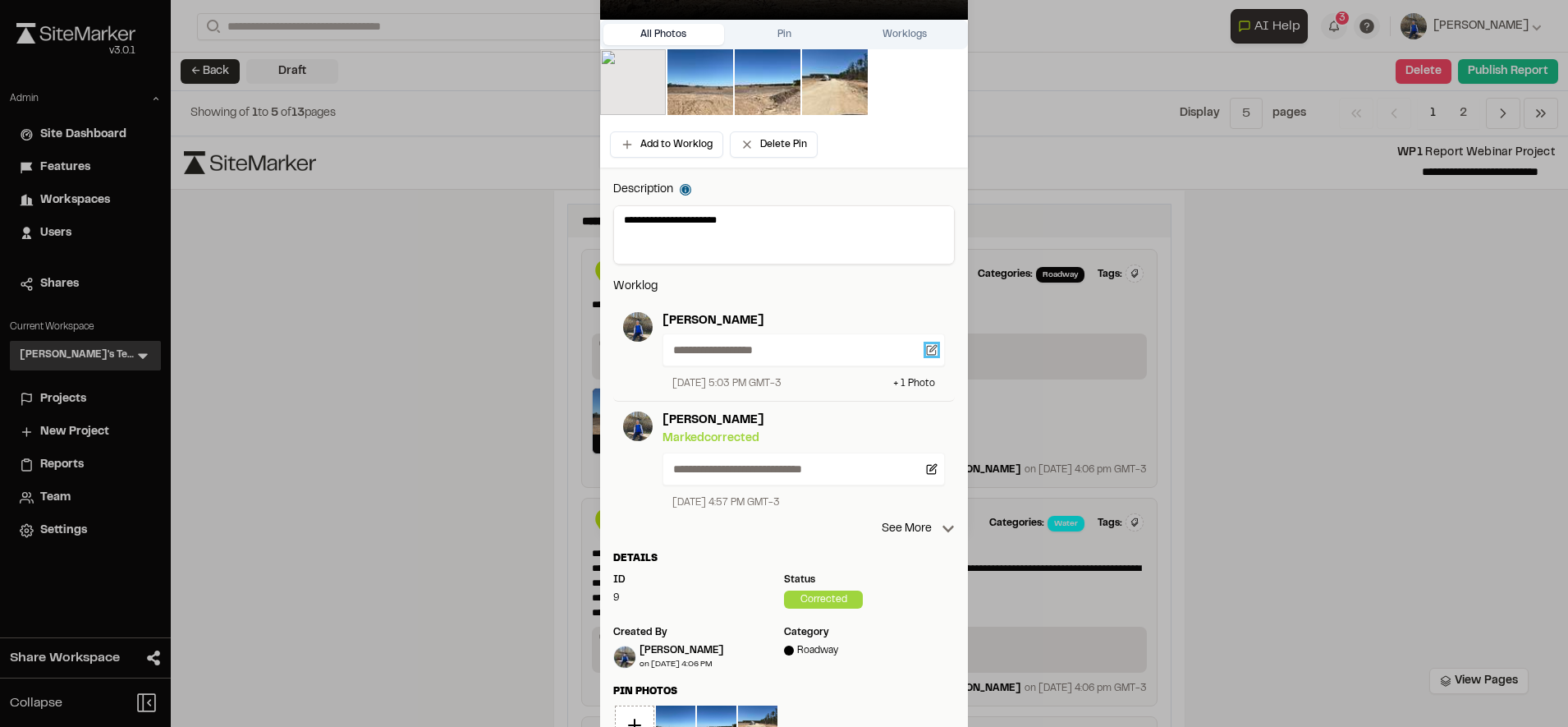
click at [930, 352] on icon at bounding box center [933, 348] width 7 height 7
type textarea "**********"
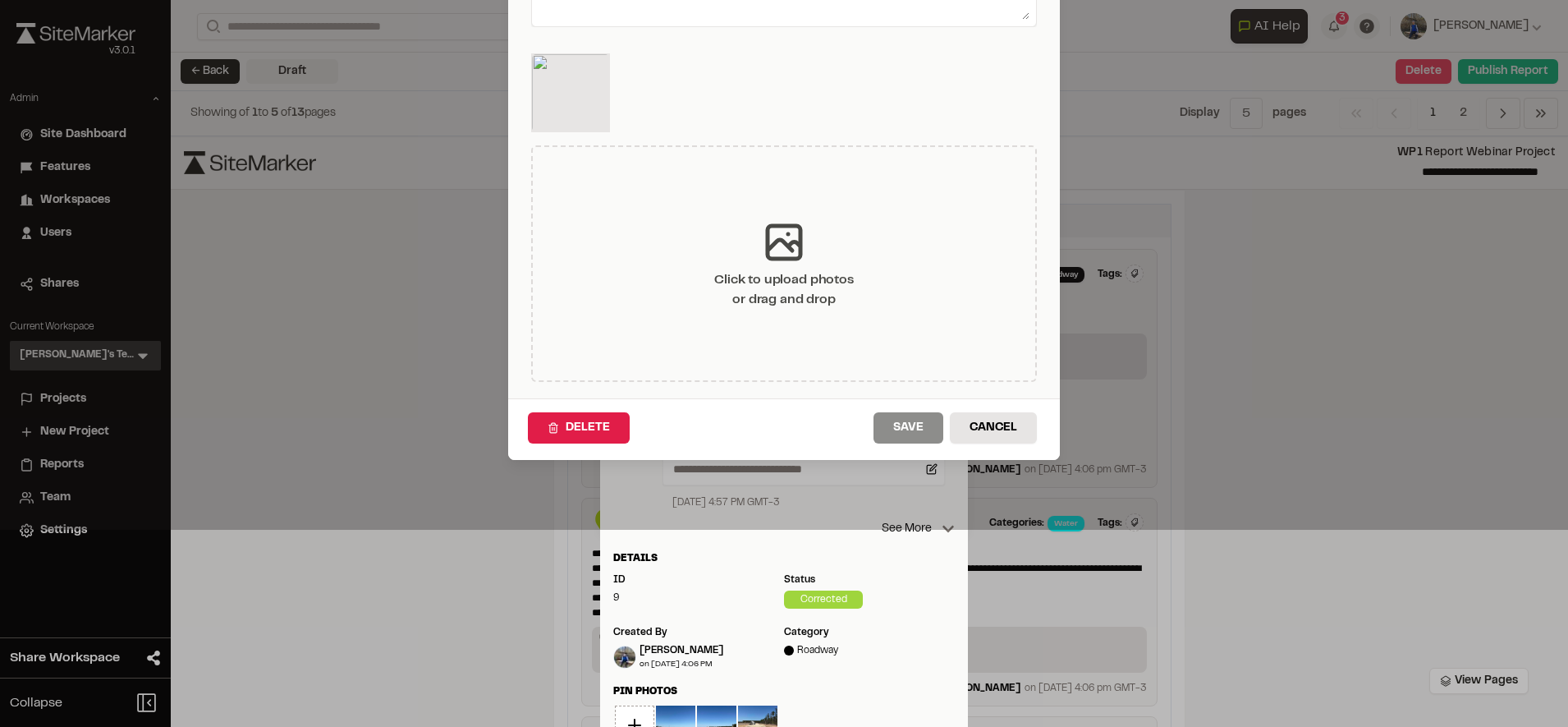
scroll to position [0, 0]
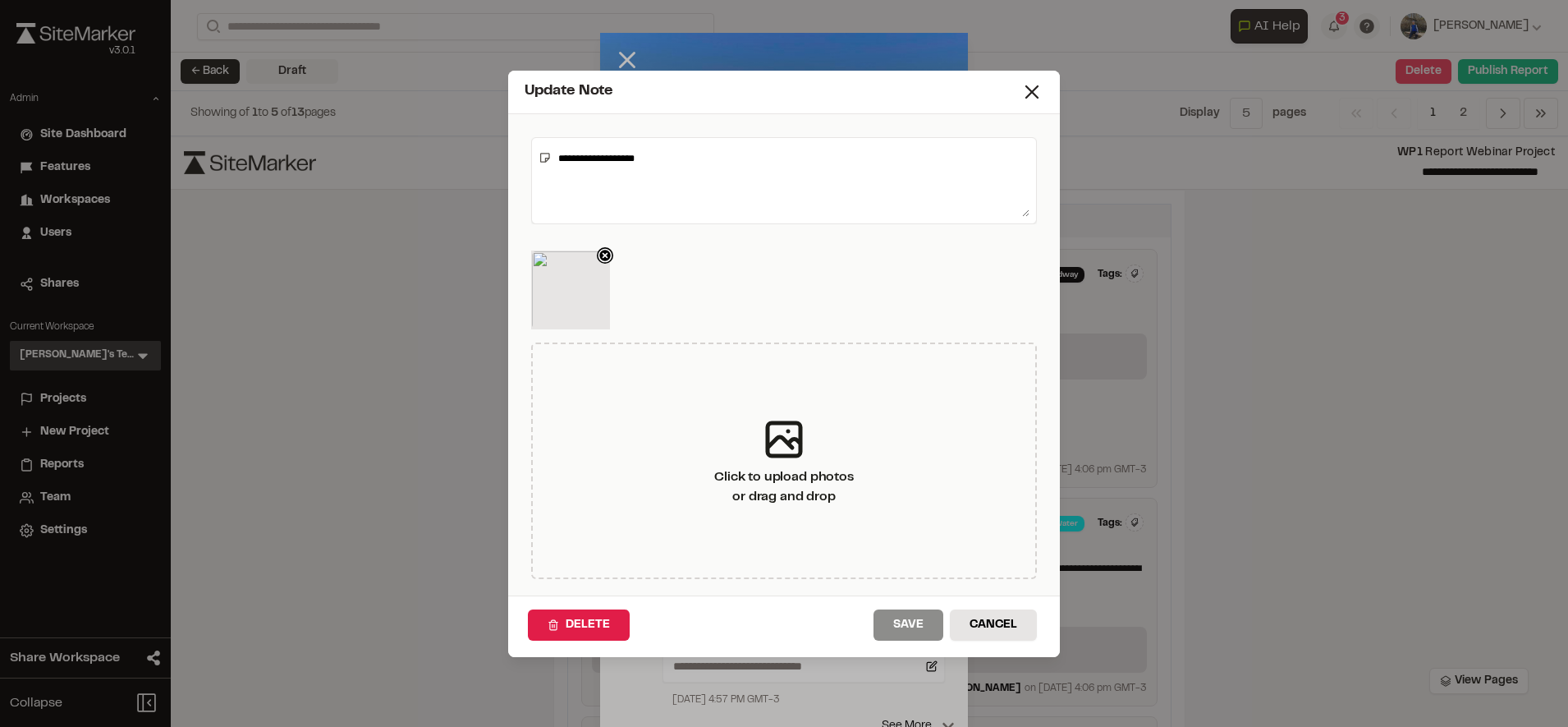
click at [601, 256] on icon at bounding box center [604, 254] width 6 height 6
click at [918, 609] on button "Save" at bounding box center [909, 625] width 70 height 32
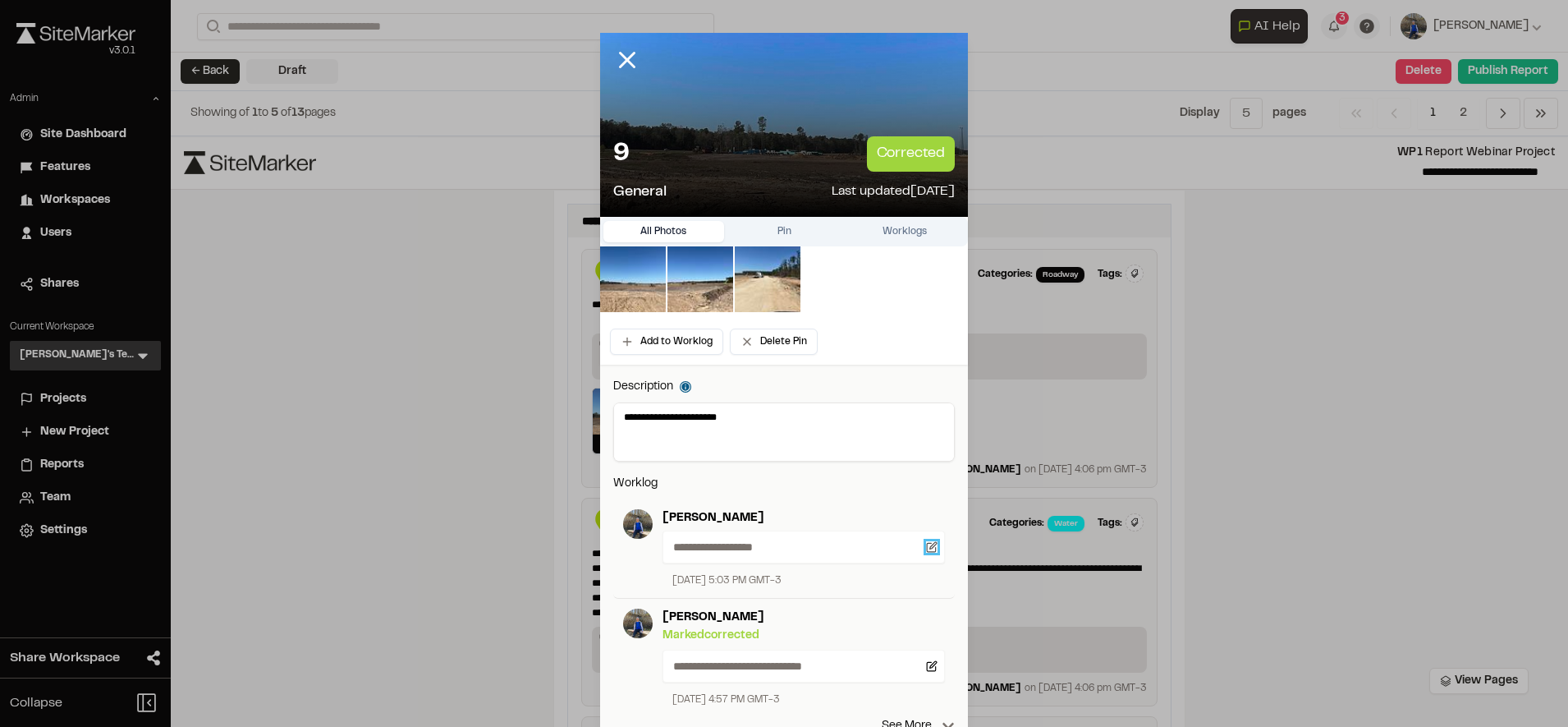
click at [926, 545] on icon at bounding box center [931, 546] width 11 height 11
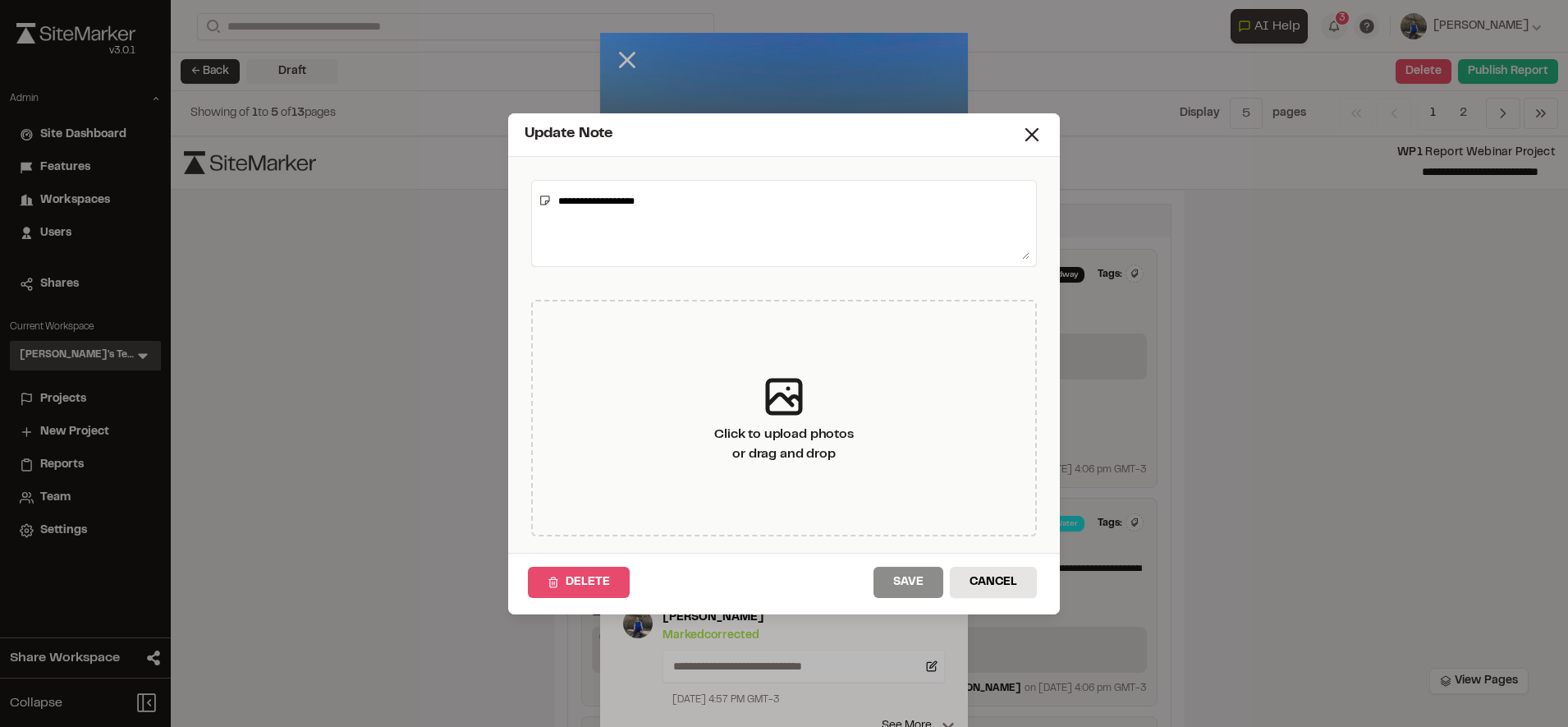
click at [555, 589] on button "Delete" at bounding box center [578, 582] width 102 height 32
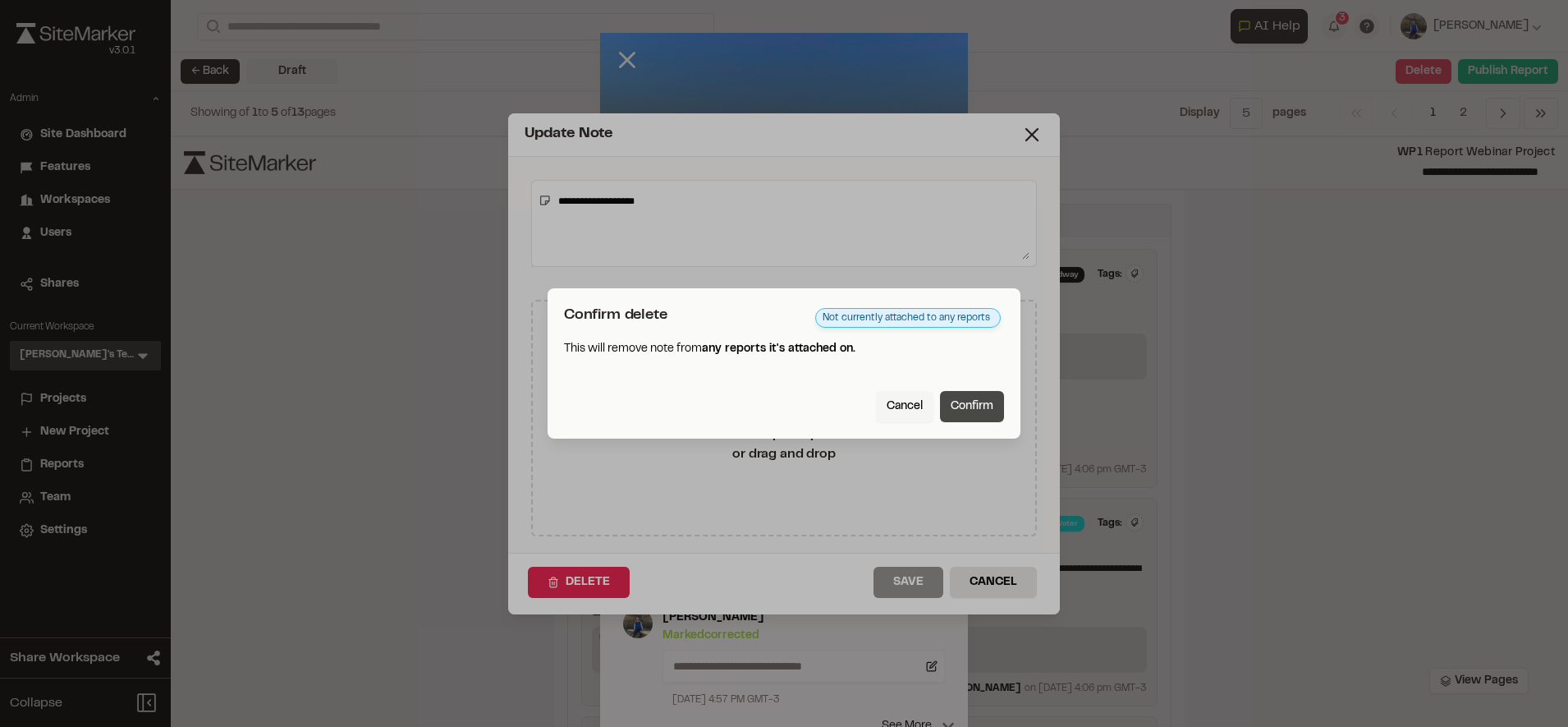
click at [969, 401] on button "Confirm" at bounding box center [972, 406] width 64 height 32
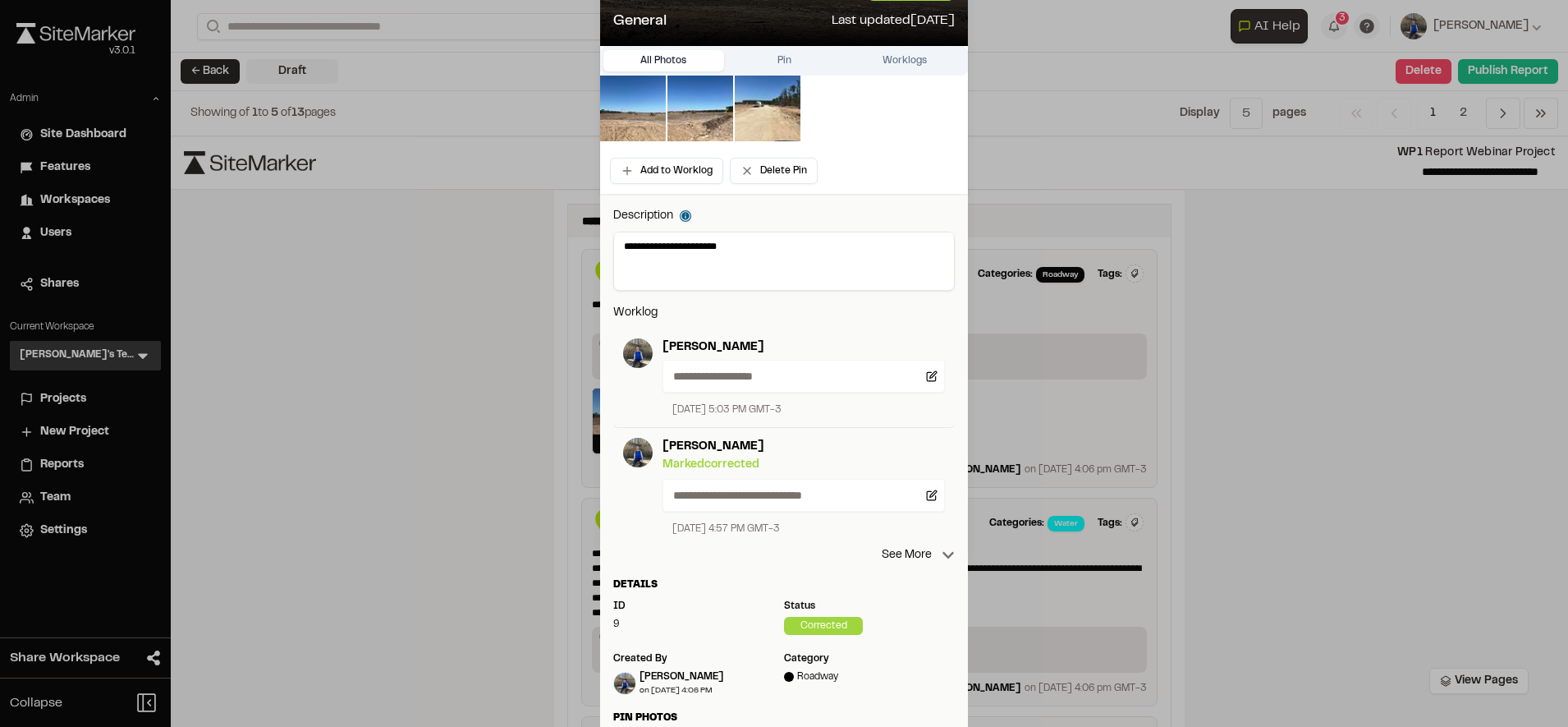
scroll to position [189, 0]
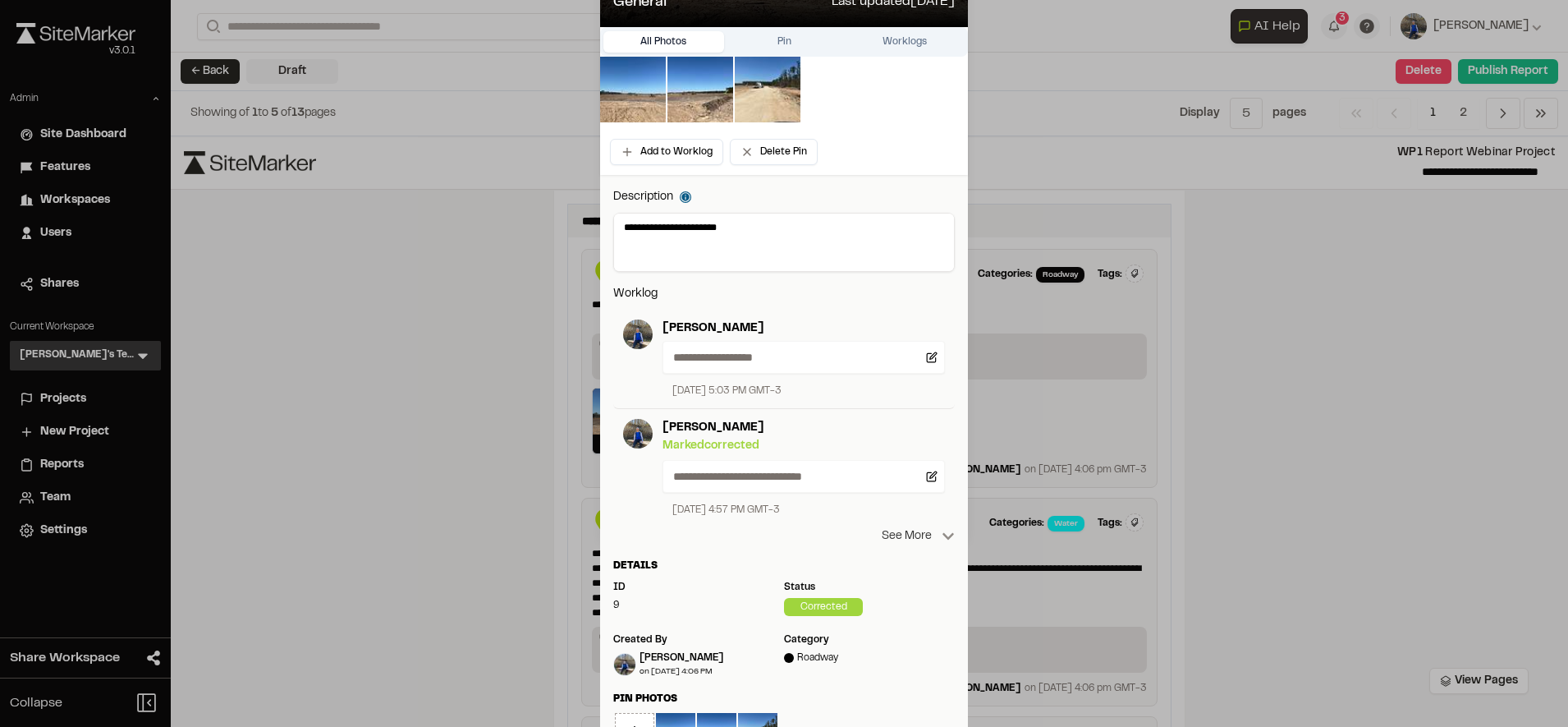
click at [911, 529] on p "See More" at bounding box center [918, 536] width 73 height 18
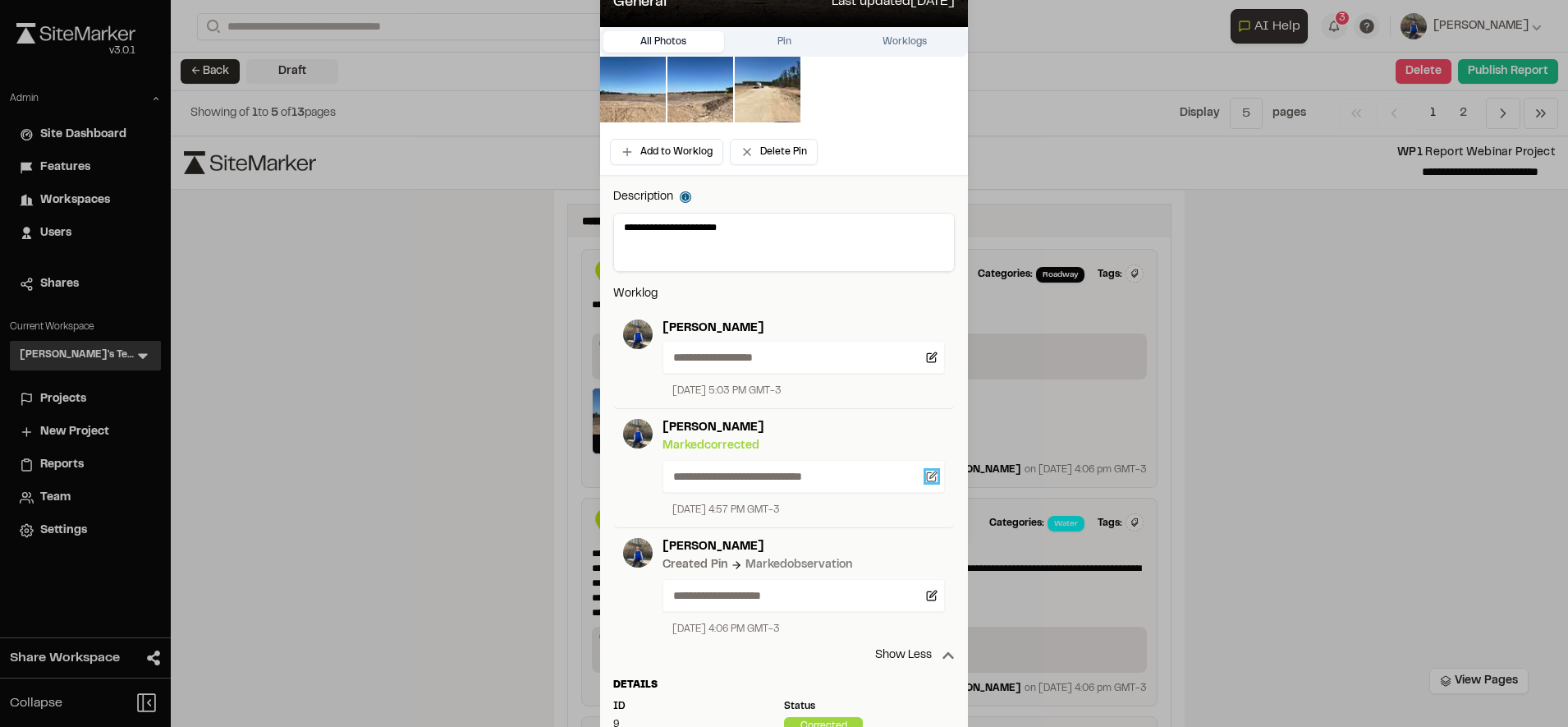
click at [926, 477] on icon at bounding box center [931, 475] width 11 height 11
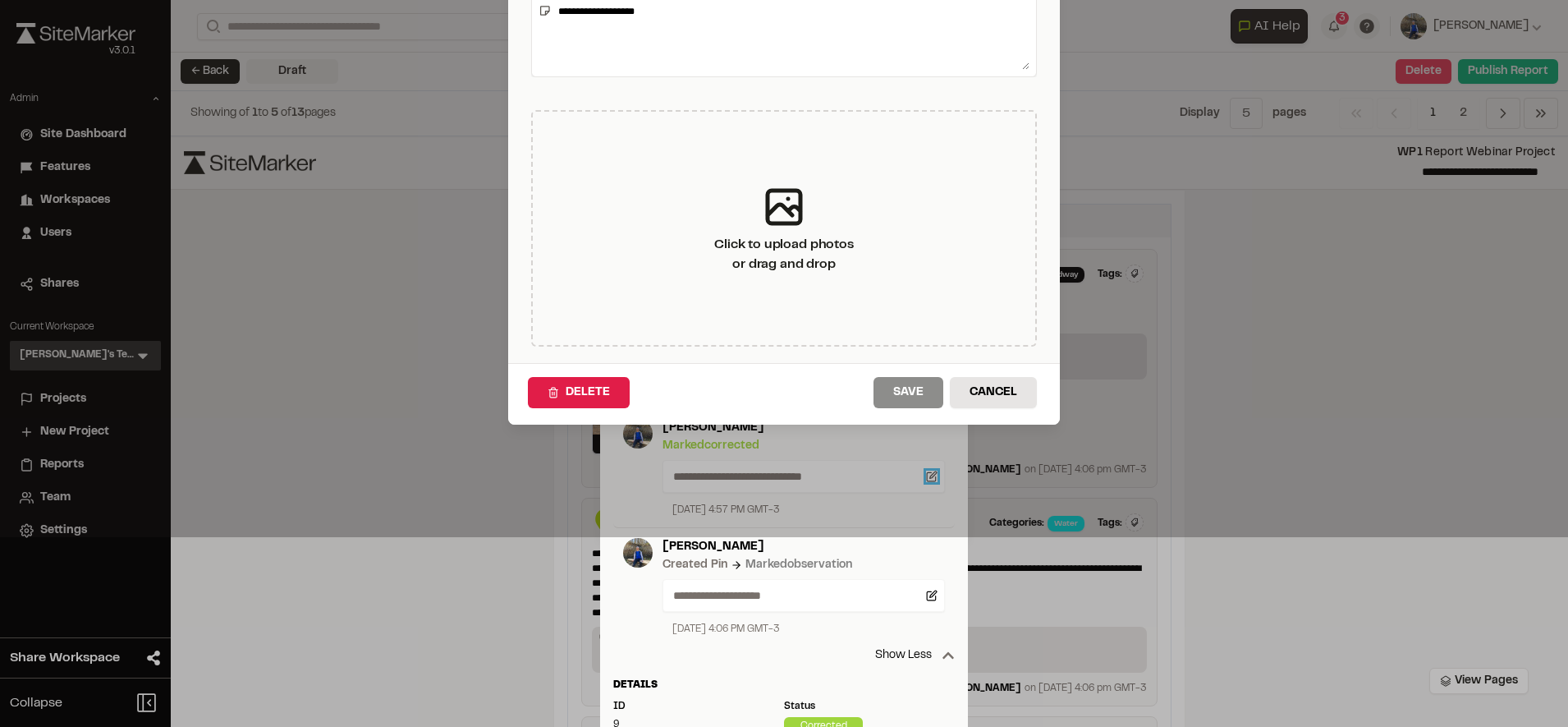
type textarea "**********"
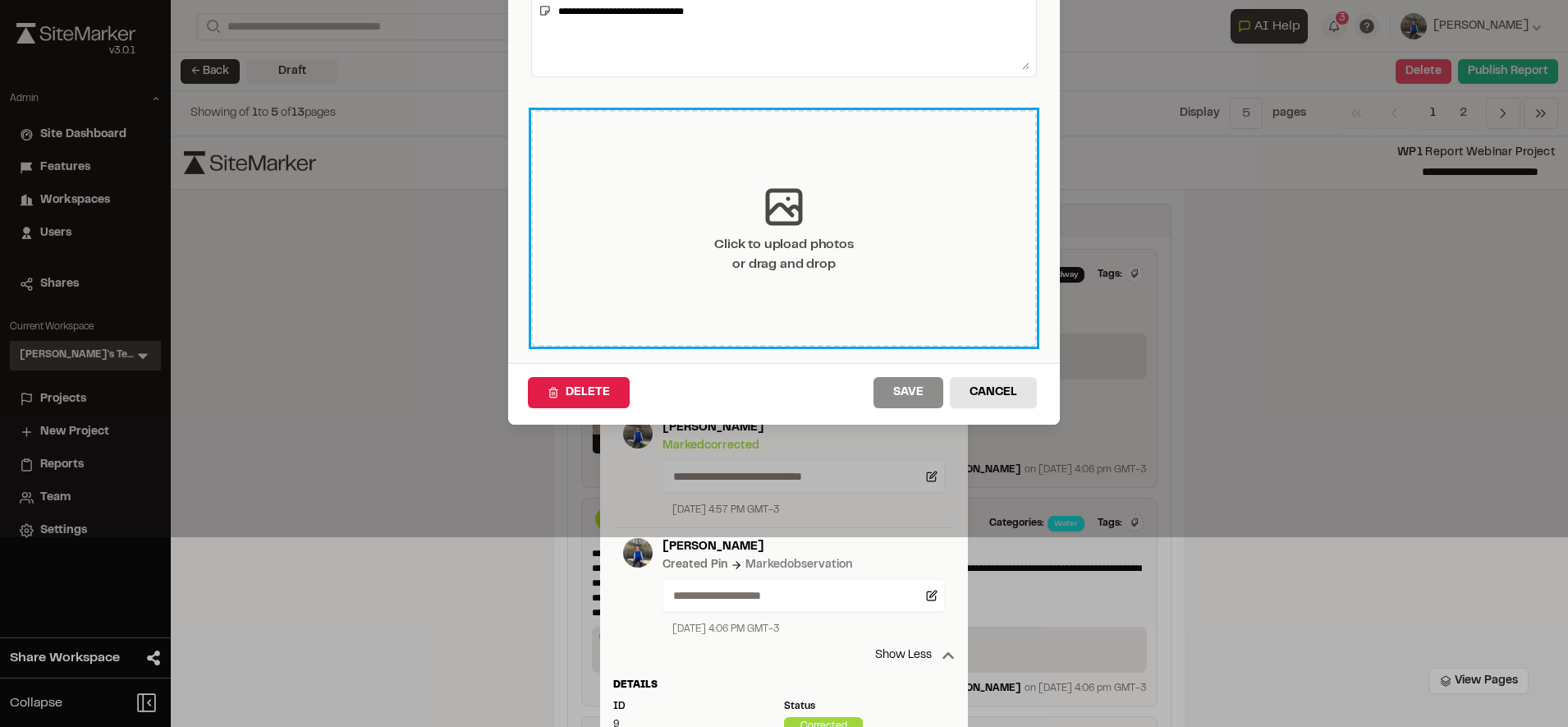
click at [712, 195] on div "Click to upload photos or drag and drop" at bounding box center [784, 228] width 506 height 236
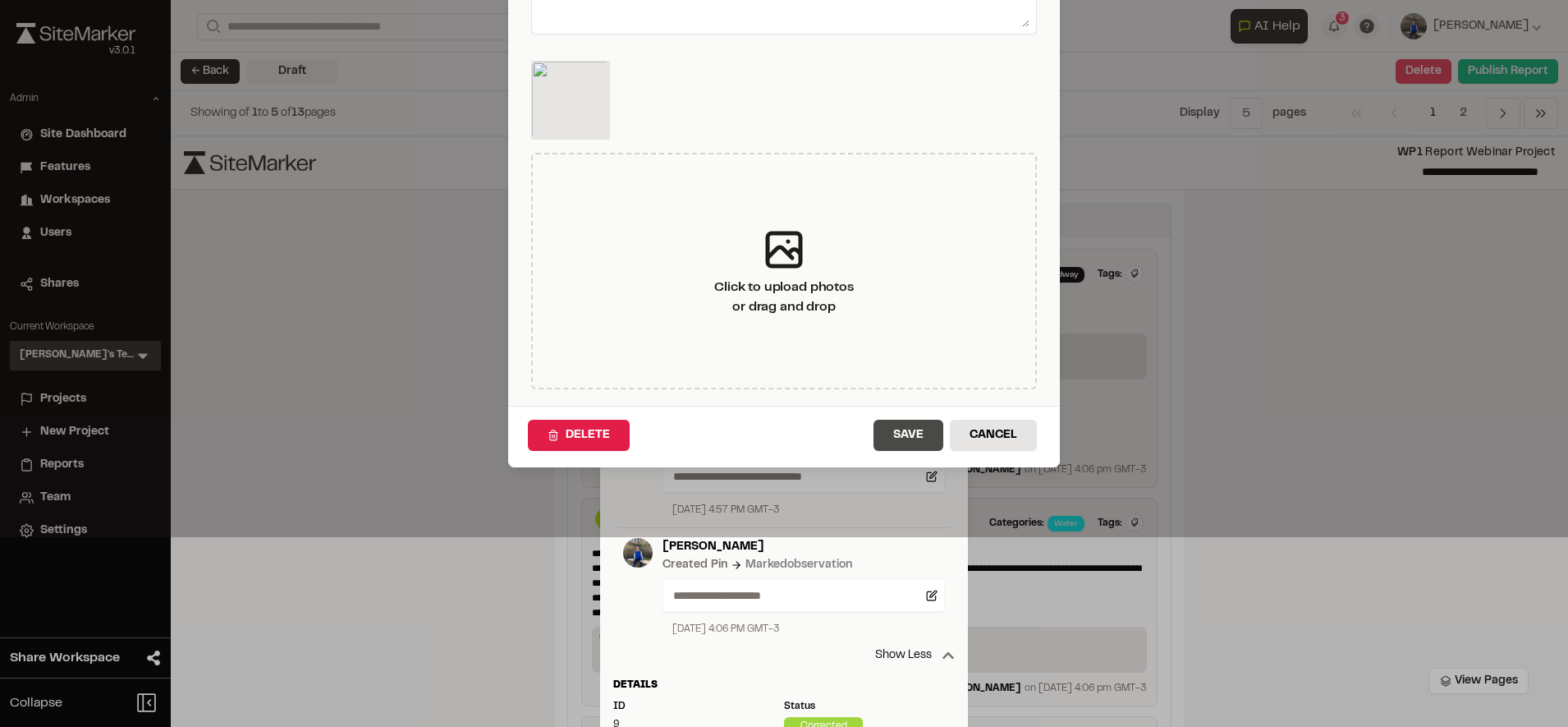
click at [918, 428] on button "Save" at bounding box center [909, 435] width 70 height 32
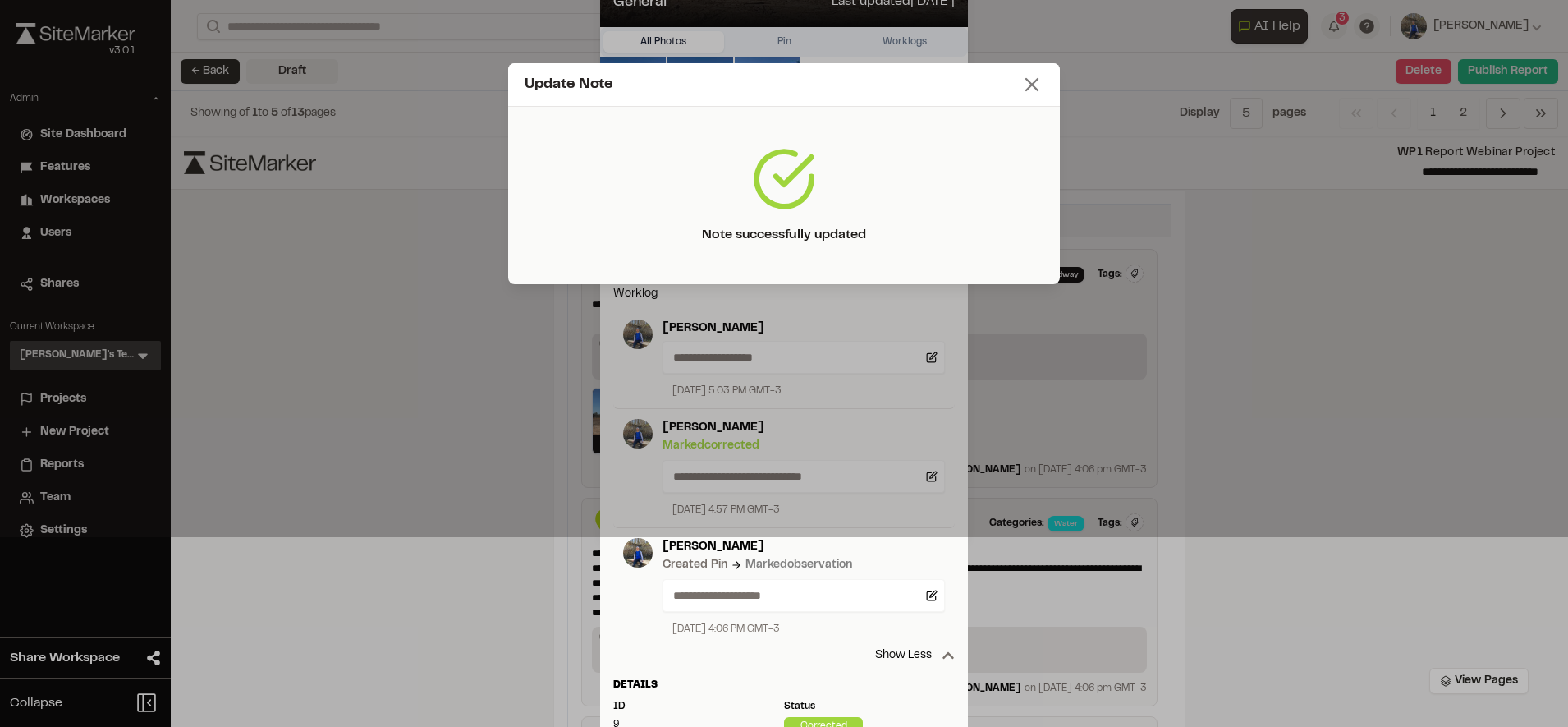
click at [1031, 92] on icon at bounding box center [1031, 84] width 23 height 23
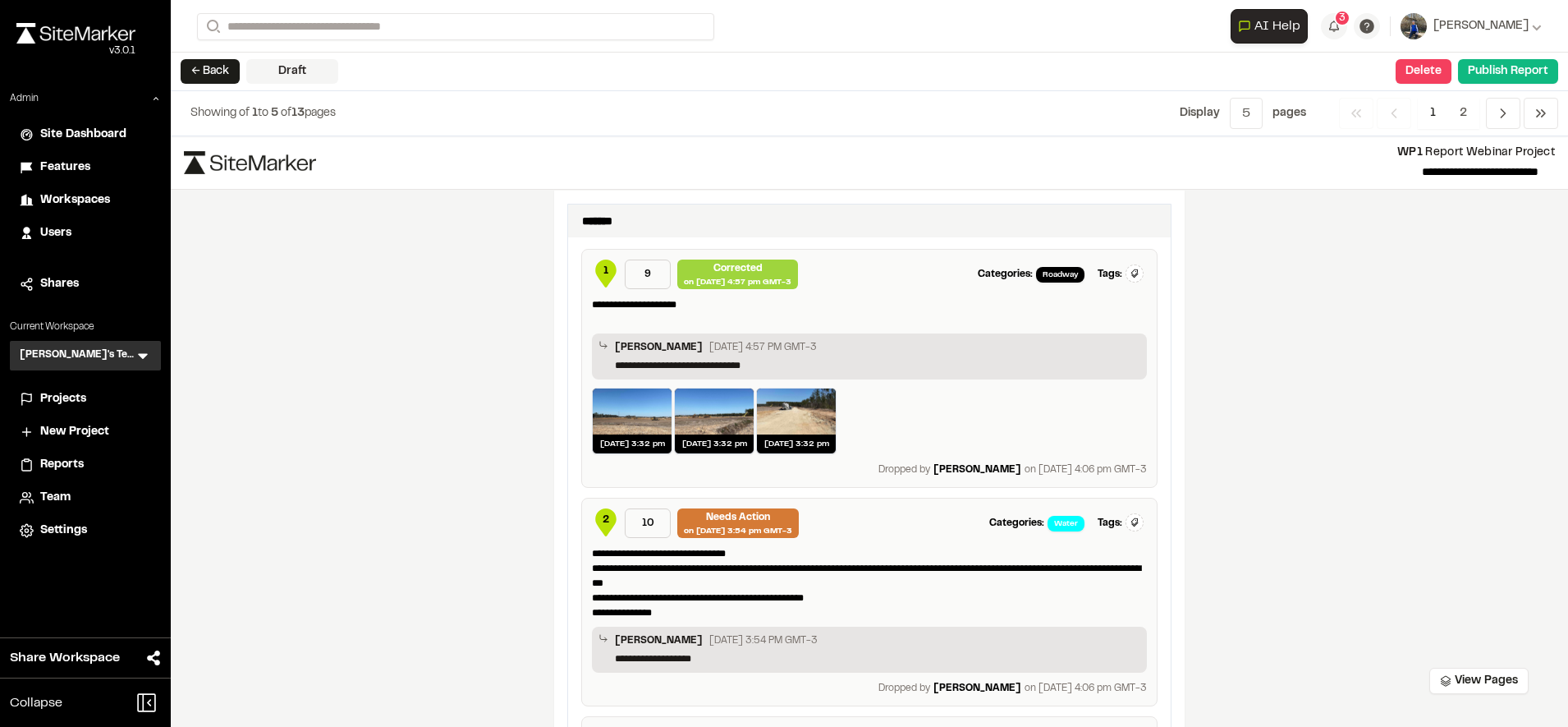
click at [1377, 423] on div "**********" at bounding box center [869, 432] width 1397 height 590
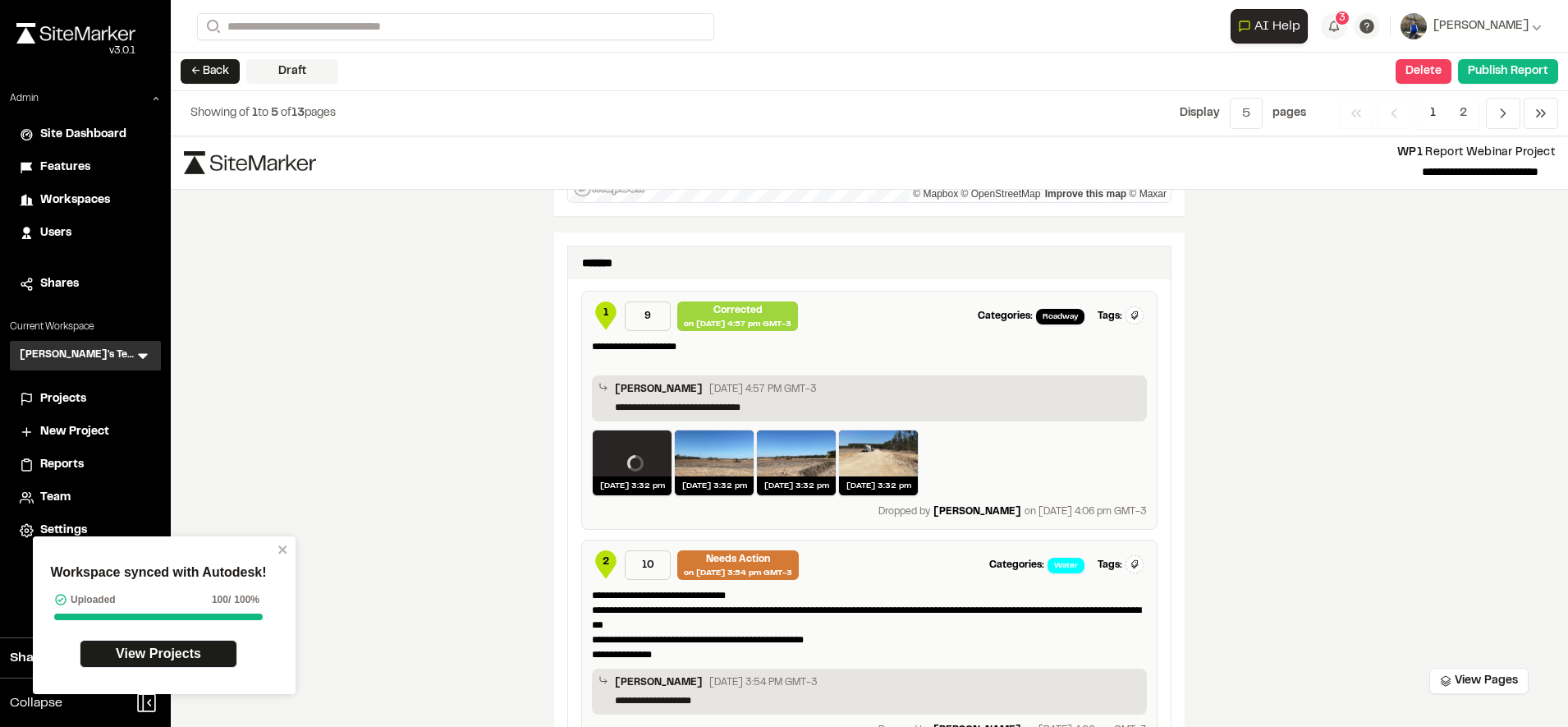
scroll to position [1083, 0]
click at [276, 553] on div "Workspace synced with Autodesk! Uploaded 100 / 100% View Projects" at bounding box center [158, 615] width 238 height 128
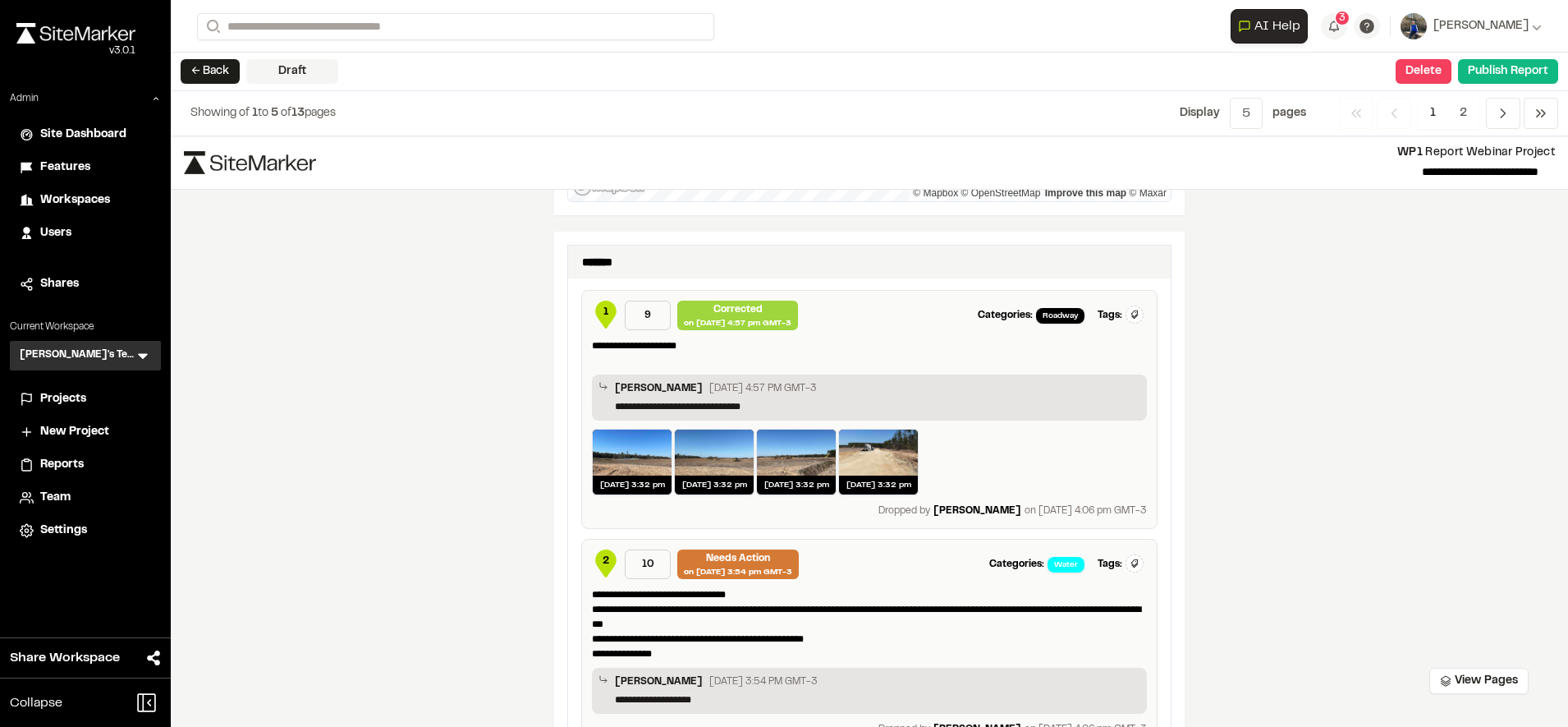
click at [1183, 456] on div "**********" at bounding box center [869, 432] width 1397 height 590
click at [695, 347] on p "**********" at bounding box center [869, 352] width 555 height 30
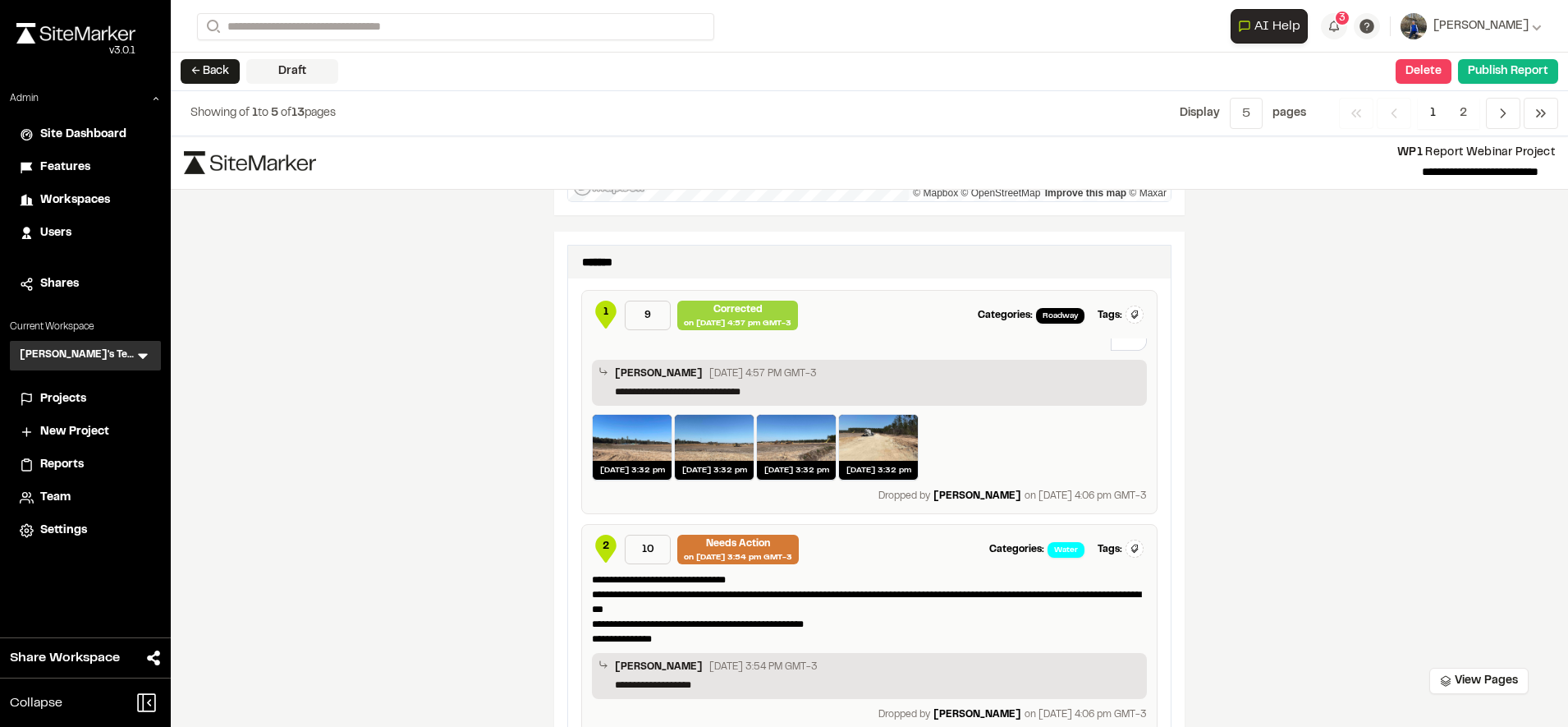
click at [474, 358] on div "**********" at bounding box center [869, 432] width 1397 height 590
click at [497, 399] on div "**********" at bounding box center [869, 432] width 1397 height 590
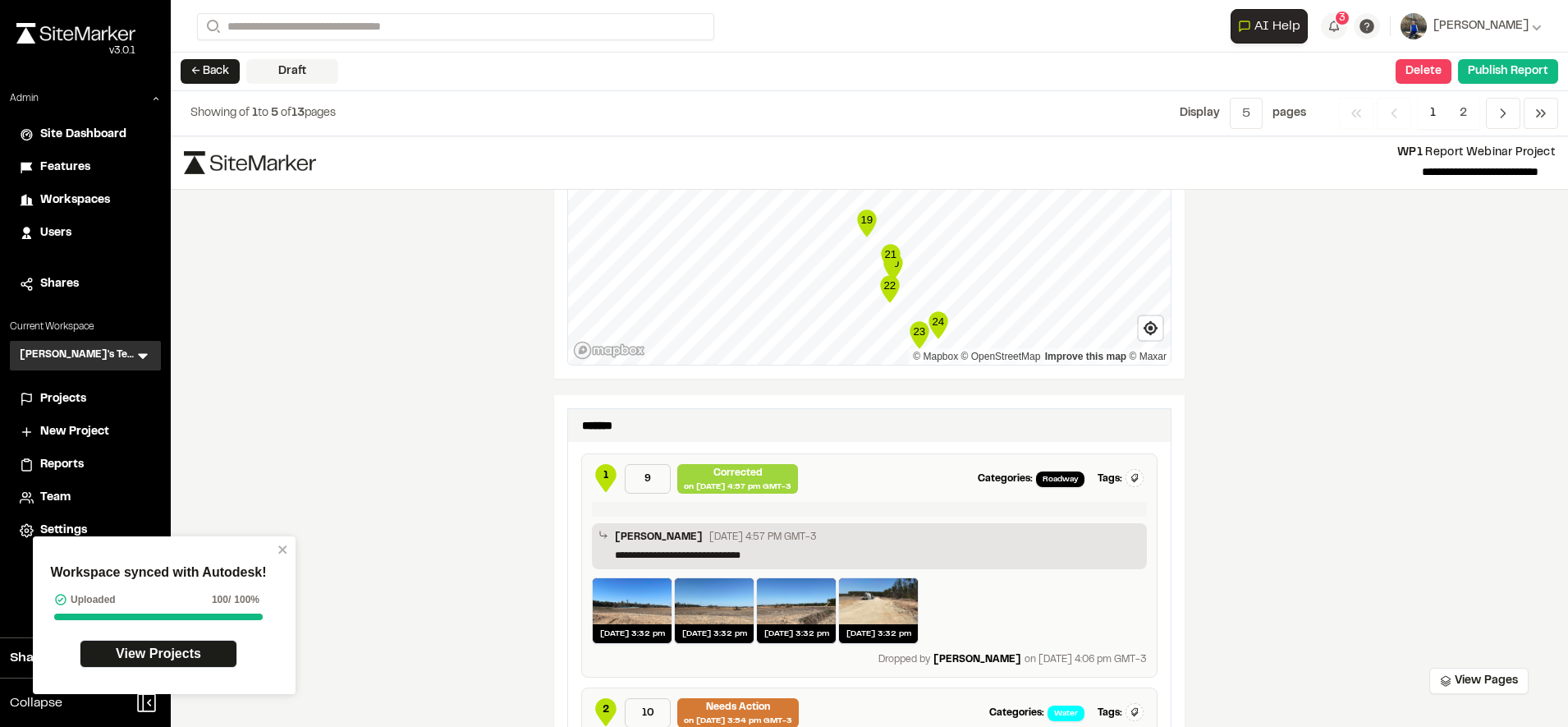
click at [611, 512] on p at bounding box center [869, 509] width 555 height 15
click at [471, 487] on div "**********" at bounding box center [869, 432] width 1397 height 590
drag, startPoint x: 662, startPoint y: 501, endPoint x: 661, endPoint y: 516, distance: 15.0
click at [661, 516] on div "**********" at bounding box center [869, 535] width 555 height 67
click at [598, 507] on p at bounding box center [869, 509] width 555 height 15
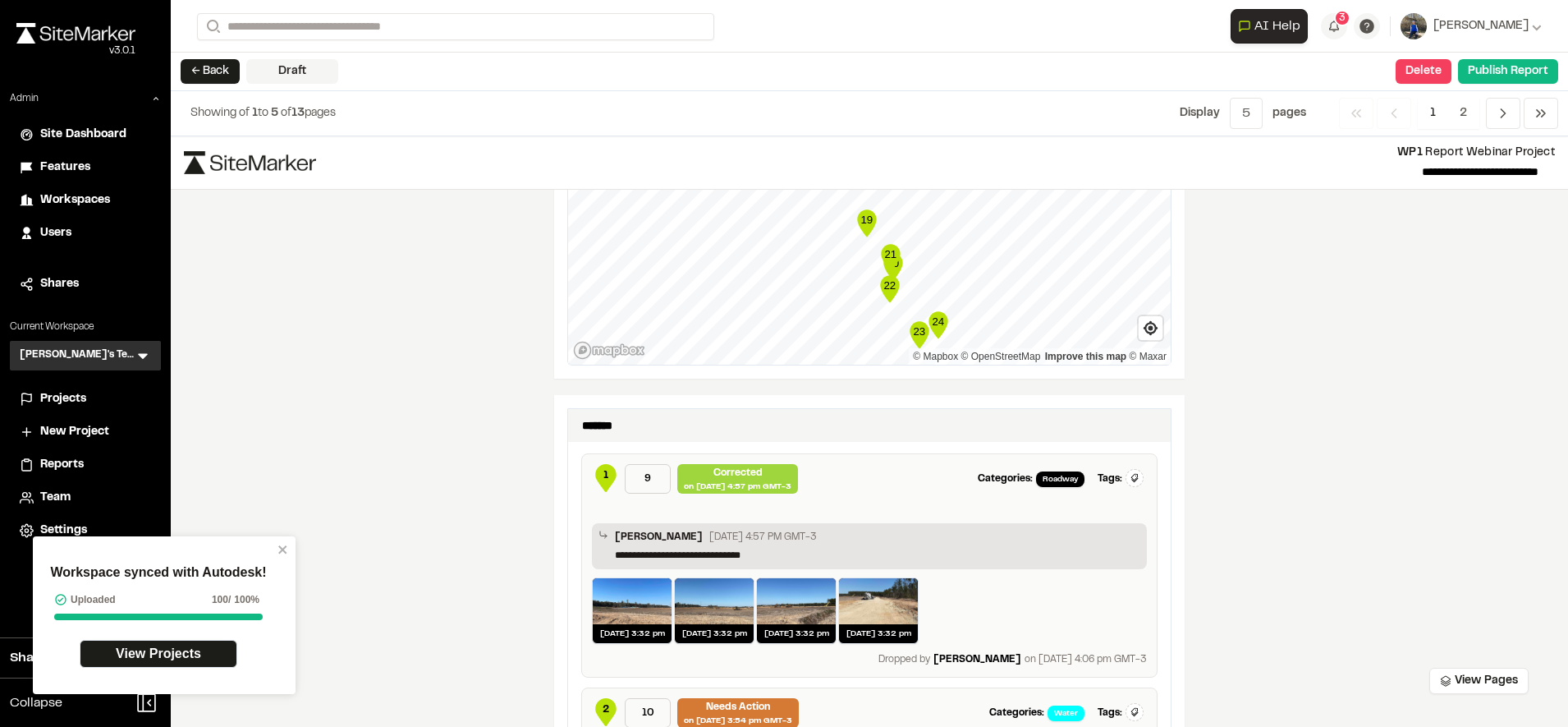
click at [485, 485] on div "**********" at bounding box center [869, 432] width 1397 height 590
click at [599, 483] on span "1" at bounding box center [605, 479] width 26 height 30
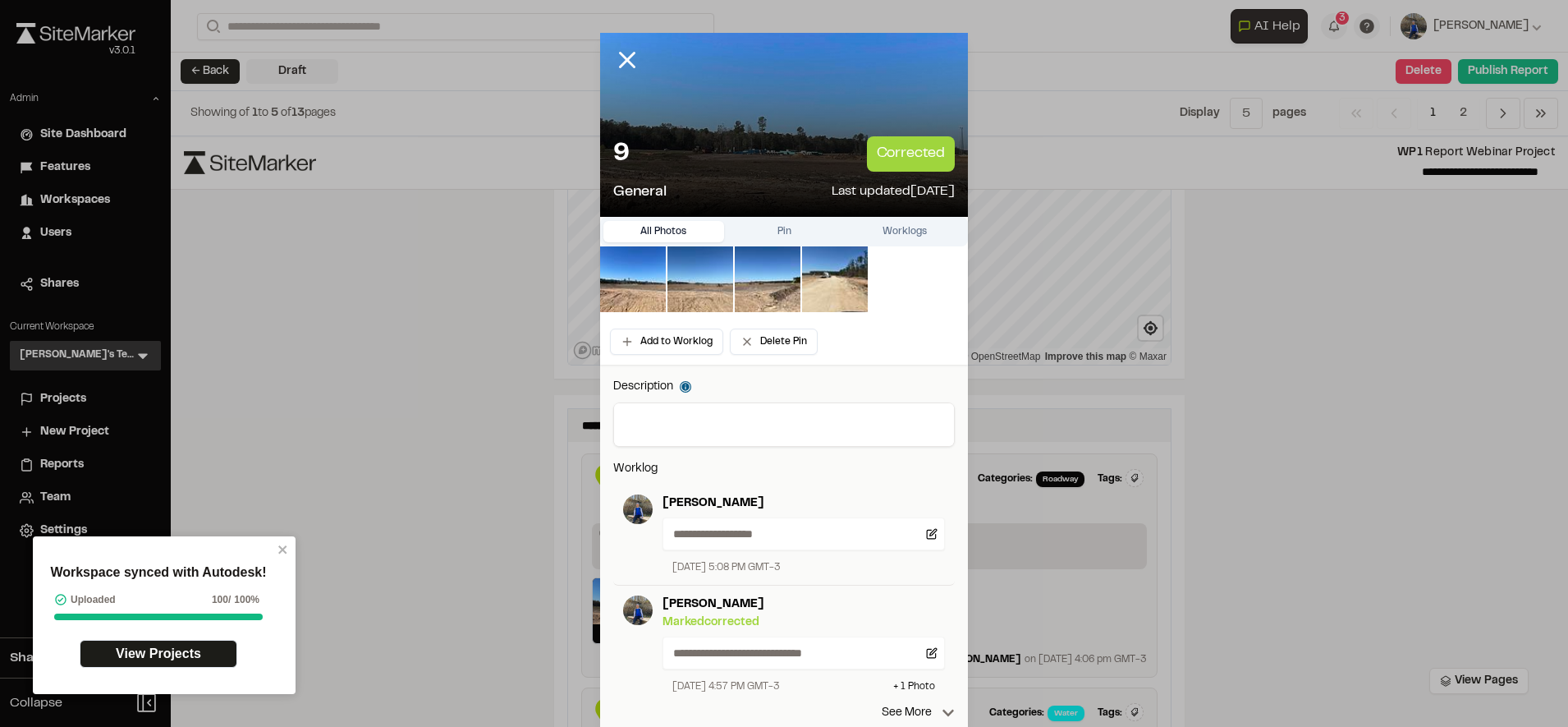
click at [671, 424] on textarea at bounding box center [784, 424] width 340 height 43
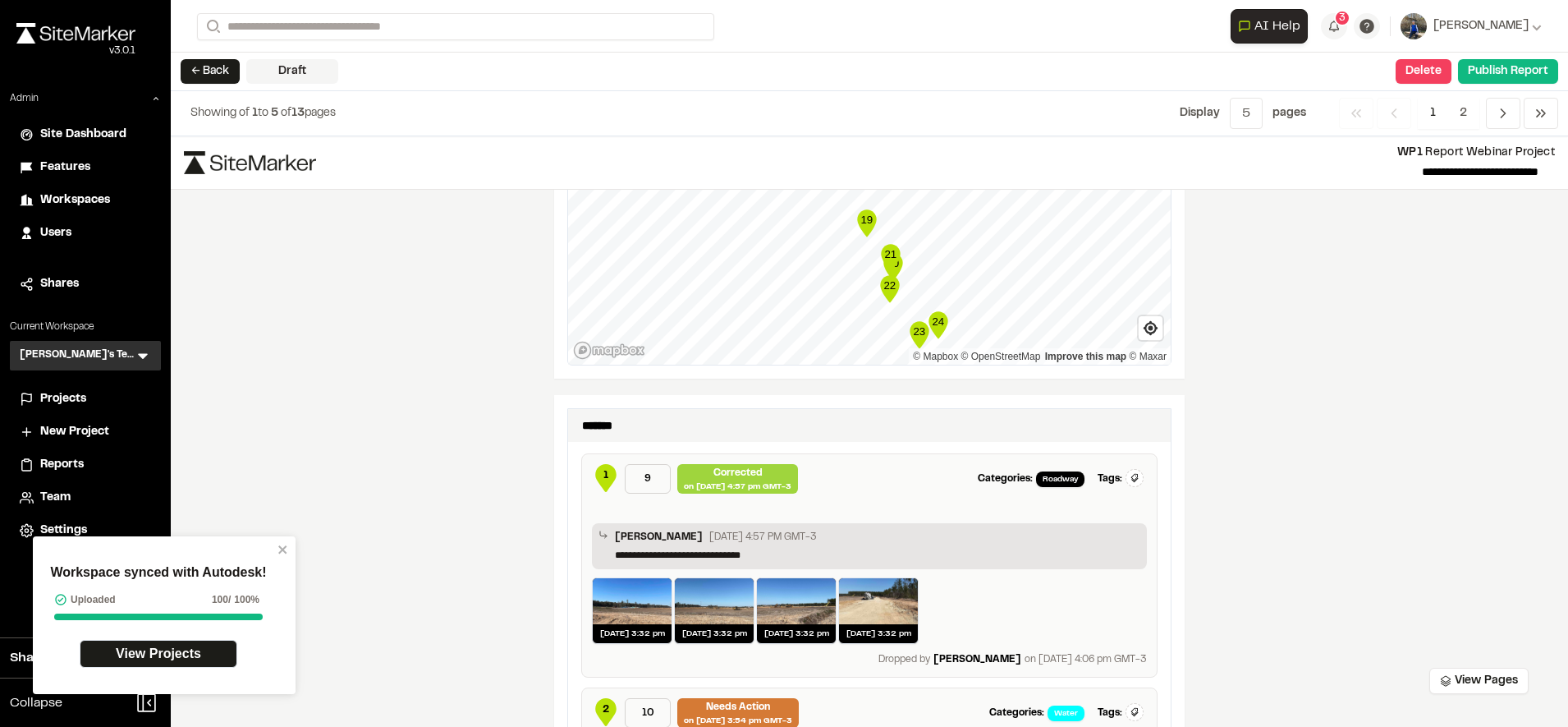
click at [537, 511] on div "**********" at bounding box center [869, 432] width 1397 height 590
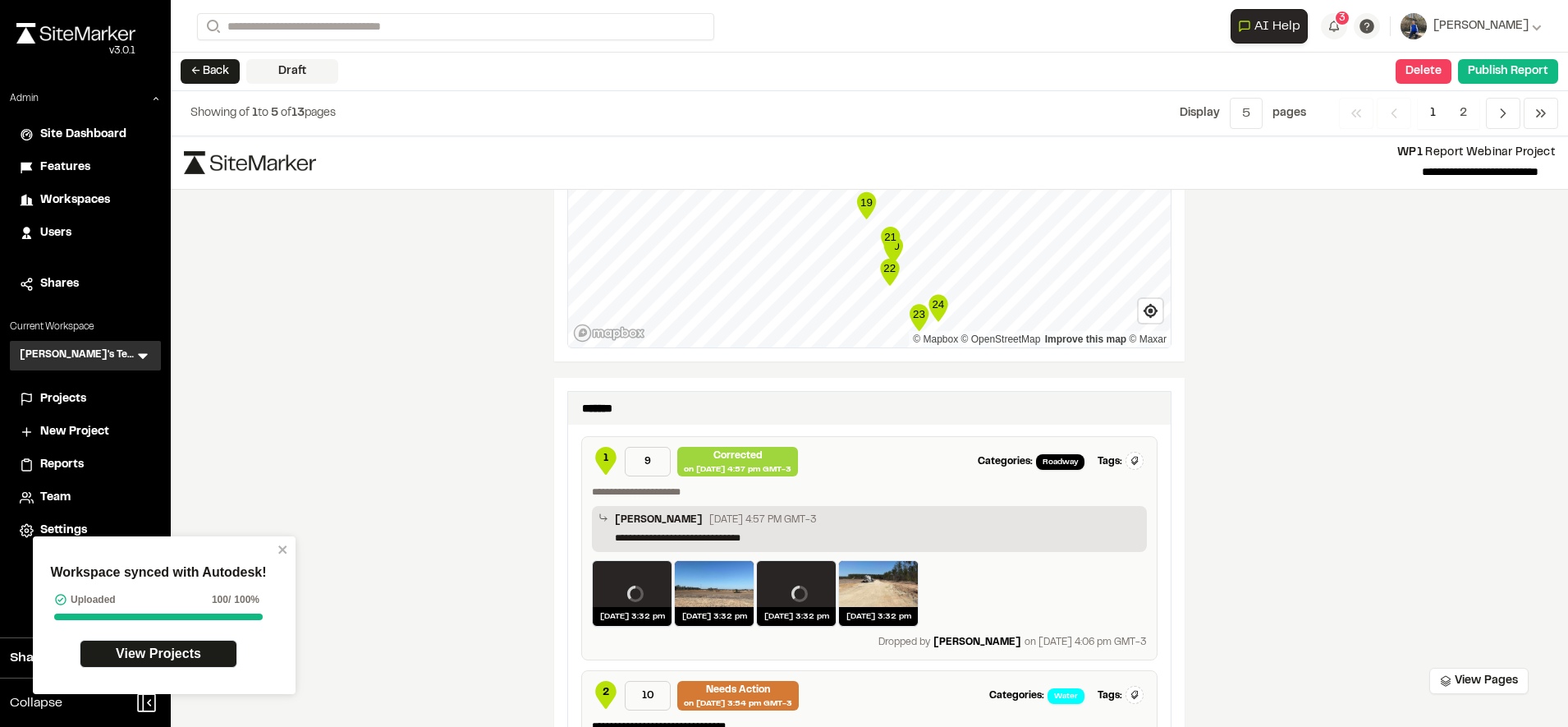
scroll to position [936, 0]
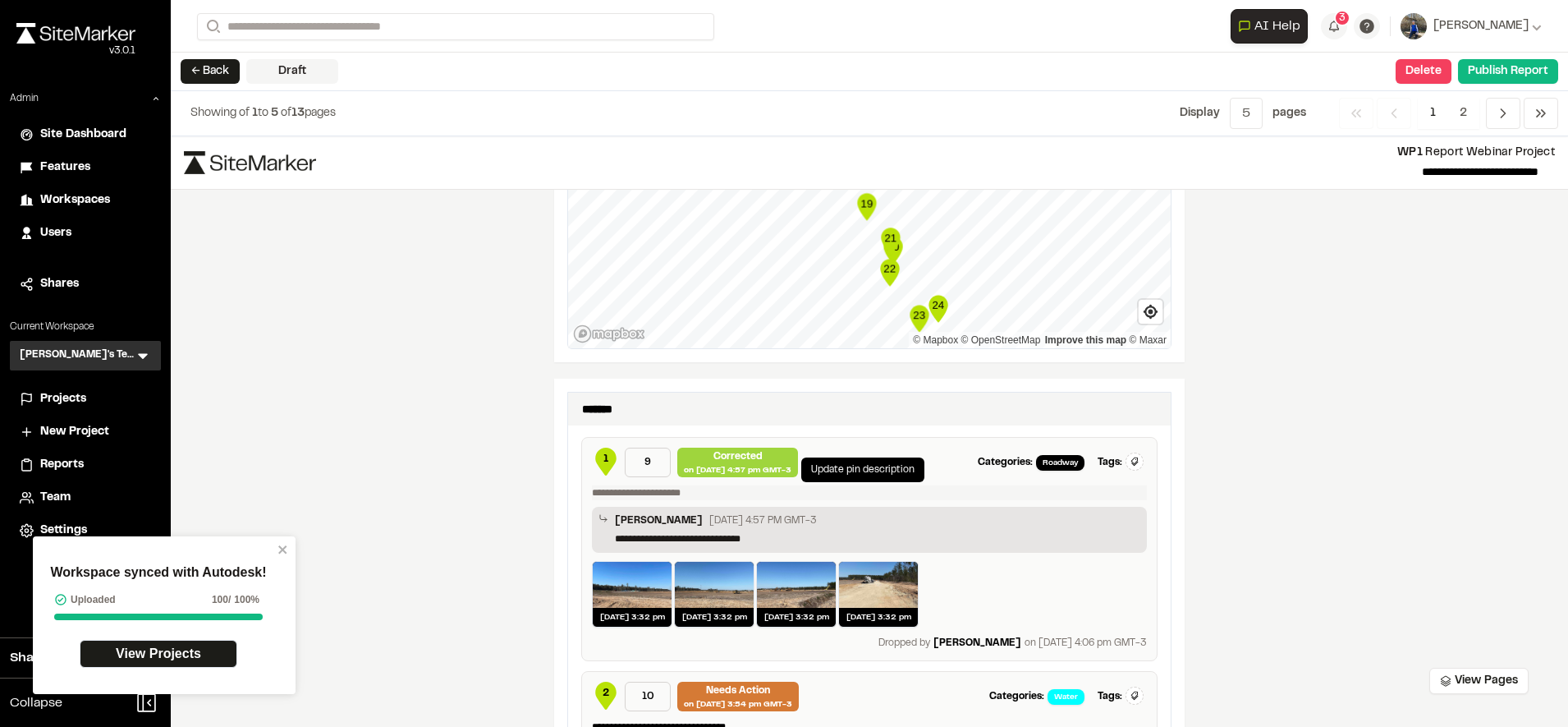
click at [655, 490] on p at bounding box center [869, 492] width 555 height 15
click at [463, 510] on div "**********" at bounding box center [869, 432] width 1397 height 590
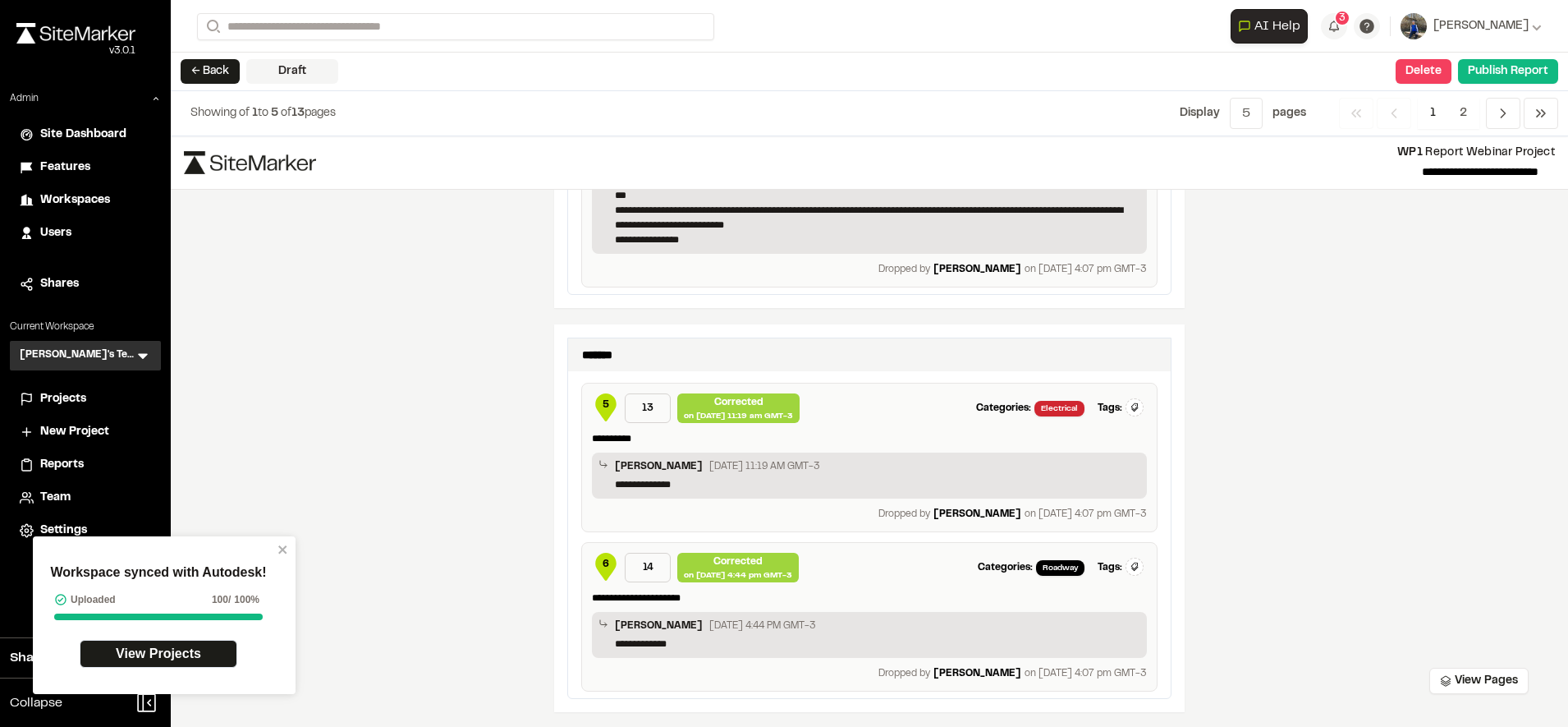
scroll to position [2285, 0]
click at [592, 399] on span "5" at bounding box center [605, 410] width 26 height 30
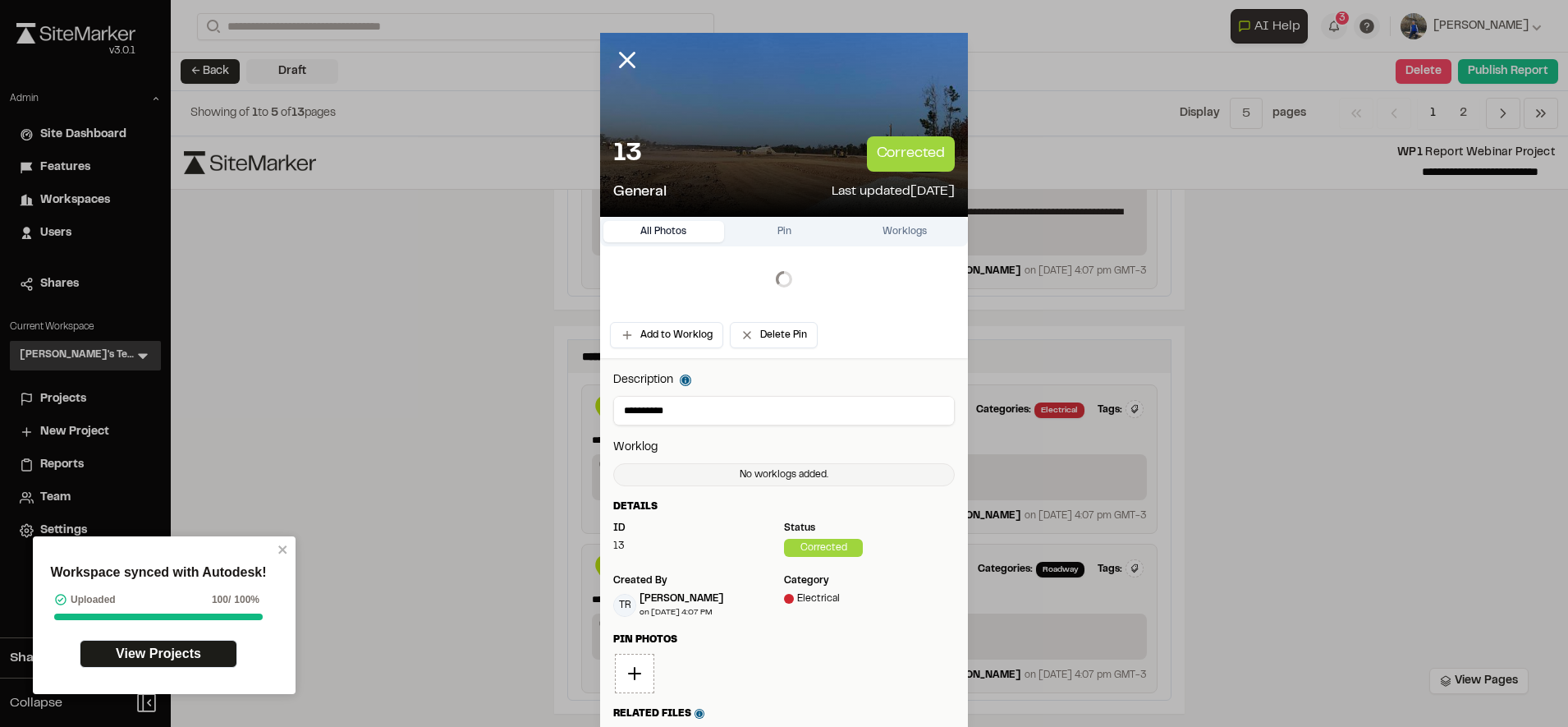
click at [603, 402] on div "**********" at bounding box center [783, 398] width 368 height 55
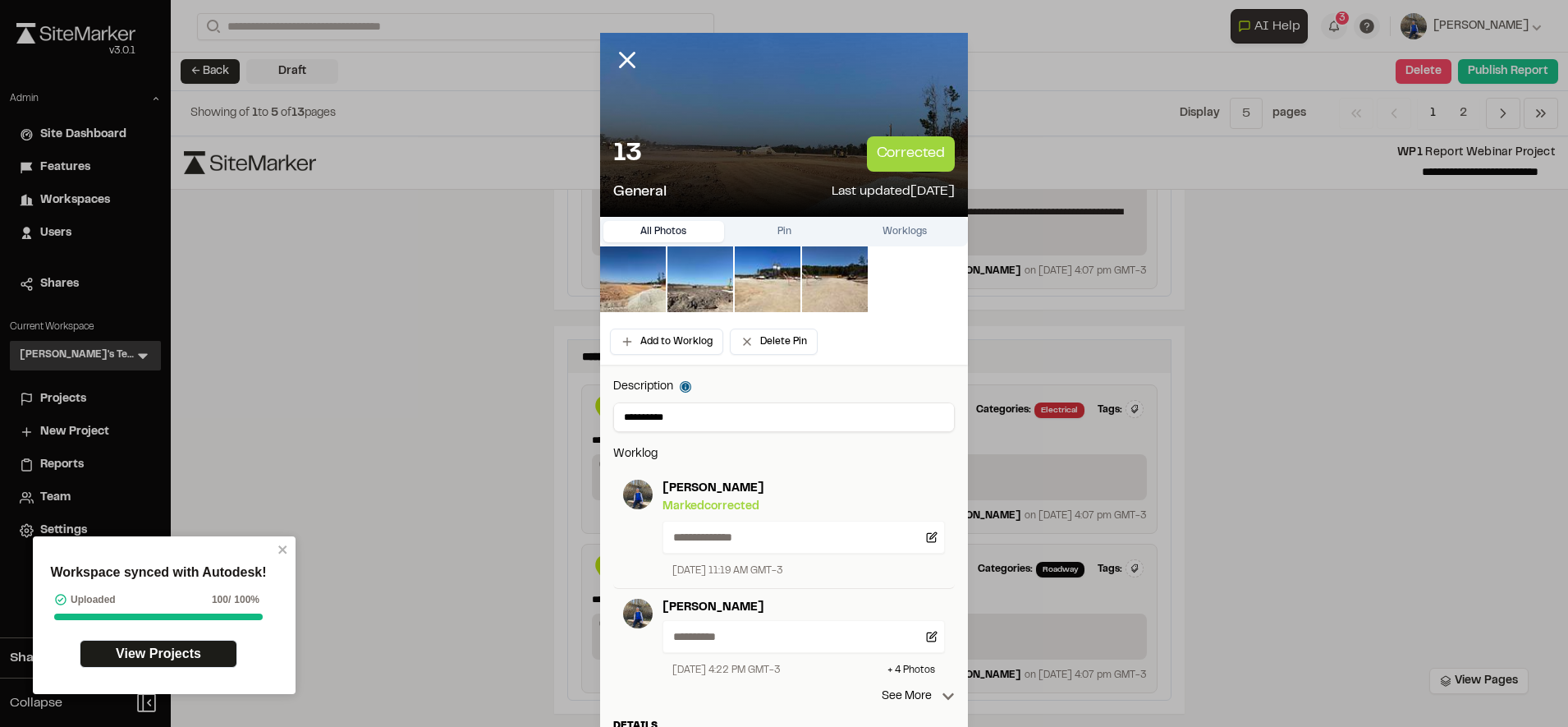
scroll to position [113, 0]
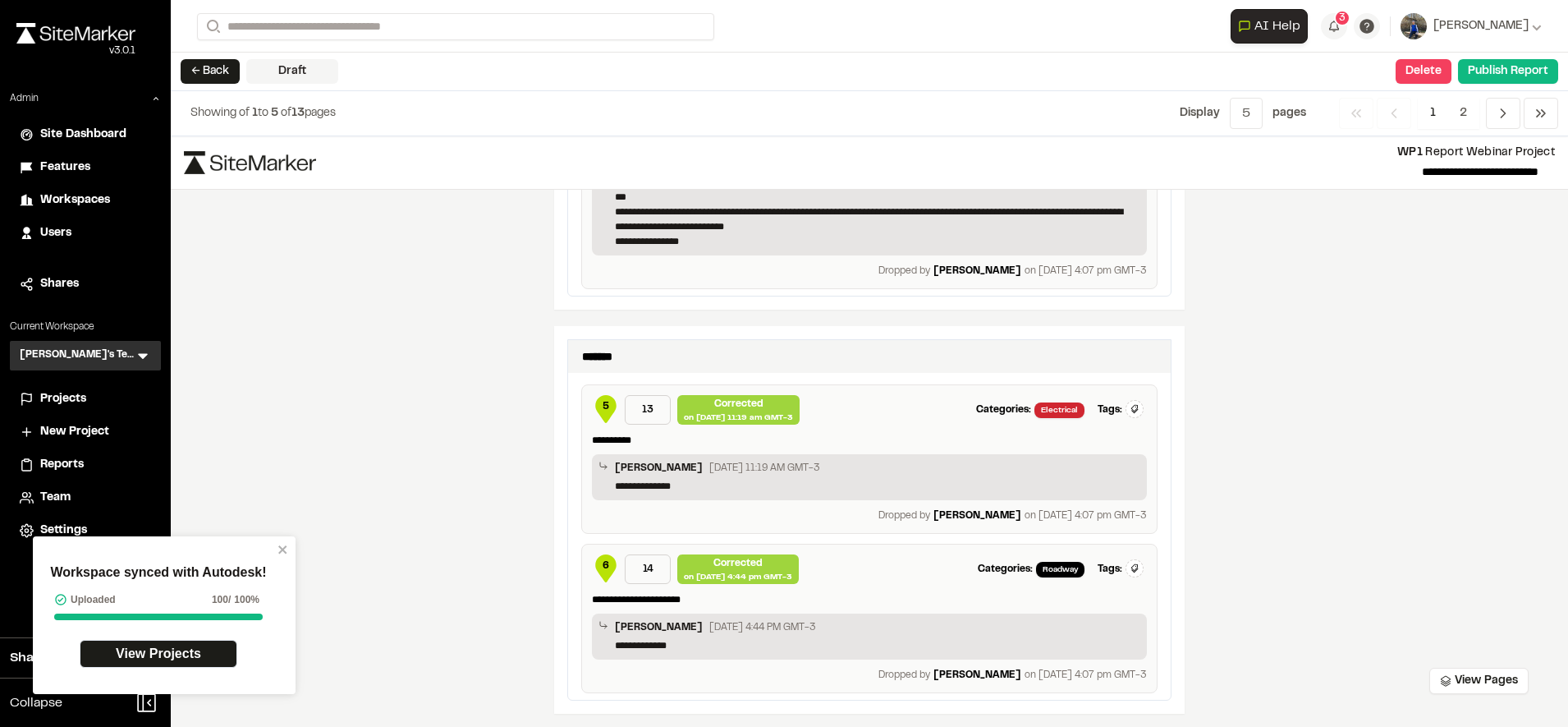
click at [602, 411] on span "5" at bounding box center [606, 406] width 7 height 15
click at [1099, 467] on span "Select Worklog" at bounding box center [1093, 474] width 73 height 15
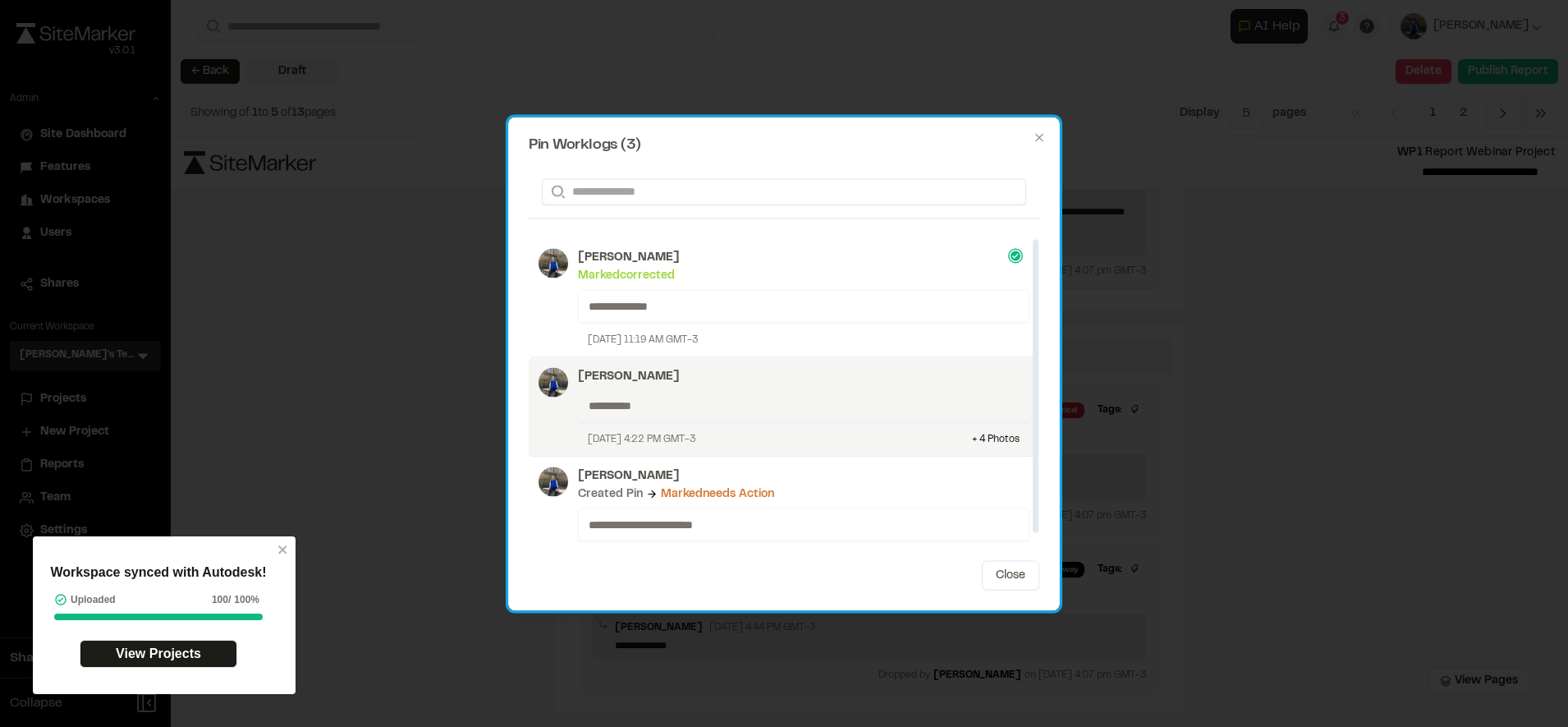
click at [769, 415] on div "**********" at bounding box center [803, 404] width 451 height 32
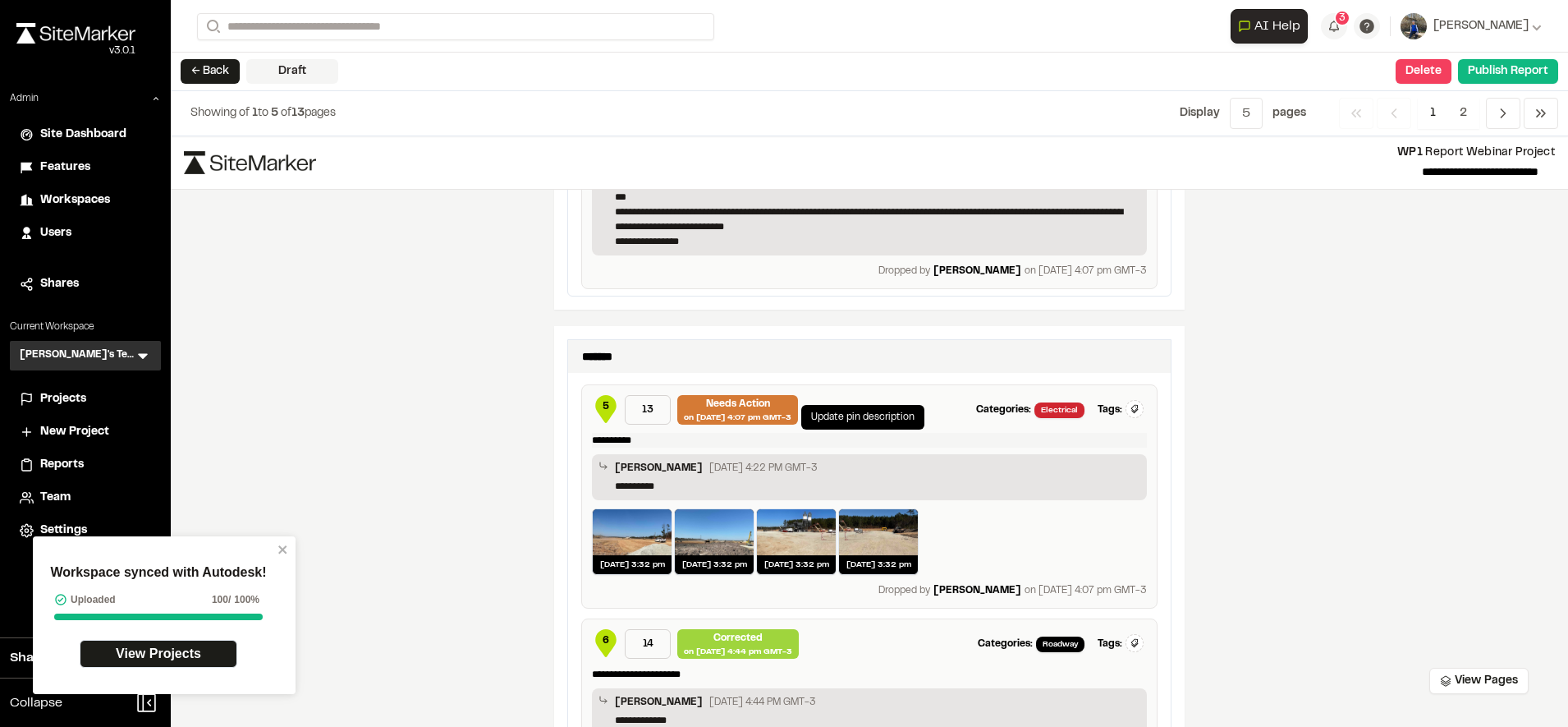
click at [647, 440] on p "**********" at bounding box center [869, 439] width 555 height 15
click at [537, 487] on div "**********" at bounding box center [869, 432] width 1397 height 590
click at [682, 436] on p at bounding box center [869, 439] width 555 height 15
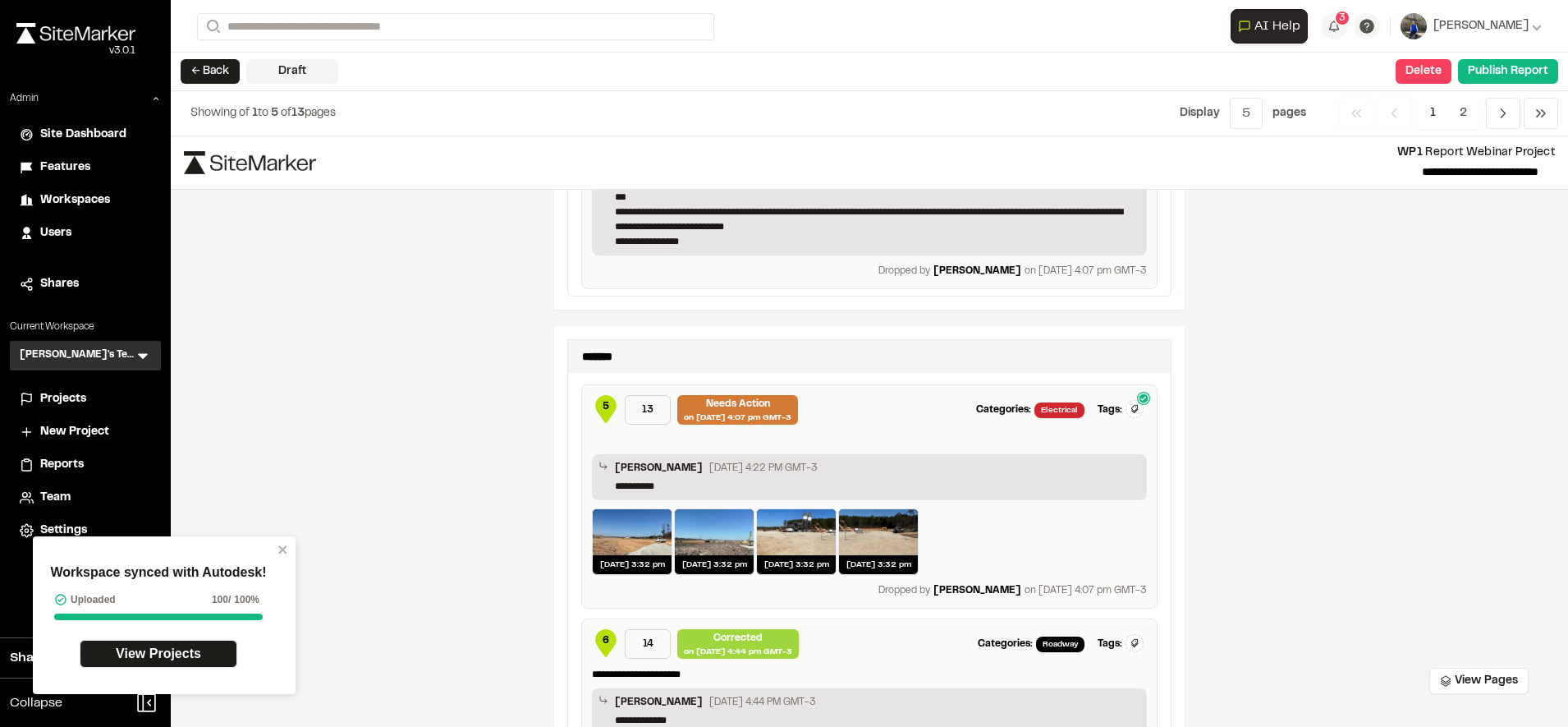
click at [595, 415] on span "5" at bounding box center [605, 410] width 26 height 30
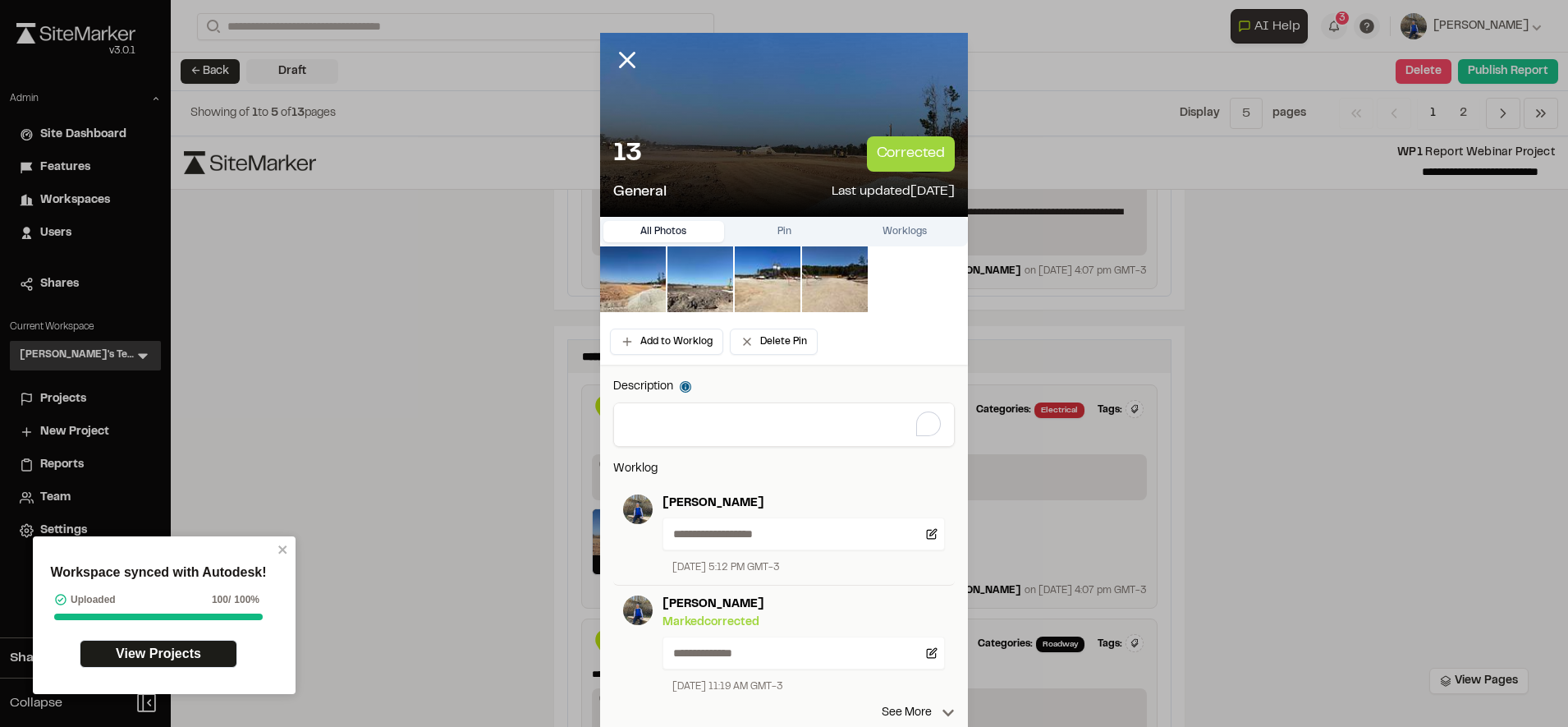
click at [718, 423] on textarea "To enrich screen reader interactions, please activate Accessibility in Grammarl…" at bounding box center [784, 424] width 340 height 43
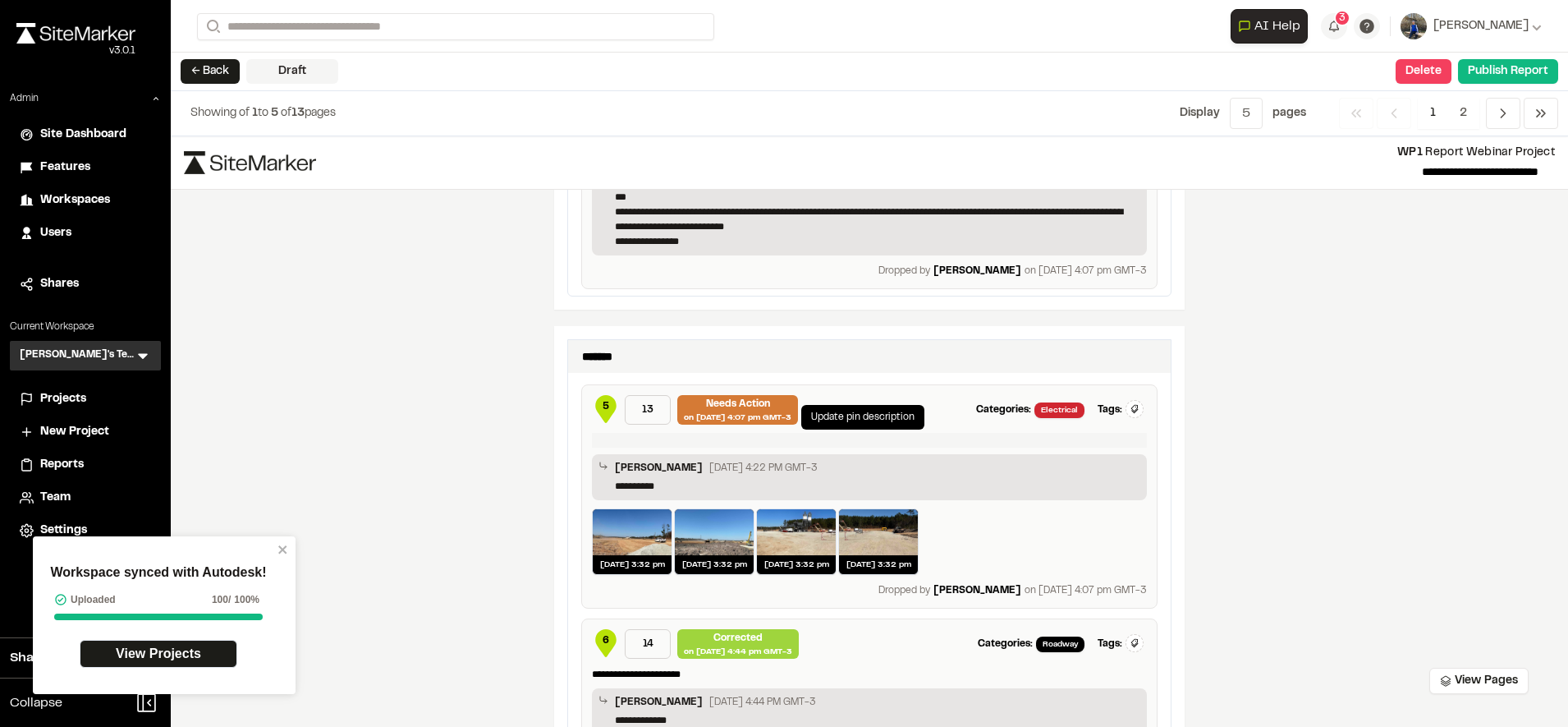
click at [607, 442] on p at bounding box center [869, 439] width 555 height 15
click at [507, 435] on div "**********" at bounding box center [869, 432] width 1397 height 590
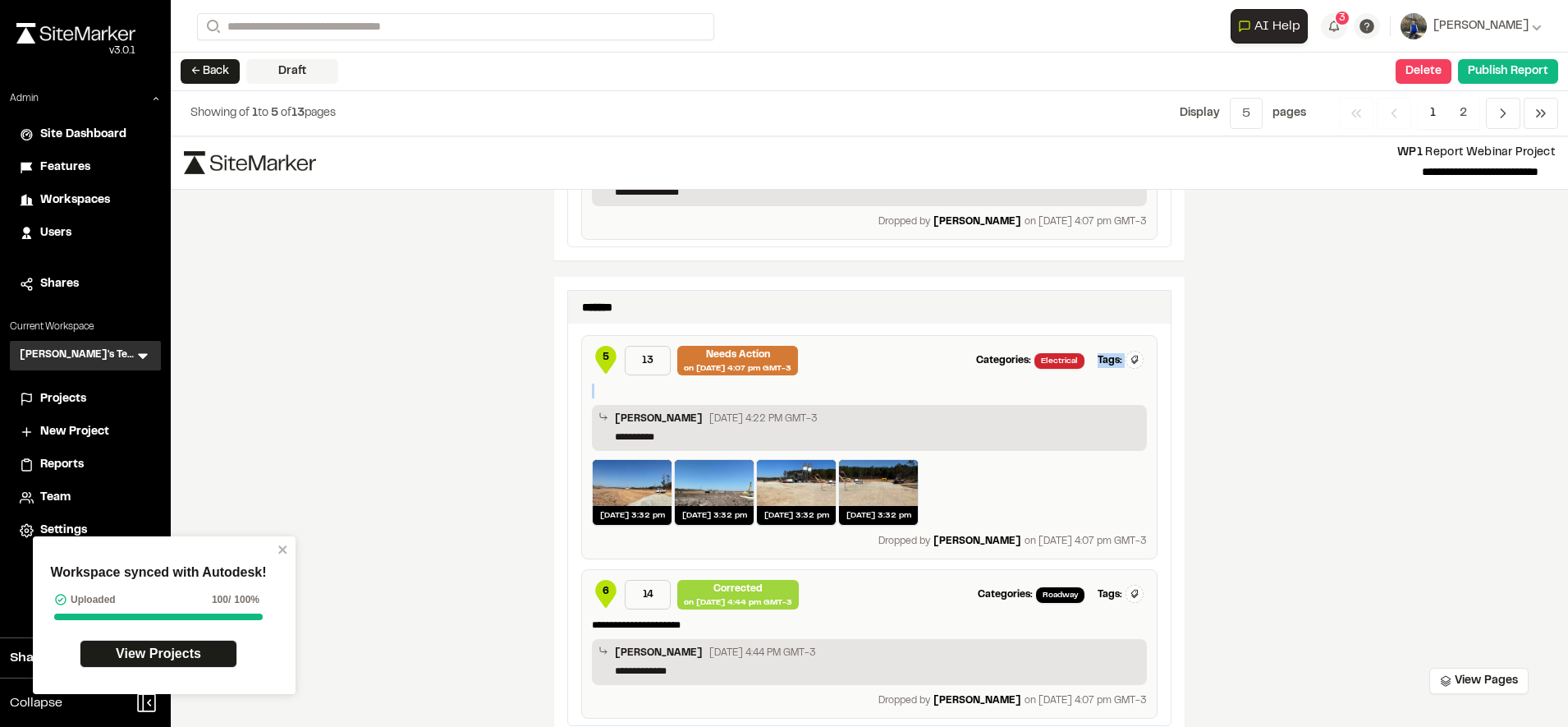
scroll to position [2335, 0]
click at [1214, 390] on div "**********" at bounding box center [869, 432] width 1397 height 590
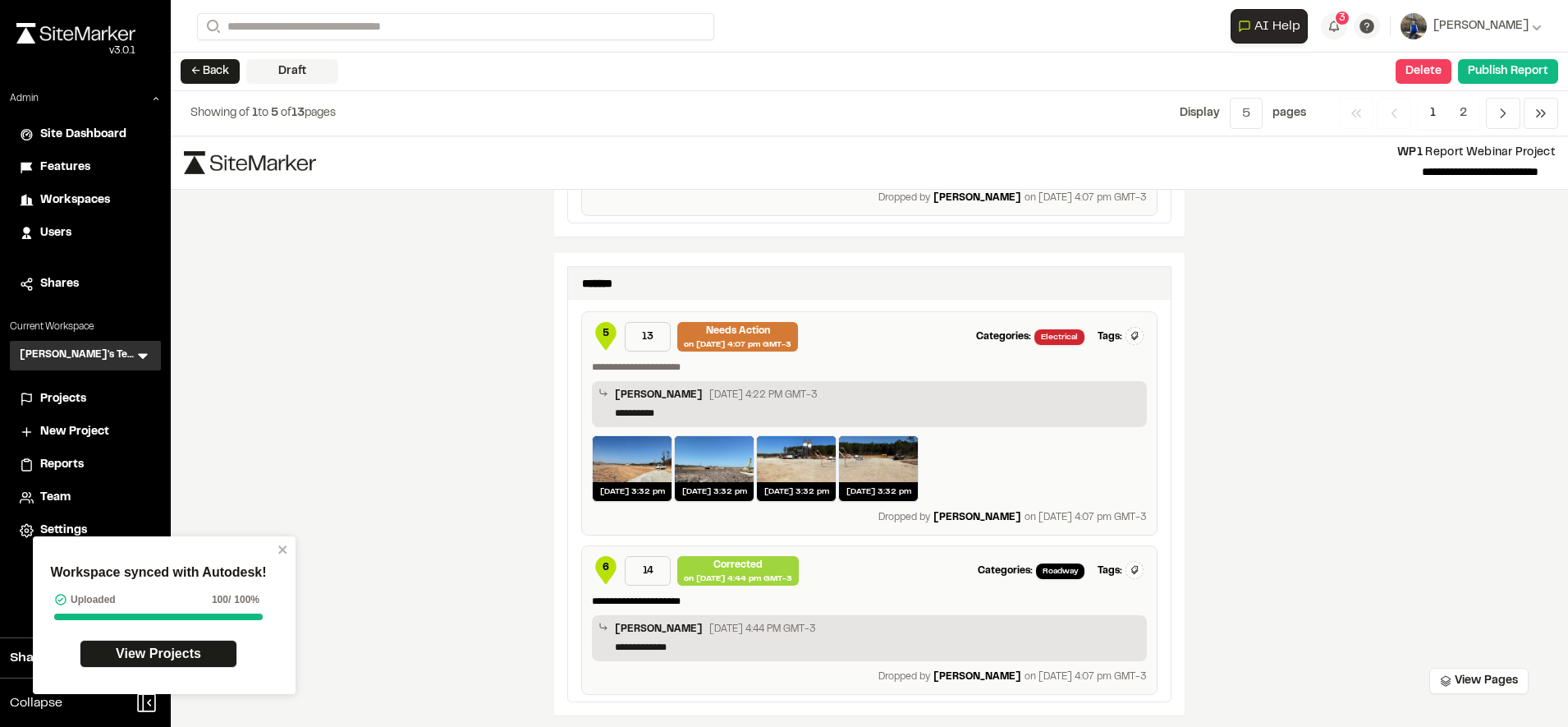
scroll to position [2363, 0]
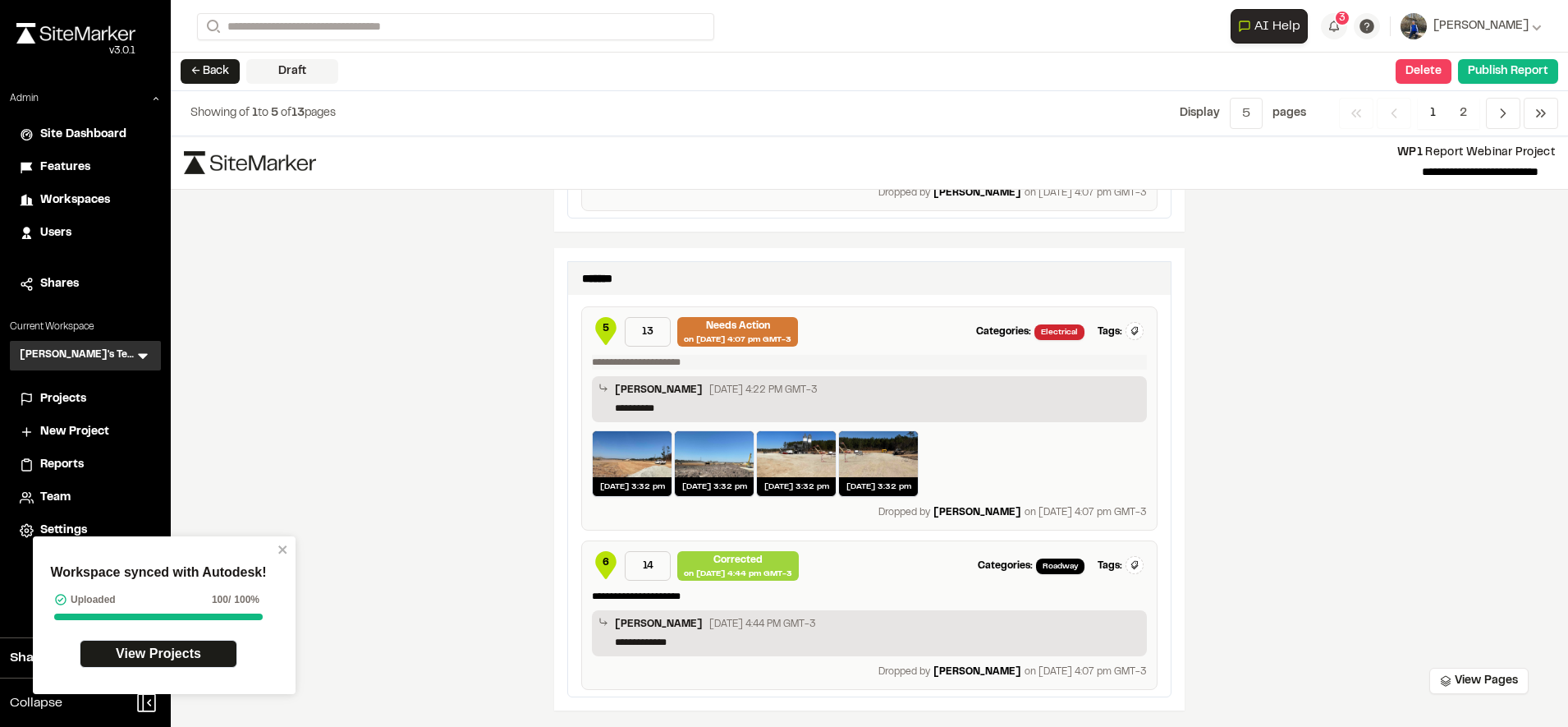
click at [706, 357] on p at bounding box center [869, 362] width 555 height 15
click at [592, 355] on button "****" at bounding box center [869, 362] width 555 height 15
click at [592, 355] on button "**********" at bounding box center [869, 362] width 555 height 15
click at [463, 379] on div "**********" at bounding box center [869, 432] width 1397 height 590
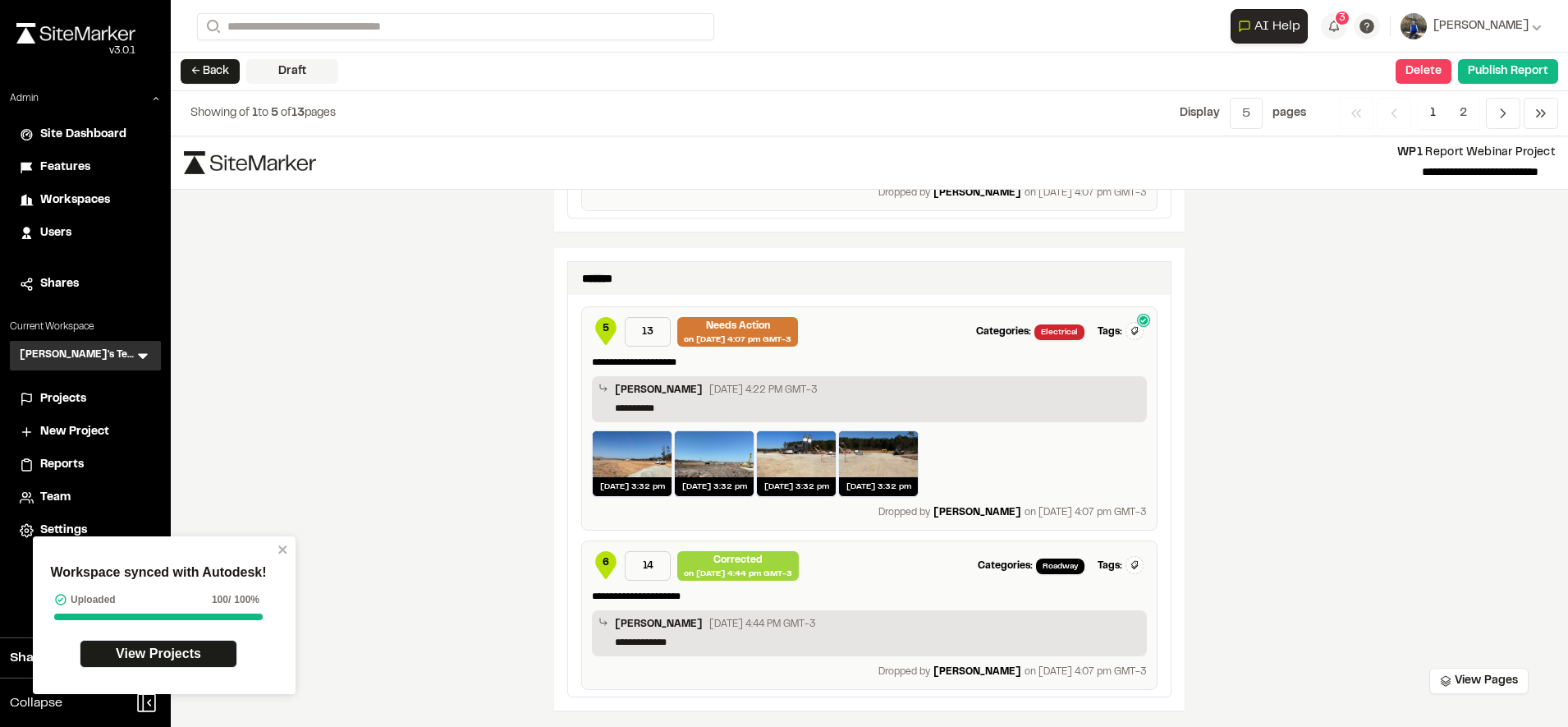
click at [602, 326] on span "5" at bounding box center [606, 328] width 7 height 15
click at [667, 356] on p "**********" at bounding box center [869, 362] width 555 height 15
click at [988, 510] on p "[PERSON_NAME]" at bounding box center [977, 512] width 88 height 15
drag, startPoint x: 870, startPoint y: 517, endPoint x: 1164, endPoint y: 509, distance: 294.1
click at [1164, 509] on div "**********" at bounding box center [868, 480] width 630 height 462
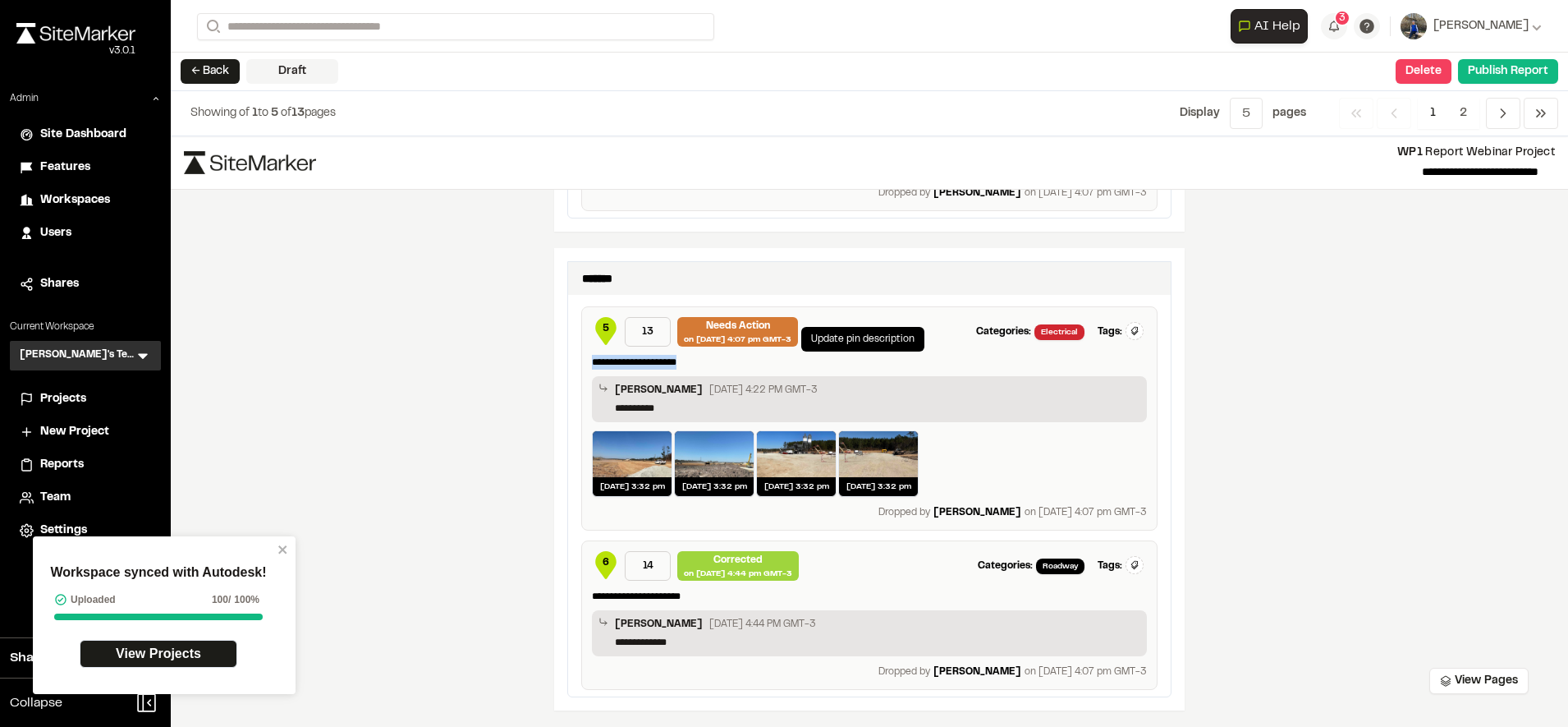
drag, startPoint x: 688, startPoint y: 363, endPoint x: 572, endPoint y: 364, distance: 116.0
click at [572, 364] on div "**********" at bounding box center [869, 495] width 602 height 402
click at [534, 373] on div "**********" at bounding box center [869, 432] width 1397 height 590
click at [775, 334] on div "on [DATE] 4:07 pm GMT-3" at bounding box center [738, 340] width 107 height 12
click at [1090, 398] on span "Select Worklog" at bounding box center [1093, 395] width 73 height 15
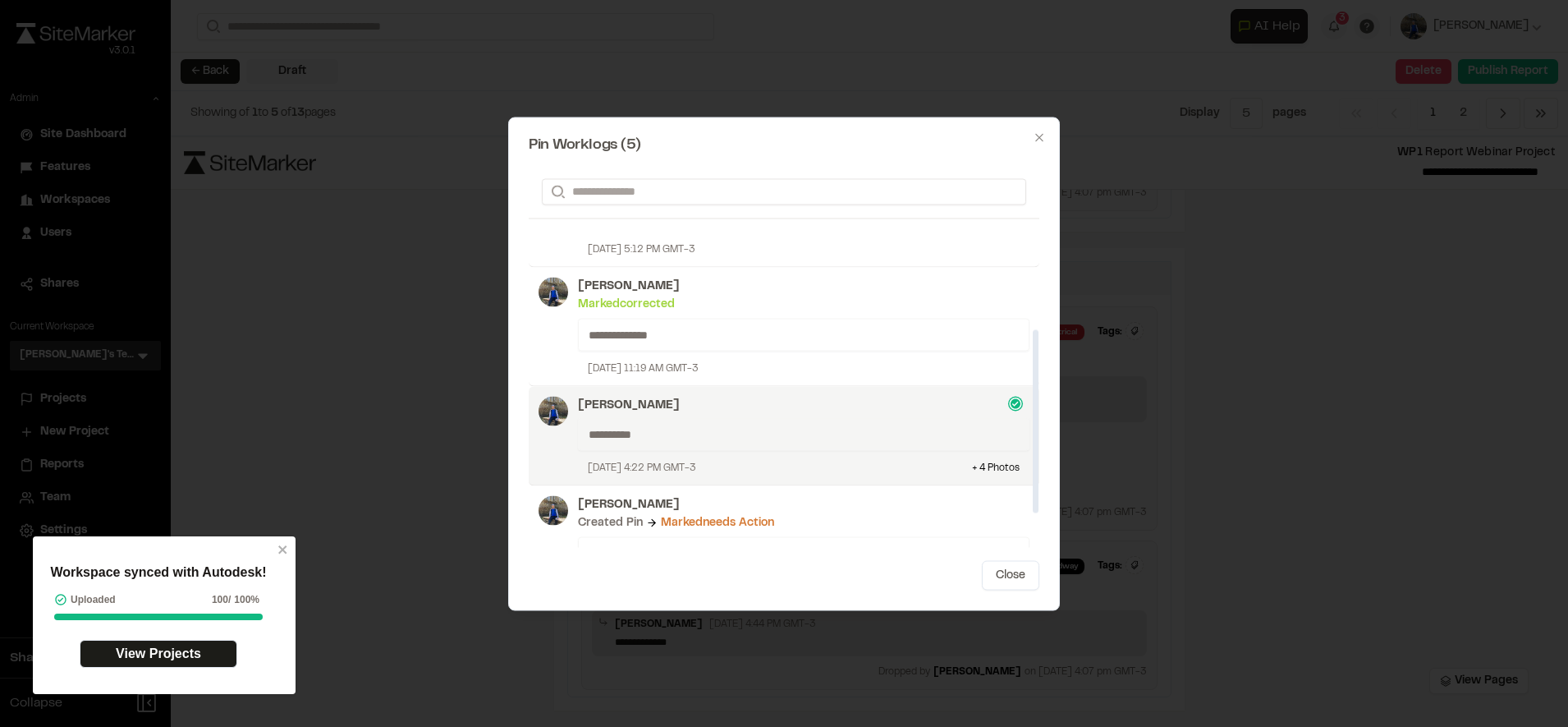
scroll to position [150, 0]
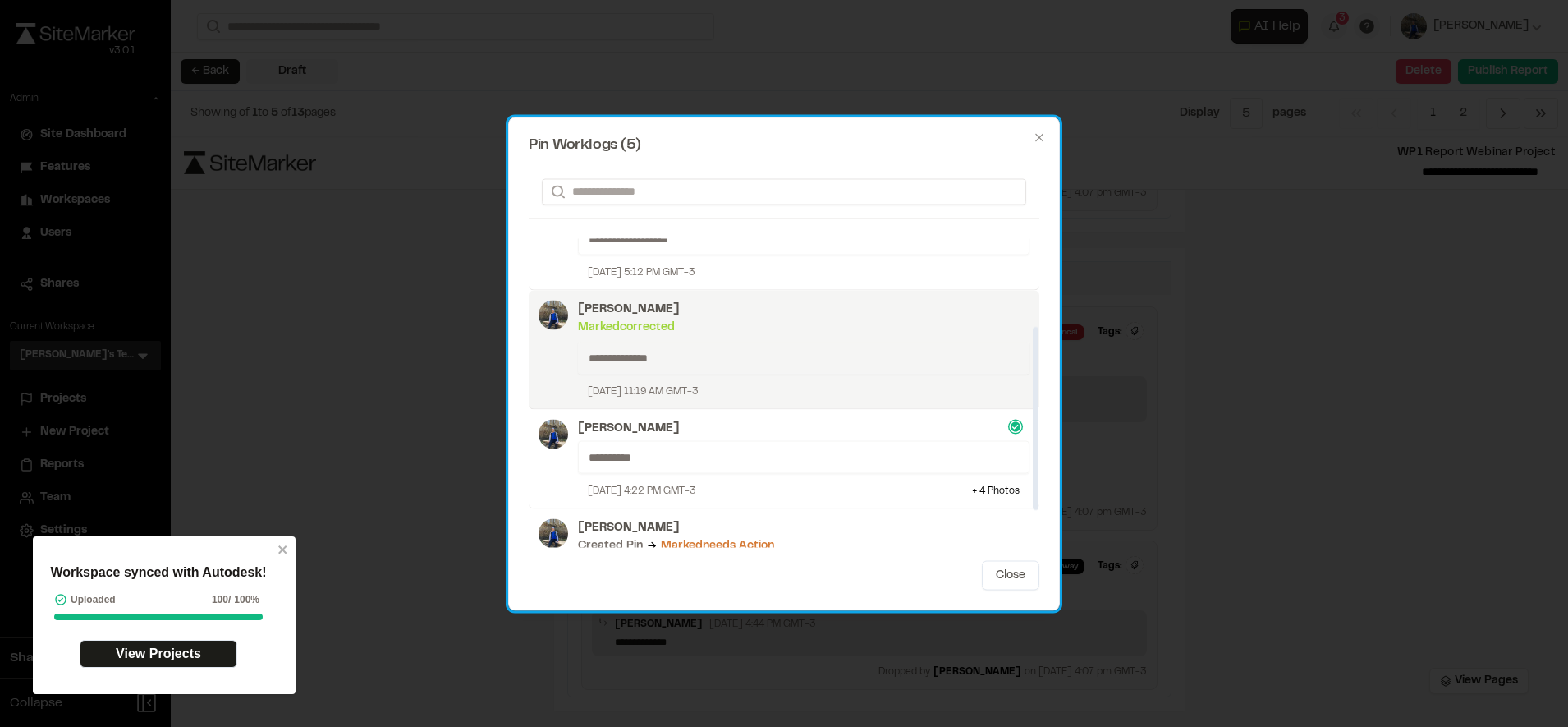
click at [791, 346] on div "**********" at bounding box center [803, 357] width 451 height 32
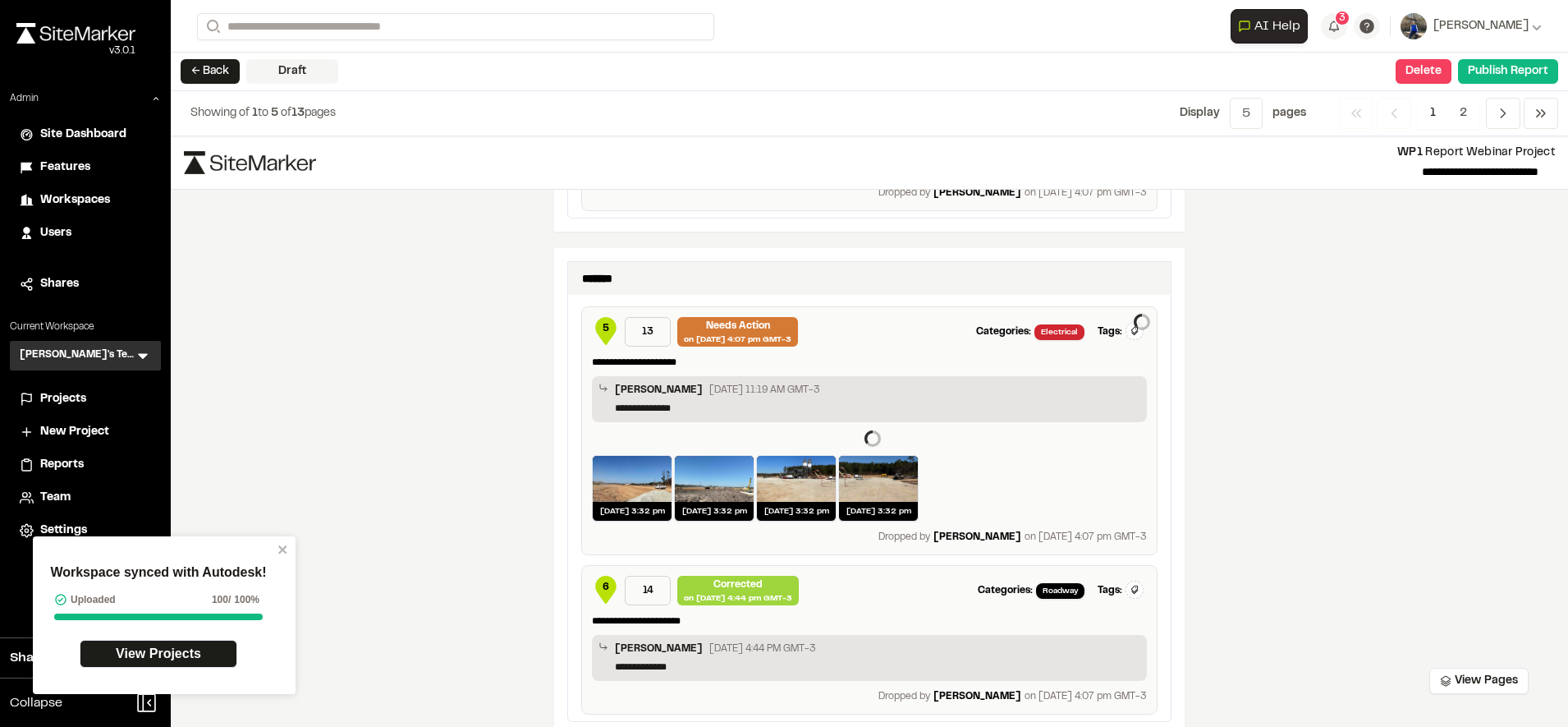
scroll to position [2289, 0]
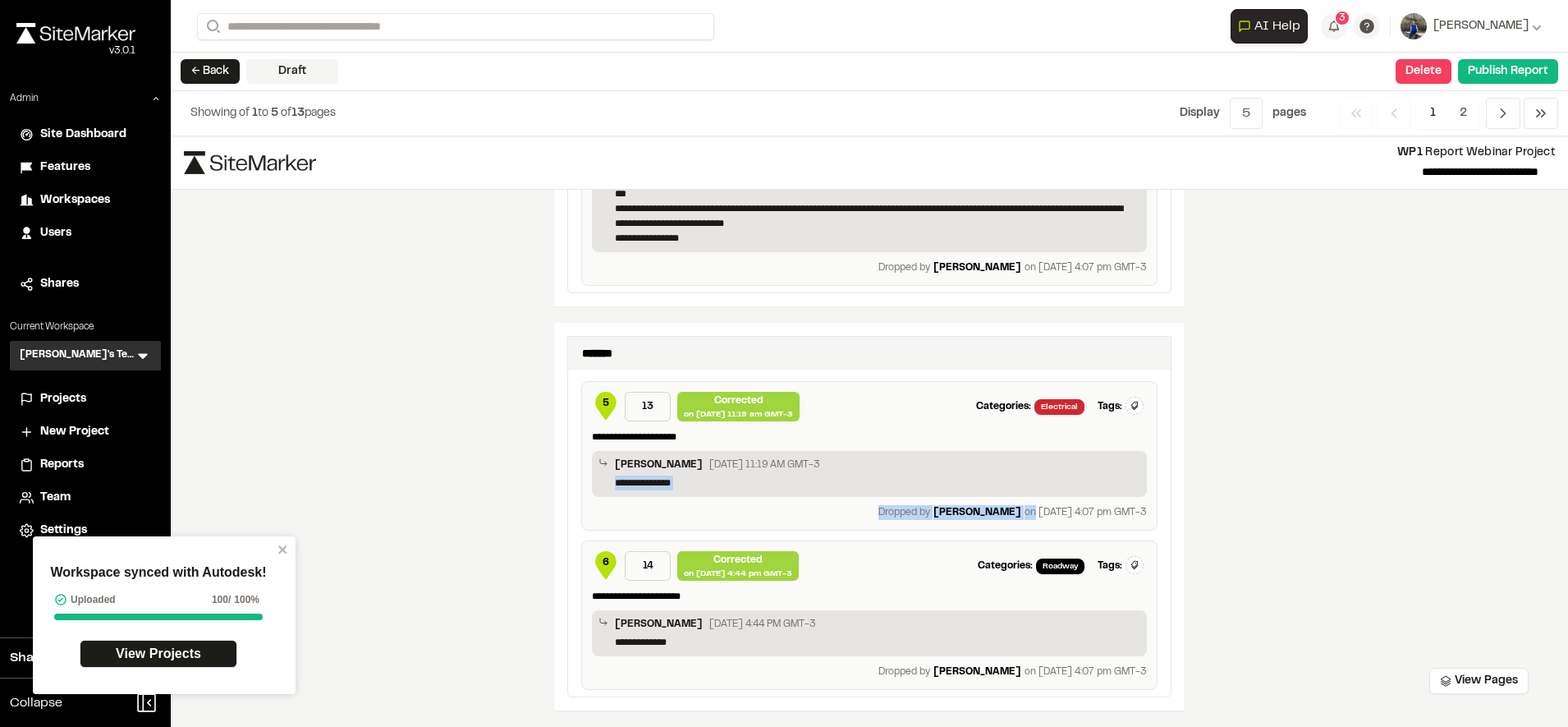
drag, startPoint x: 1015, startPoint y: 512, endPoint x: 1146, endPoint y: 512, distance: 131.0
click at [1146, 512] on div "**********" at bounding box center [868, 455] width 576 height 149
drag, startPoint x: 824, startPoint y: 407, endPoint x: 672, endPoint y: 421, distance: 152.6
click at [672, 421] on div "5 13 Corrected on [DATE] 11:19 am GMT-3 Categories: Electrical Tags: Type Enter…" at bounding box center [869, 406] width 555 height 30
drag, startPoint x: 672, startPoint y: 421, endPoint x: 883, endPoint y: 387, distance: 213.7
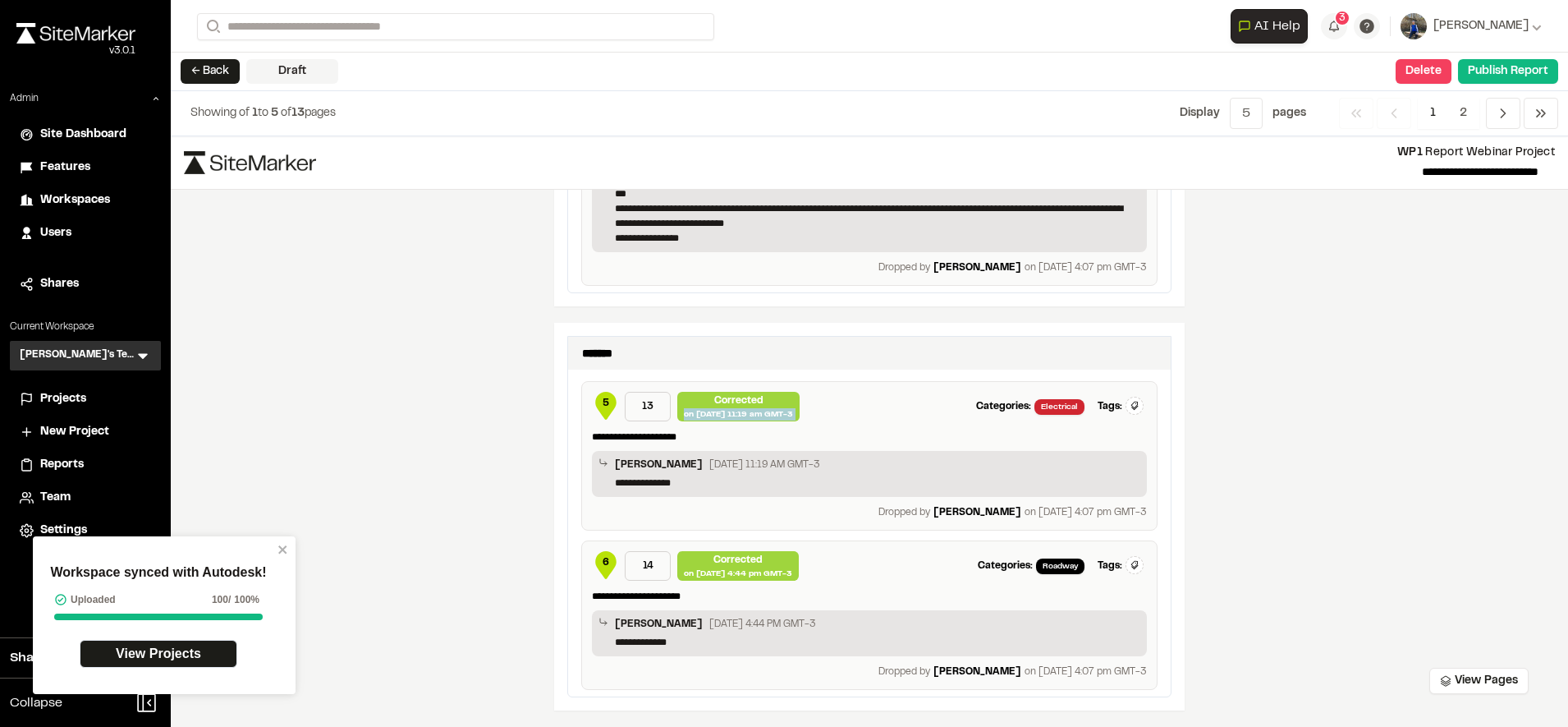
click at [883, 387] on div "**********" at bounding box center [868, 455] width 576 height 149
click at [875, 416] on div "Categories: Electrical Tags: Type Enter or comma to add tag." at bounding box center [976, 406] width 340 height 30
click at [771, 411] on div "on [DATE] 11:19 am GMT-3" at bounding box center [739, 414] width 109 height 12
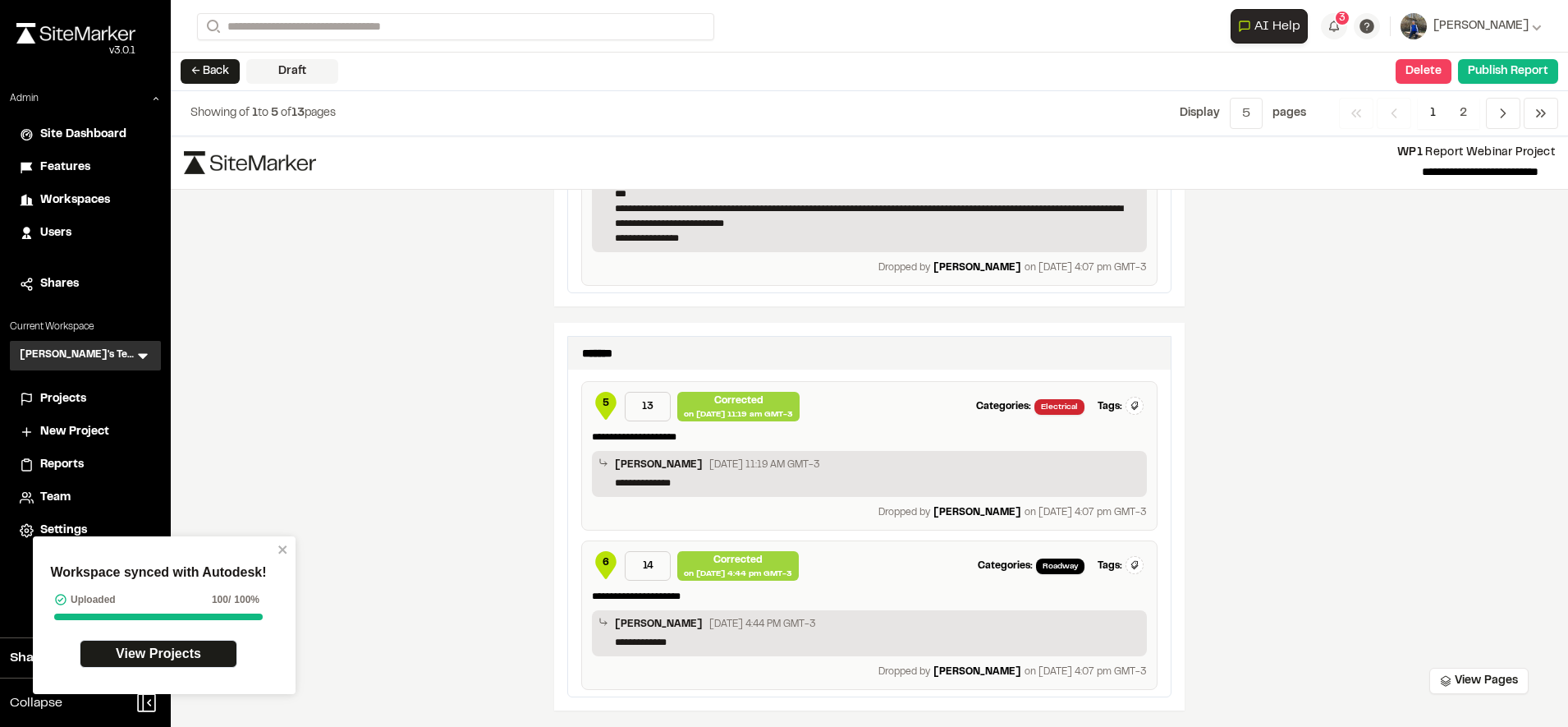
click at [832, 410] on div "Categories: Electrical Tags: Type Enter or comma to add tag." at bounding box center [976, 406] width 340 height 30
drag, startPoint x: 677, startPoint y: 391, endPoint x: 783, endPoint y: 416, distance: 108.9
click at [783, 416] on div "**********" at bounding box center [868, 455] width 576 height 149
drag, startPoint x: 783, startPoint y: 416, endPoint x: 898, endPoint y: 437, distance: 116.9
click at [898, 437] on p "**********" at bounding box center [869, 436] width 555 height 15
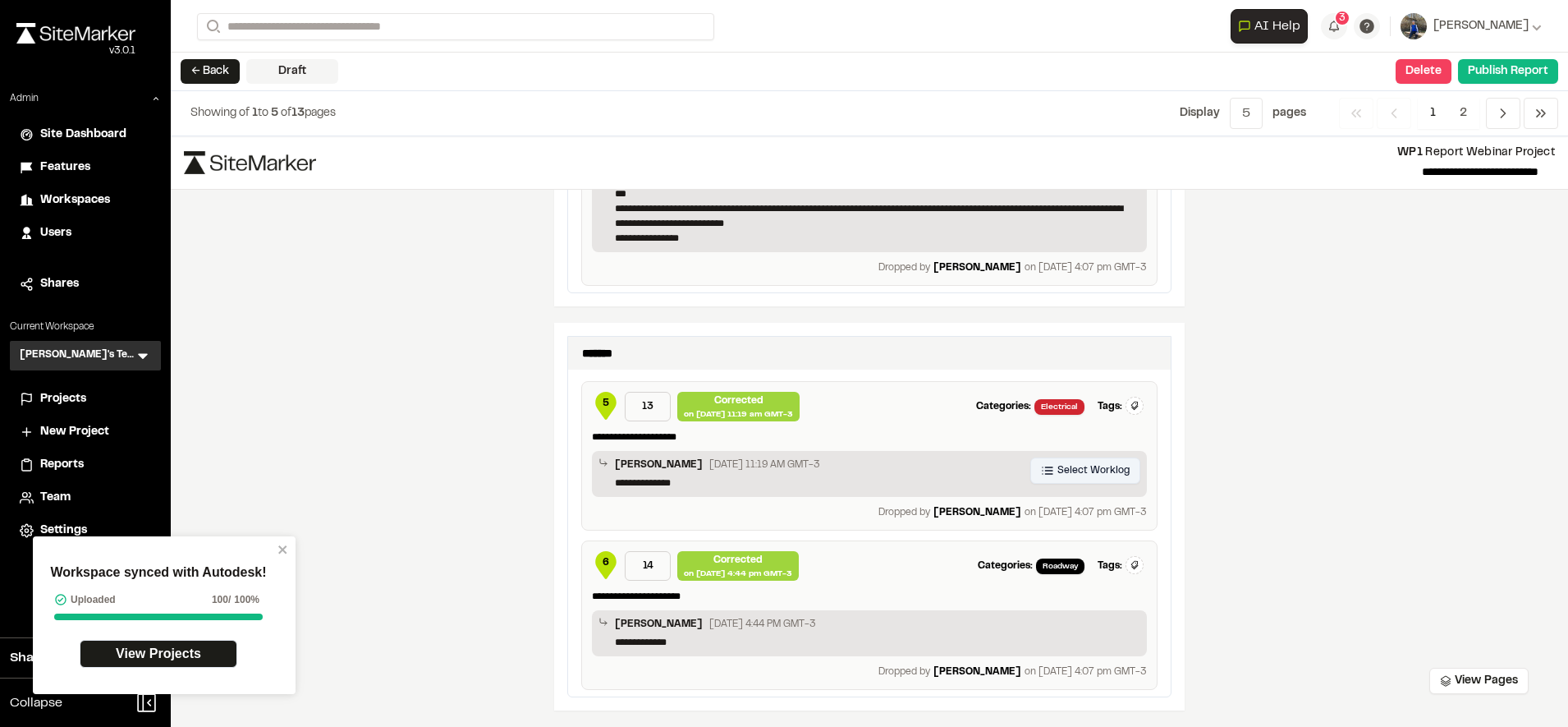
click at [1089, 471] on span "Select Worklog" at bounding box center [1093, 470] width 73 height 15
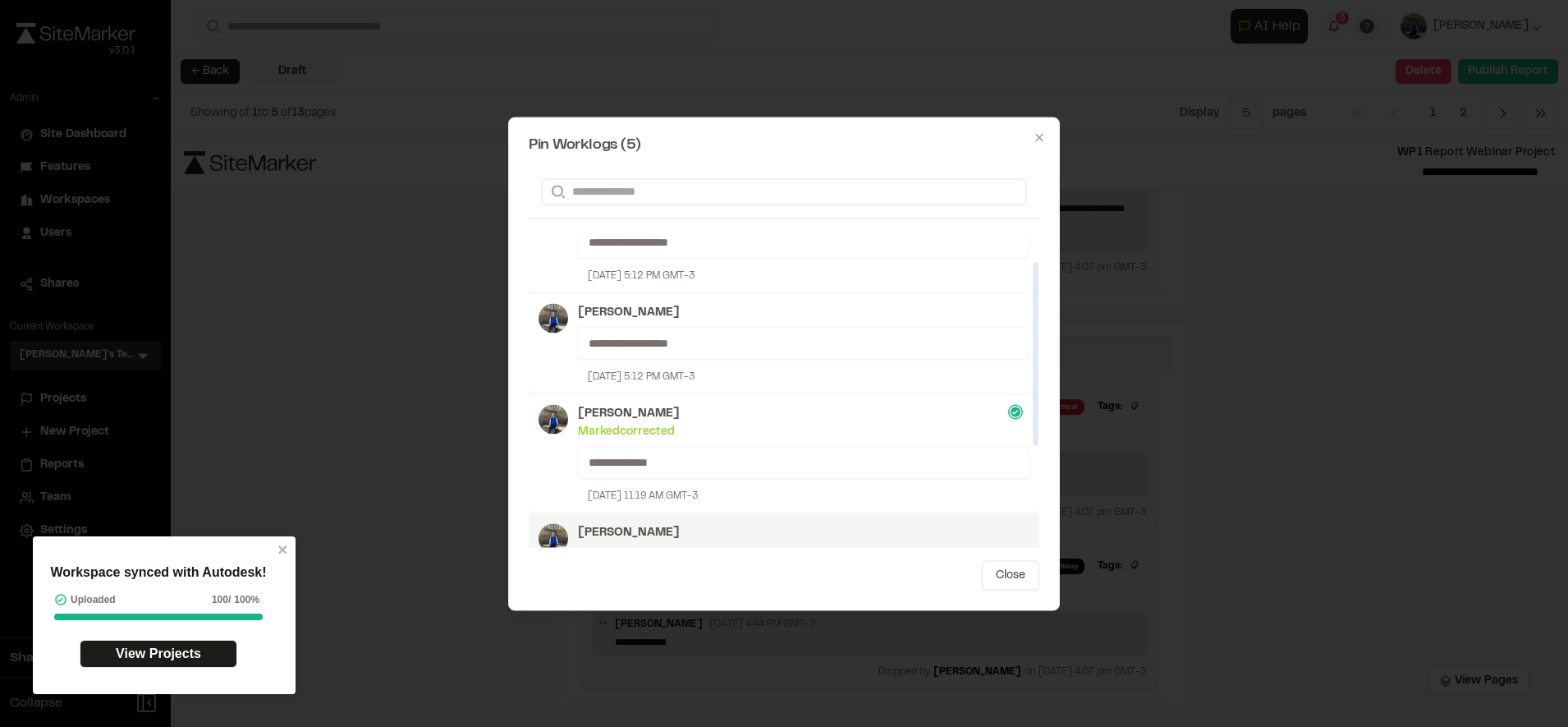
scroll to position [38, 0]
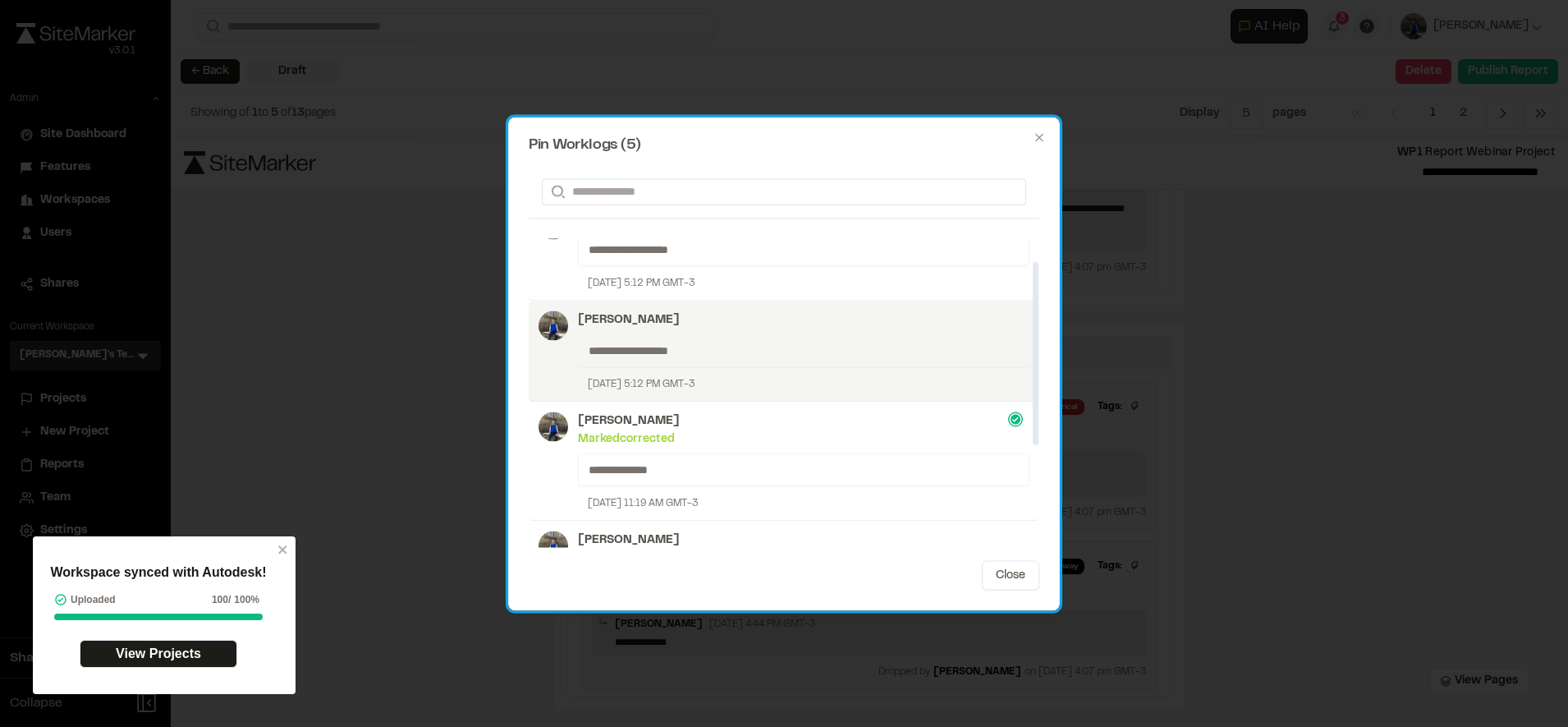
click at [744, 321] on p "[PERSON_NAME]" at bounding box center [803, 319] width 451 height 18
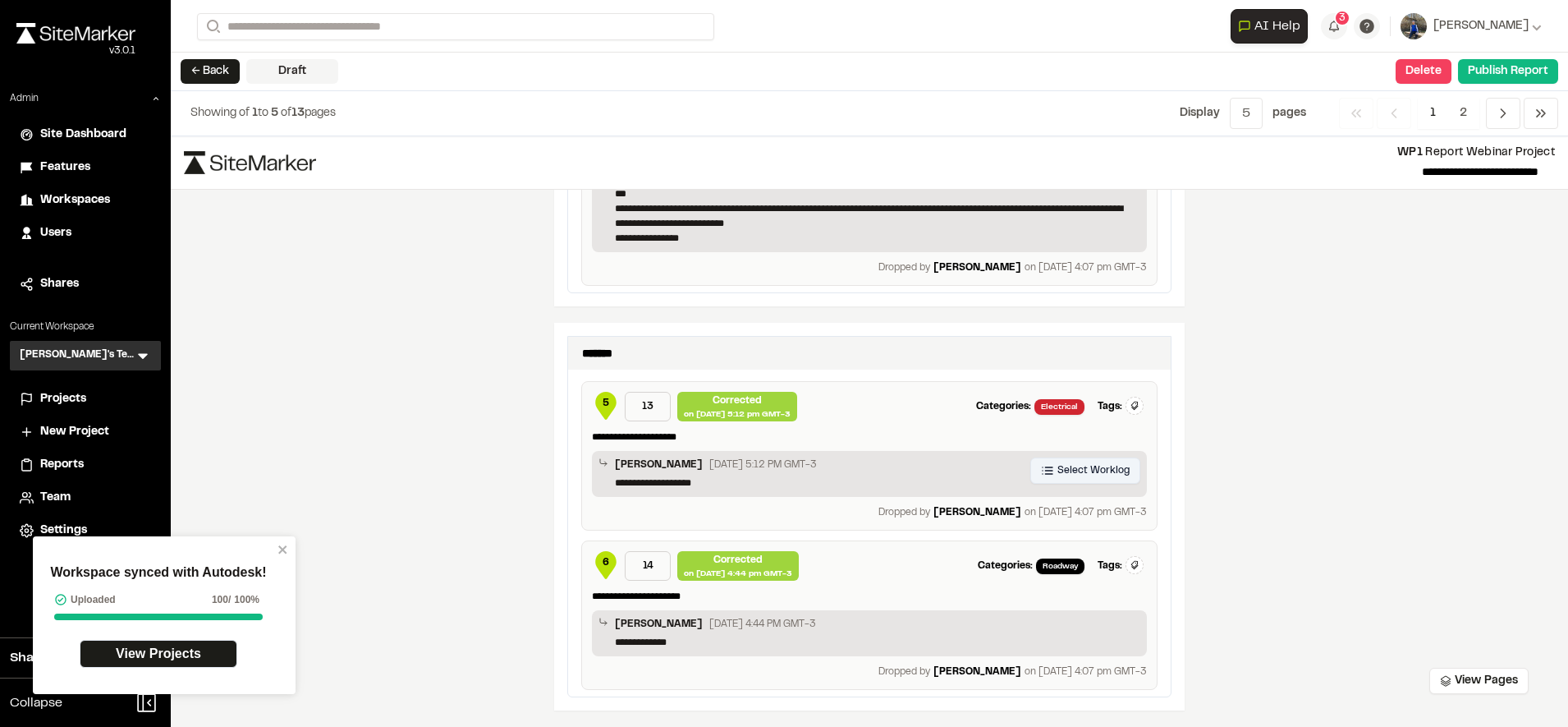
click at [1045, 478] on button "Select Worklog" at bounding box center [1085, 470] width 110 height 26
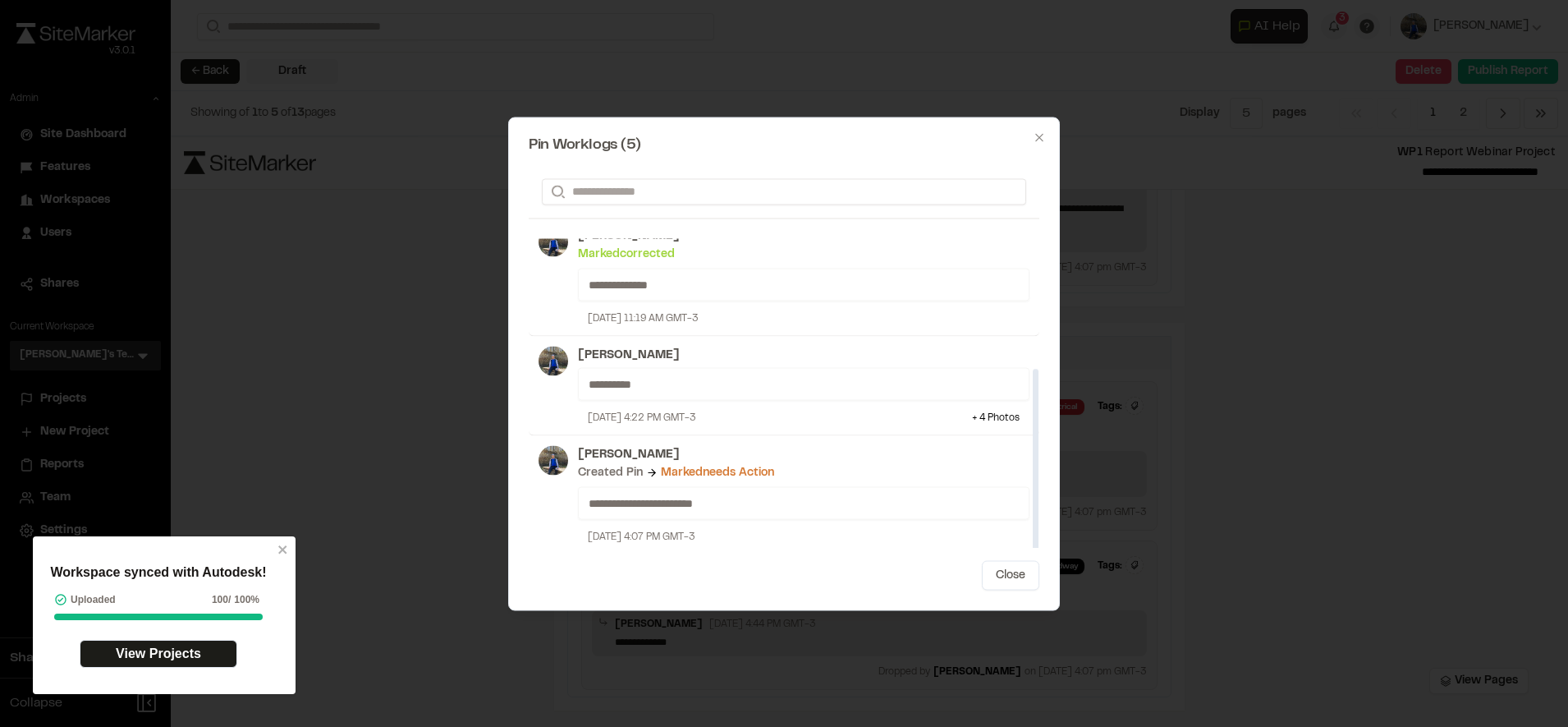
scroll to position [223, 0]
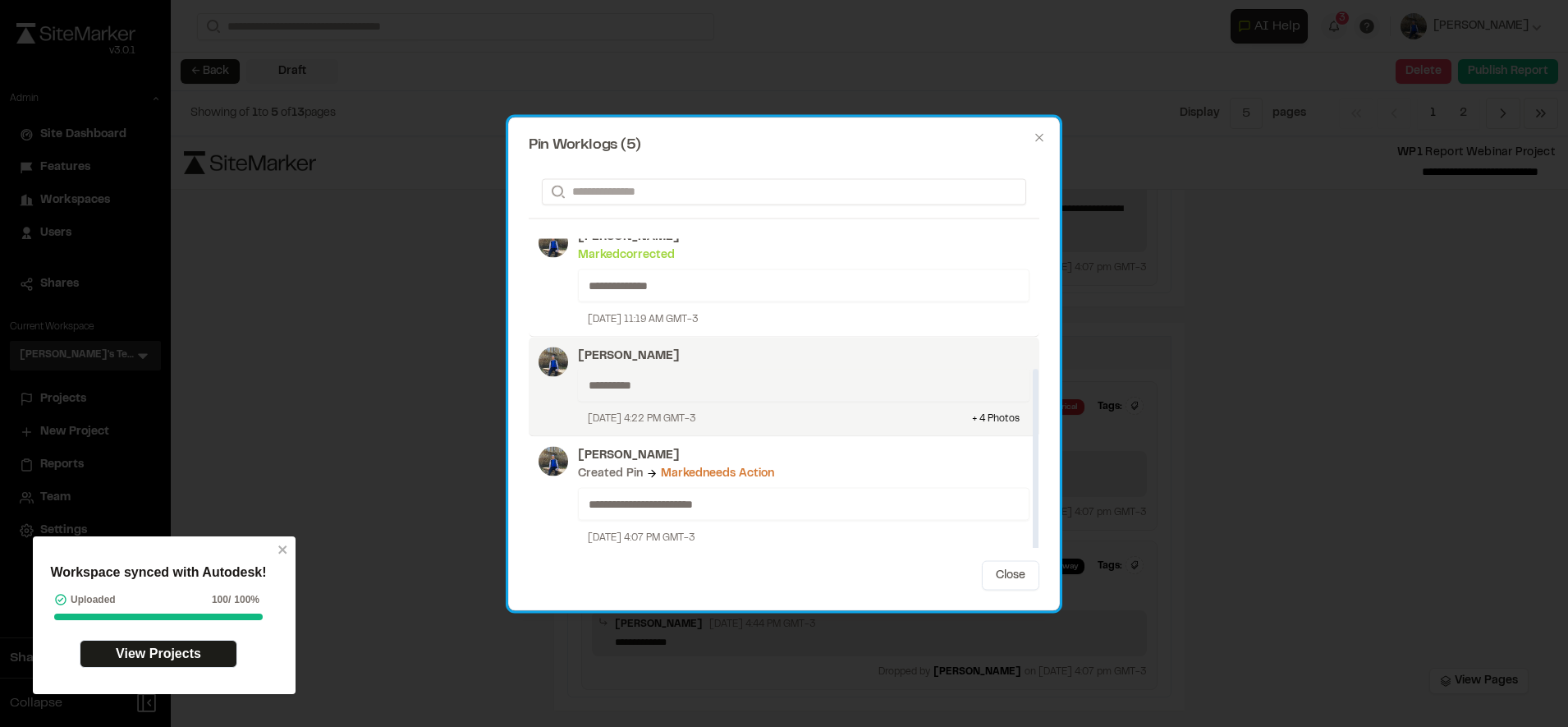
click at [792, 384] on p "**********" at bounding box center [797, 384] width 417 height 18
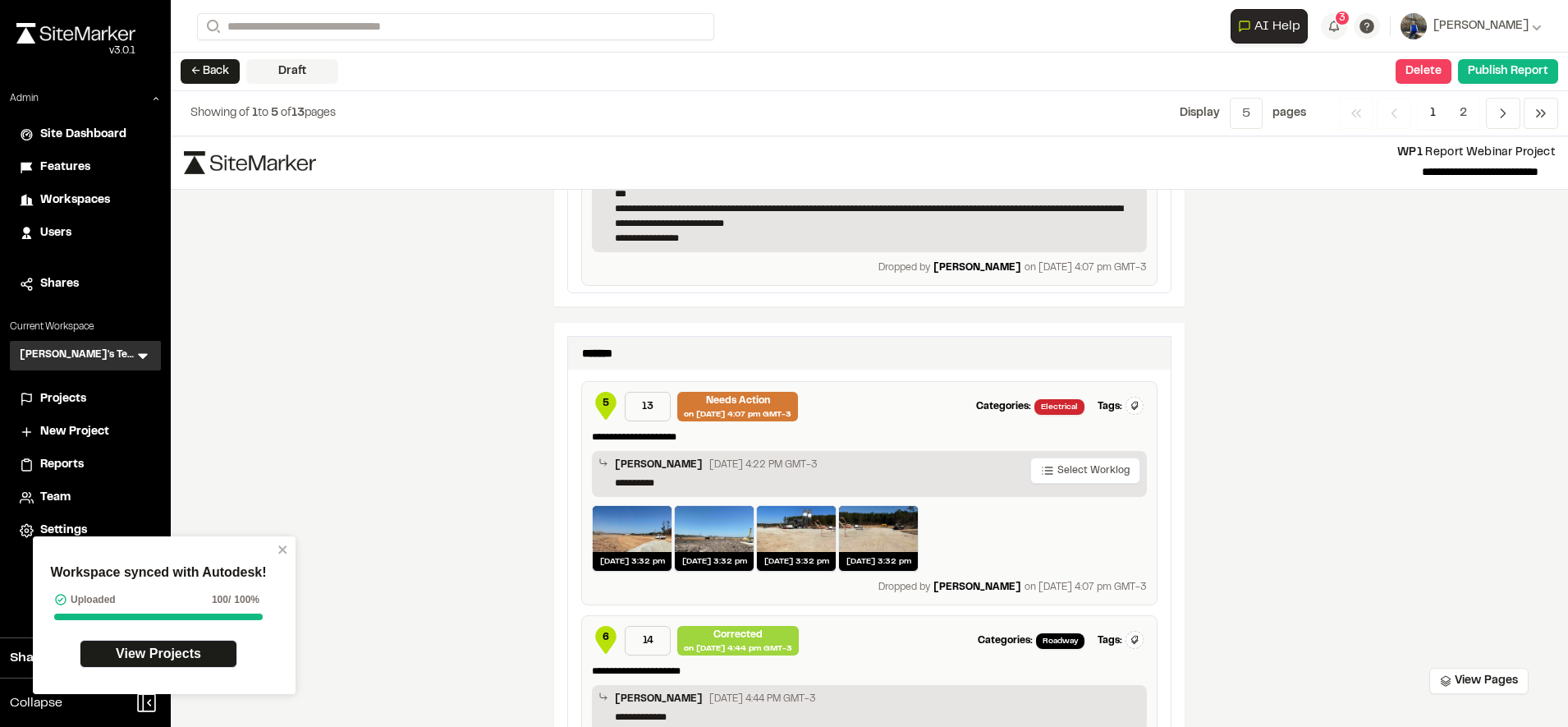
drag, startPoint x: 756, startPoint y: 467, endPoint x: 848, endPoint y: 467, distance: 92.0
click at [848, 467] on div "[PERSON_NAME] [DATE] 4:22 PM GMT-3" at bounding box center [878, 466] width 526 height 18
drag, startPoint x: 848, startPoint y: 467, endPoint x: 892, endPoint y: 462, distance: 44.3
click at [892, 462] on div "[PERSON_NAME] [DATE] 4:22 PM GMT-3" at bounding box center [878, 466] width 526 height 18
click at [1031, 458] on button "Select Worklog" at bounding box center [1085, 470] width 110 height 26
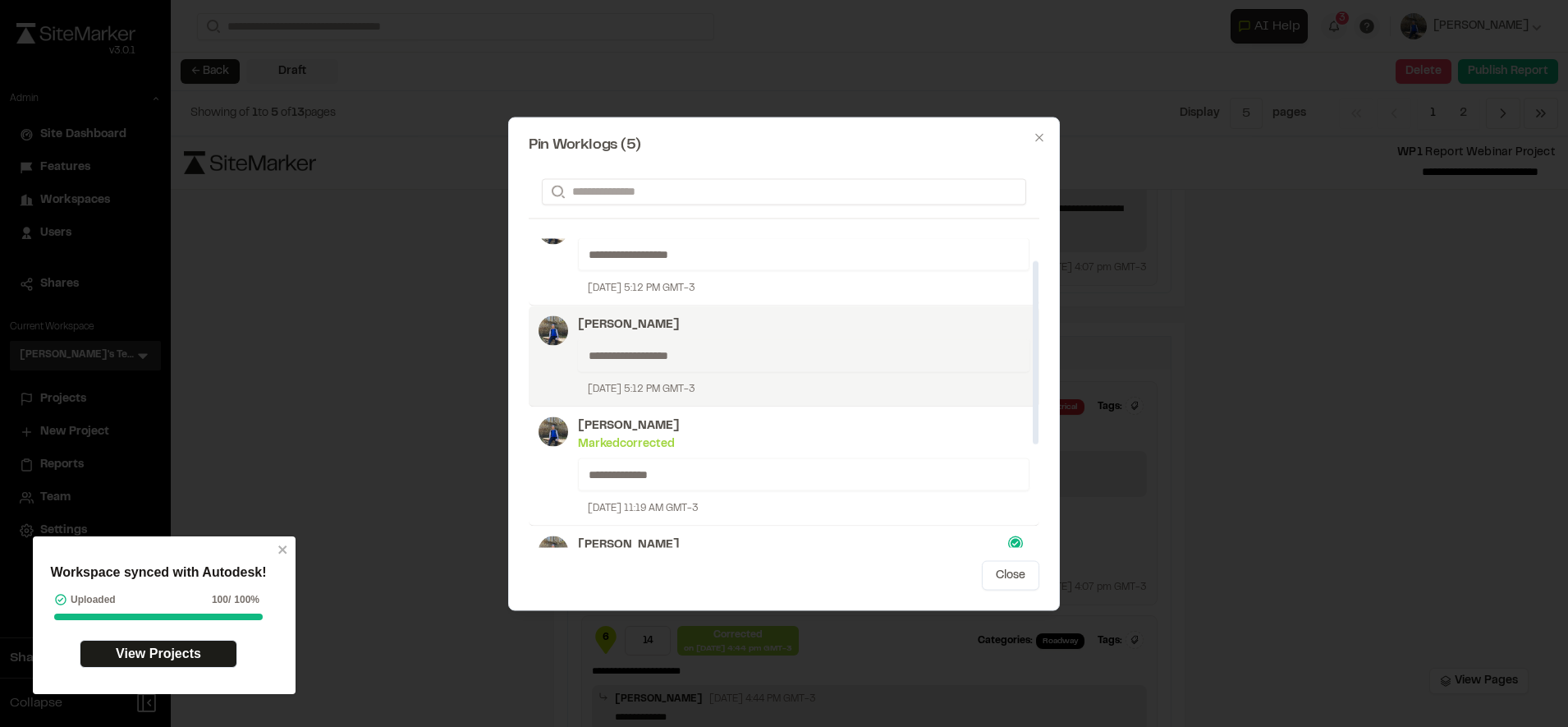
scroll to position [38, 0]
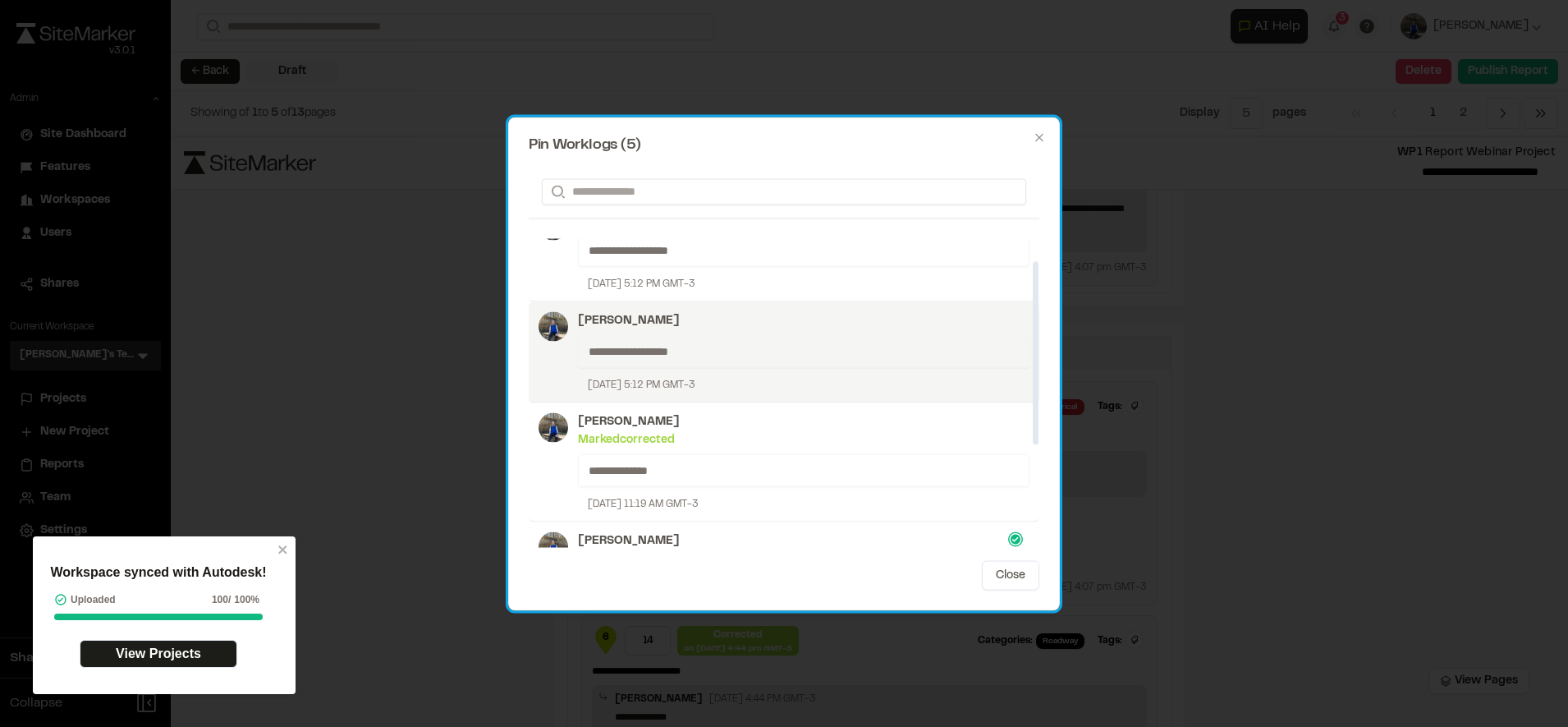
click at [718, 317] on p "[PERSON_NAME]" at bounding box center [803, 320] width 451 height 18
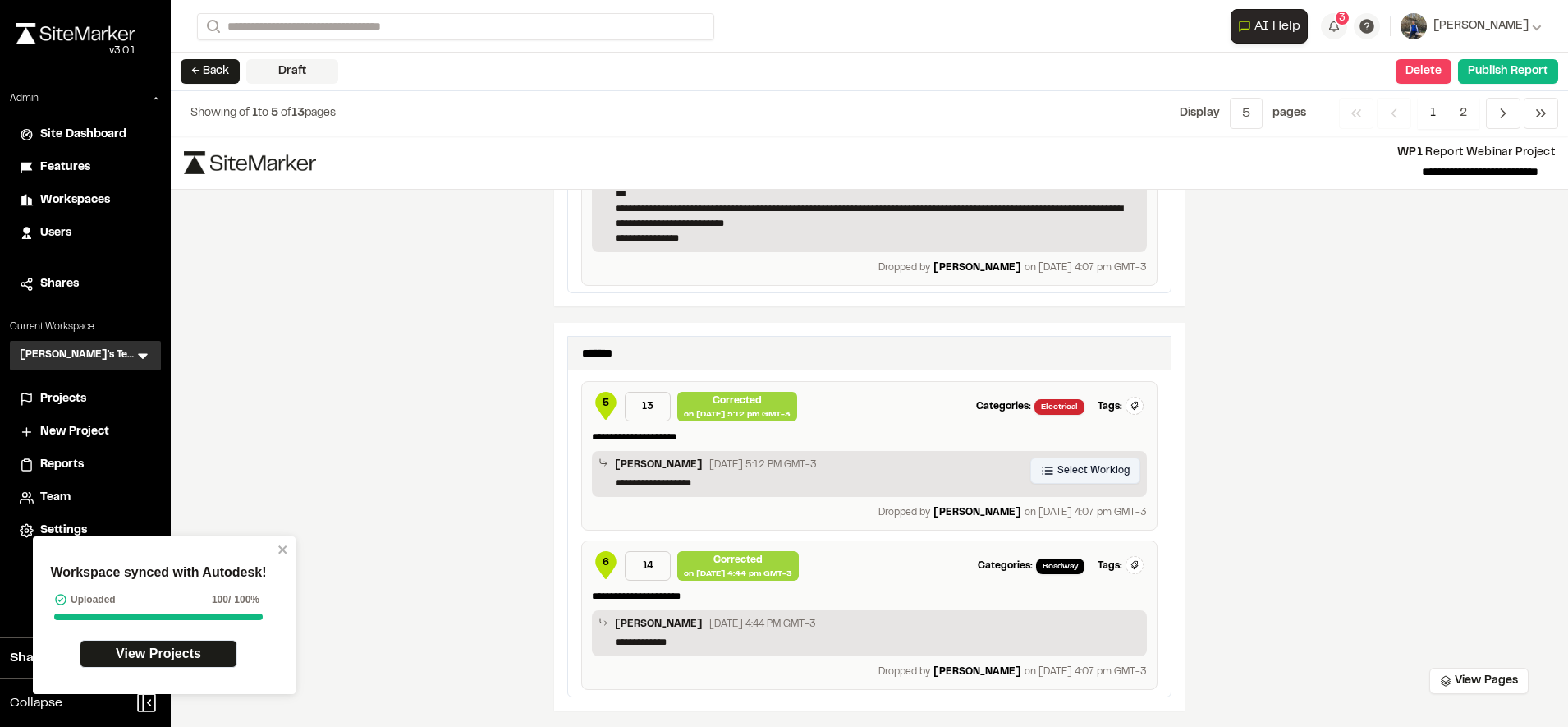
click at [1099, 473] on span "Select Worklog" at bounding box center [1093, 470] width 73 height 15
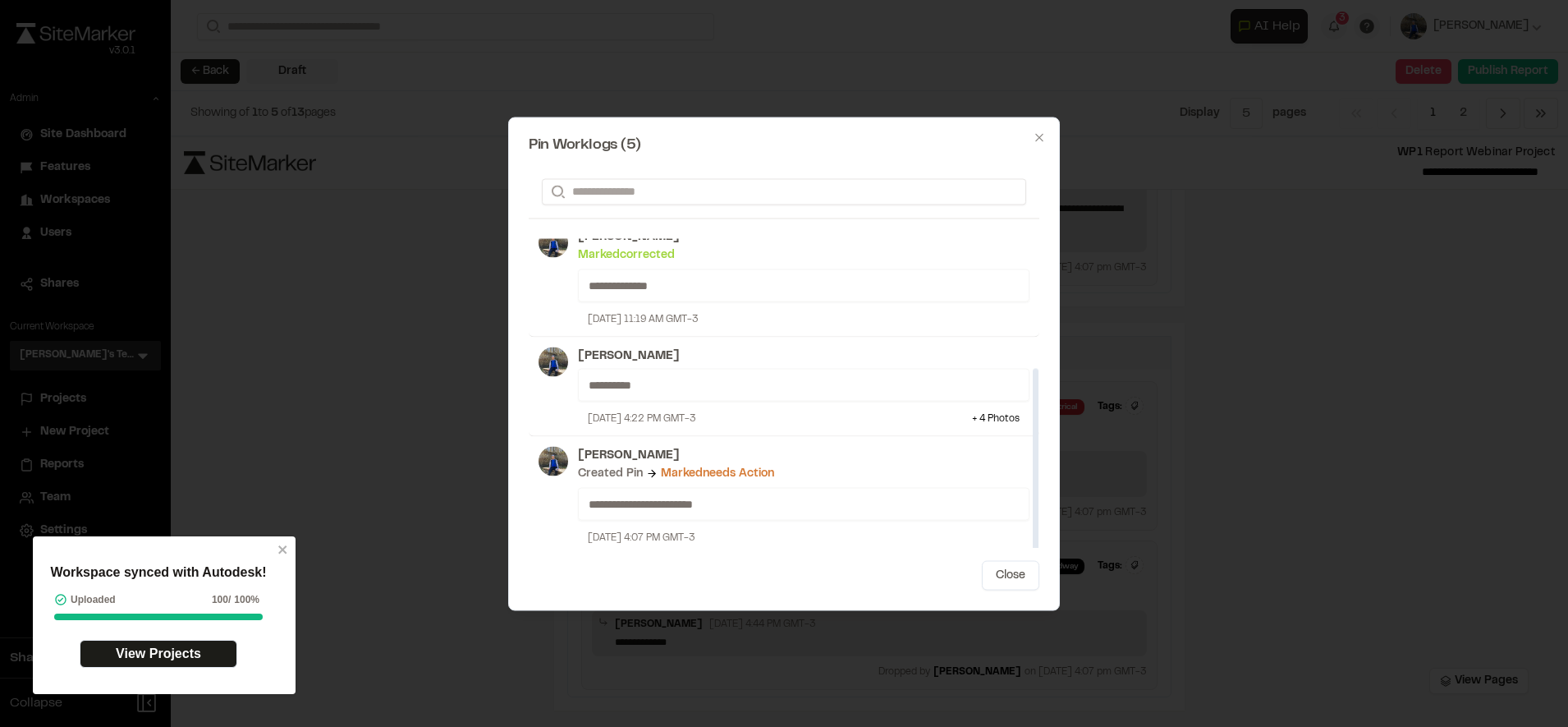
scroll to position [224, 0]
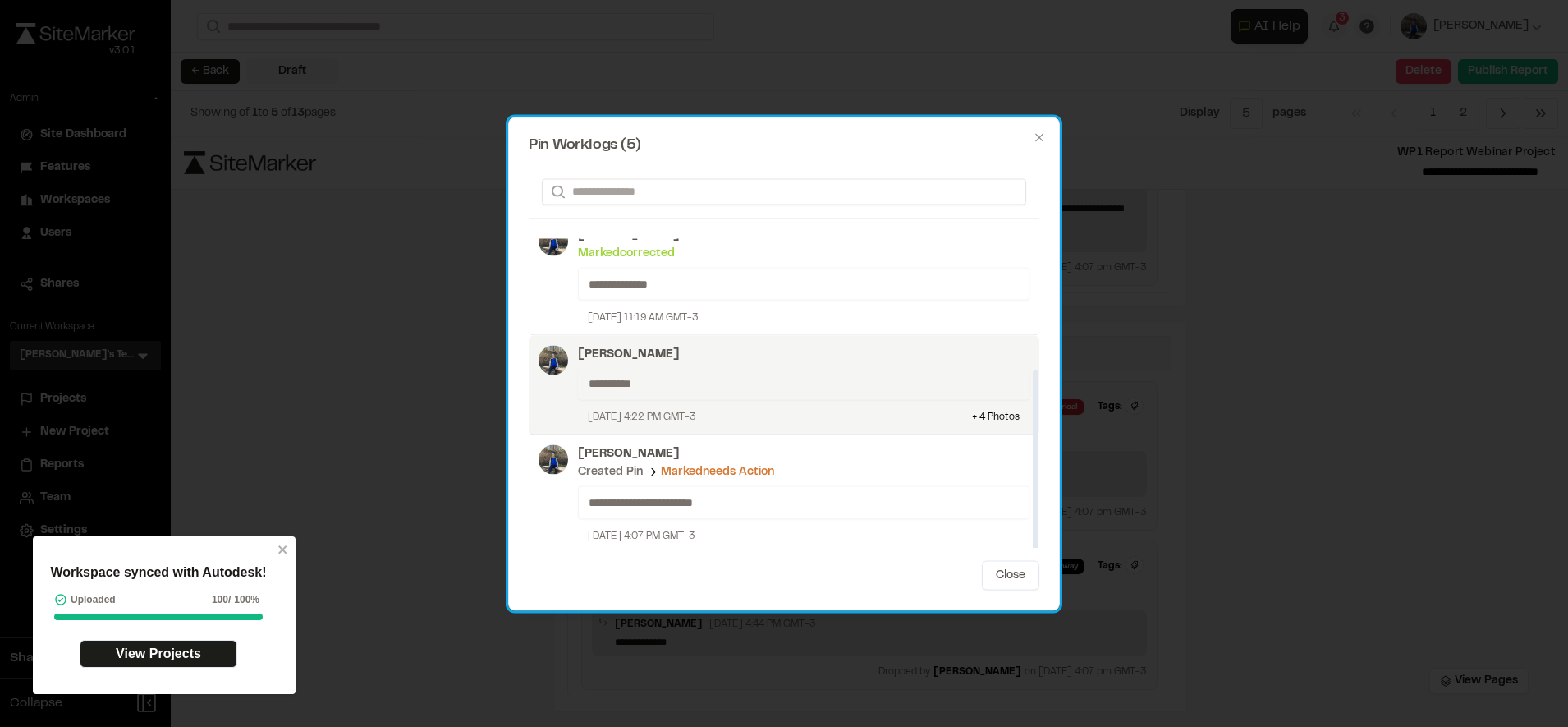
click at [876, 346] on p "[PERSON_NAME]" at bounding box center [803, 353] width 451 height 18
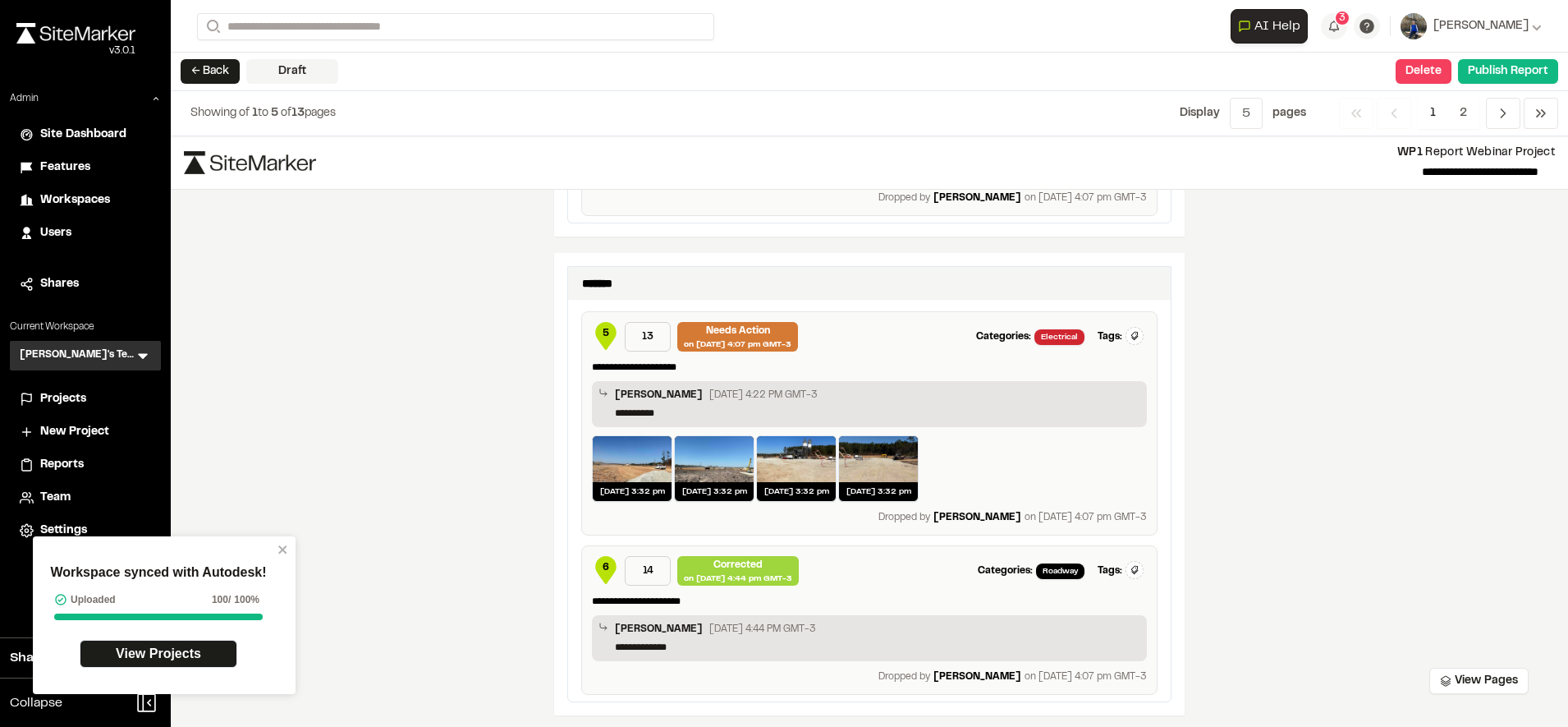
scroll to position [2362, 0]
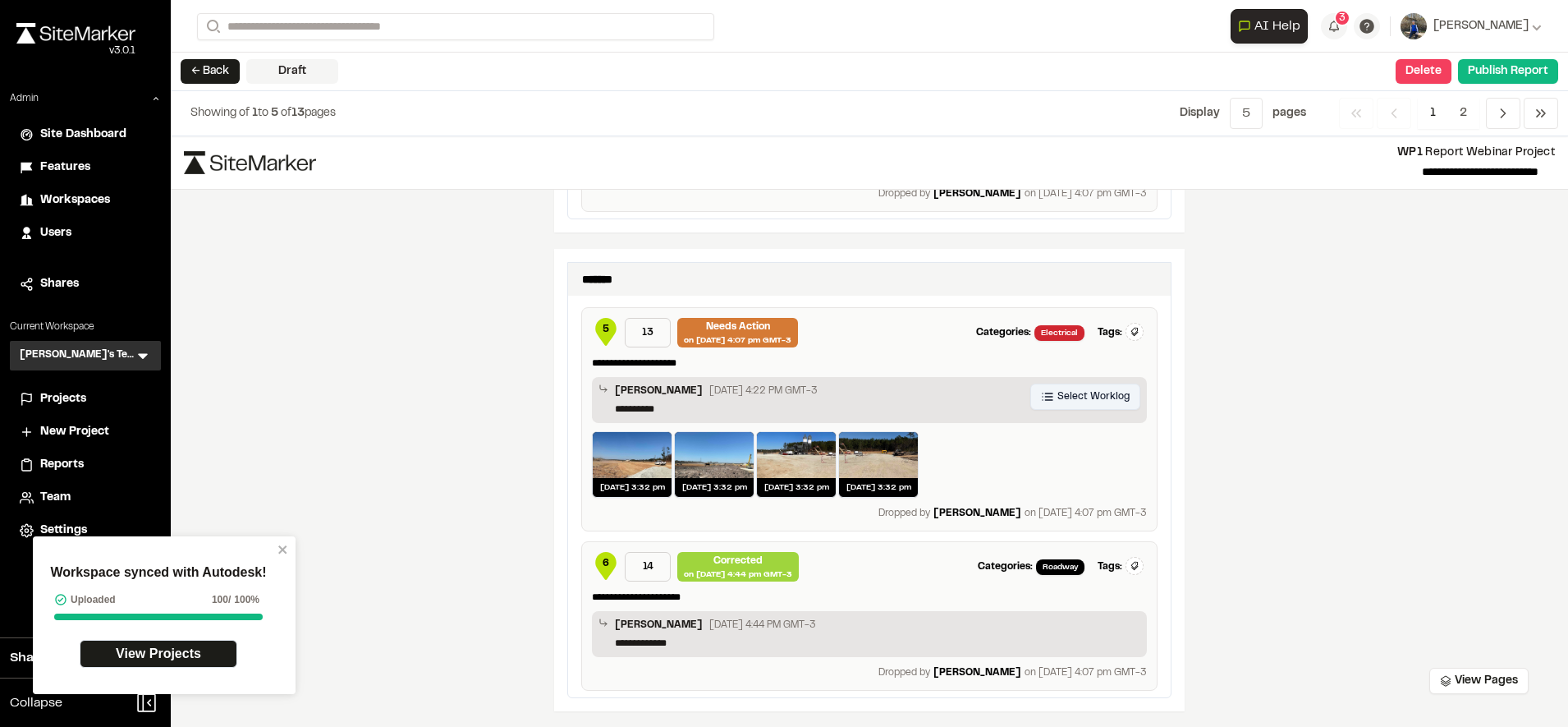
click at [1096, 397] on span "Select Worklog" at bounding box center [1093, 396] width 73 height 15
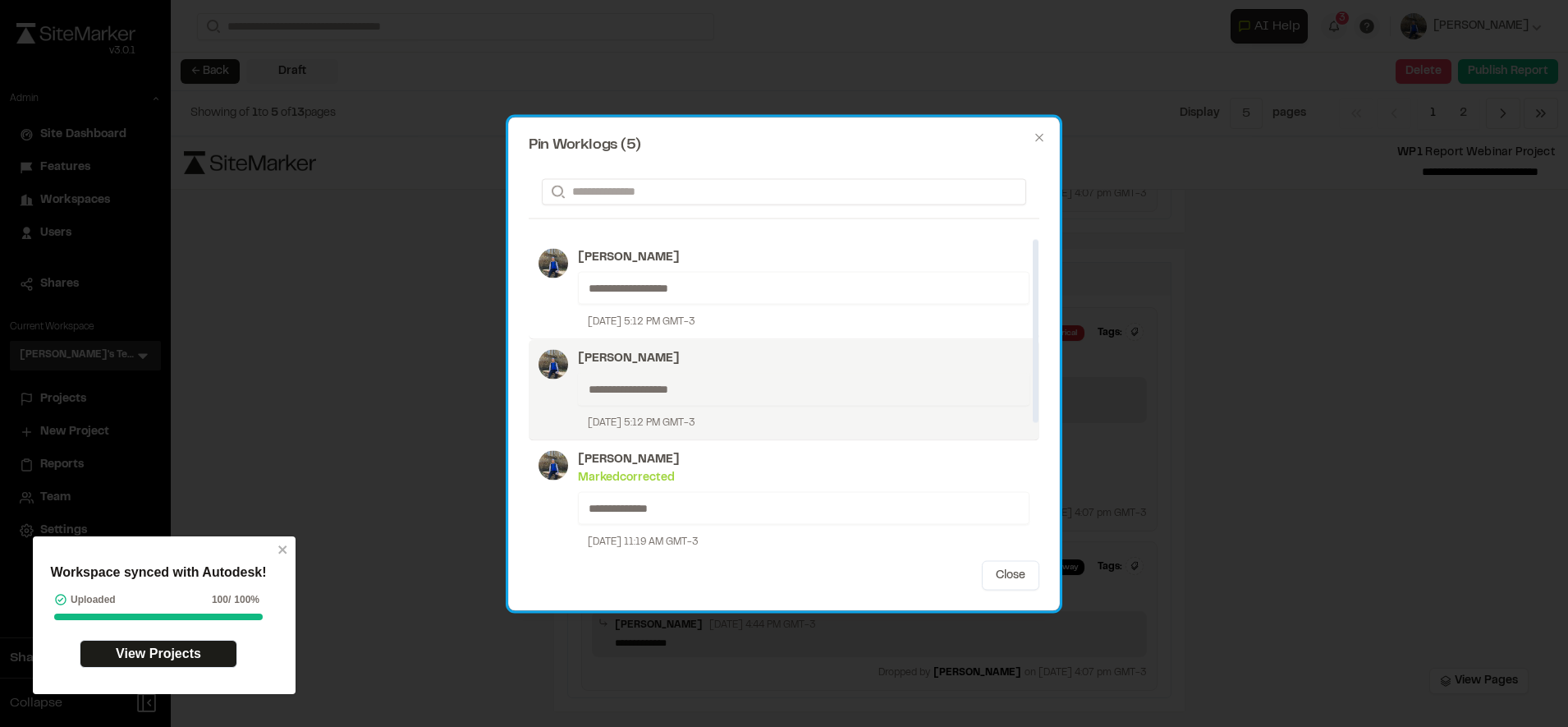
click at [813, 356] on p "[PERSON_NAME]" at bounding box center [803, 358] width 451 height 18
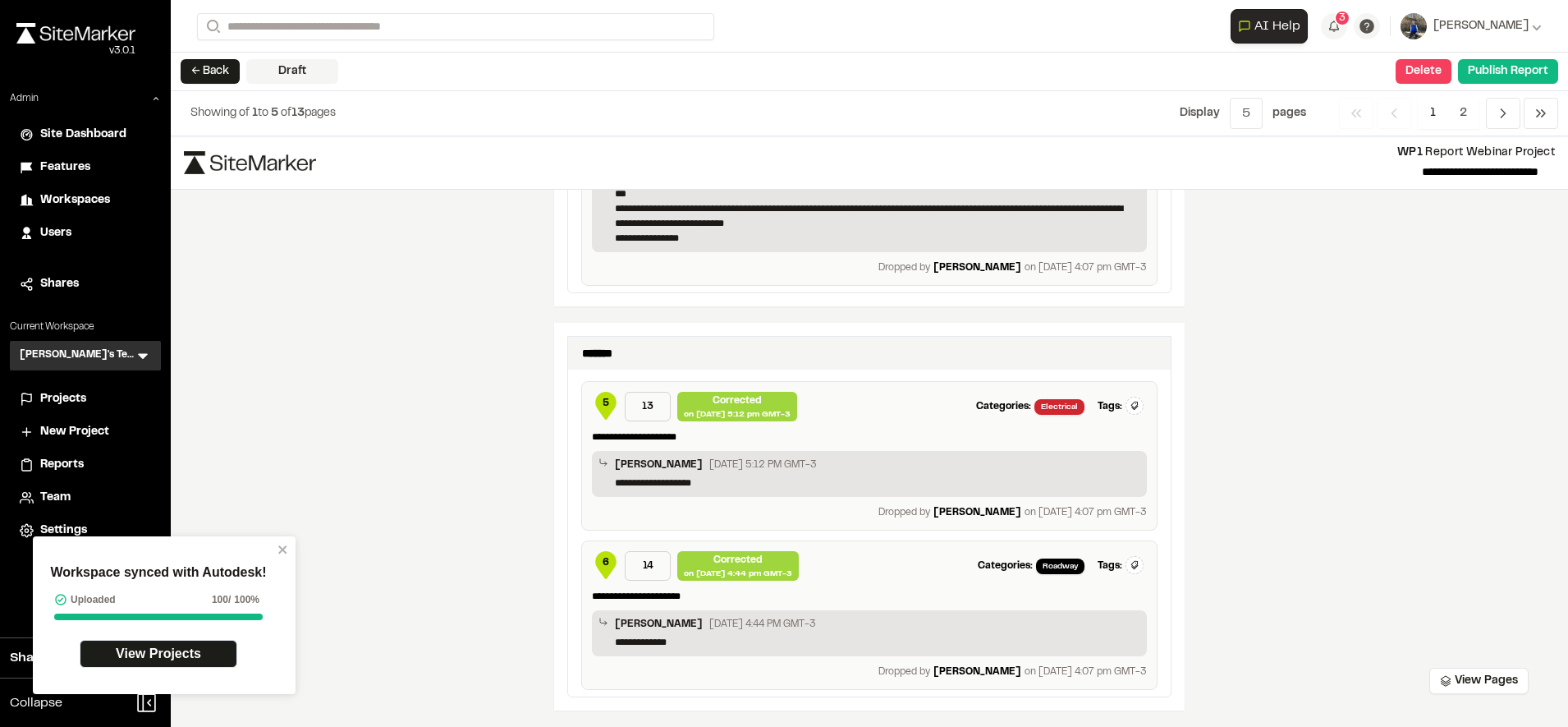
scroll to position [2289, 0]
drag, startPoint x: 741, startPoint y: 416, endPoint x: 788, endPoint y: 413, distance: 47.1
click at [788, 413] on div "on [DATE] 5:12 pm GMT-3" at bounding box center [737, 414] width 107 height 12
drag, startPoint x: 788, startPoint y: 413, endPoint x: 825, endPoint y: 420, distance: 37.7
click at [825, 420] on div "Categories: Electrical Tags: Type Enter or comma to add tag." at bounding box center [975, 406] width 343 height 30
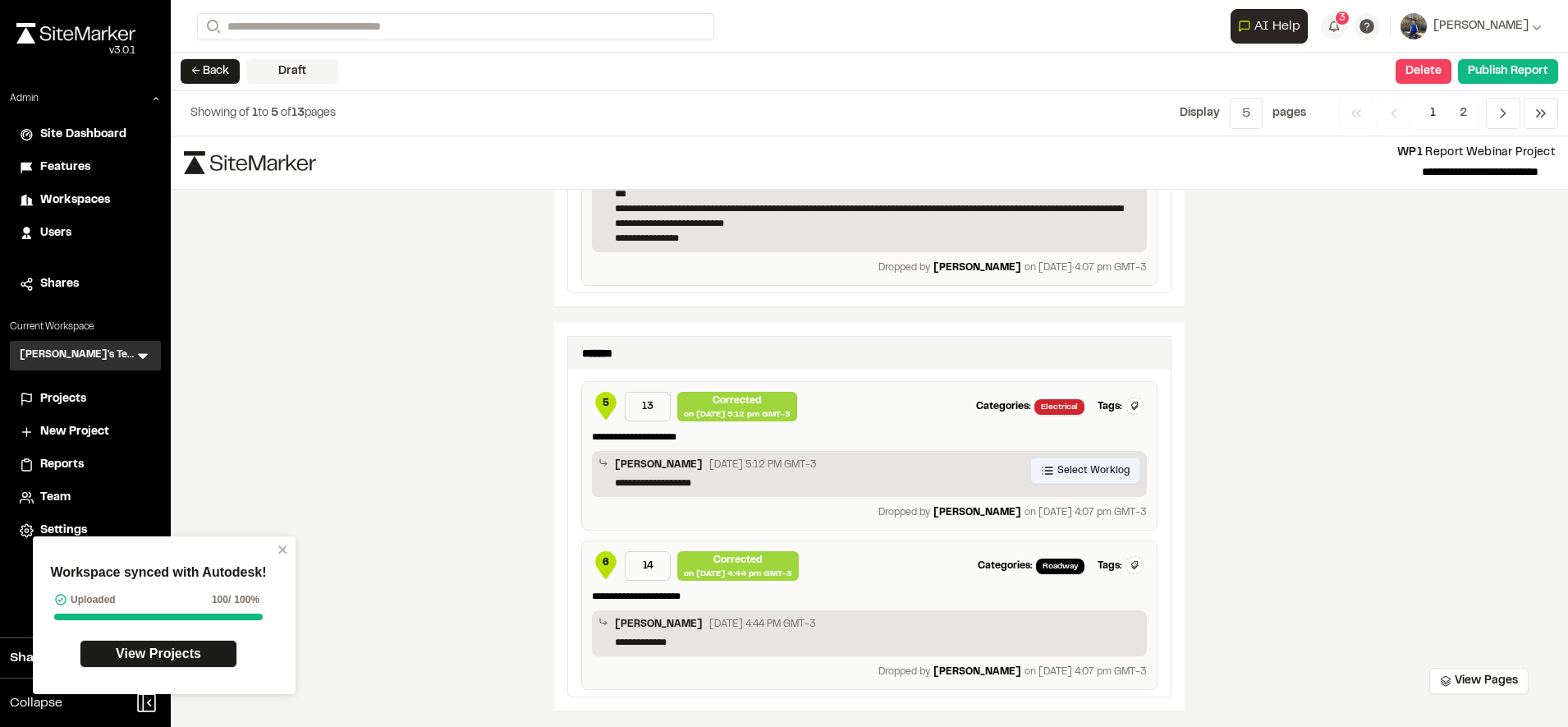
click at [1106, 472] on span "Select Worklog" at bounding box center [1093, 470] width 73 height 15
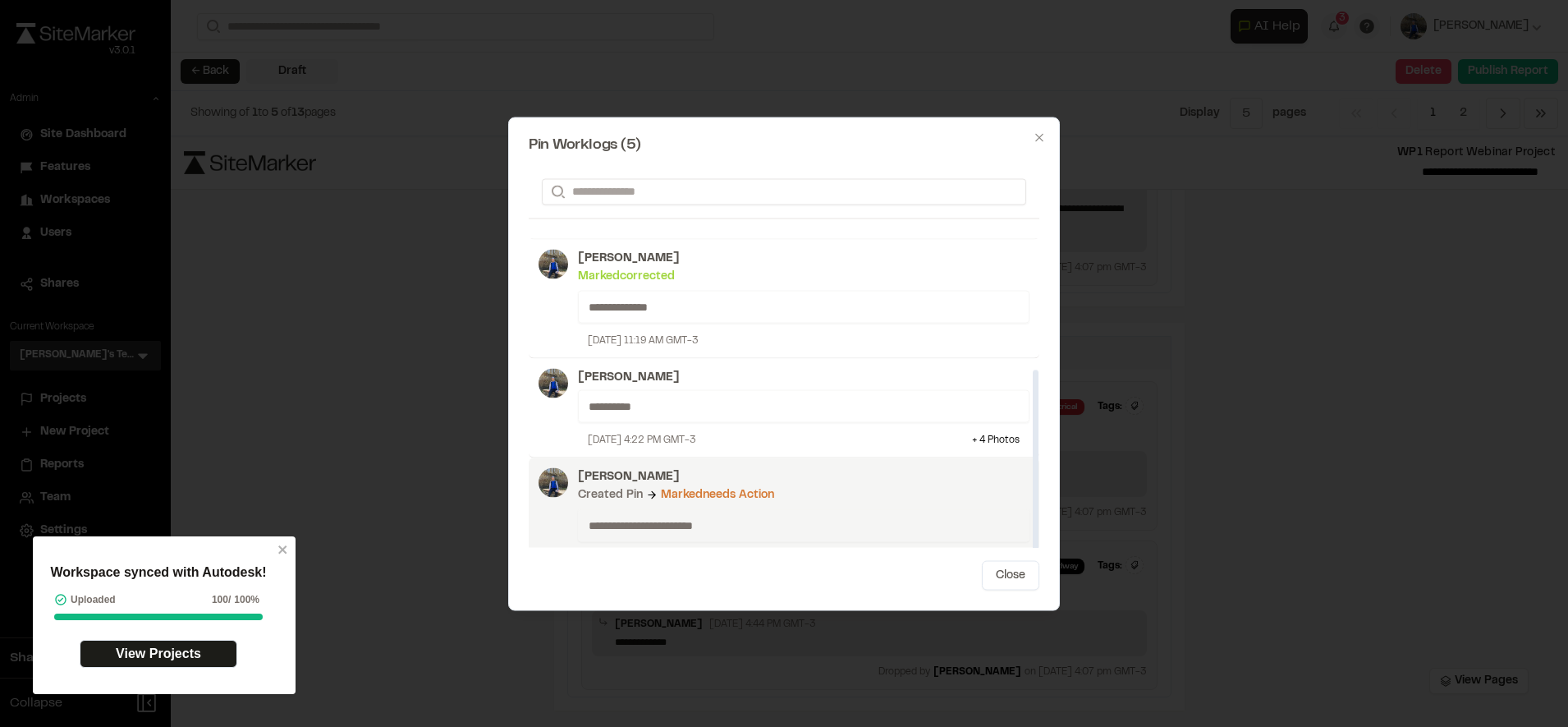
scroll to position [224, 0]
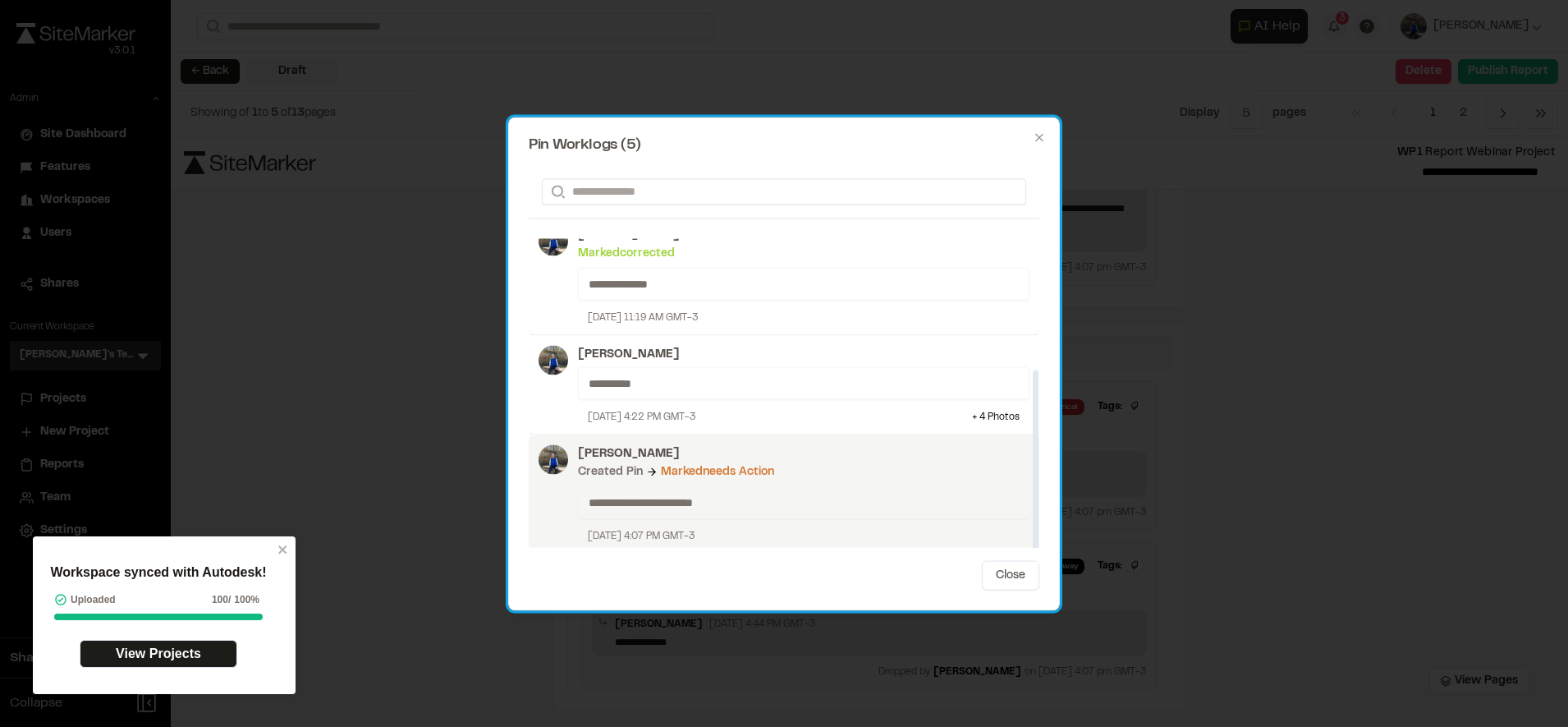
click at [791, 523] on div "**********" at bounding box center [799, 493] width 462 height 98
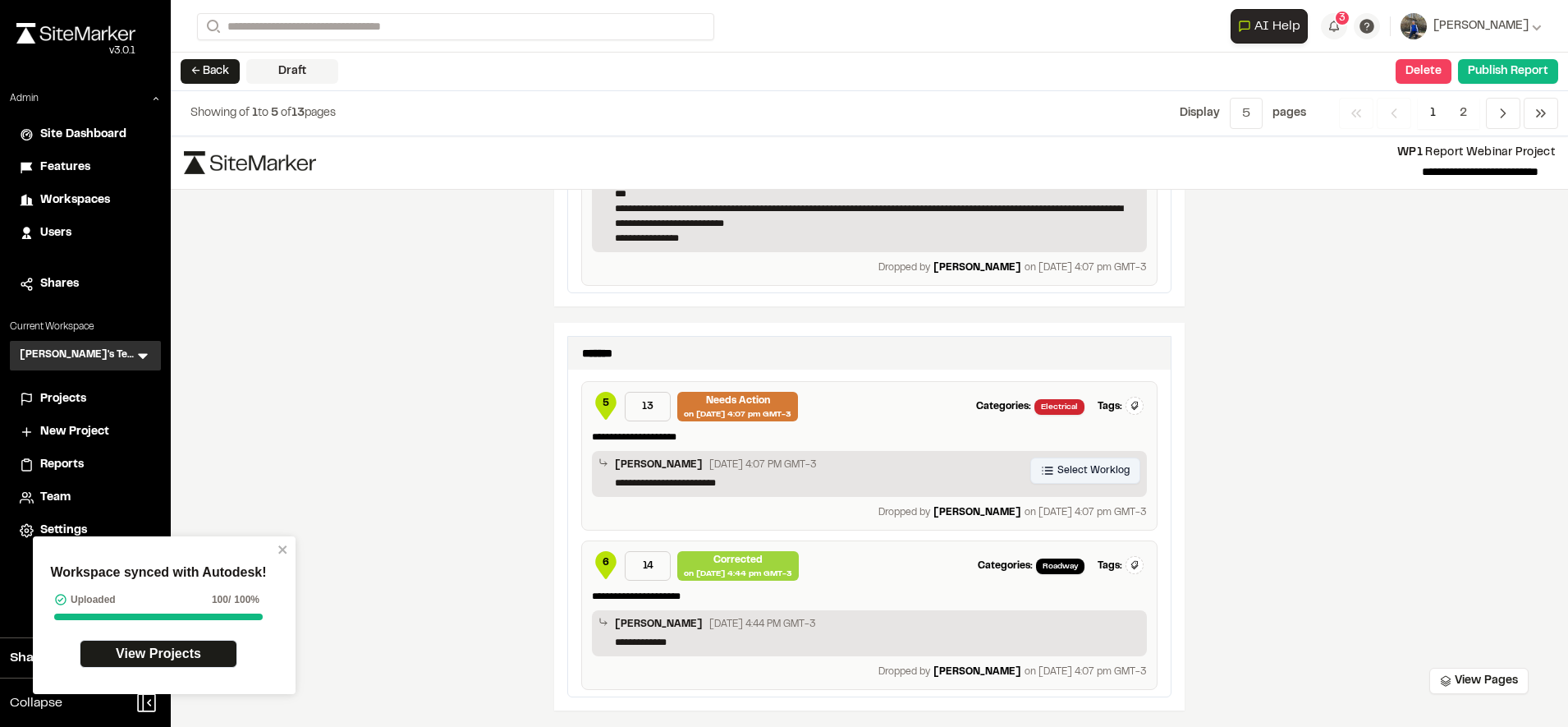
click at [1104, 475] on span "Select Worklog" at bounding box center [1093, 470] width 73 height 15
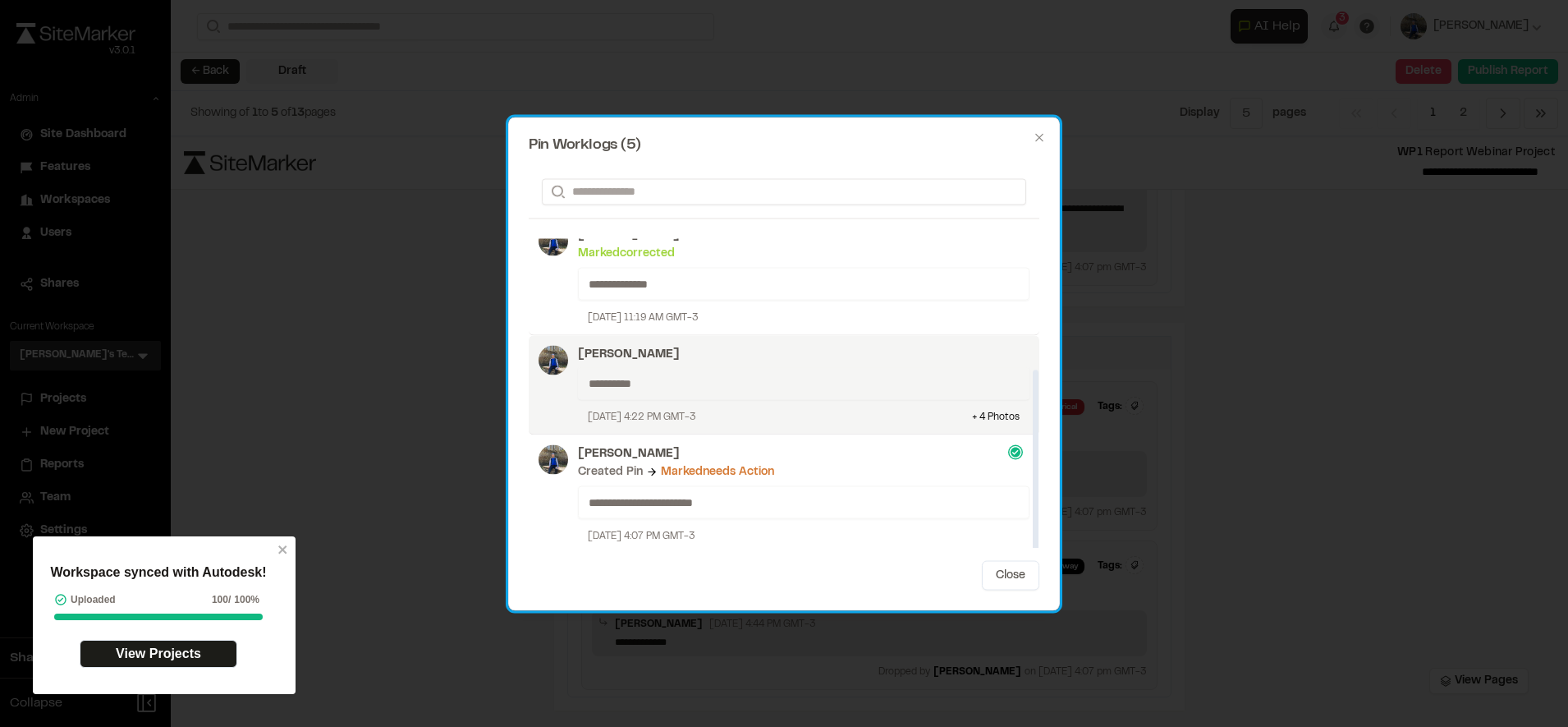
click at [746, 361] on p "[PERSON_NAME]" at bounding box center [803, 353] width 451 height 18
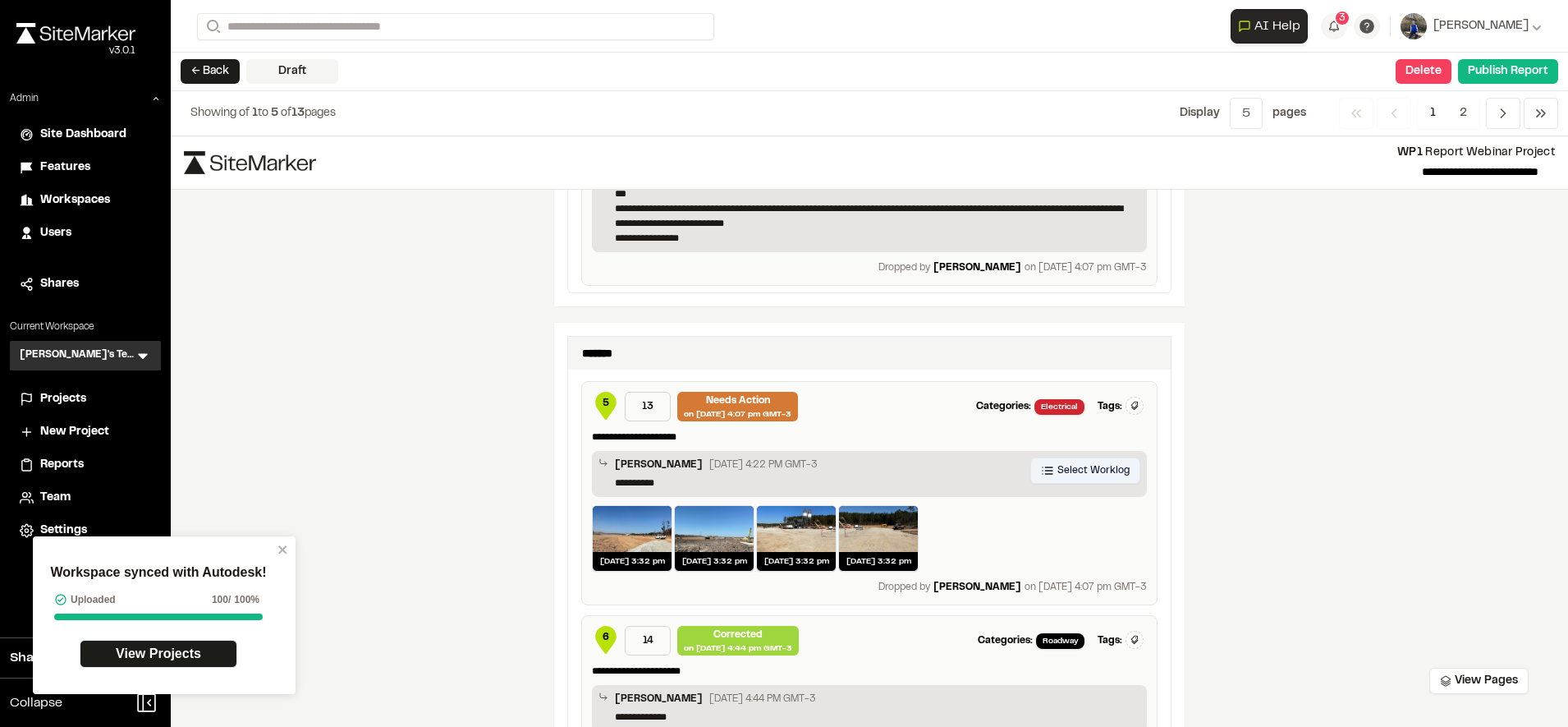
click at [1095, 473] on span "Select Worklog" at bounding box center [1093, 470] width 73 height 15
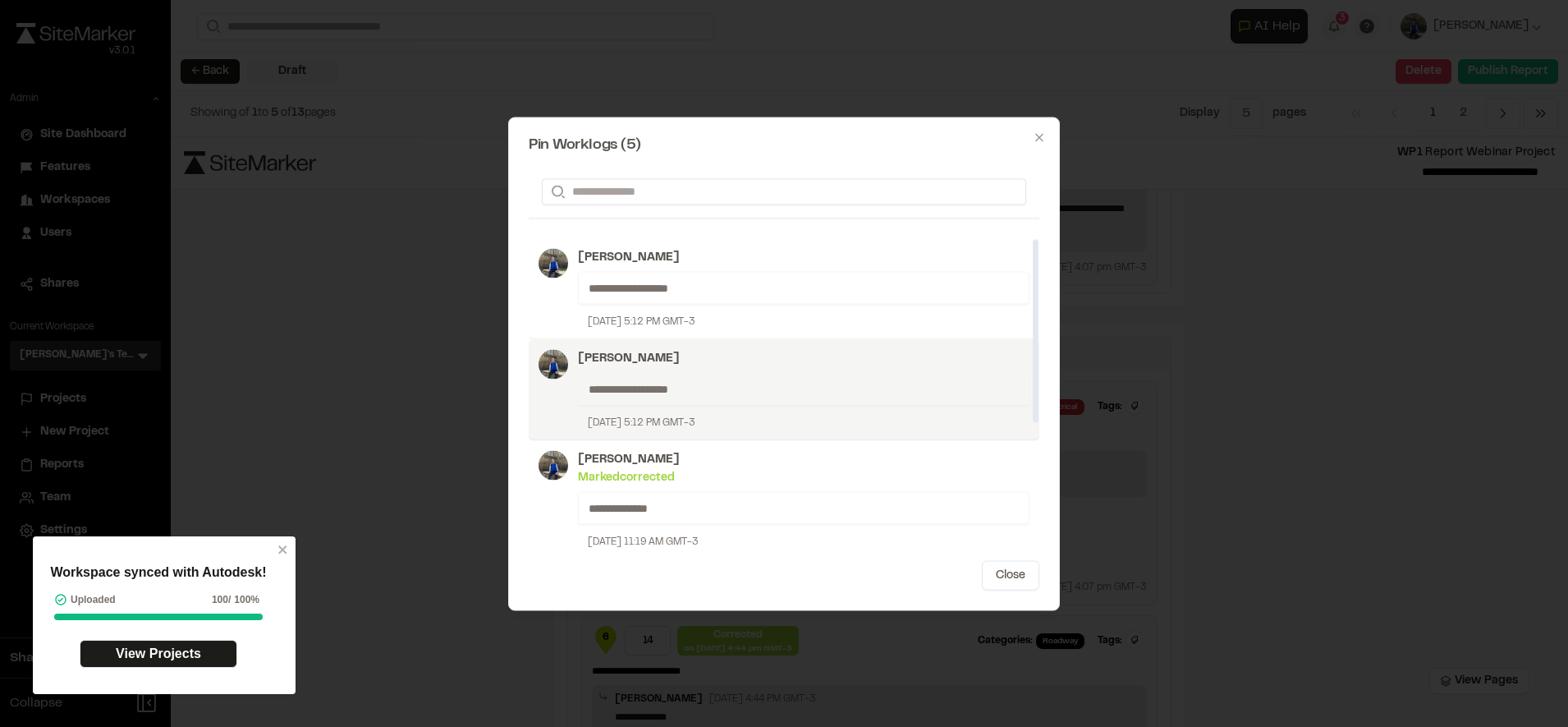
scroll to position [138, 0]
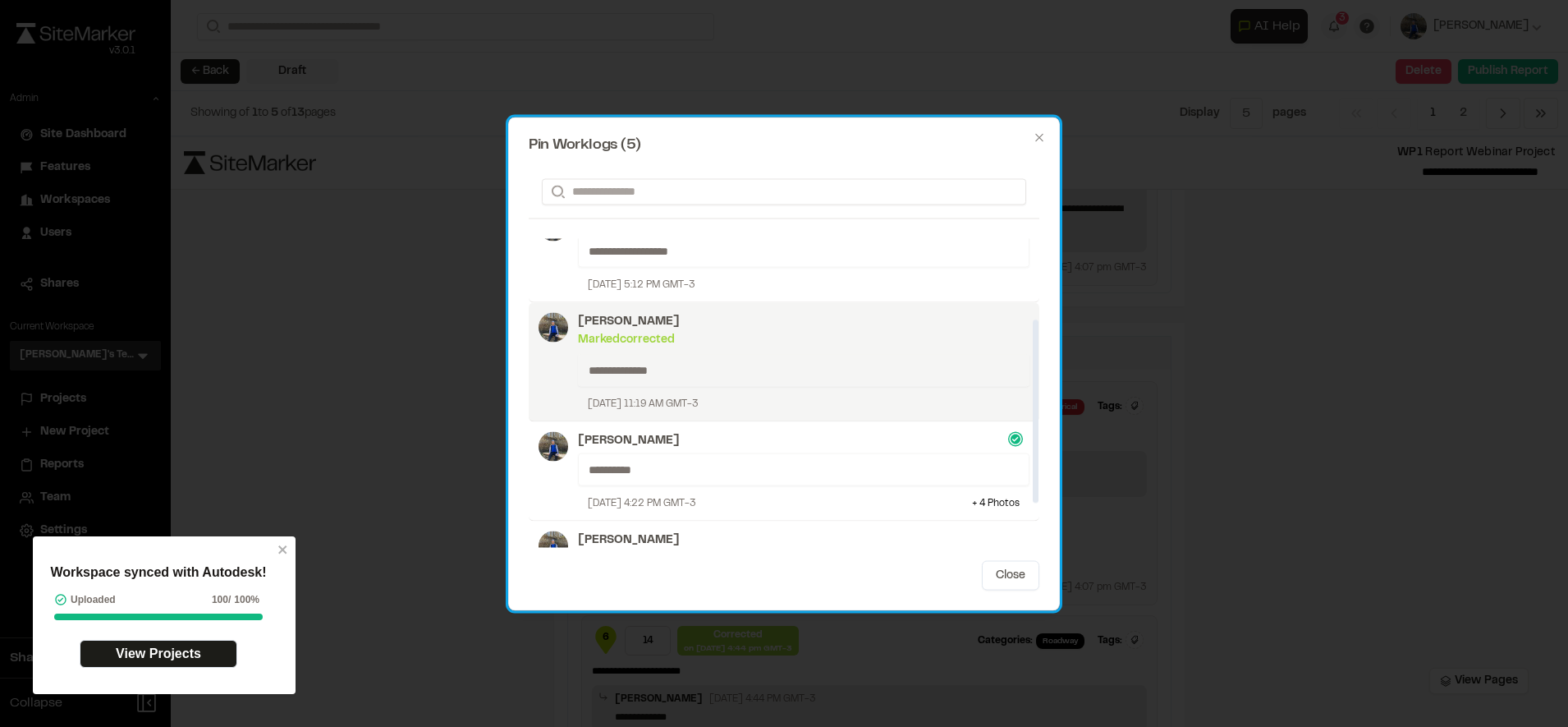
click at [711, 323] on p "[PERSON_NAME]" at bounding box center [803, 321] width 451 height 18
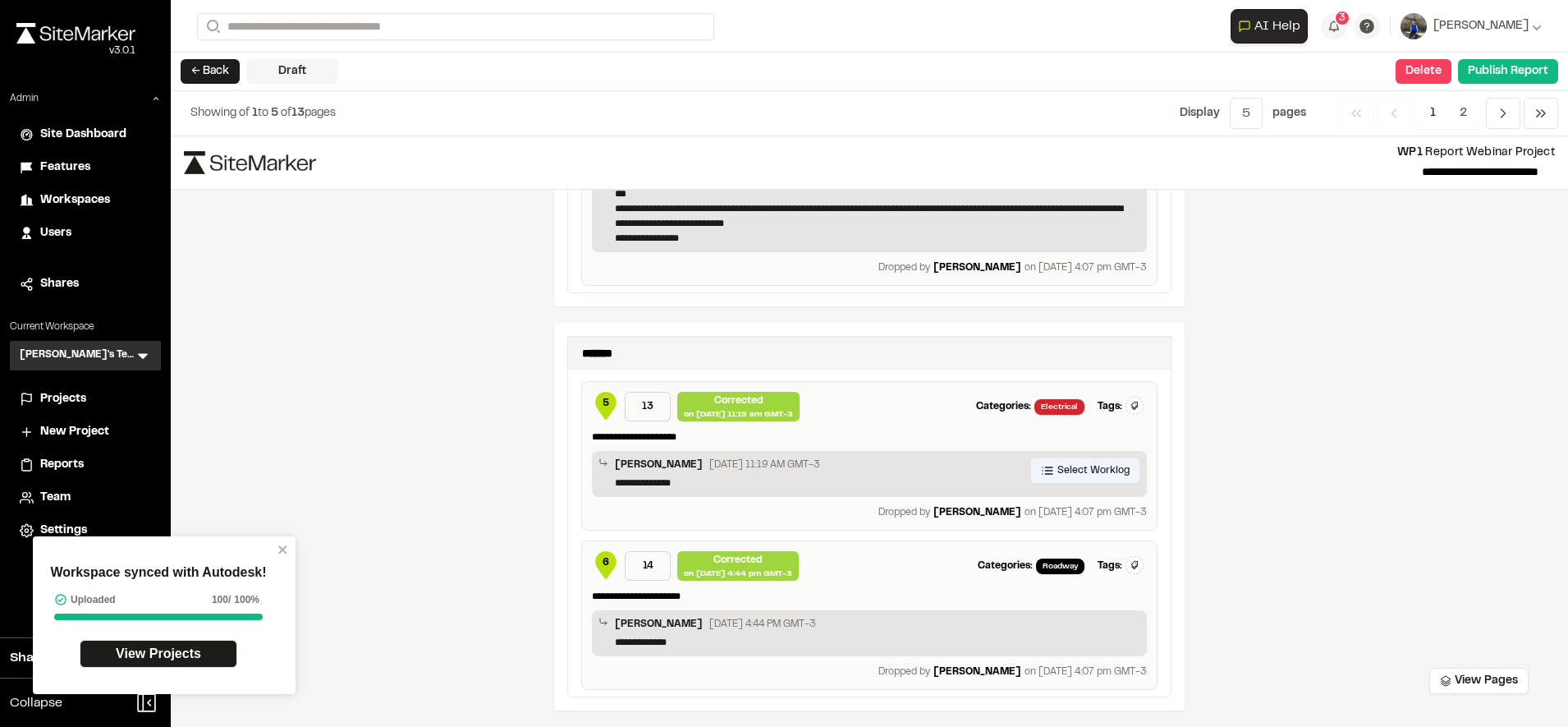
click at [1085, 475] on span "Select Worklog" at bounding box center [1093, 470] width 73 height 15
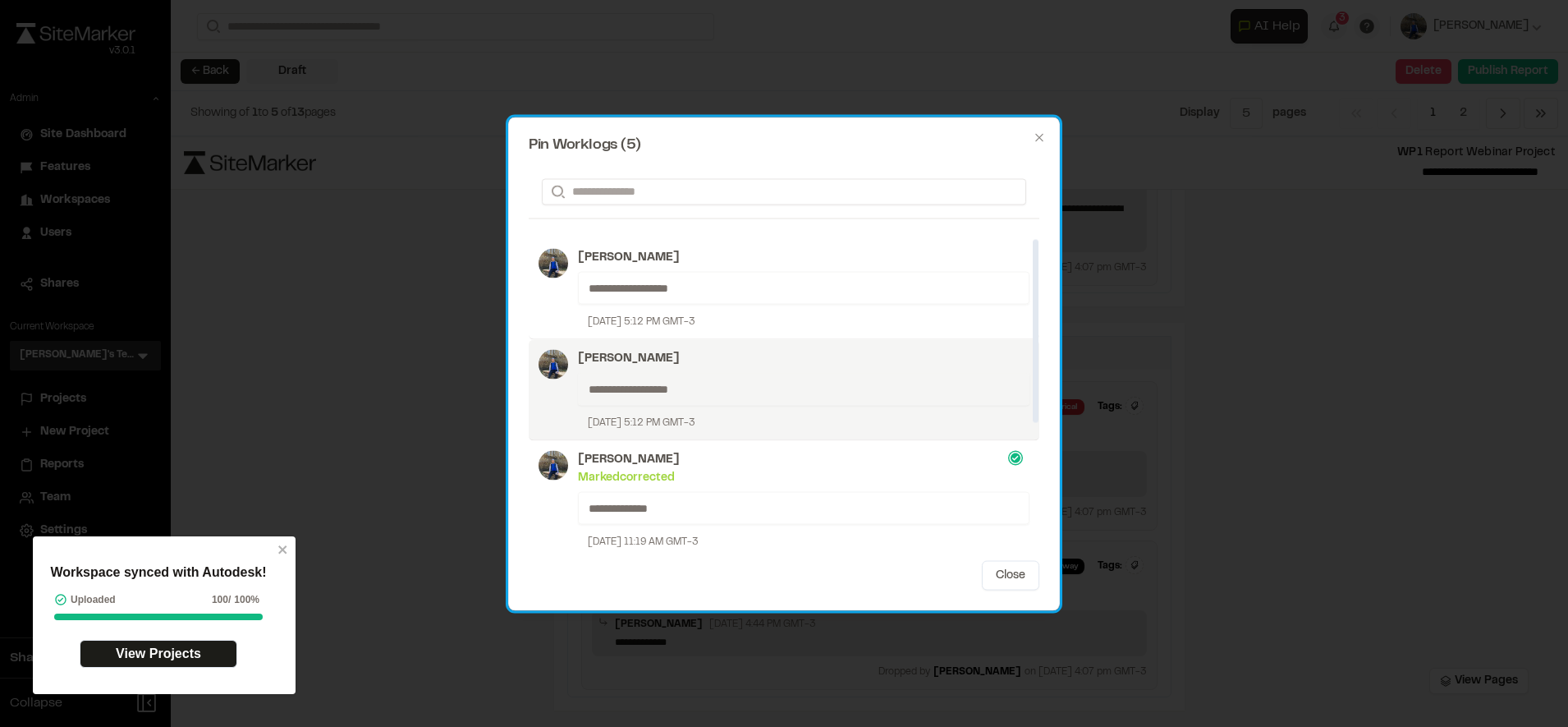
click at [714, 358] on p "[PERSON_NAME]" at bounding box center [803, 358] width 451 height 18
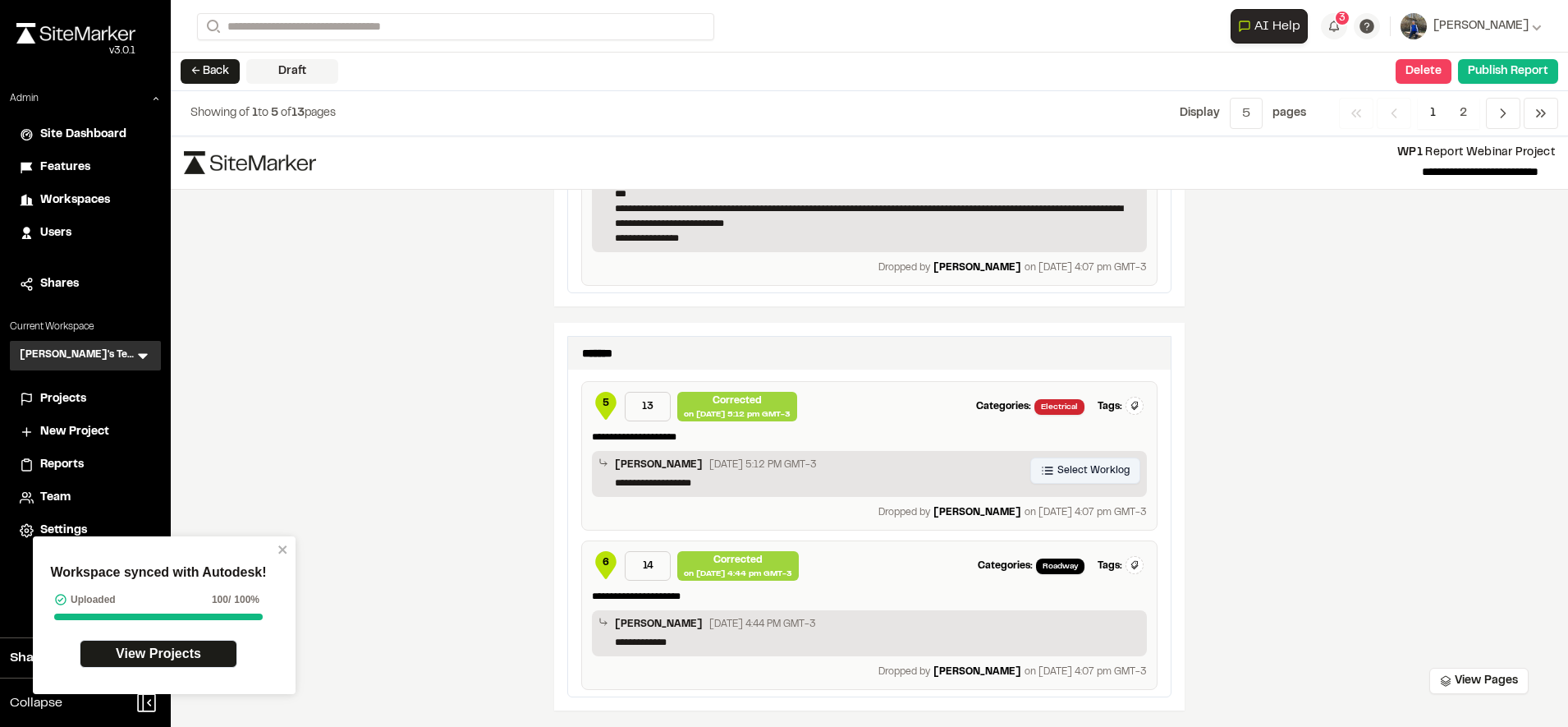
click at [1120, 482] on button "Select Worklog" at bounding box center [1085, 470] width 110 height 26
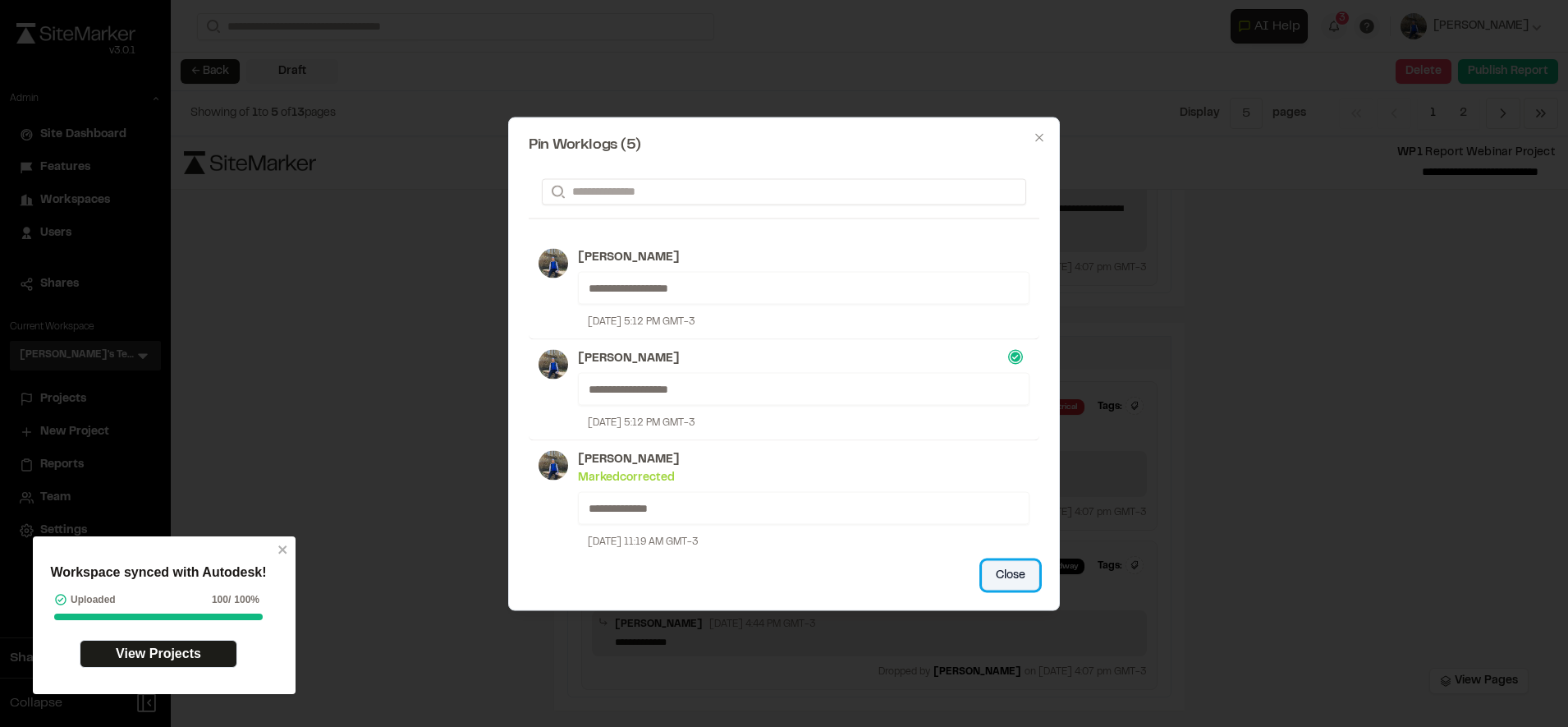
click at [1009, 570] on button "Close" at bounding box center [1010, 574] width 57 height 30
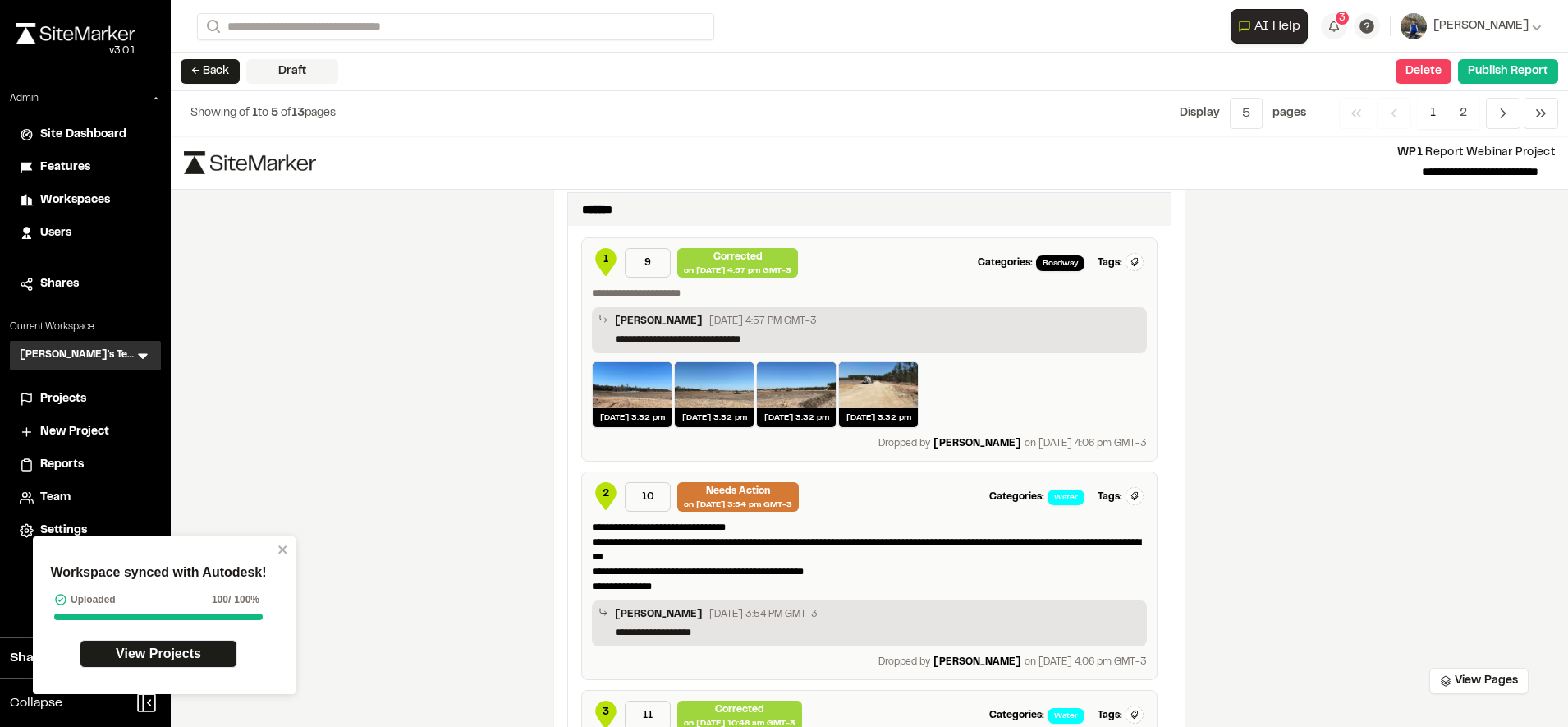
scroll to position [1131, 0]
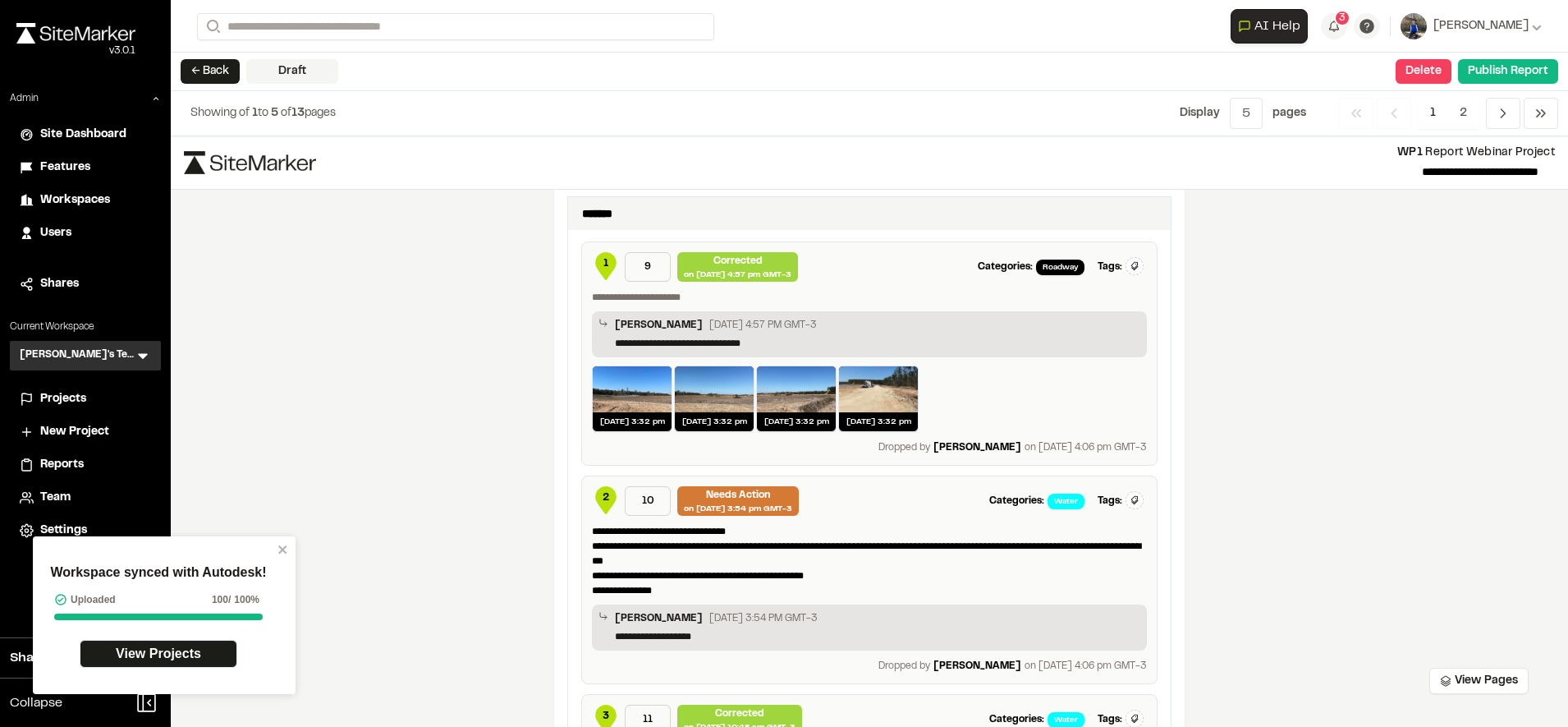
click at [602, 503] on span "2" at bounding box center [606, 497] width 7 height 15
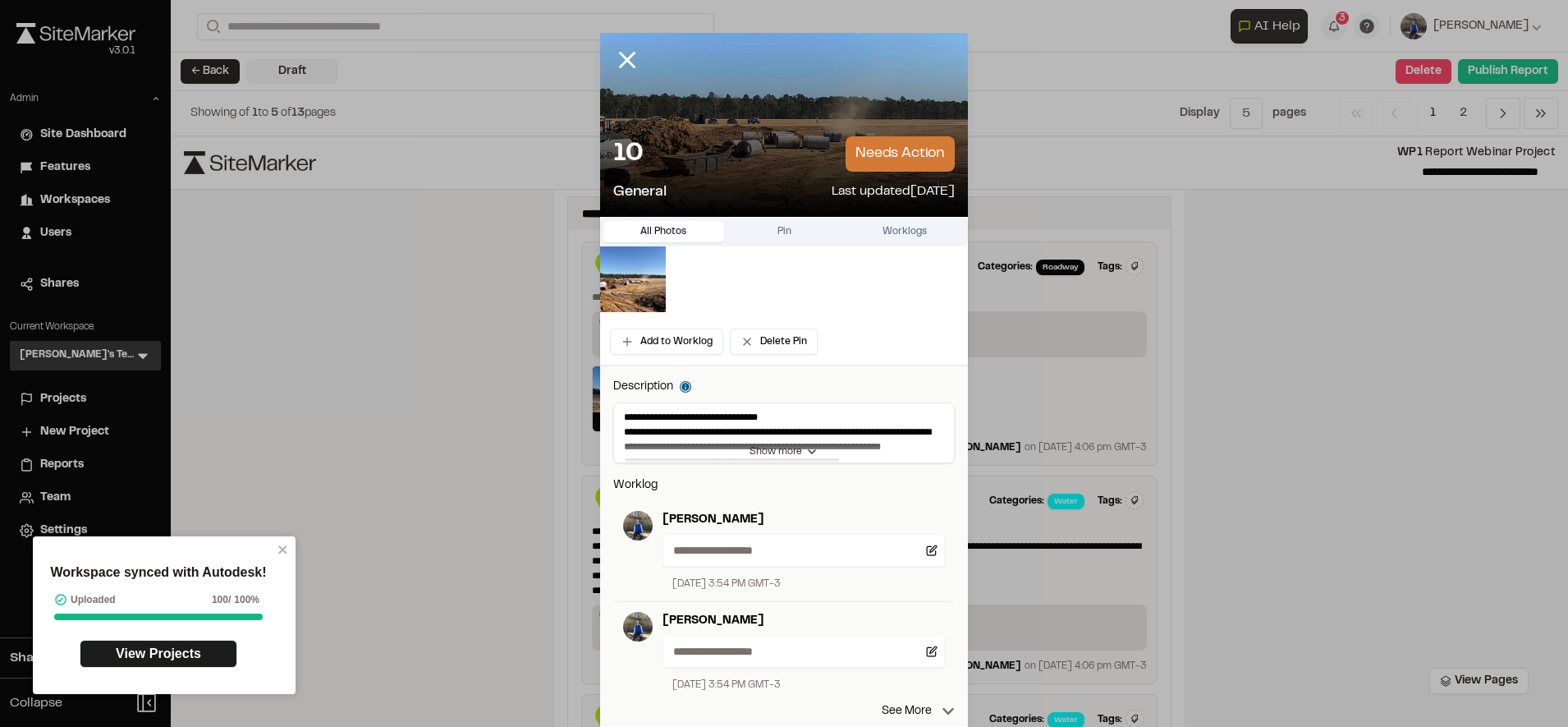
click at [782, 447] on p "Show more" at bounding box center [783, 451] width 69 height 15
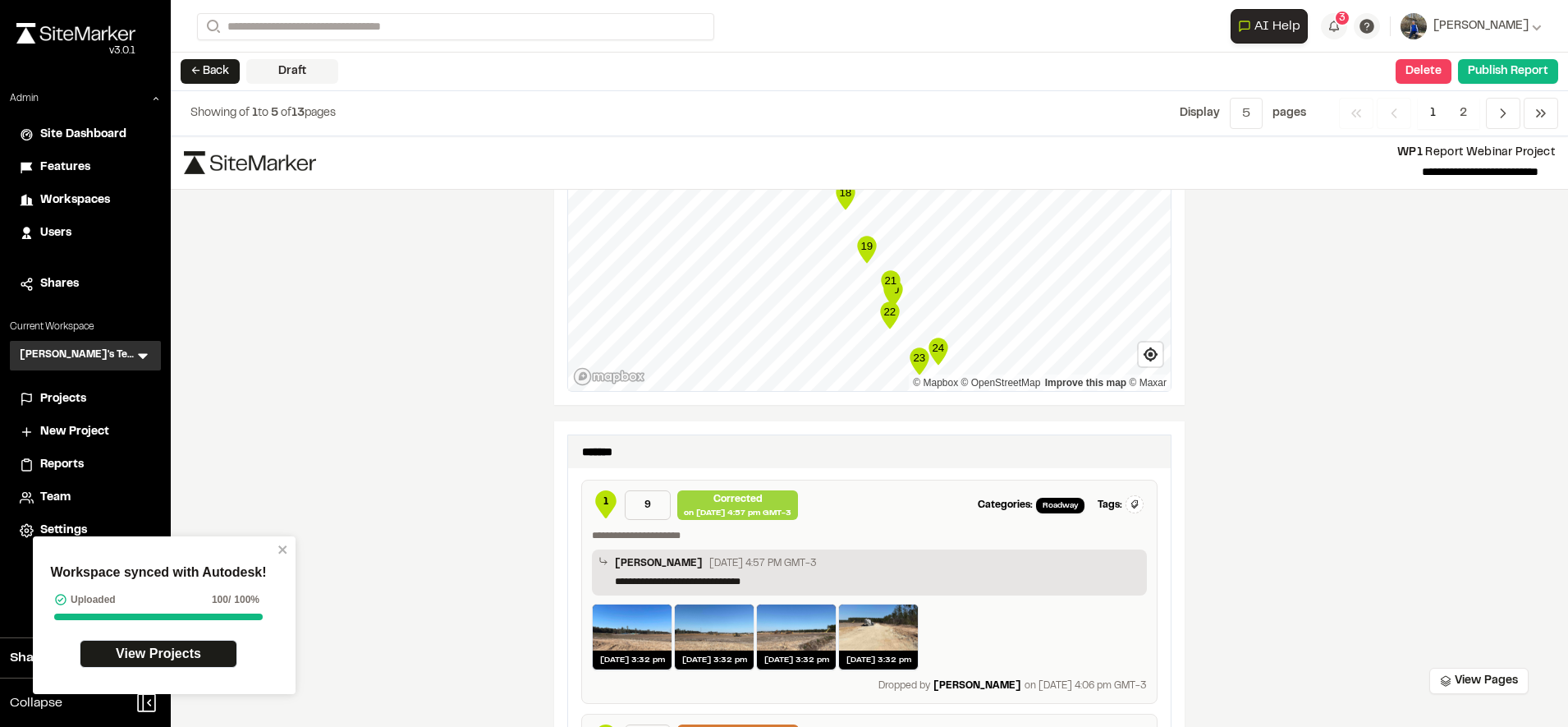
scroll to position [892, 0]
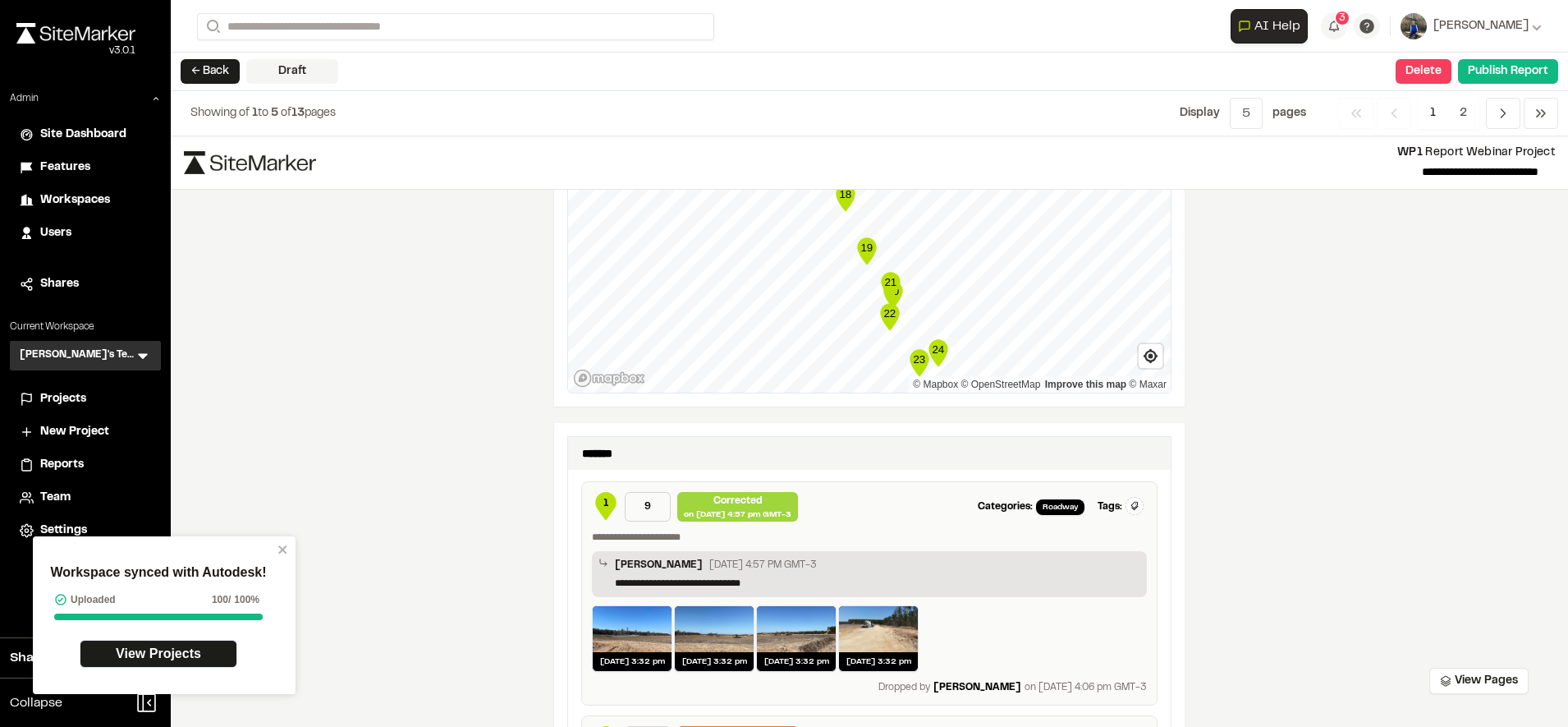
click at [595, 503] on span "1" at bounding box center [605, 506] width 26 height 30
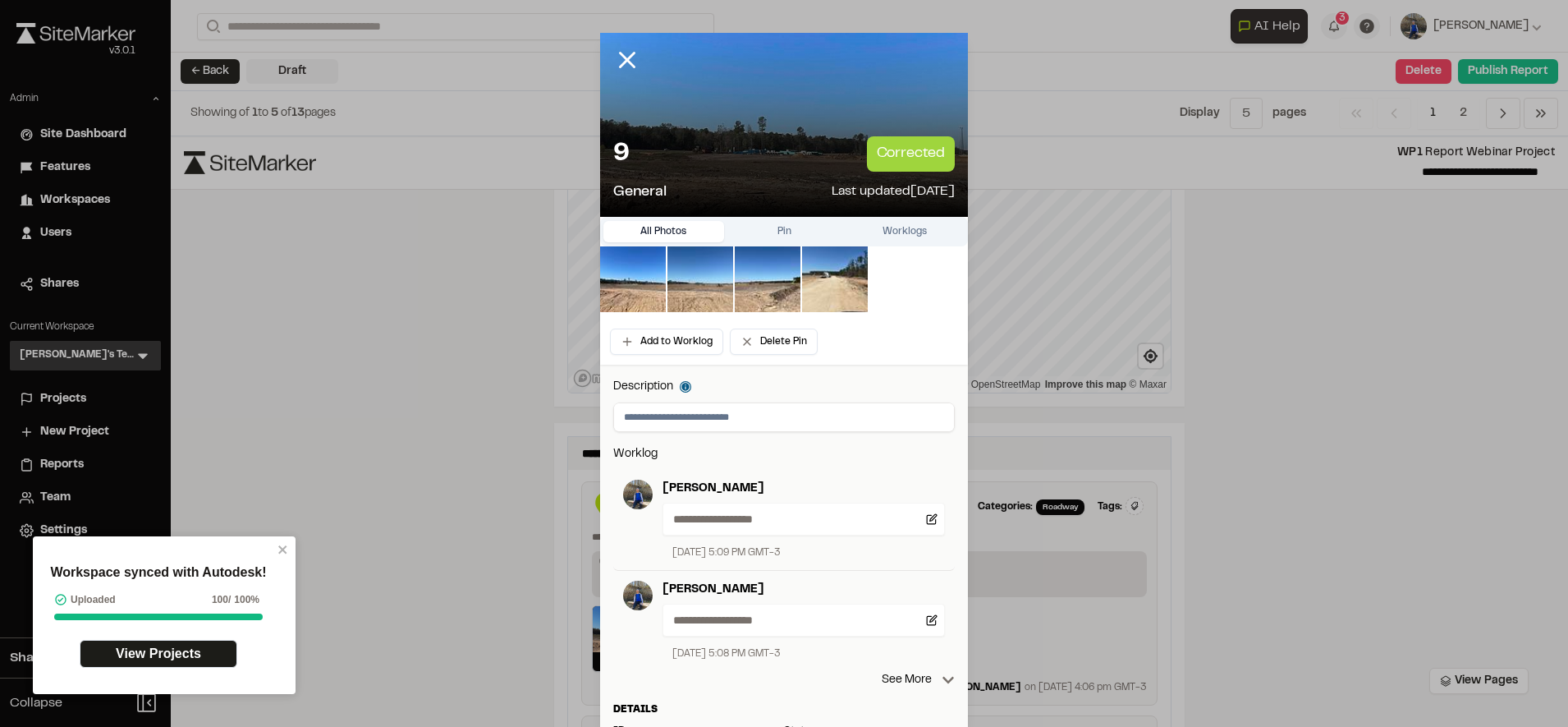
scroll to position [131, 0]
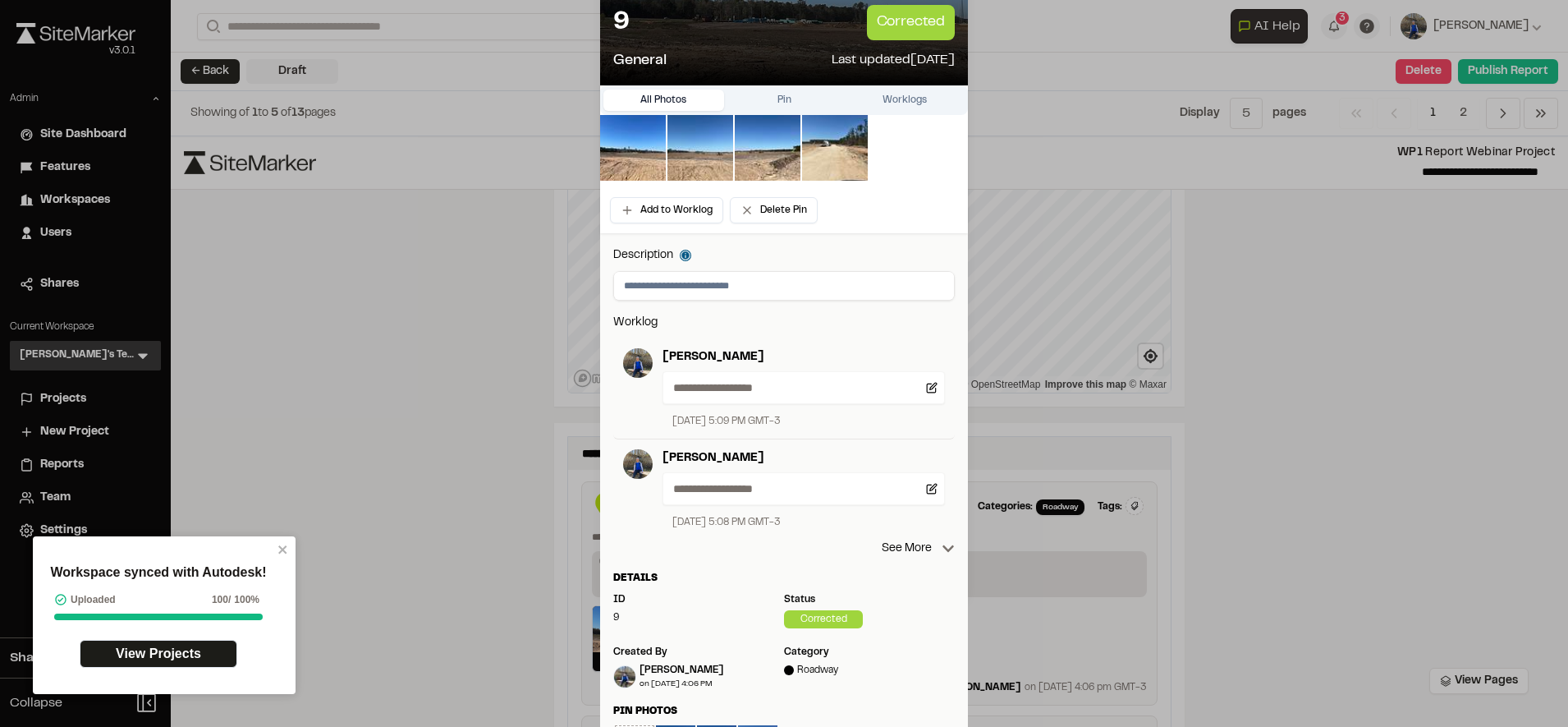
click at [898, 557] on div "**********" at bounding box center [783, 592] width 368 height 719
click at [907, 546] on p "See More" at bounding box center [918, 548] width 73 height 18
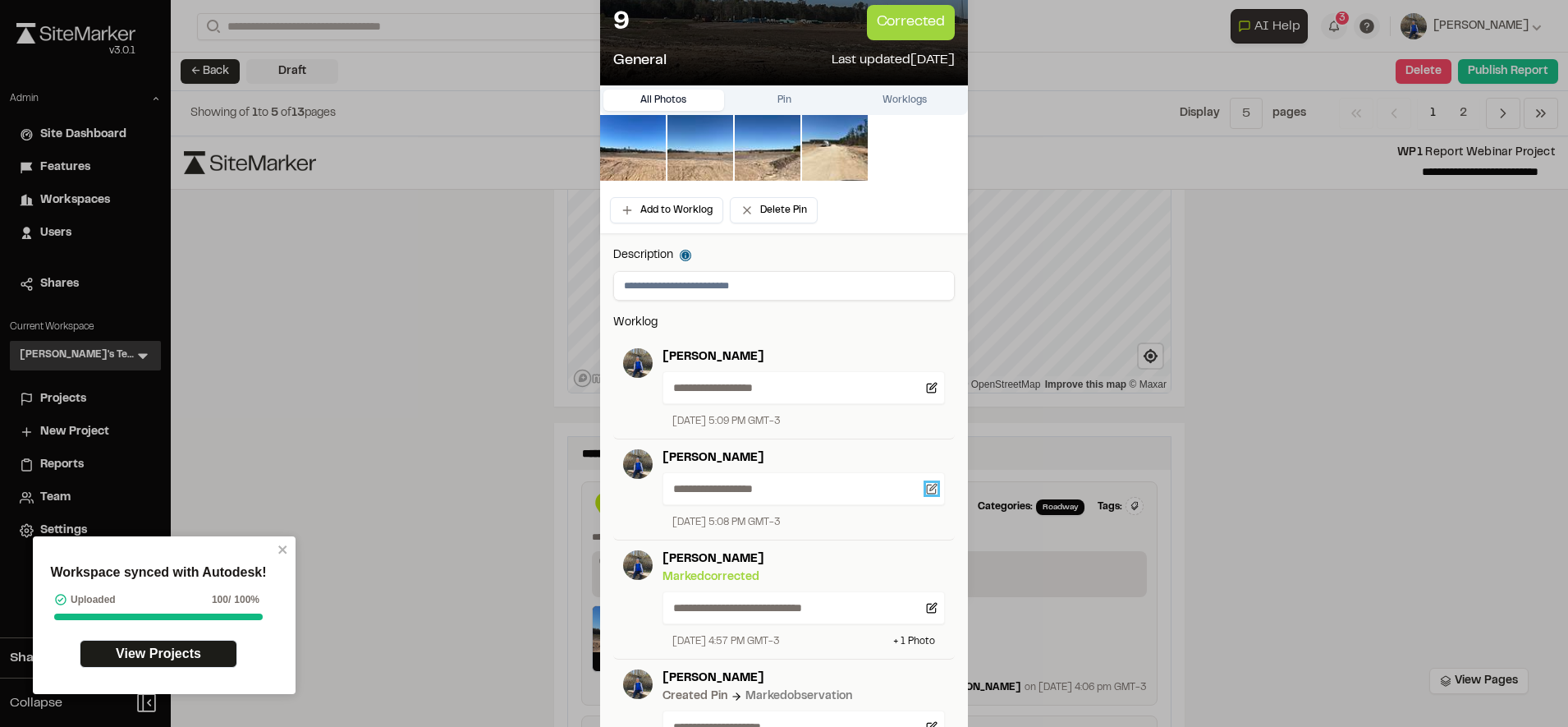
click at [926, 491] on icon at bounding box center [931, 488] width 11 height 11
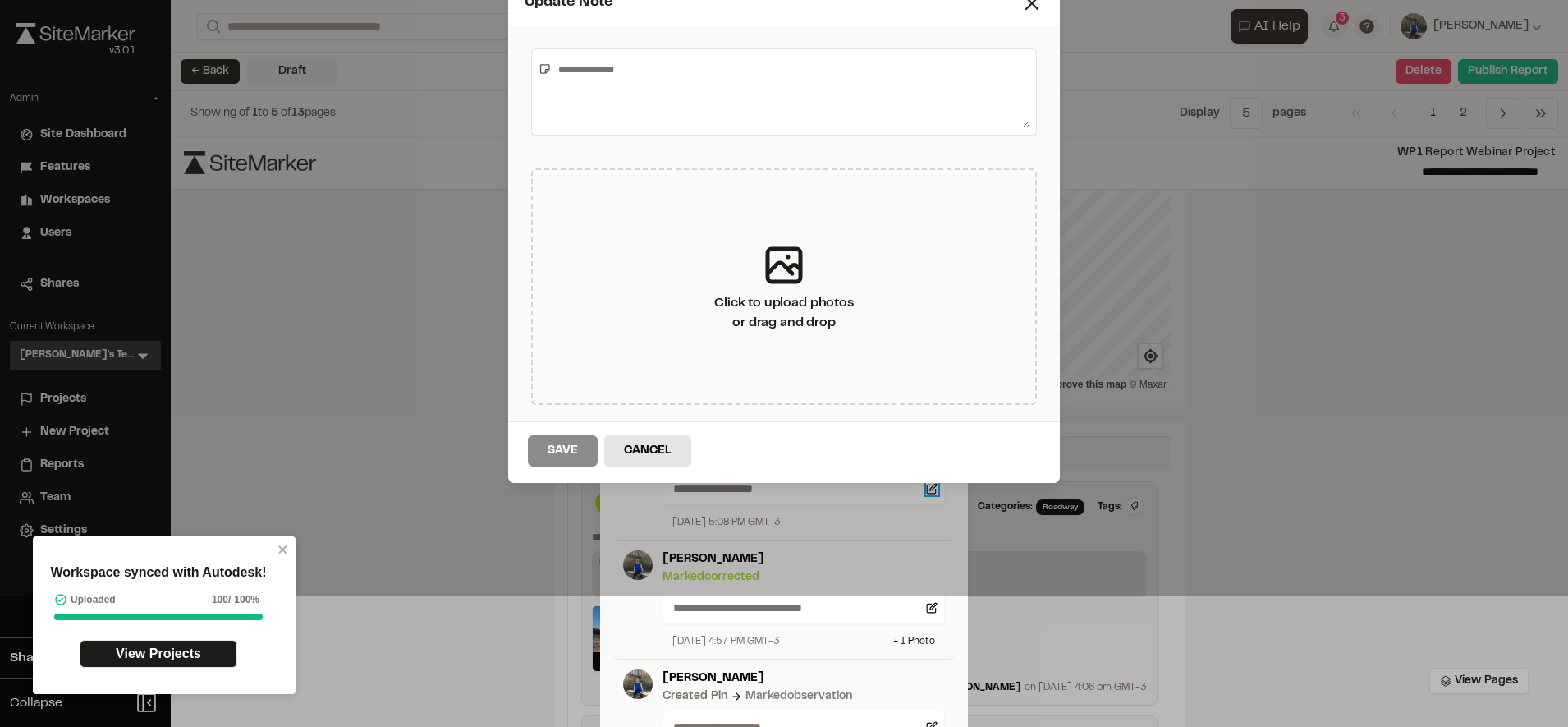
type textarea "**********"
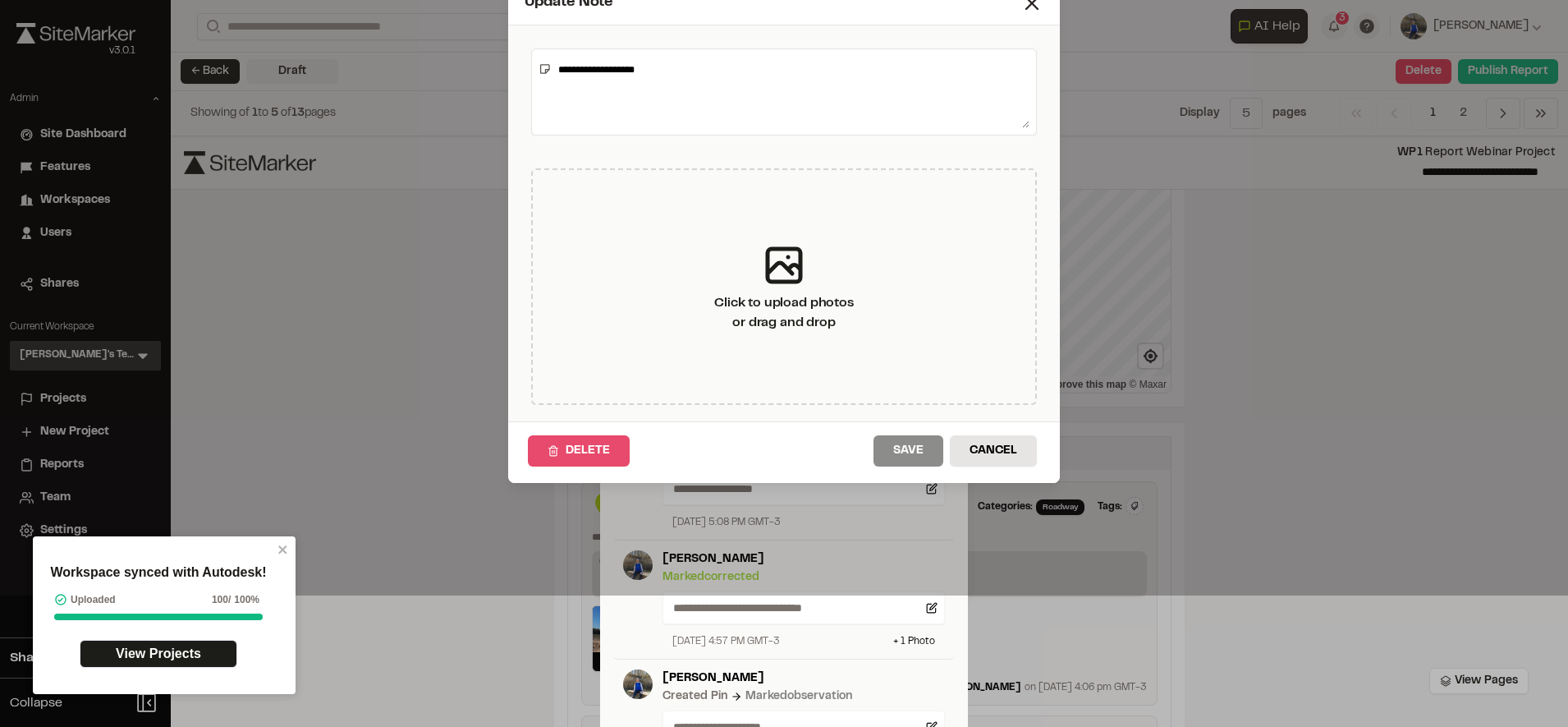
click at [567, 446] on button "Delete" at bounding box center [578, 451] width 102 height 32
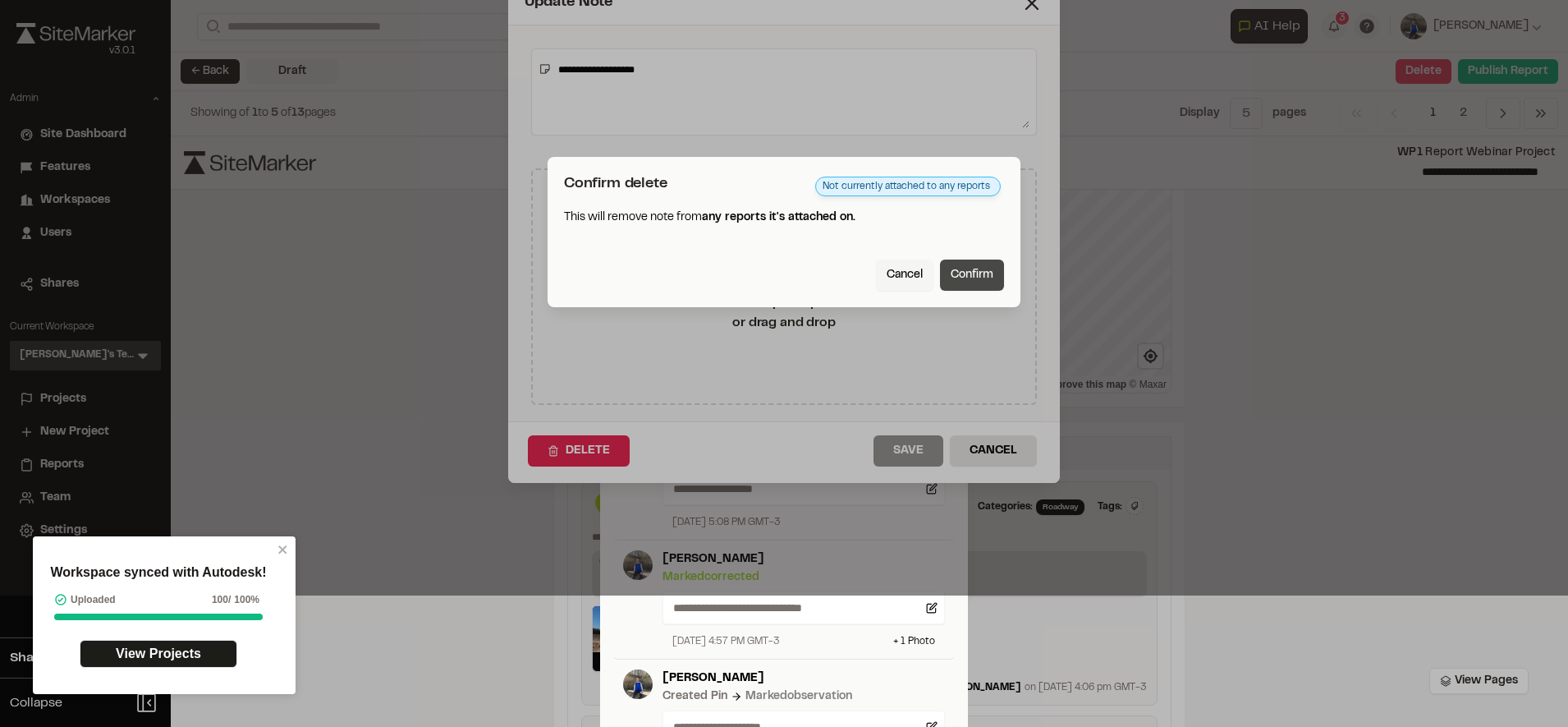
click at [953, 259] on button "Confirm" at bounding box center [972, 275] width 64 height 32
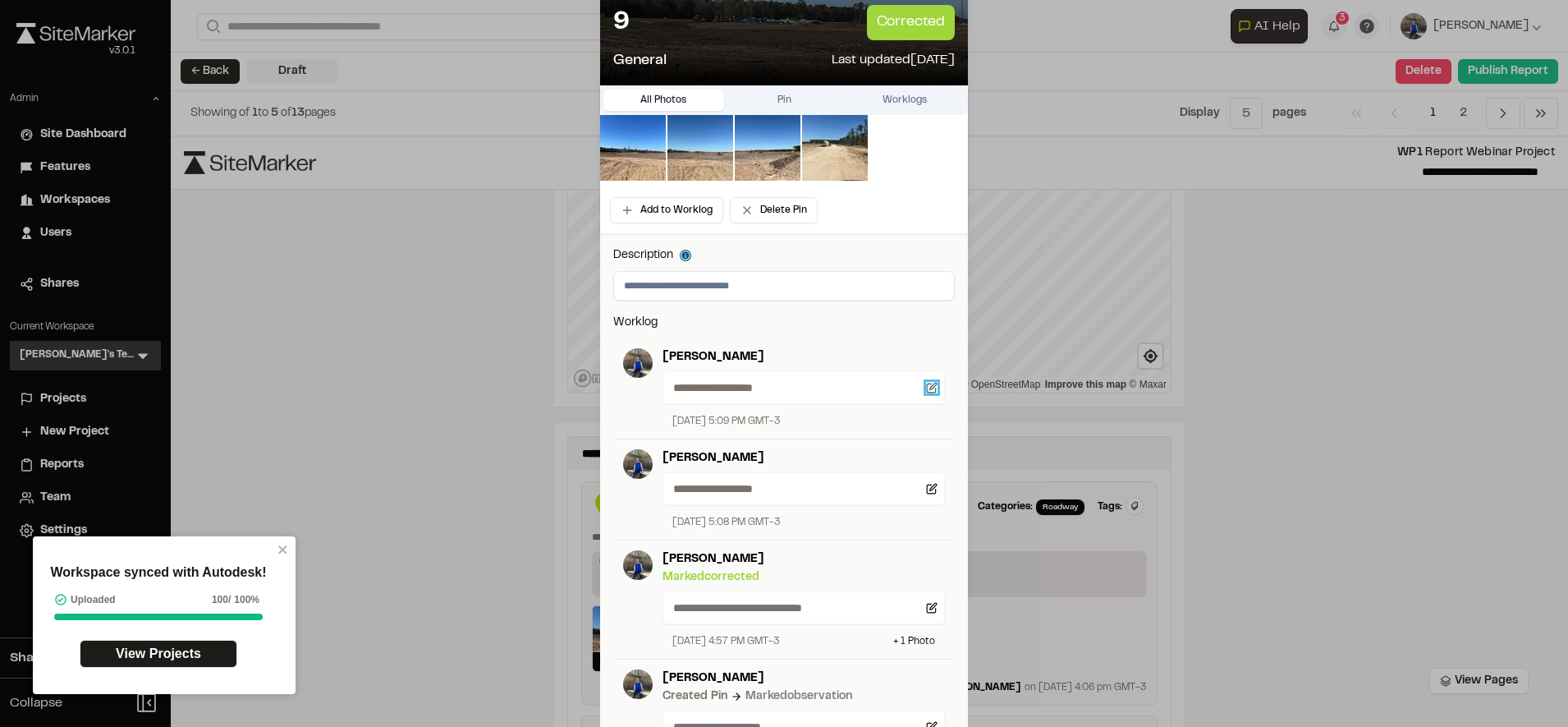
click at [926, 385] on icon at bounding box center [931, 387] width 11 height 11
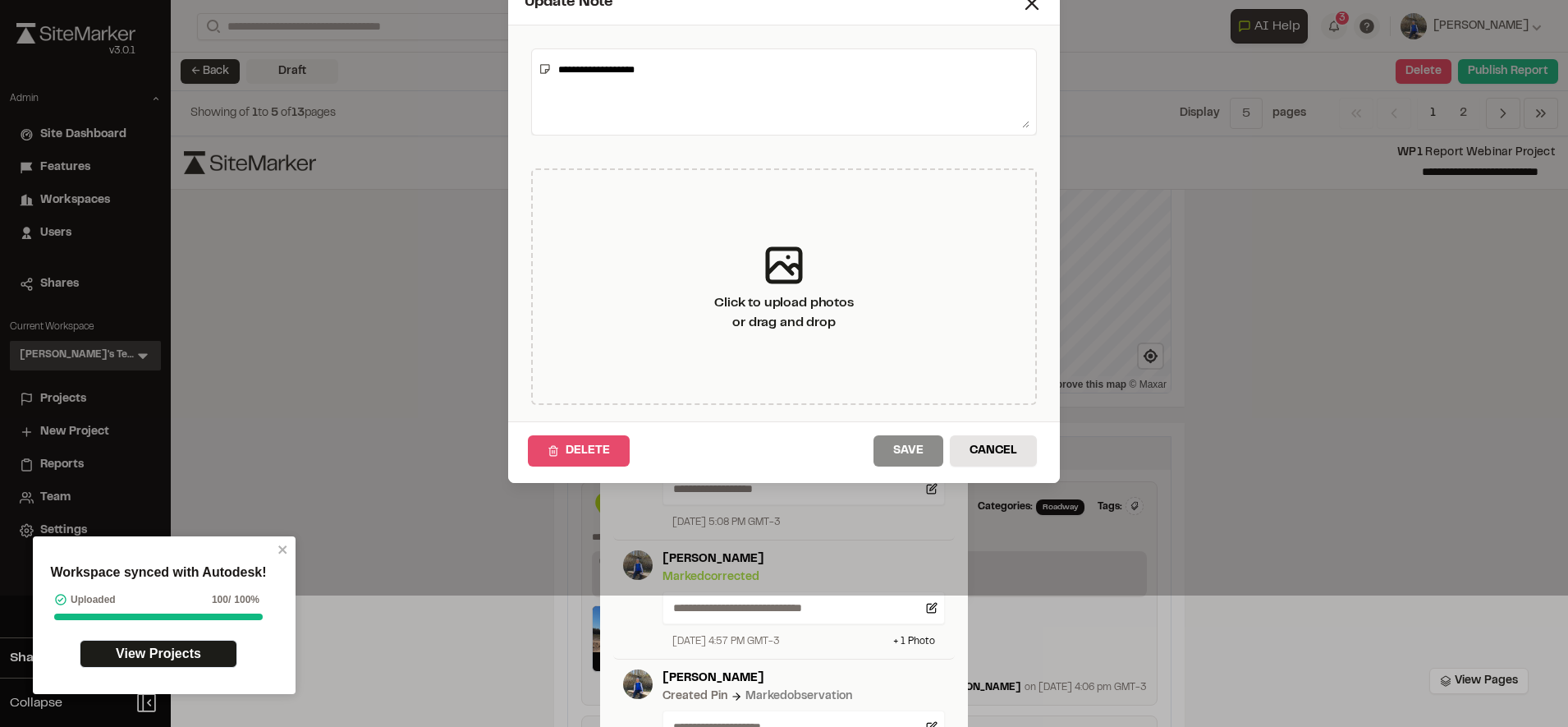
click at [557, 439] on button "Delete" at bounding box center [578, 451] width 102 height 32
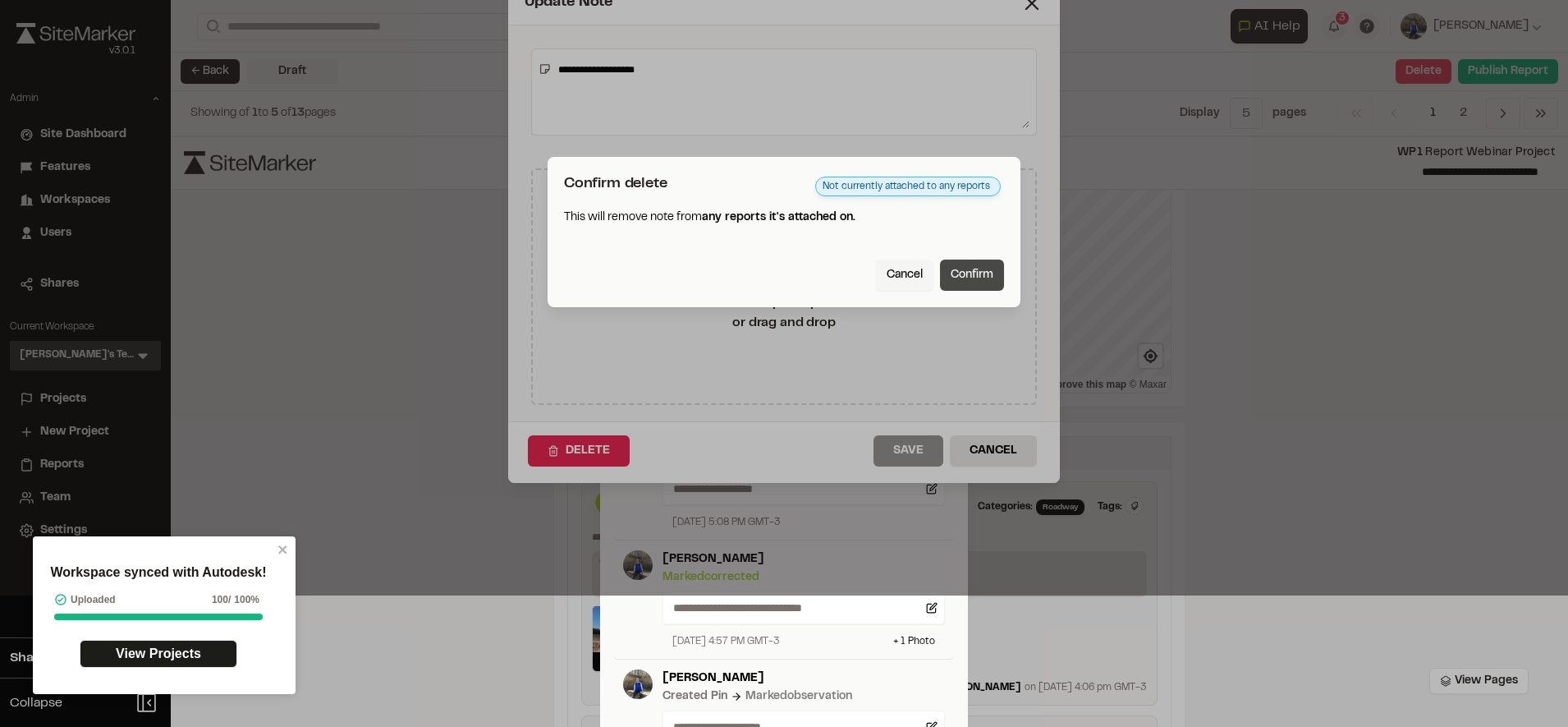
click at [990, 271] on button "Confirm" at bounding box center [972, 275] width 64 height 32
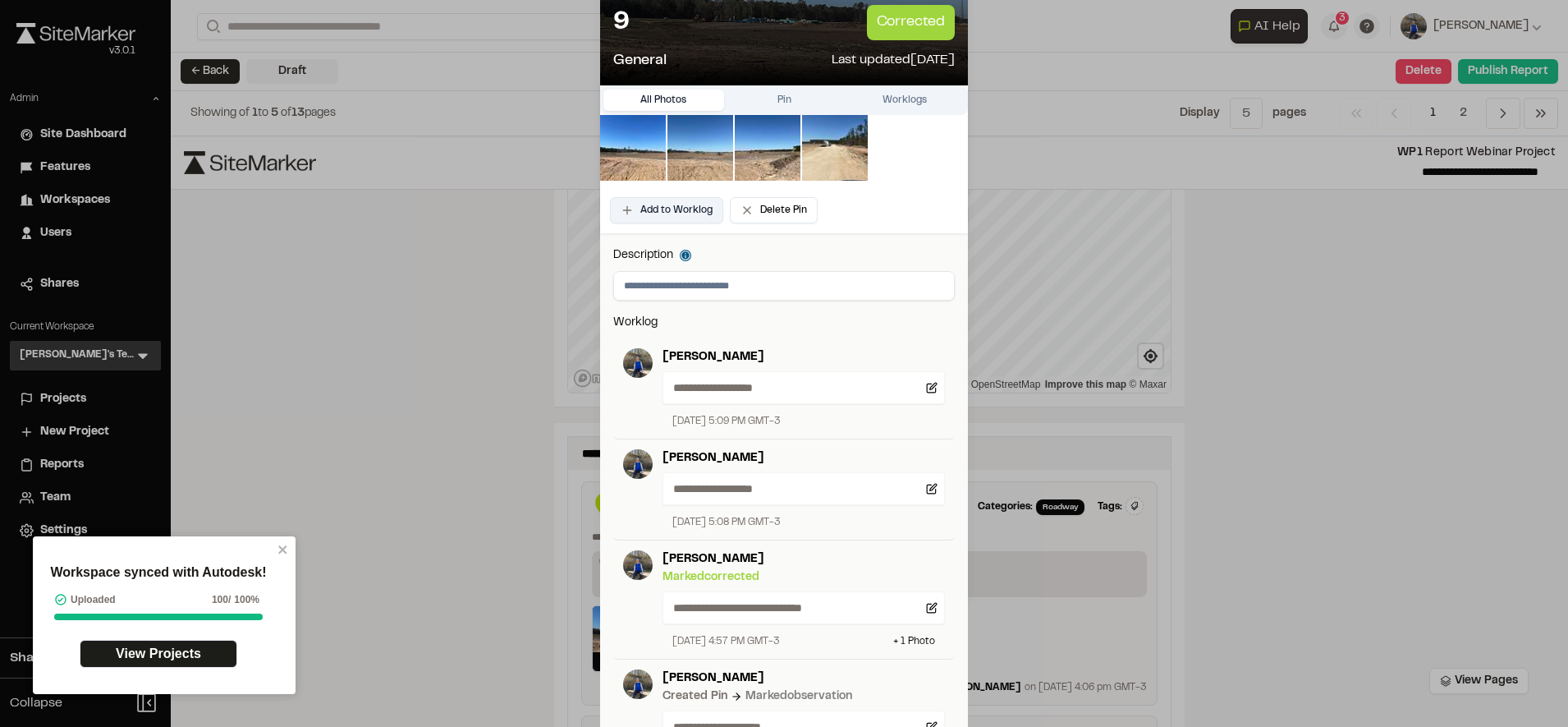
click at [653, 204] on button "Add to Worklog" at bounding box center [666, 210] width 113 height 26
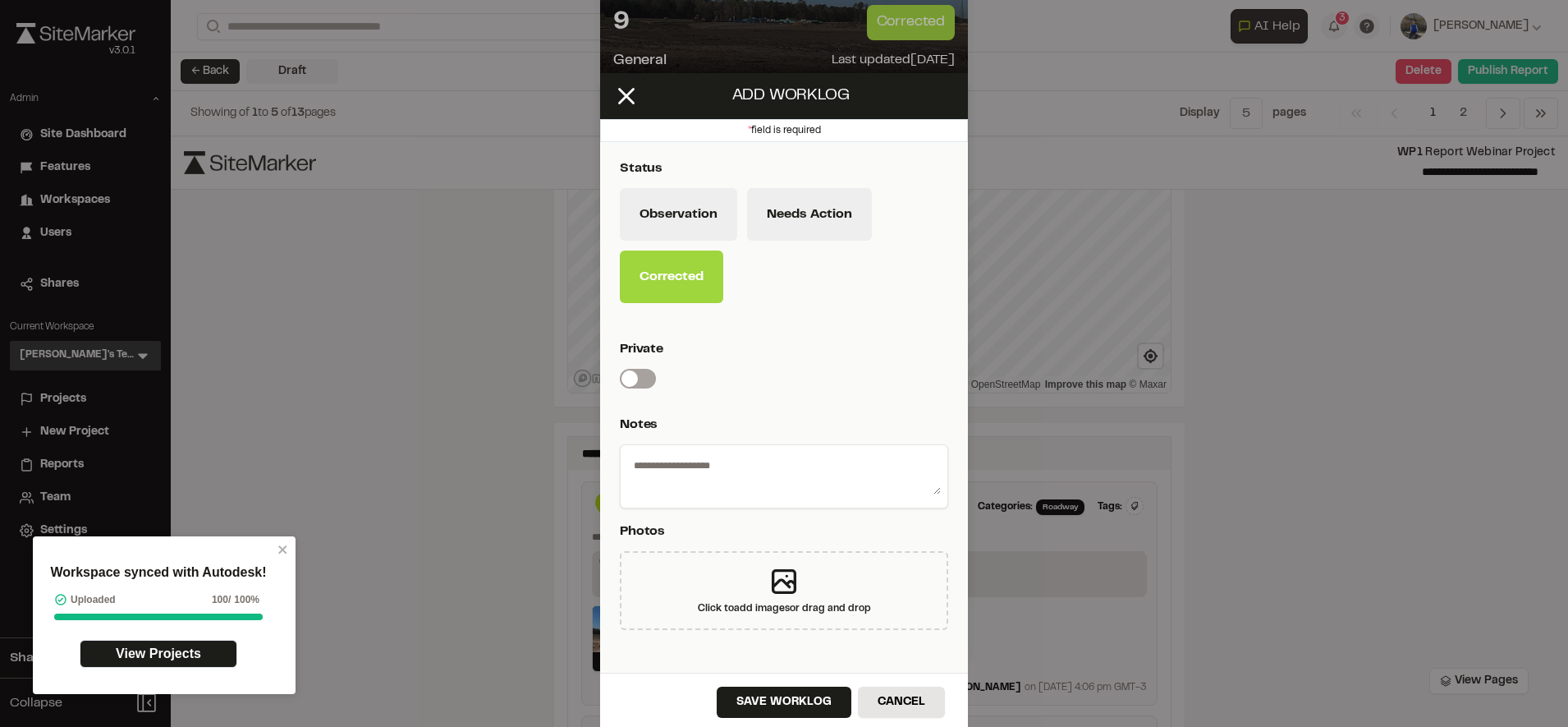
click at [711, 462] on textarea at bounding box center [784, 473] width 314 height 43
type textarea "*"
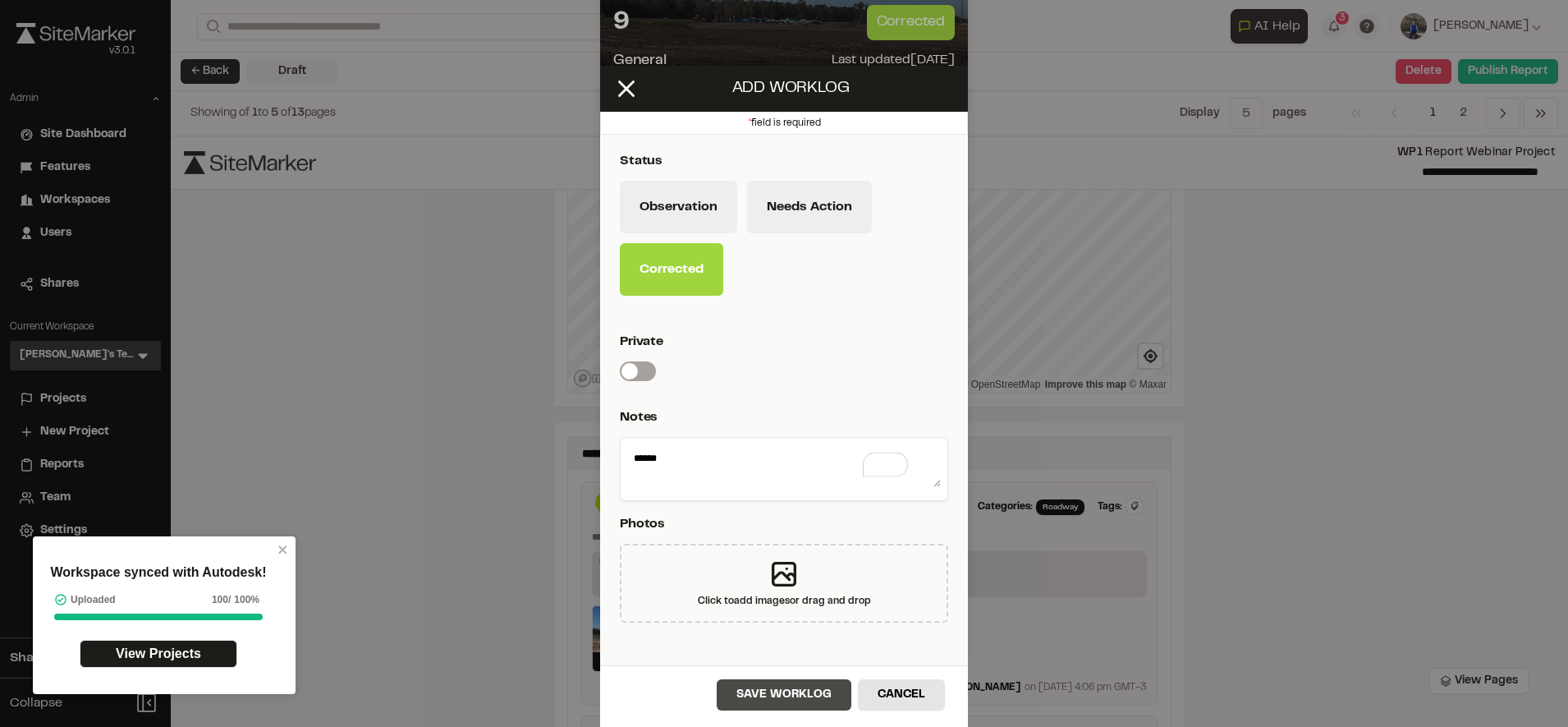
type textarea "******"
click at [778, 682] on button "Save Worklog" at bounding box center [784, 695] width 135 height 32
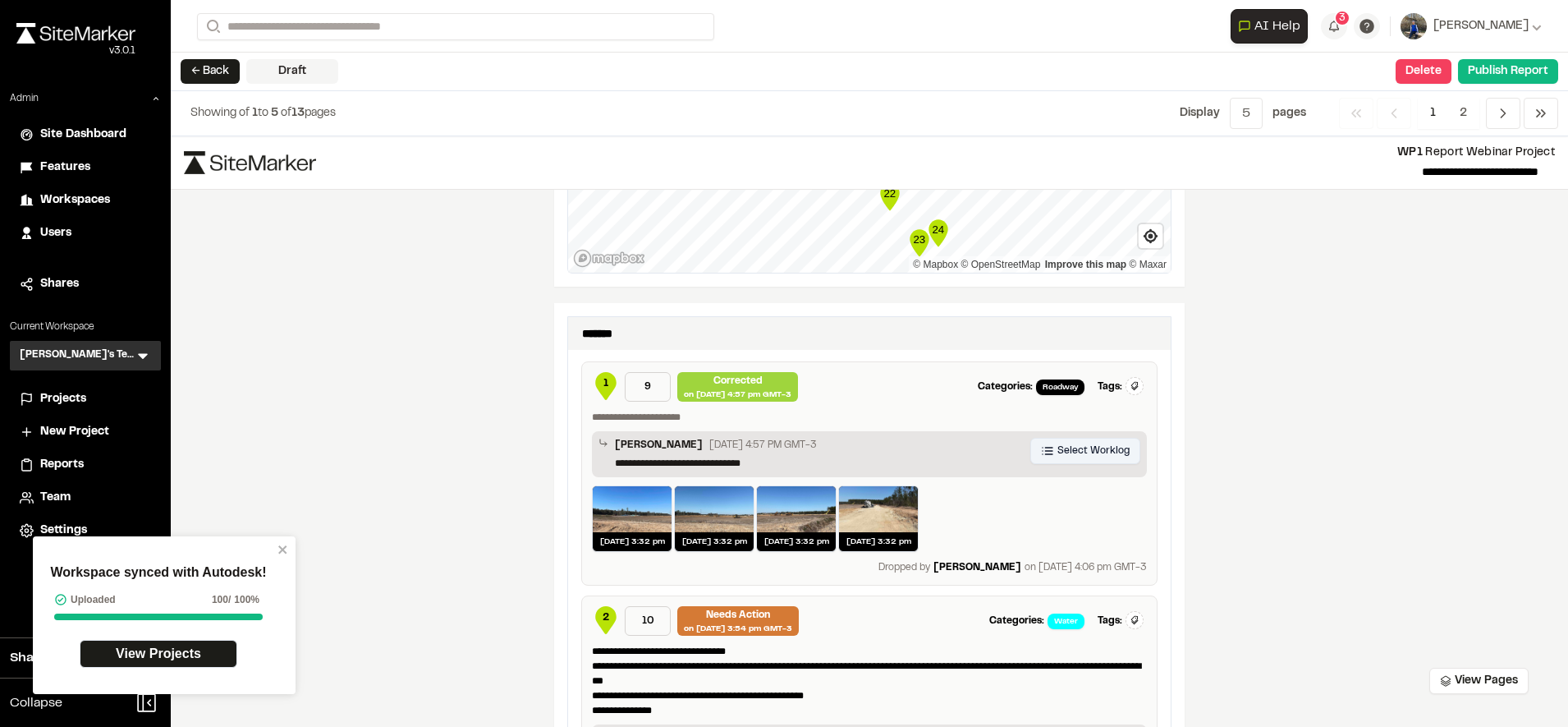
scroll to position [1012, 0]
click at [1068, 441] on button "Select Worklog" at bounding box center [1085, 450] width 110 height 26
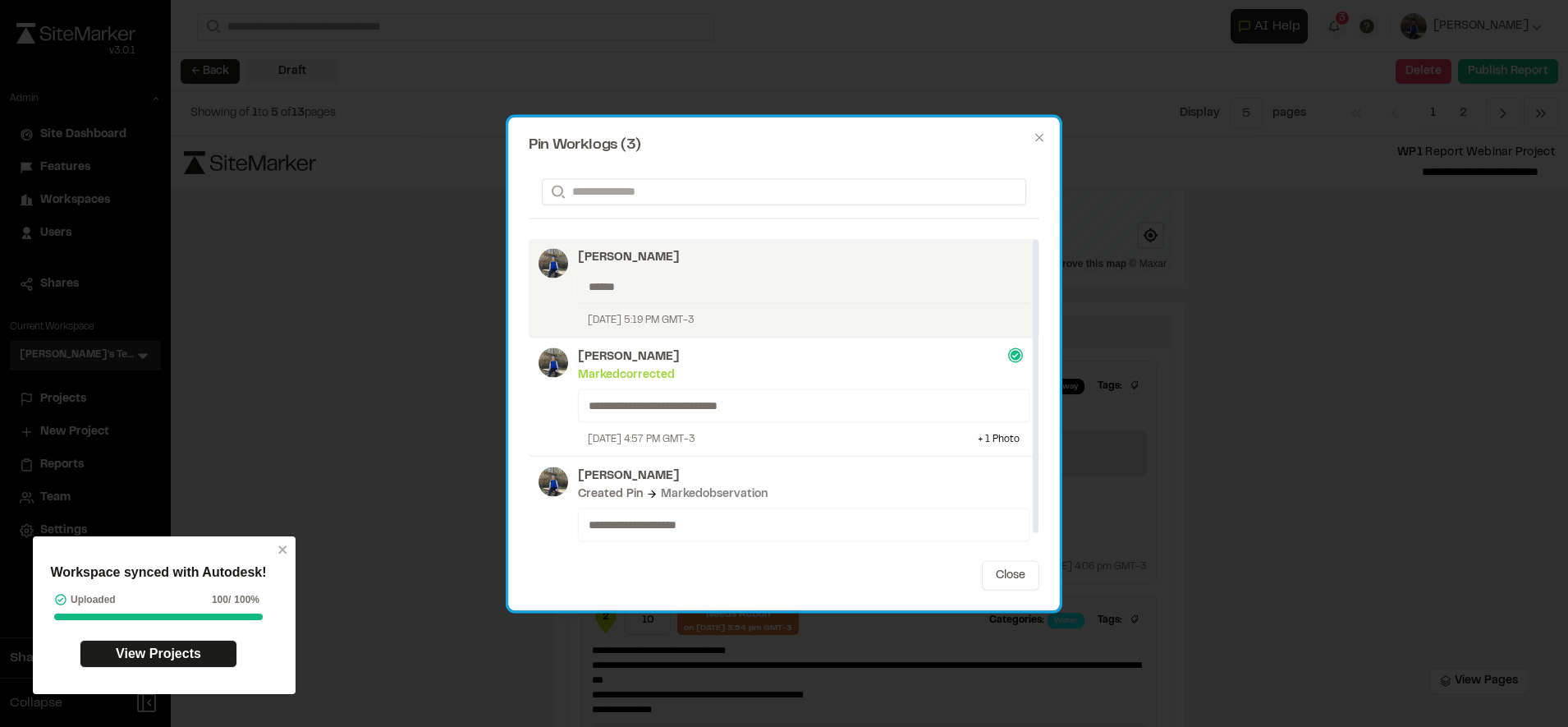
click at [742, 258] on p "[PERSON_NAME]" at bounding box center [803, 257] width 451 height 18
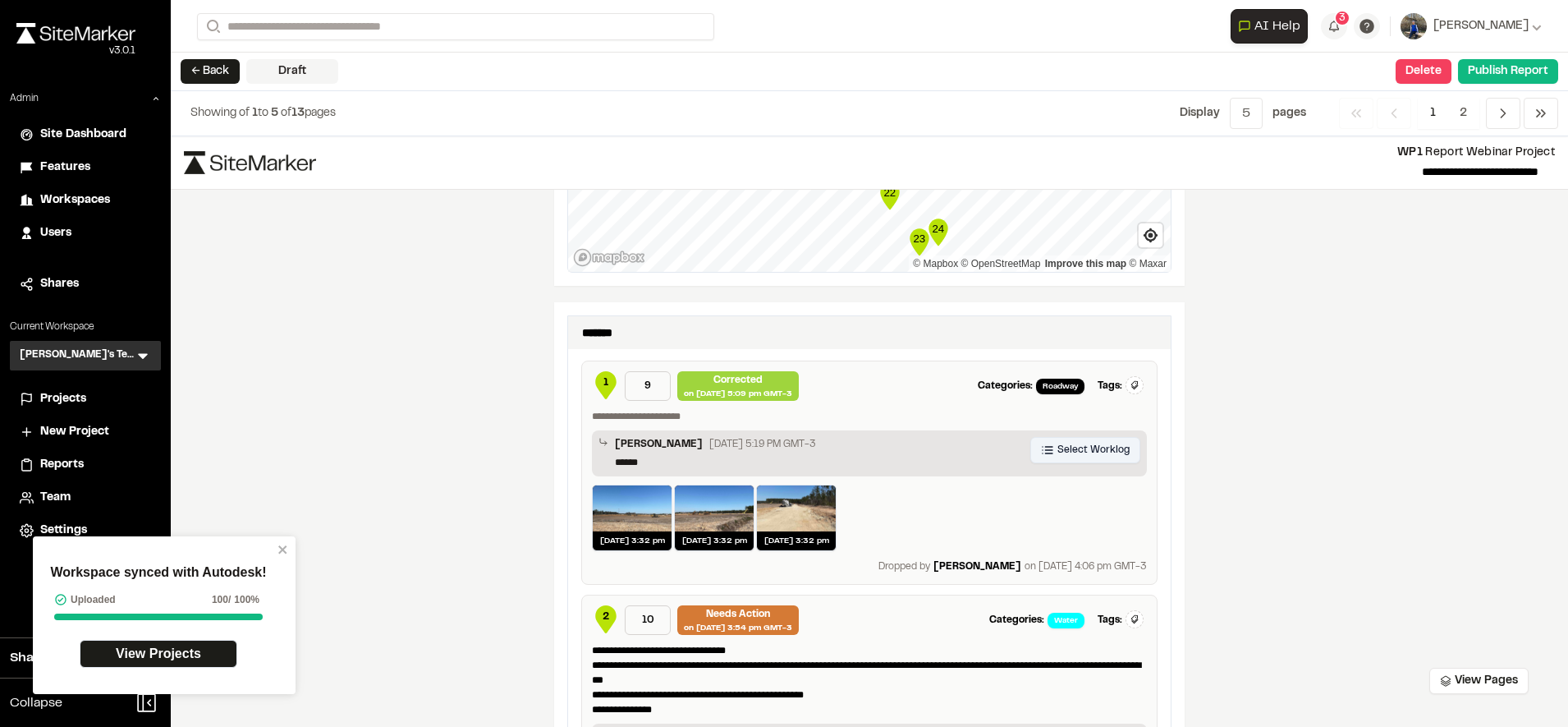
click at [1096, 448] on span "Select Worklog" at bounding box center [1093, 450] width 73 height 15
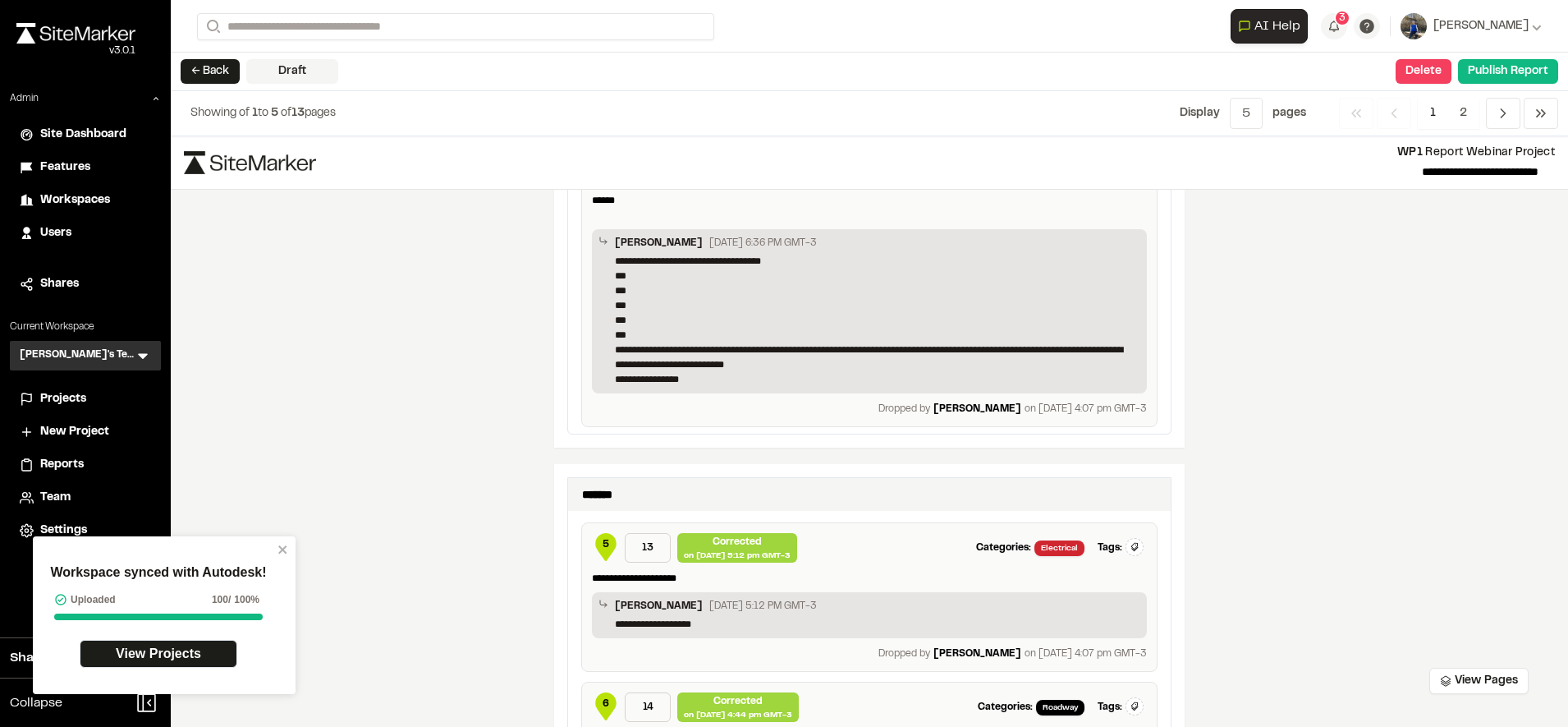
scroll to position [2289, 0]
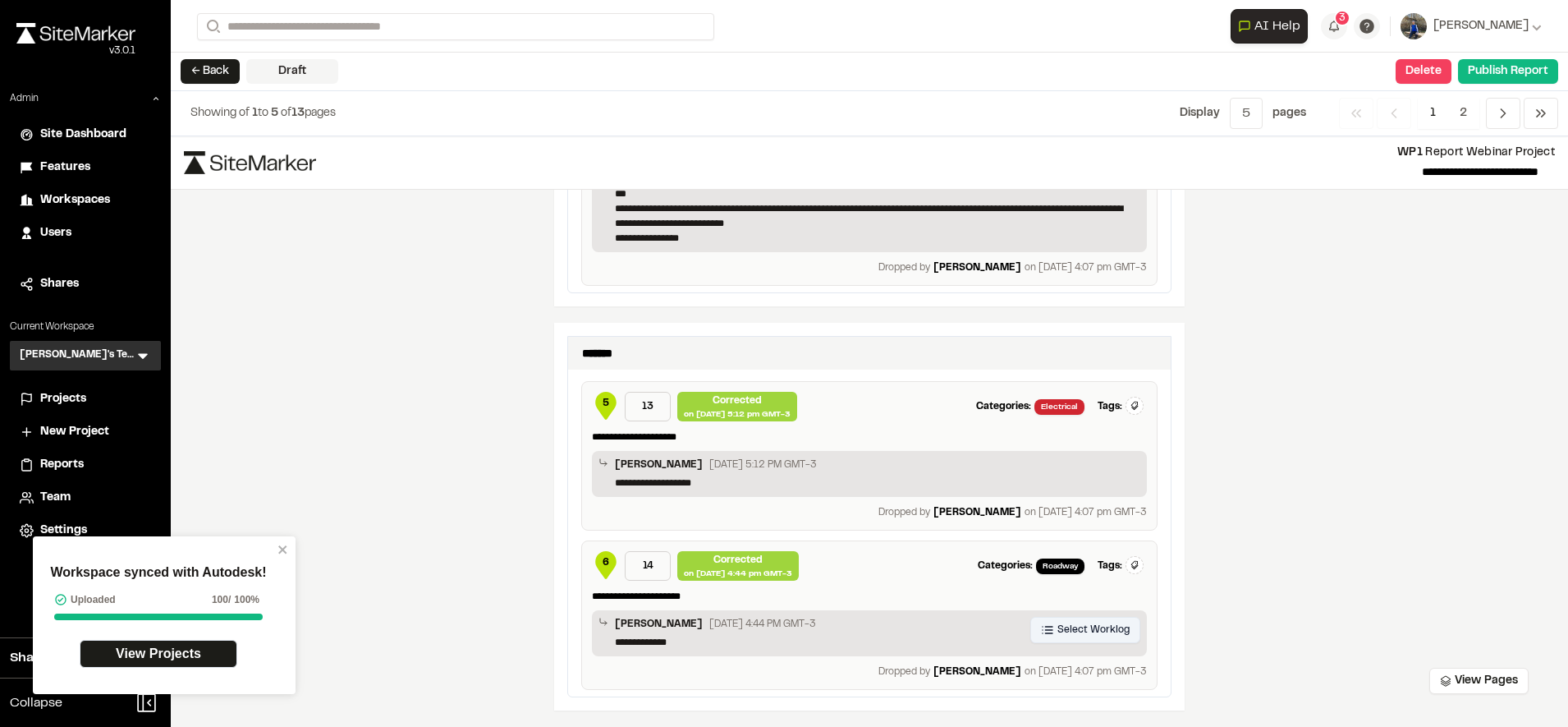
click at [1046, 625] on button "Select Worklog" at bounding box center [1085, 630] width 110 height 26
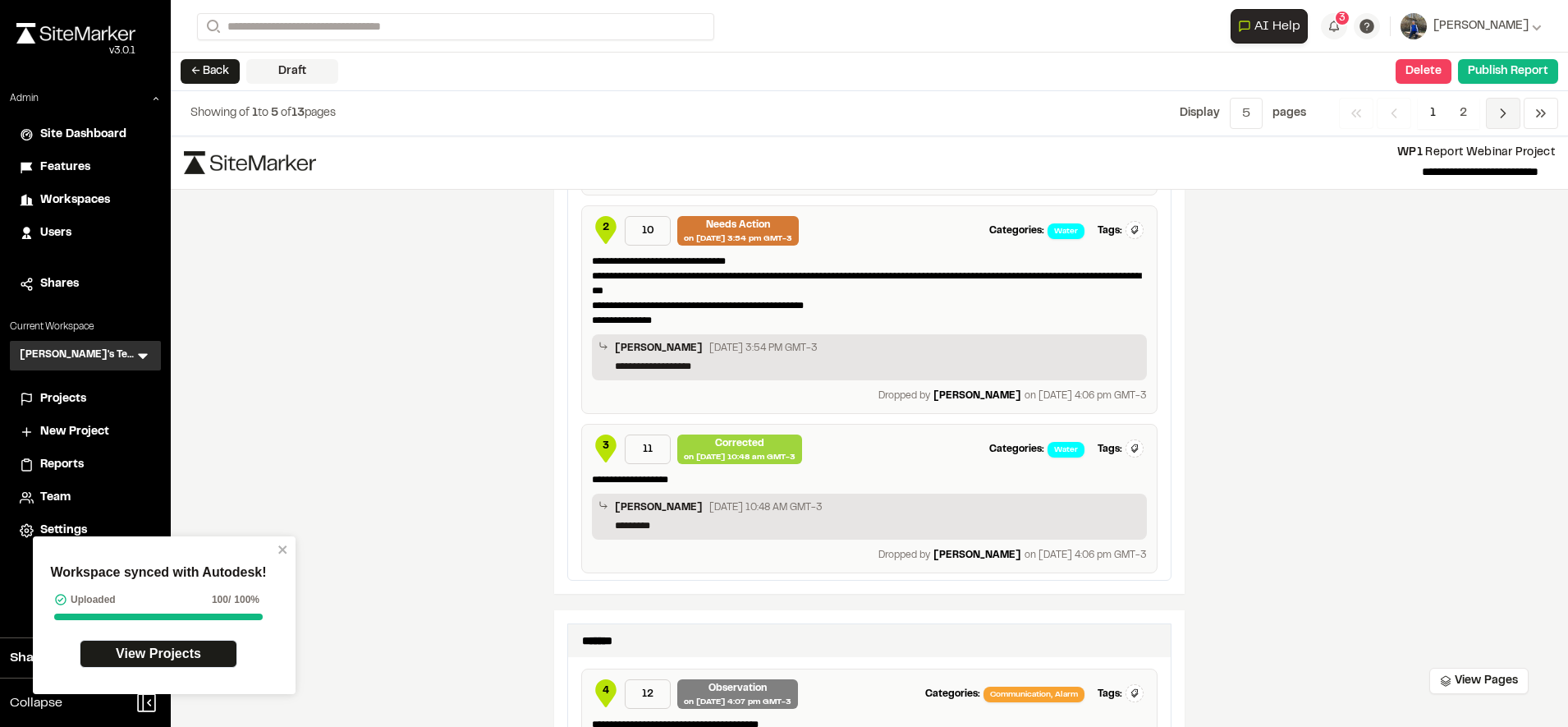
scroll to position [1402, 0]
click at [1505, 118] on icon "Navigation" at bounding box center [1502, 113] width 16 height 16
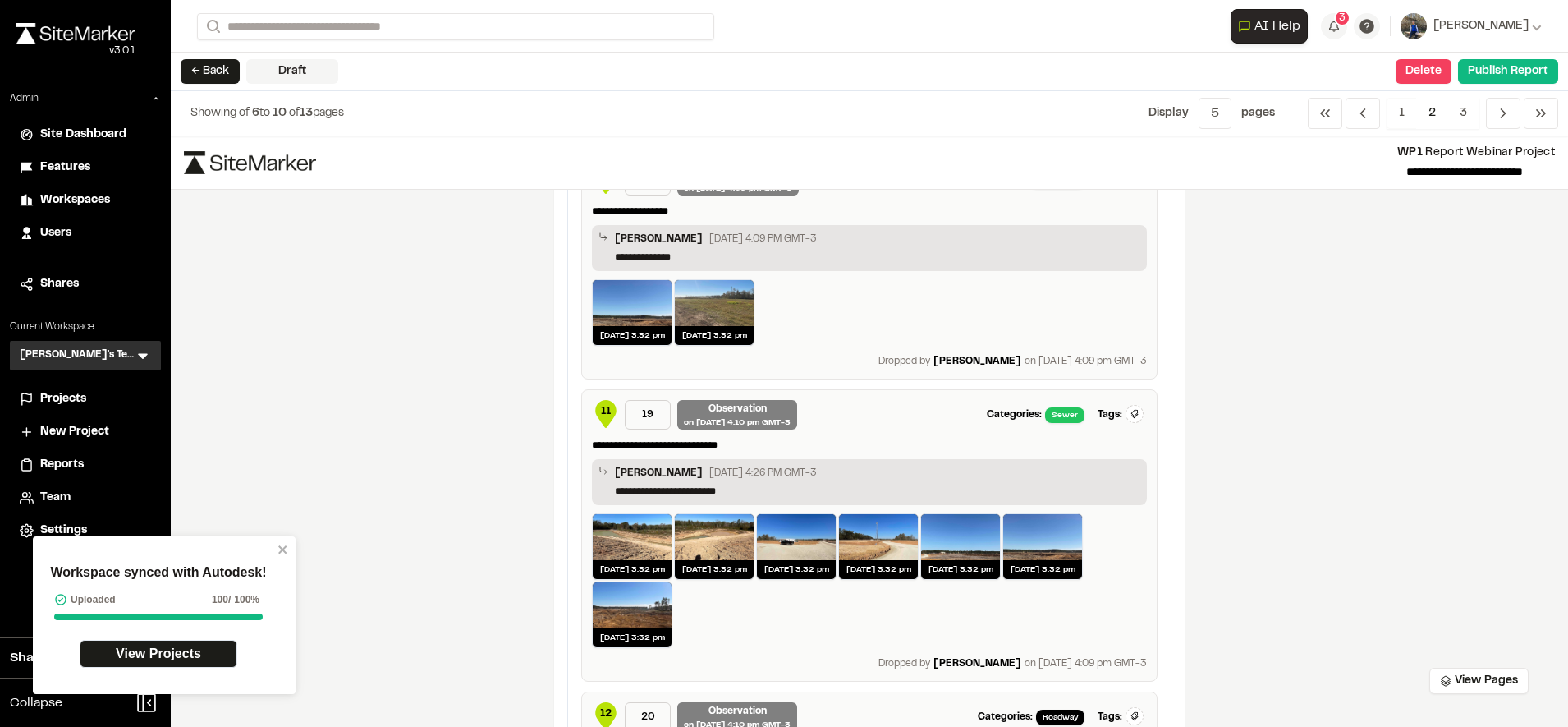
scroll to position [806, 0]
click at [1397, 111] on span "1" at bounding box center [1402, 113] width 31 height 32
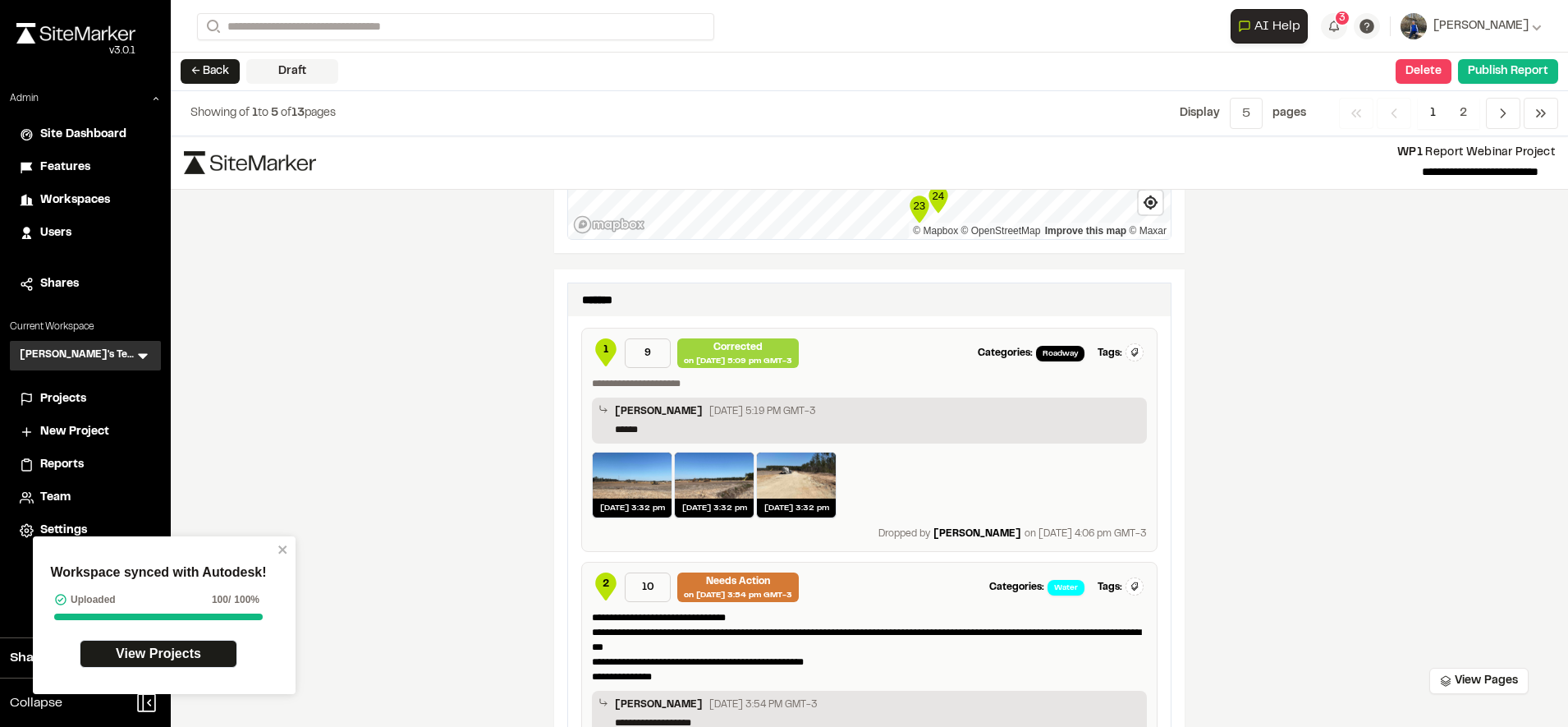
scroll to position [1043, 0]
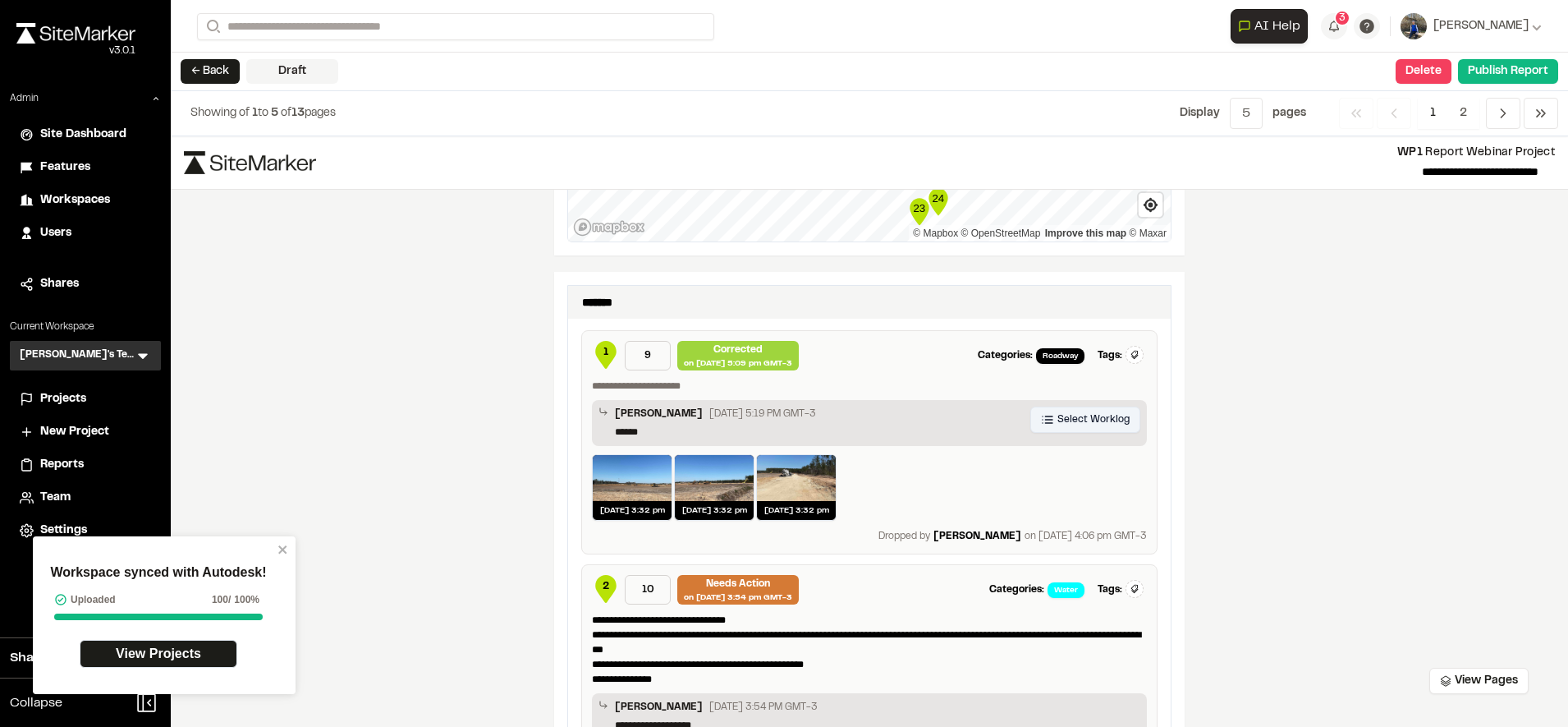
click at [1057, 417] on span "Select Worklog" at bounding box center [1093, 419] width 73 height 15
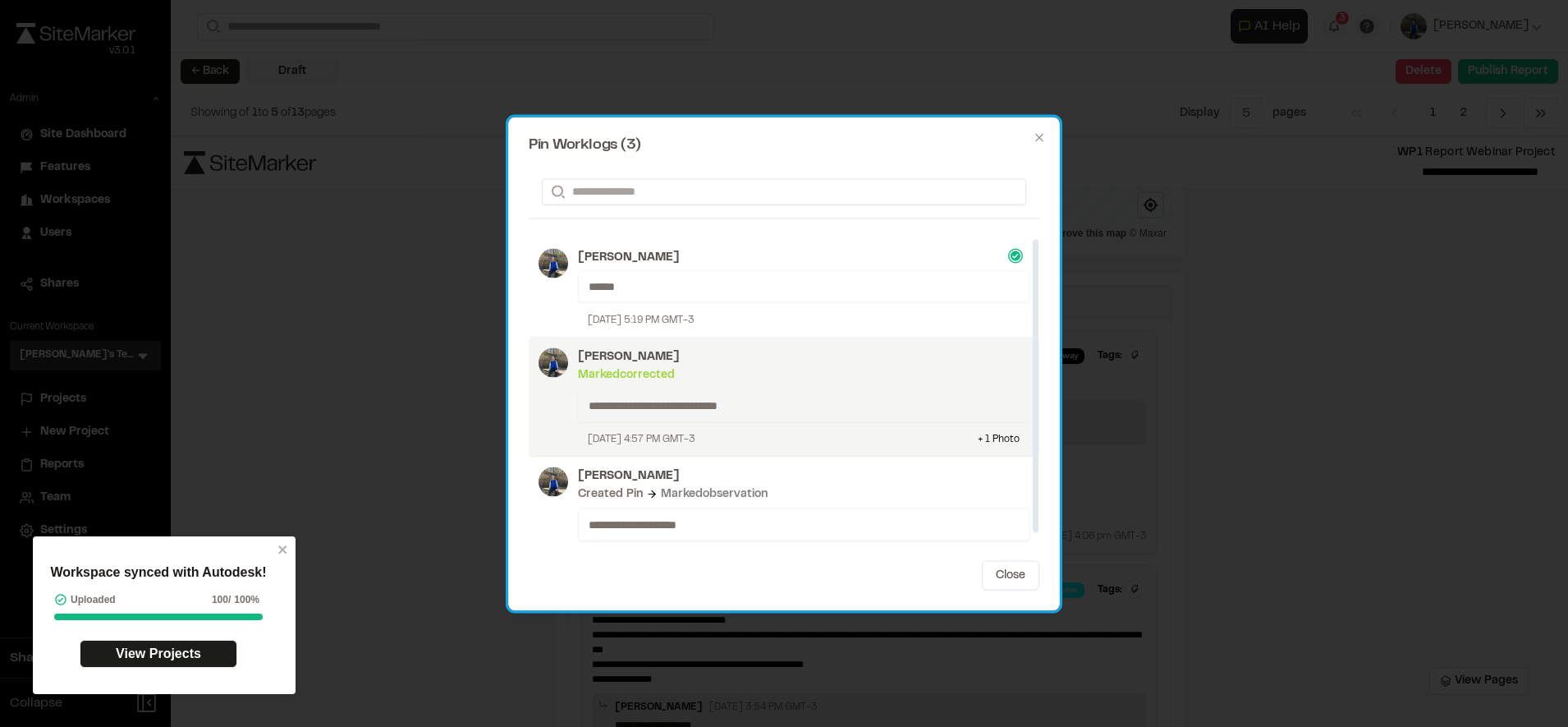
click at [890, 372] on div "Marked corrected" at bounding box center [803, 374] width 451 height 18
